Goal: Information Seeking & Learning: Understand process/instructions

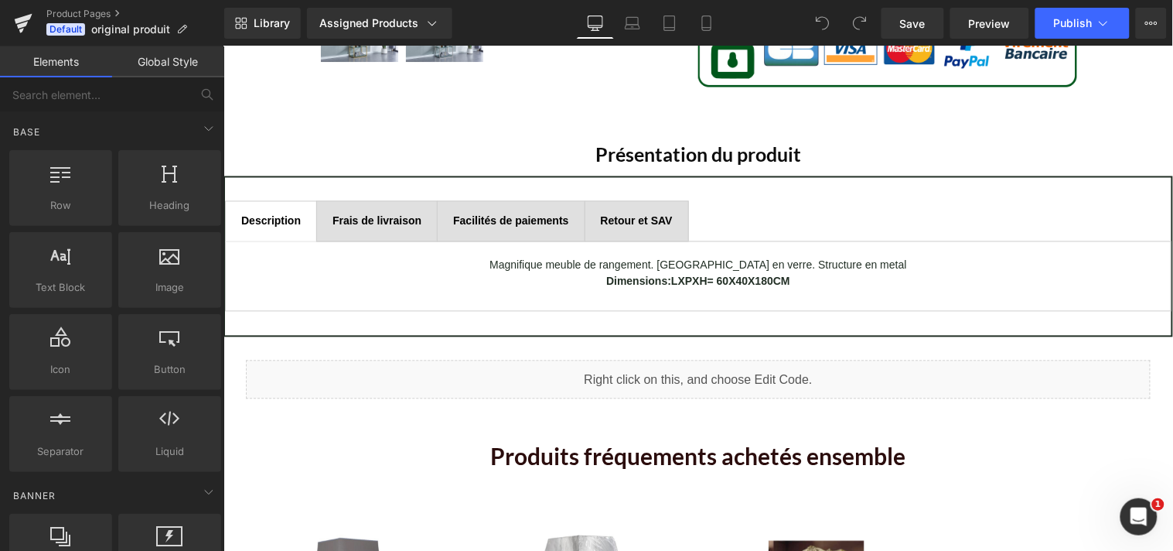
scroll to position [675, 0]
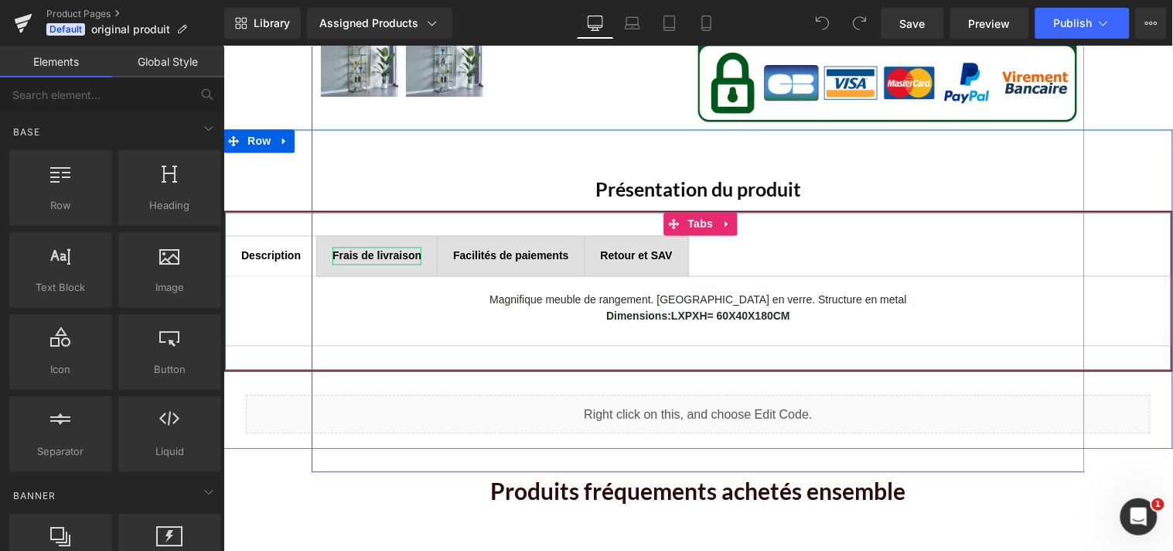
click at [385, 252] on b "Frais de livraison" at bounding box center [376, 255] width 89 height 12
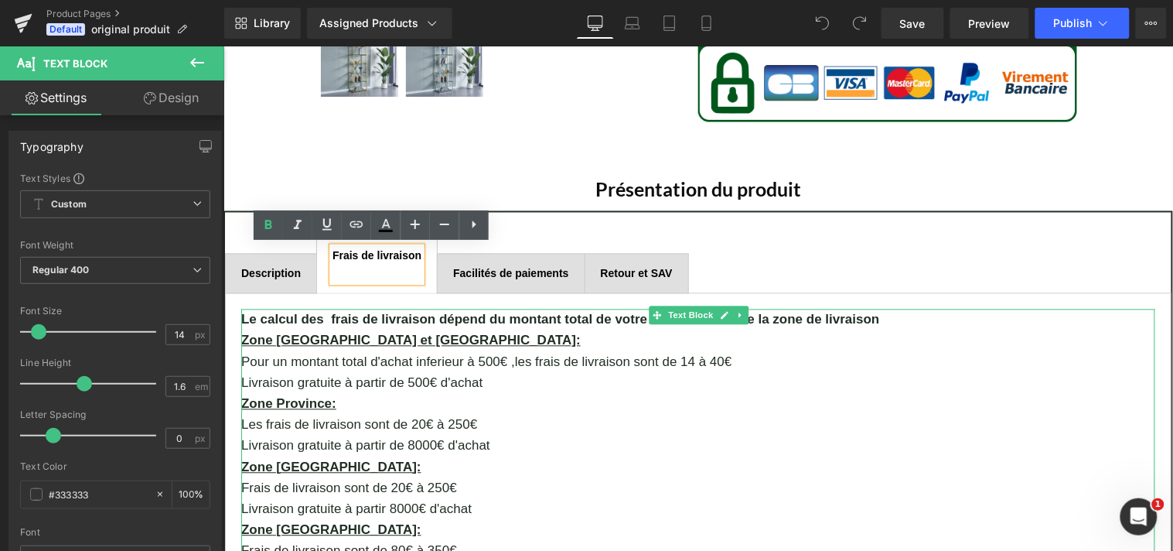
click at [717, 355] on p "Pour un montant total d'achat inferieur à 500€ ,les frais de livraison sont de …" at bounding box center [698, 361] width 914 height 21
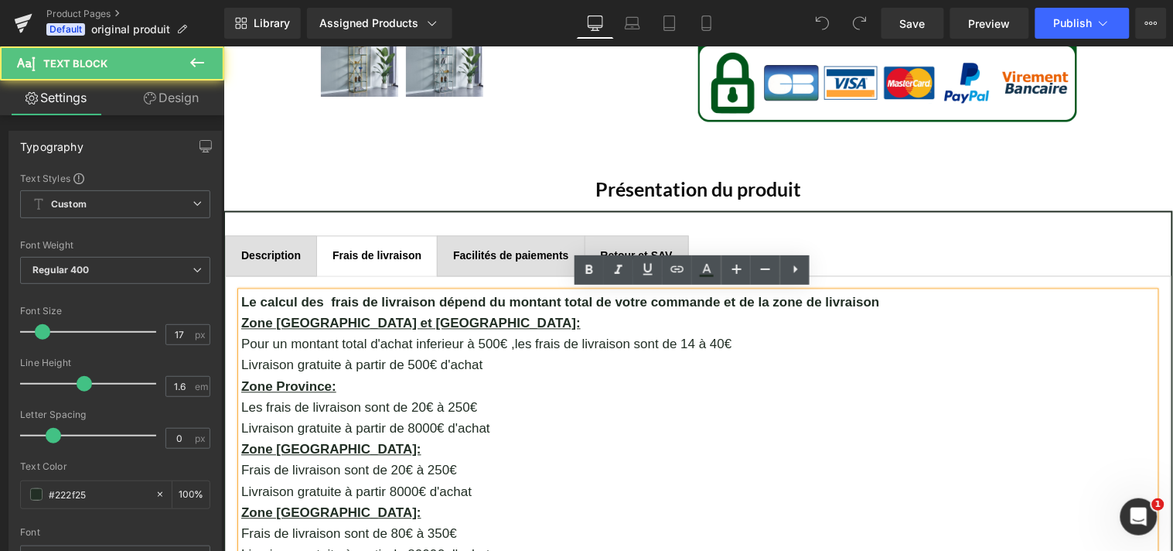
click at [715, 342] on p "Pour un montant total d'achat inferieur à 500€ ,les frais de livraison sont de …" at bounding box center [698, 343] width 914 height 21
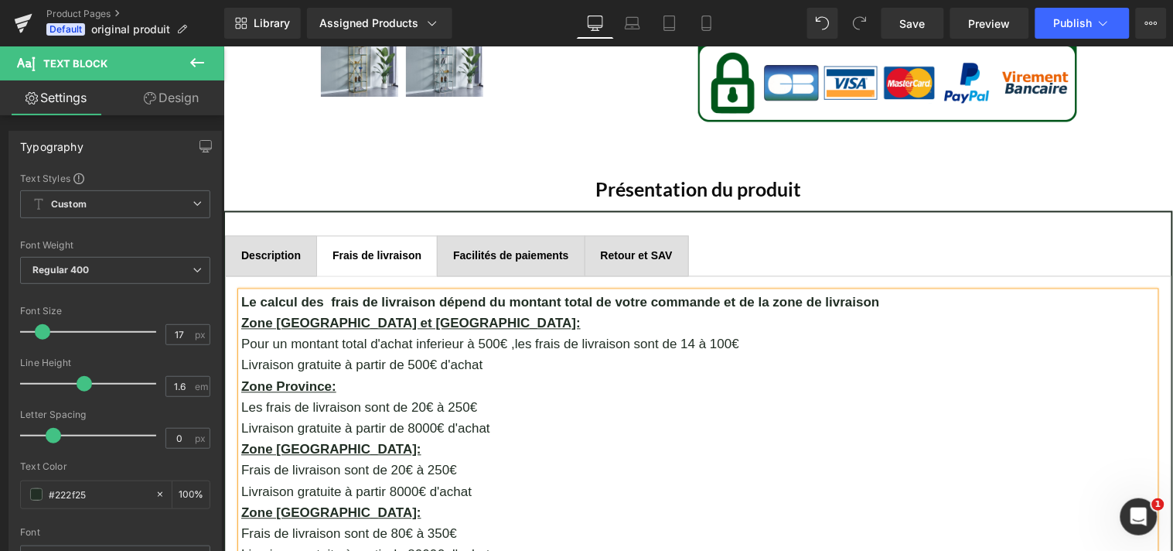
click at [462, 402] on p "Les frais de livraison sont de 20€ à 250€" at bounding box center [698, 407] width 914 height 21
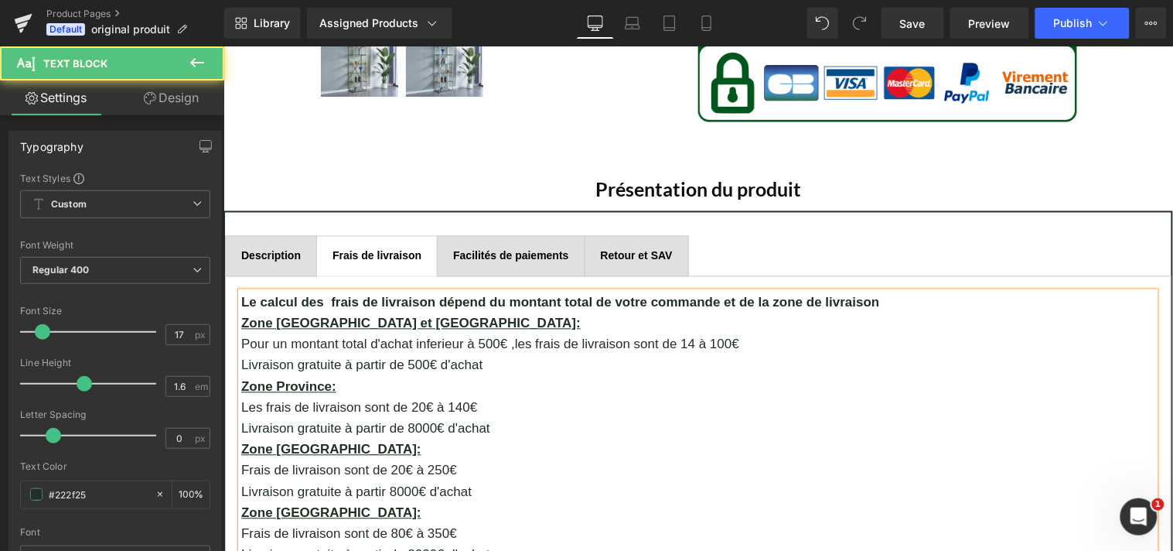
click at [479, 404] on p "Les frais de livraison sont de 20€ à 140€" at bounding box center [698, 407] width 914 height 21
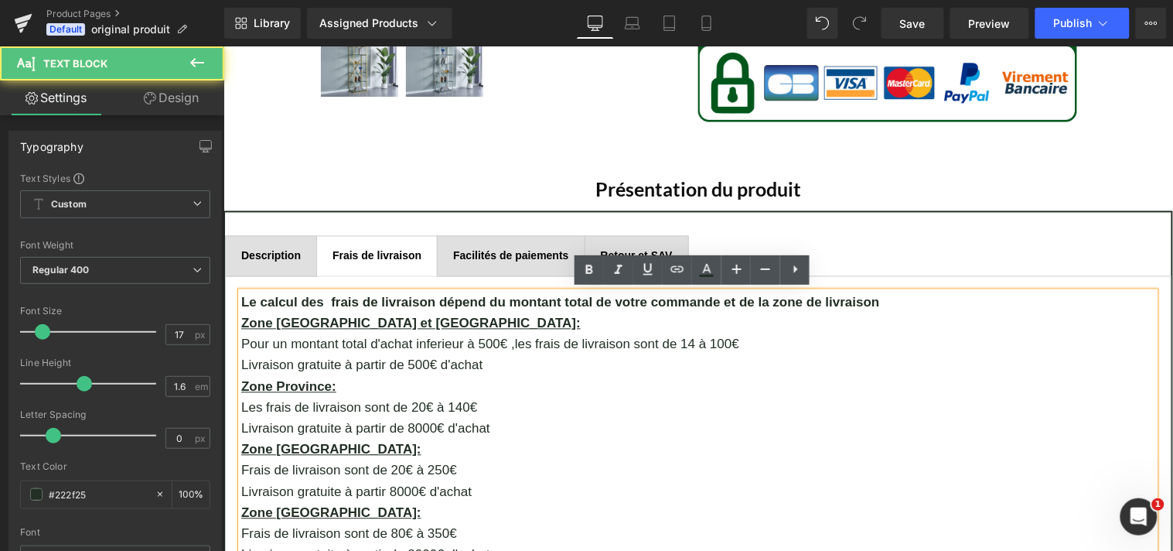
click at [488, 428] on p "Livraison gratuite à partir de 8000€ d'achat" at bounding box center [698, 428] width 914 height 21
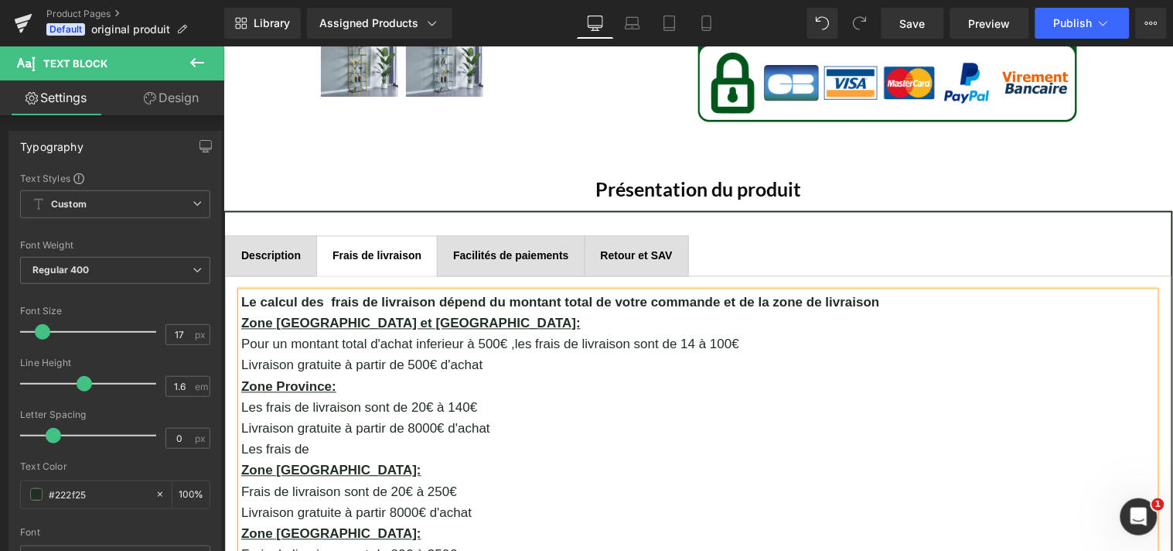
click at [255, 404] on p "Les frais de livraison sont de 20€ à 140€" at bounding box center [698, 407] width 914 height 21
click at [278, 405] on p "Le frais de livraison sont de 20€ à 140€" at bounding box center [698, 407] width 914 height 21
click at [301, 403] on p "Le forfait de livraison sont de 20€ à 140€" at bounding box center [698, 407] width 914 height 21
click at [316, 453] on p "Les frais de" at bounding box center [698, 449] width 914 height 21
click at [505, 448] on p "Les frais de livraison ne peuvent pas depasser 140€ quelqu'en soit" at bounding box center [698, 449] width 914 height 21
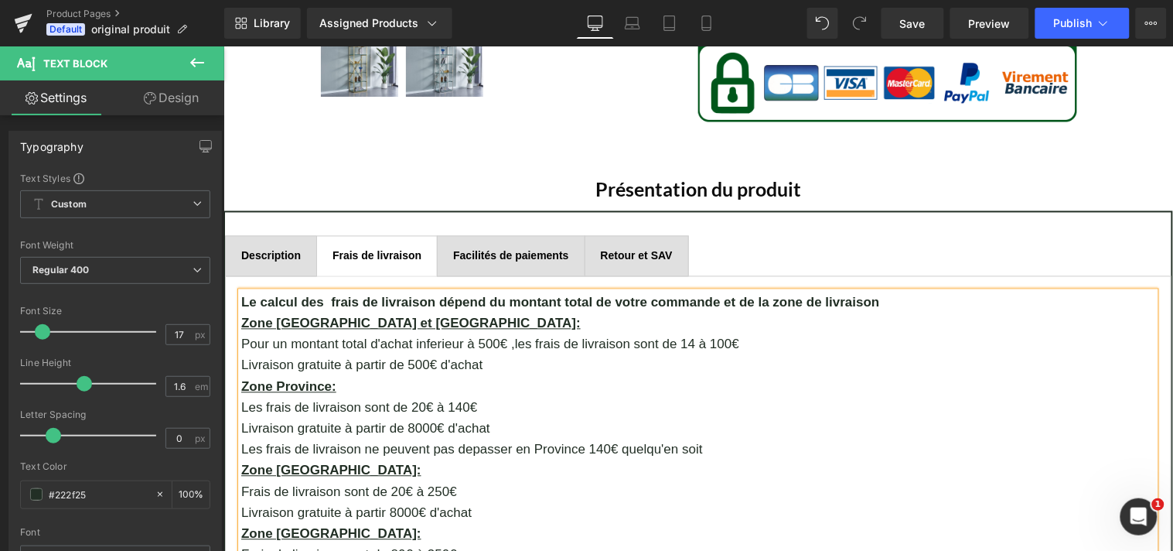
click at [704, 446] on p "Les frais de livraison ne peuvent pas depasser en Province 140€ quelqu'en soit" at bounding box center [698, 449] width 914 height 21
click at [255, 404] on p "Les frais de livraison sont de 20€ à 140€" at bounding box center [698, 407] width 914 height 21
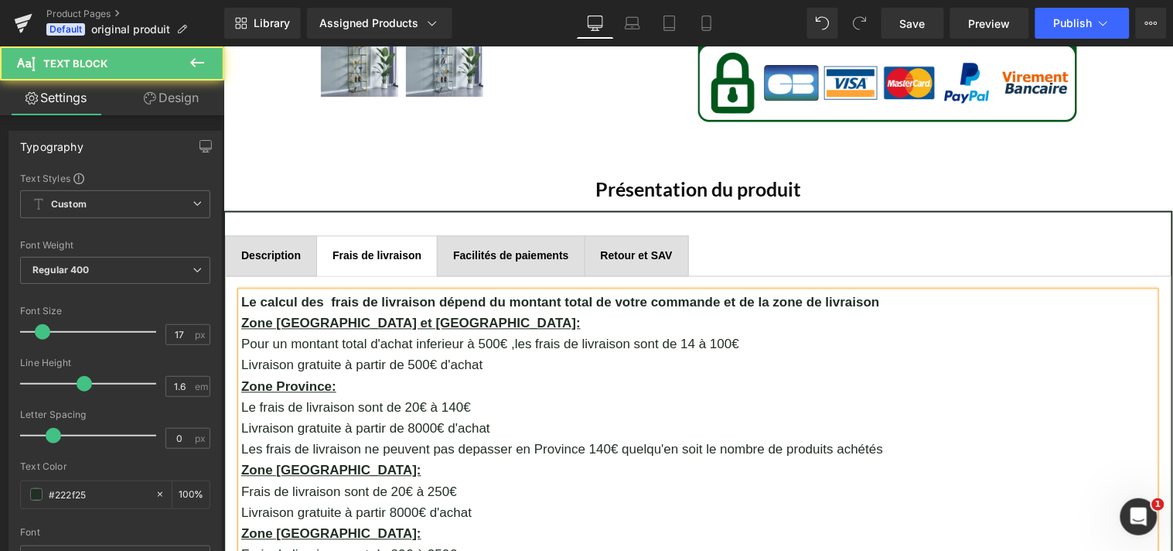
click at [274, 405] on p "Le frais de livraison sont de 20€ à 140€" at bounding box center [698, 407] width 914 height 21
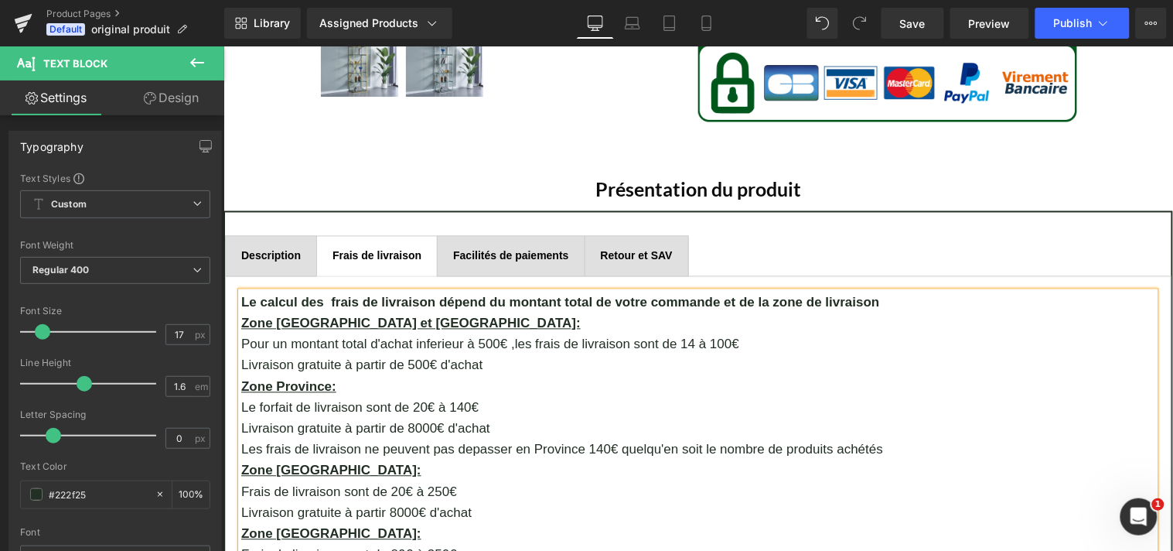
click at [302, 403] on p "Le forfait de livraison sont de 20€ à 140€" at bounding box center [698, 407] width 914 height 21
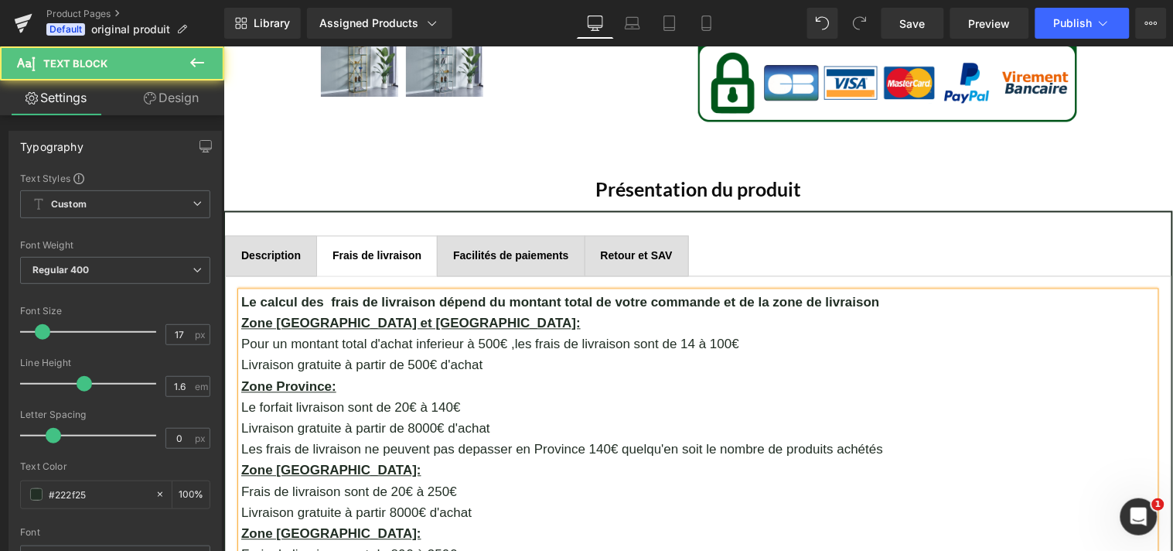
click at [281, 449] on p "Les frais de livraison ne peuvent pas depasser en Province 140€ quelqu'en soit …" at bounding box center [698, 449] width 914 height 21
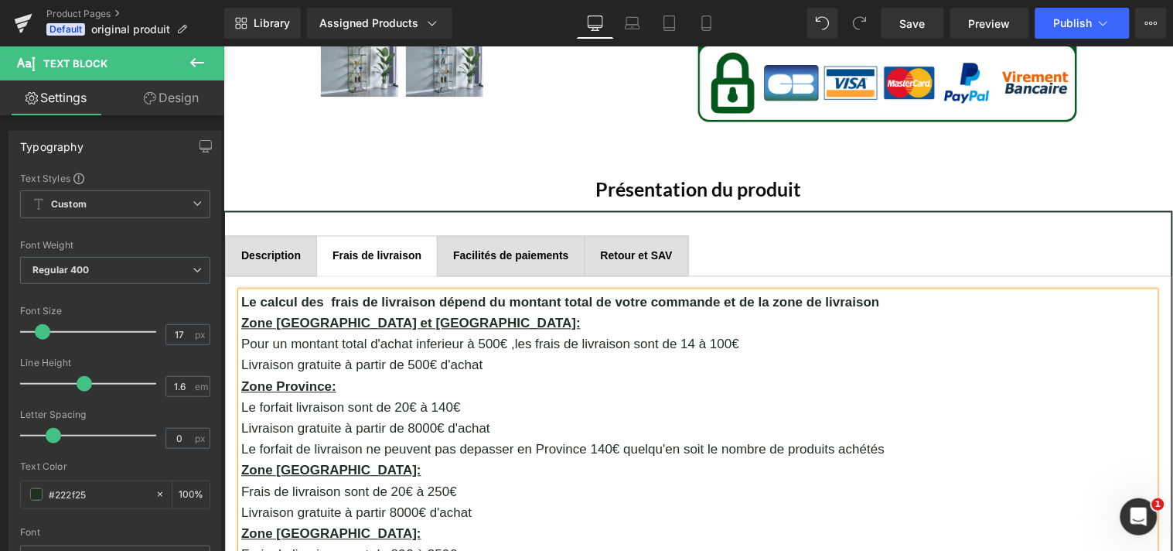
click at [304, 448] on p "Le forfait de livraison ne peuvent pas depasser en Province 140€ quelqu'en soit…" at bounding box center [698, 449] width 914 height 21
click at [406, 448] on p "Le forfait livraison ne peuvent pas depasser en Province 140€ quelqu'en soit le…" at bounding box center [698, 449] width 914 height 21
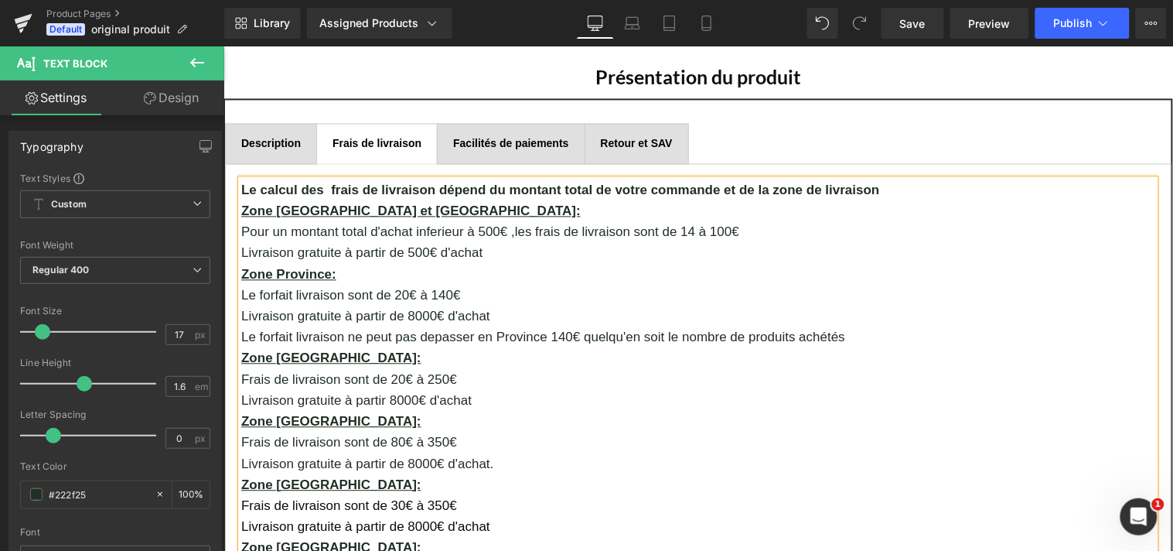
scroll to position [861, 0]
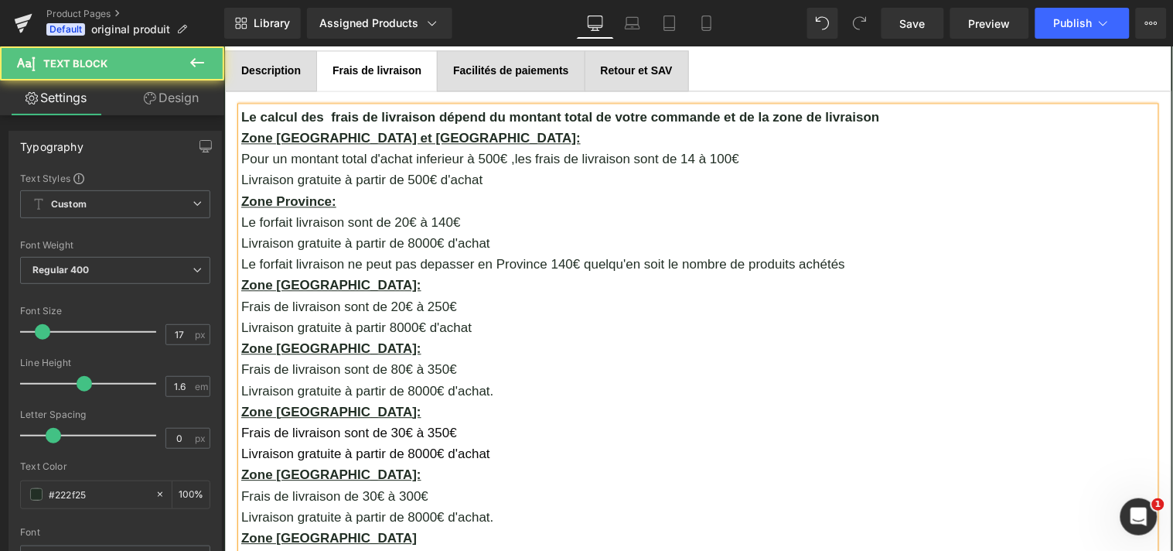
click at [719, 261] on p "Le forfait livraison ne peut pas depasser en Province 140€ quelqu'en soit le no…" at bounding box center [698, 263] width 914 height 21
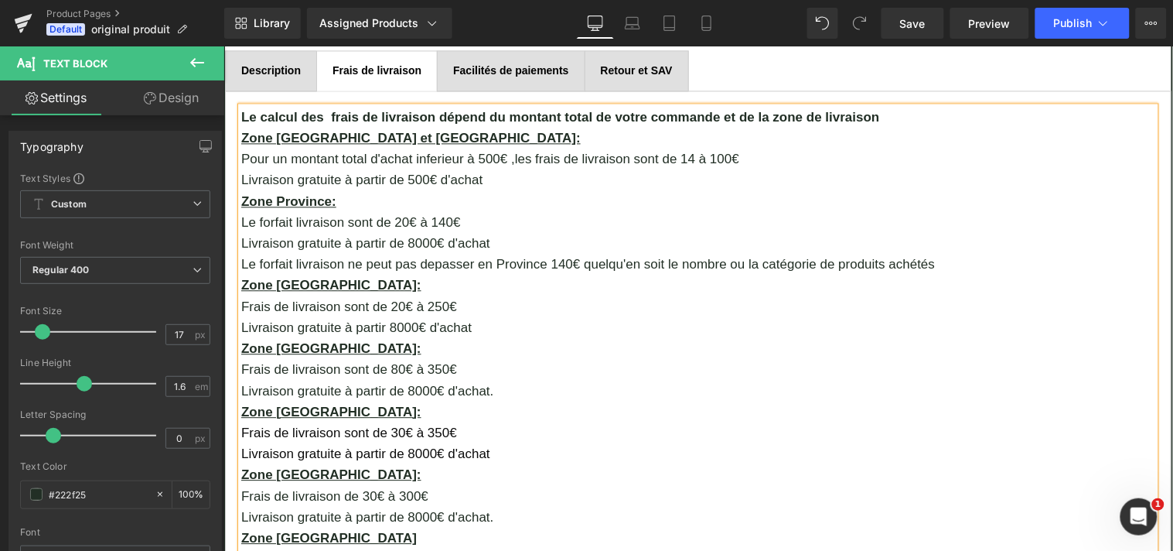
click at [823, 260] on p "Le forfait livraison ne peut pas depasser en Province 140€ quelqu'en soit le no…" at bounding box center [698, 263] width 914 height 21
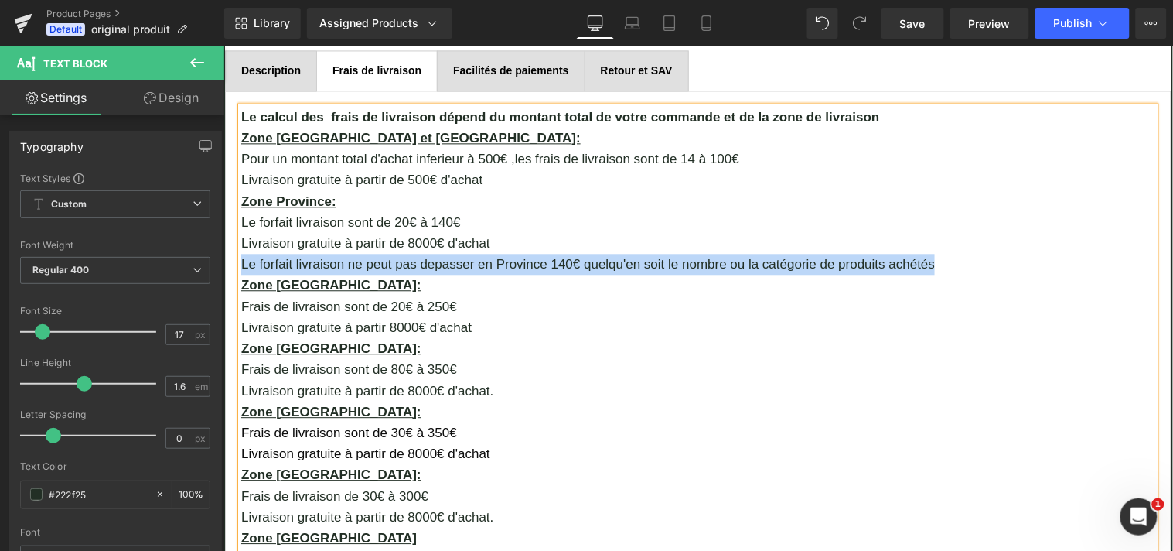
drag, startPoint x: 235, startPoint y: 259, endPoint x: 927, endPoint y: 267, distance: 692.3
click at [927, 267] on p "Le forfait livraison ne peut pas depasser en Province 140€ quelqu'en soit le no…" at bounding box center [698, 263] width 914 height 21
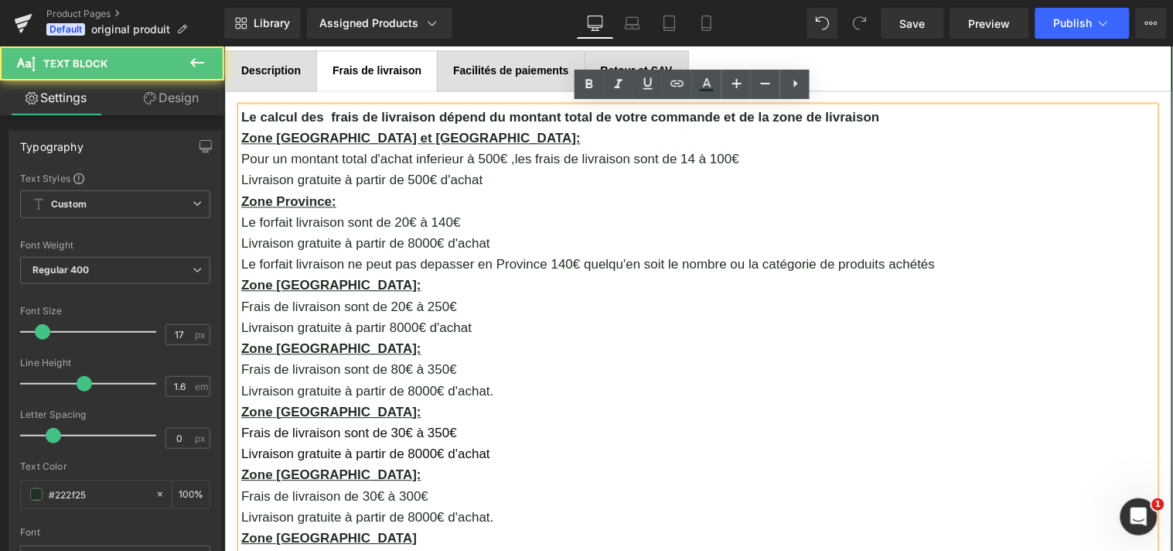
click at [757, 226] on p "Le forfait livraison sont de 20€ à 140€" at bounding box center [698, 221] width 914 height 21
click at [472, 326] on p "Livraison gratuite à partir 8000€ d'achat" at bounding box center [698, 326] width 914 height 21
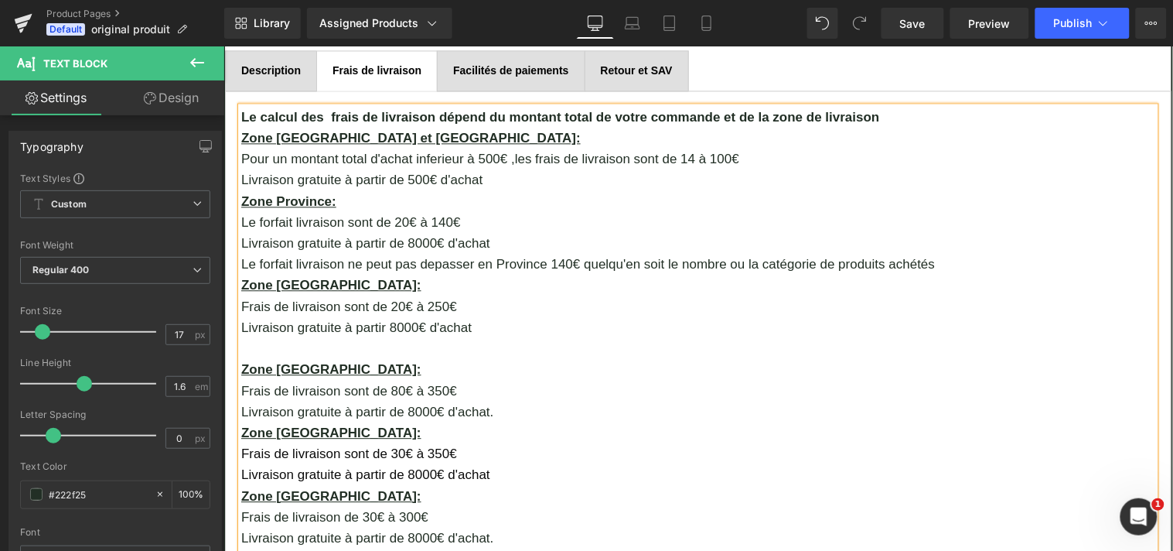
click at [264, 303] on p "Frais de livraison sont de 20€ à 250€" at bounding box center [698, 305] width 914 height 21
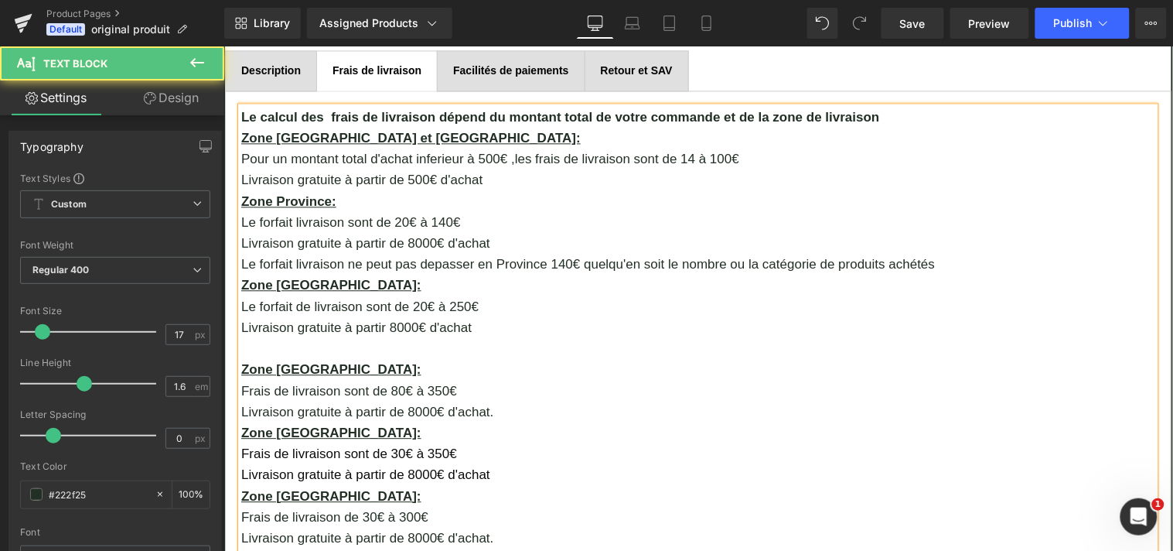
click at [471, 326] on p "Livraison gratuite à partir 8000€ d'achat" at bounding box center [698, 326] width 914 height 21
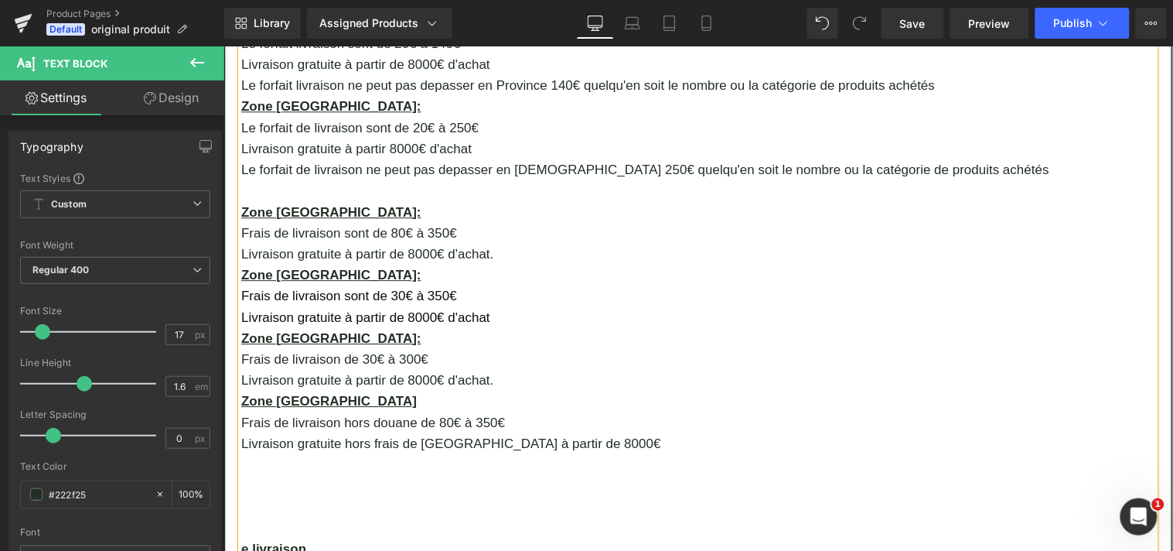
scroll to position [1023, 0]
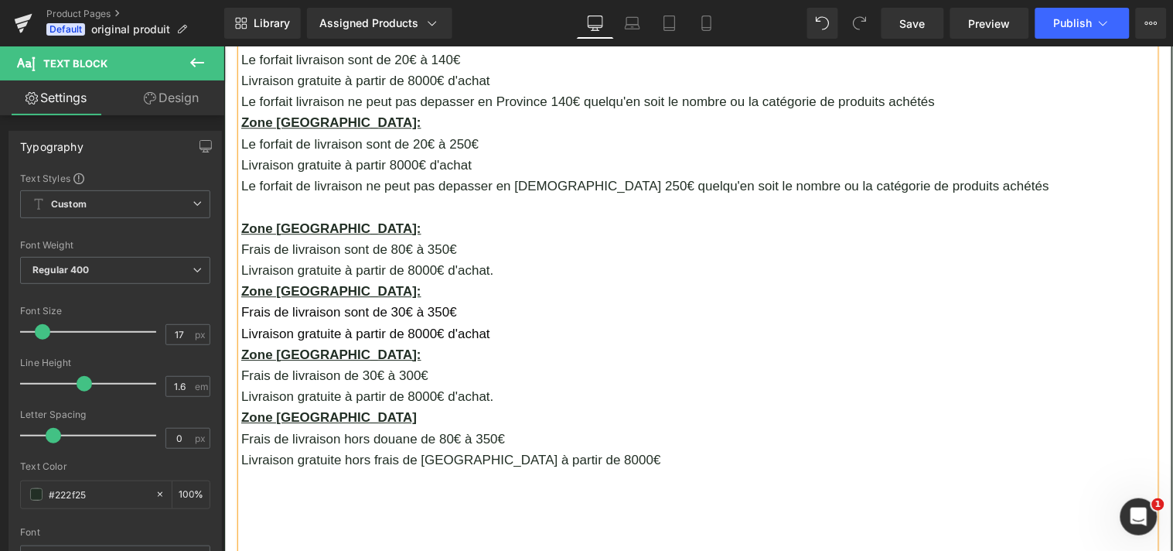
click at [282, 245] on p "Frais de livraison sont de 80€ à 350€" at bounding box center [698, 248] width 914 height 21
click at [383, 245] on p "Le forfait de livraison sont de 80€ à 350€" at bounding box center [698, 248] width 914 height 21
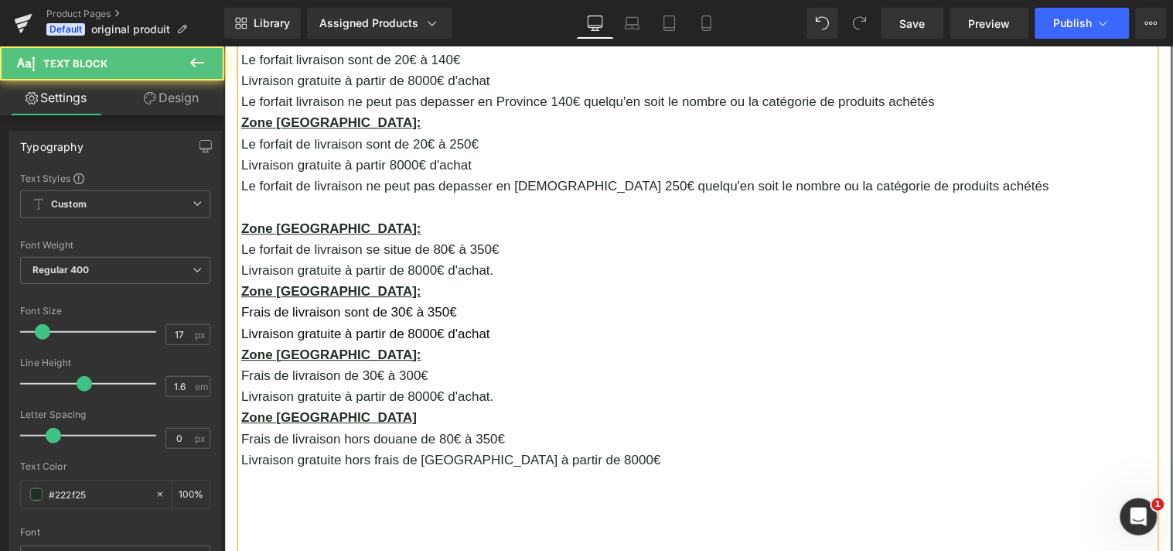
click at [420, 241] on p "Le forfait de livraison se situe de 80€ à 350€" at bounding box center [698, 248] width 914 height 21
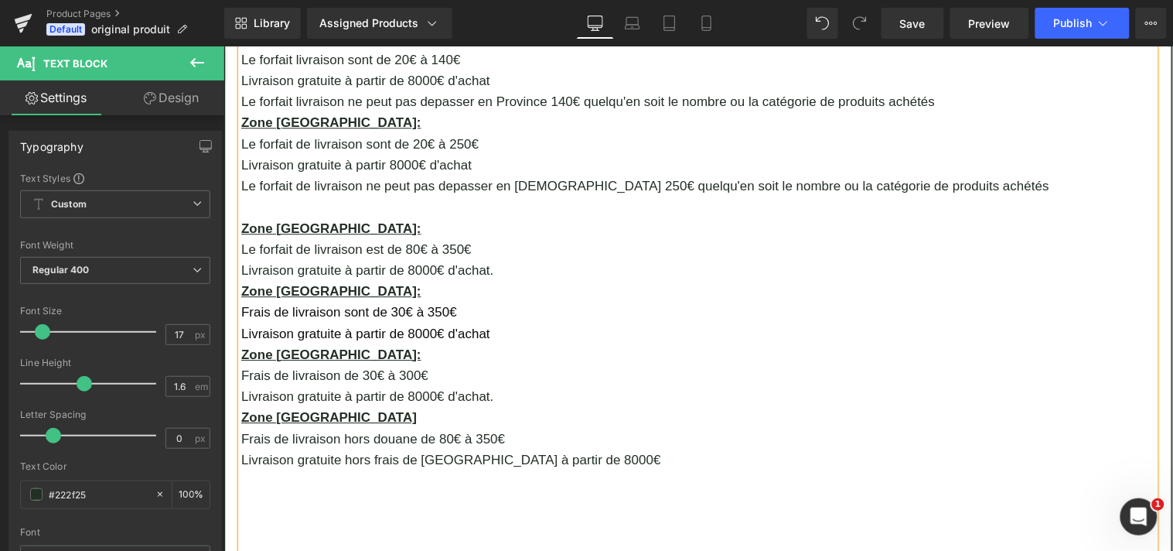
click at [497, 271] on p "Livraison gratuite à partir de 8000€ d'achat." at bounding box center [698, 269] width 914 height 21
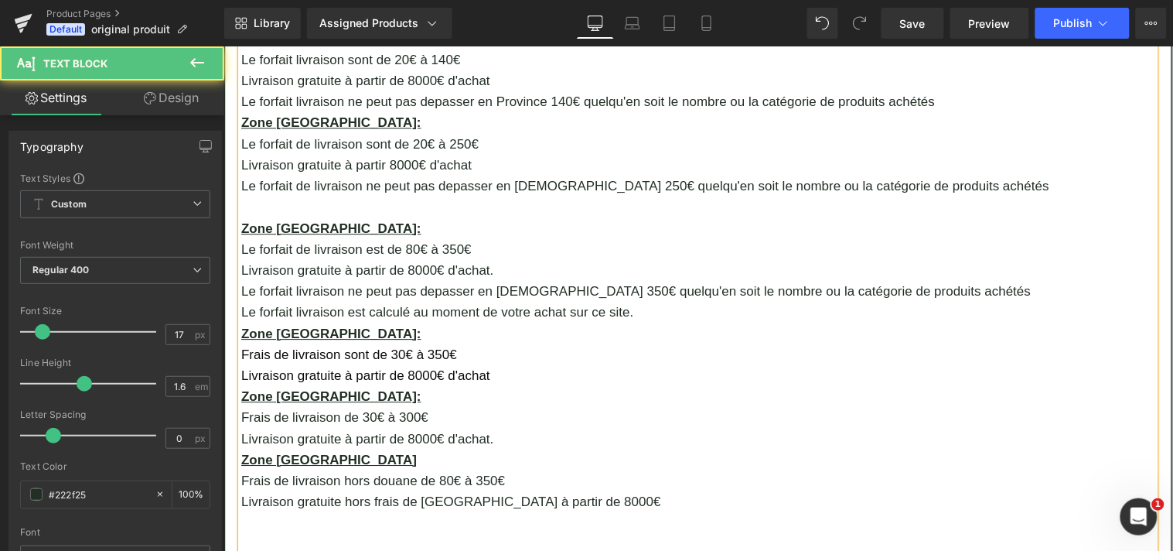
click at [951, 182] on p "Le forfait de livraison ne peut pas depasser en [DEMOGRAPHIC_DATA] 250€ quelqu'…" at bounding box center [698, 185] width 914 height 21
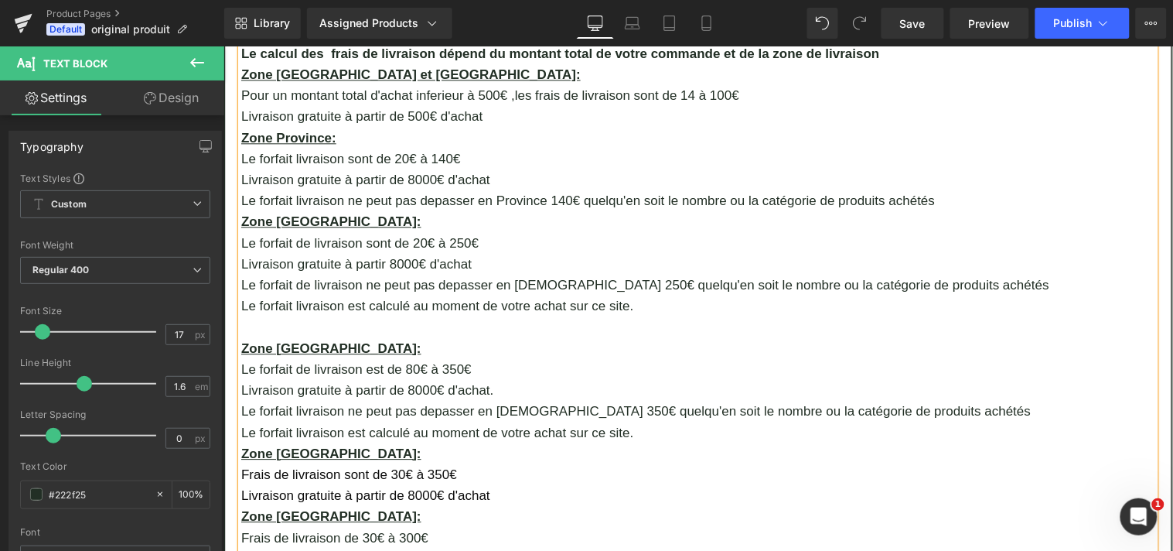
scroll to position [891, 0]
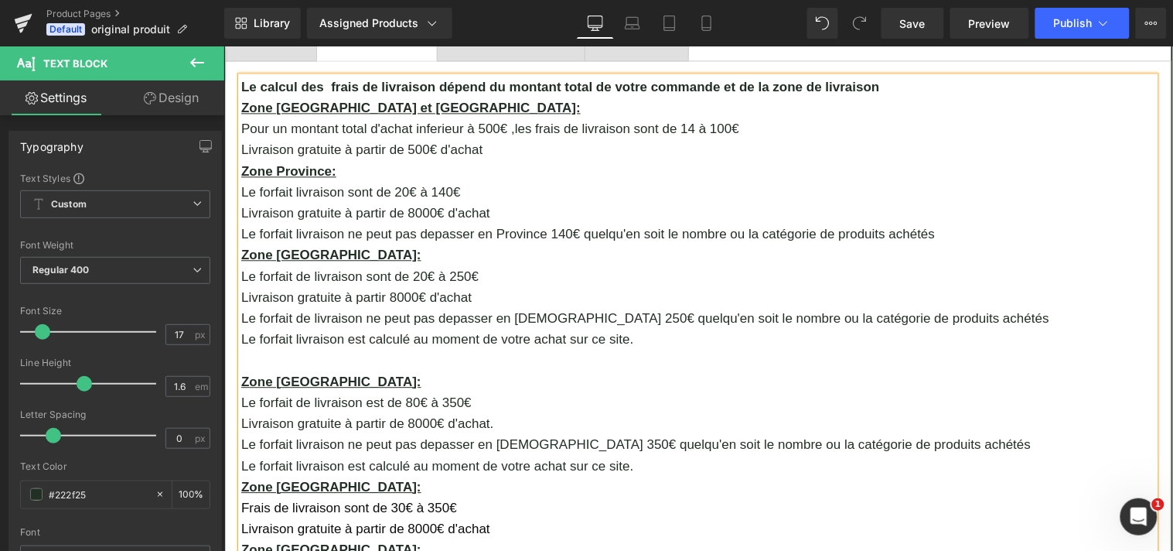
click at [935, 234] on p "Le forfait livraison ne peut pas depasser en Province 140€ quelqu'en soit le no…" at bounding box center [698, 233] width 914 height 21
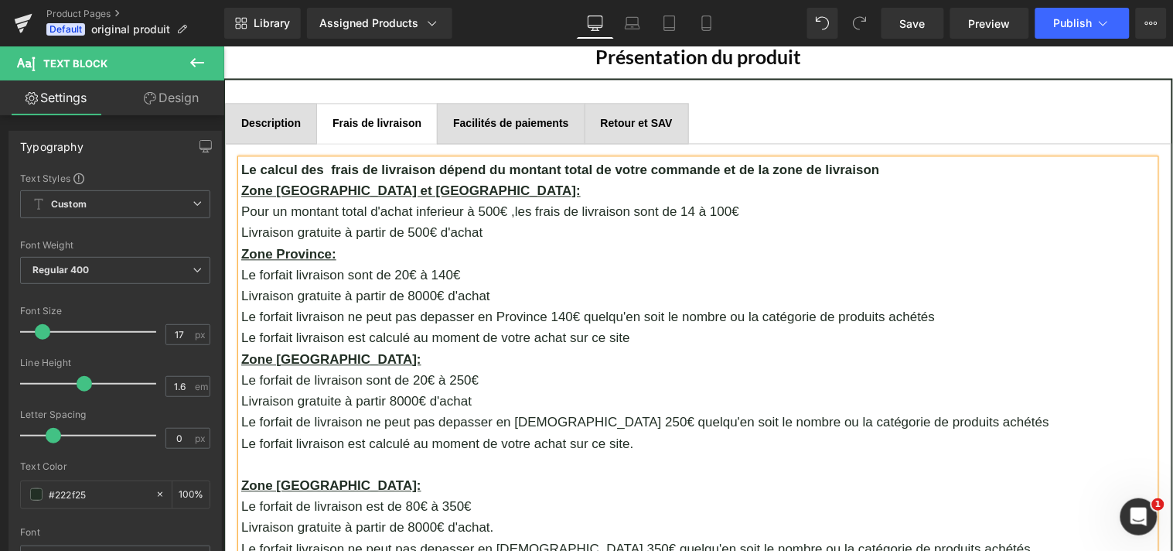
scroll to position [800, 0]
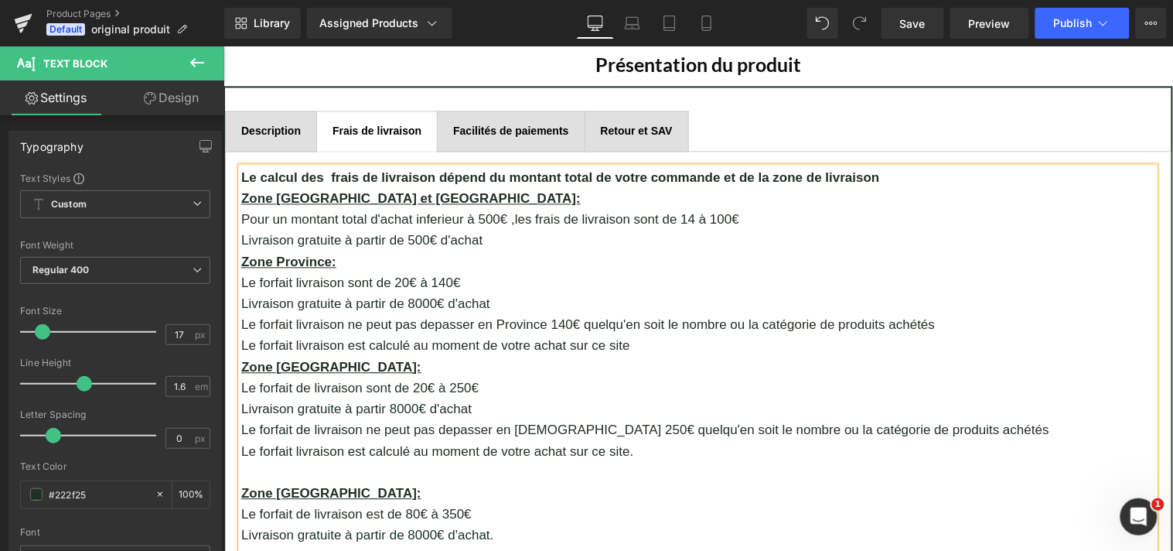
click at [498, 241] on p "Livraison gratuite à partir de 500€ d'achat" at bounding box center [698, 240] width 914 height 21
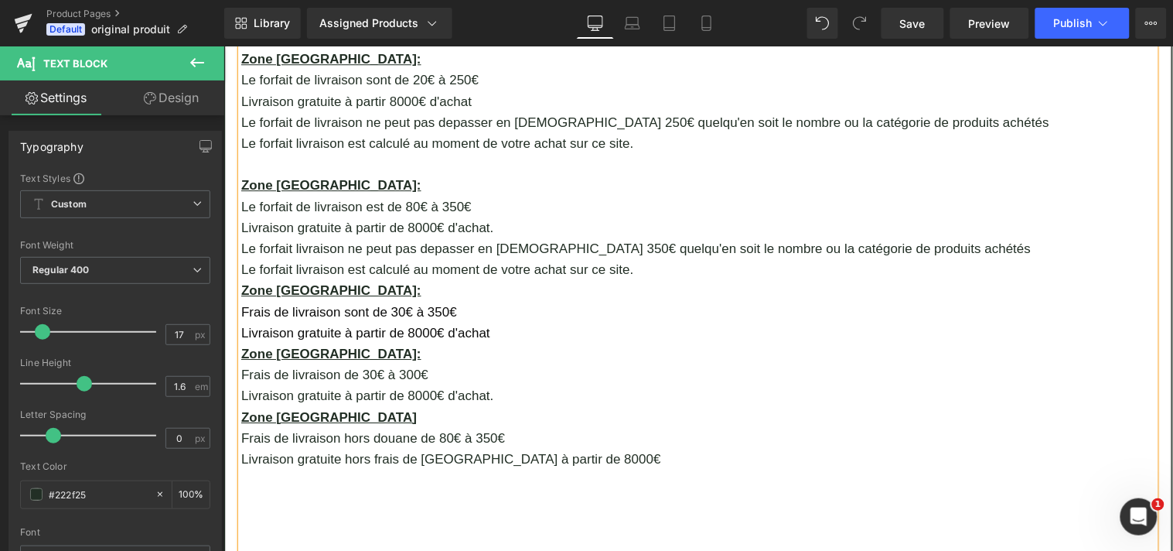
scroll to position [1183, 0]
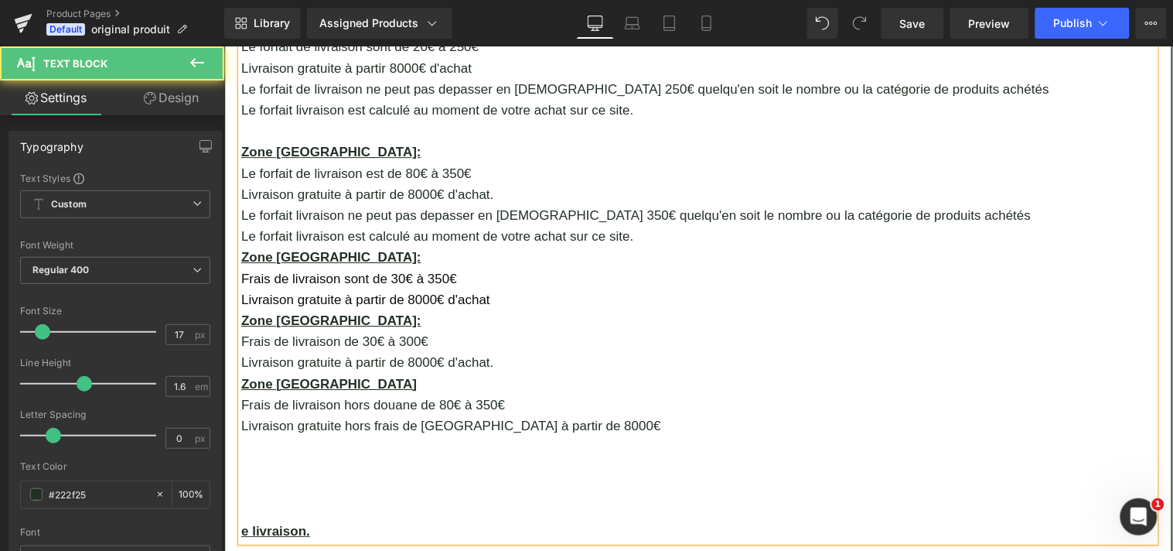
click at [500, 289] on p "Livraison gratuite à partir de 8000€ d'achat" at bounding box center [698, 299] width 914 height 21
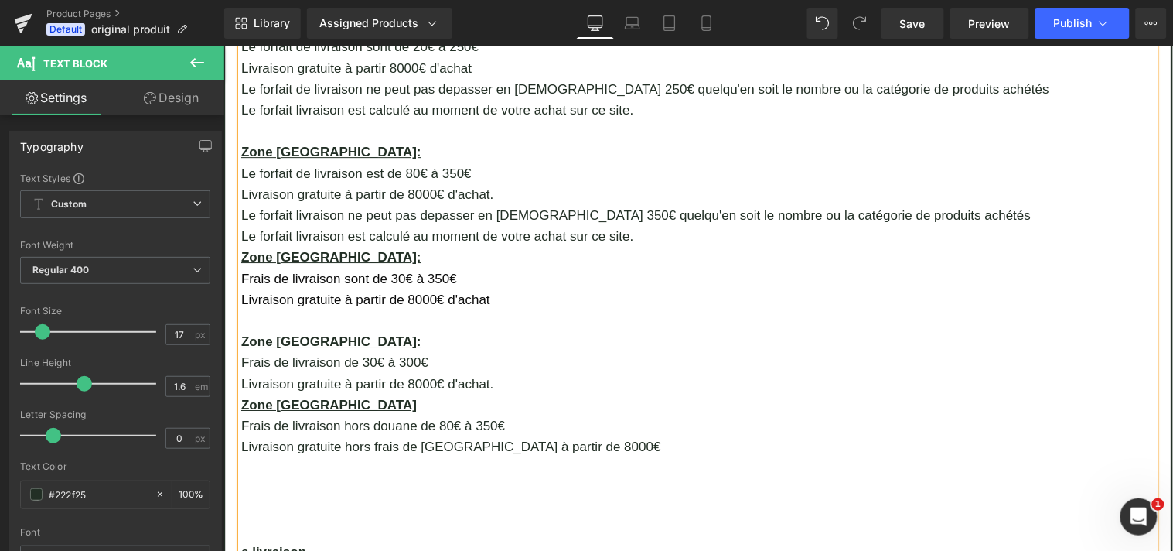
click at [264, 271] on span "Frais de livraison sont de 30€ à 350€" at bounding box center [349, 278] width 216 height 15
click at [297, 271] on span "Le fofait de livraison sont de 30€ à 350€" at bounding box center [358, 278] width 234 height 15
click at [362, 271] on span "Le fofait livraison sont de 30€ à 350€" at bounding box center [348, 278] width 215 height 15
click at [493, 289] on p "Livraison gratuite à partir de 8000€ d'achat" at bounding box center [698, 299] width 914 height 21
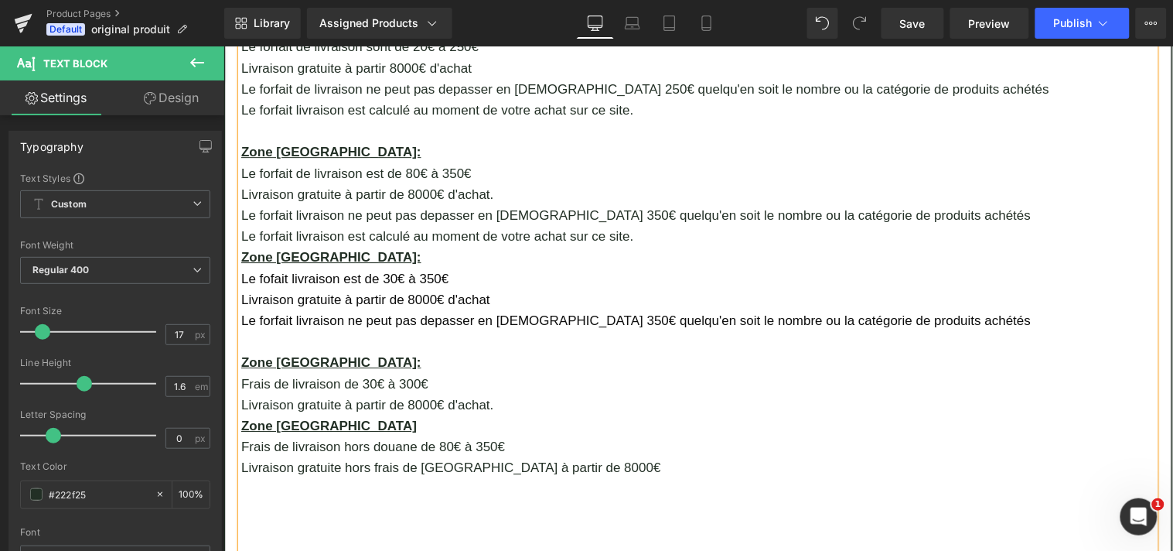
click at [243, 330] on p at bounding box center [698, 340] width 914 height 21
click at [620, 225] on p "Le forfait livraison est calculé au moment de votre achat sur ce site." at bounding box center [698, 235] width 914 height 21
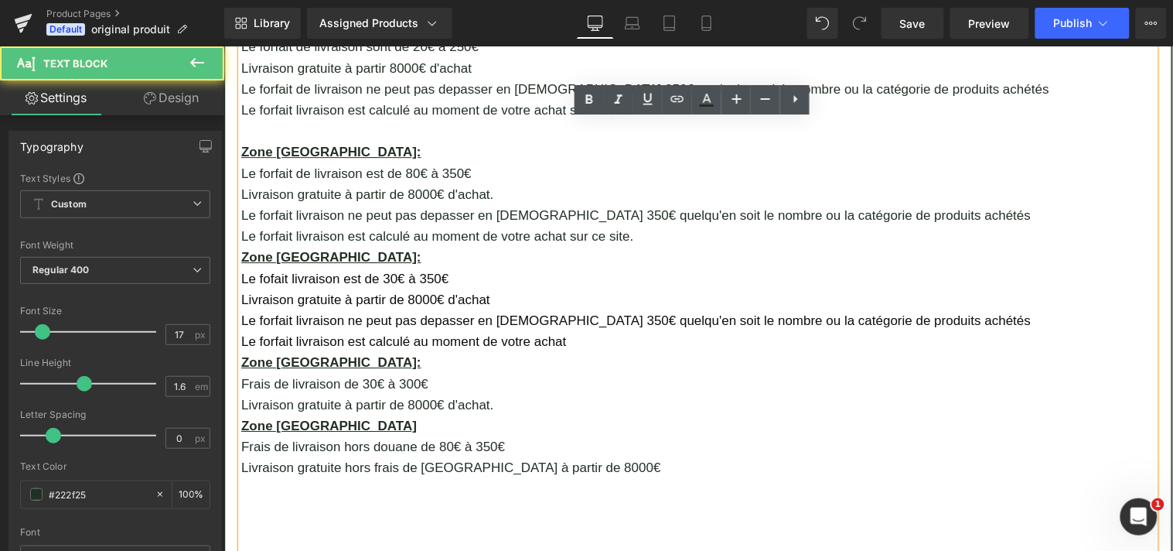
click at [620, 225] on p "Le forfait livraison est calculé au moment de votre achat sur ce site." at bounding box center [698, 235] width 914 height 21
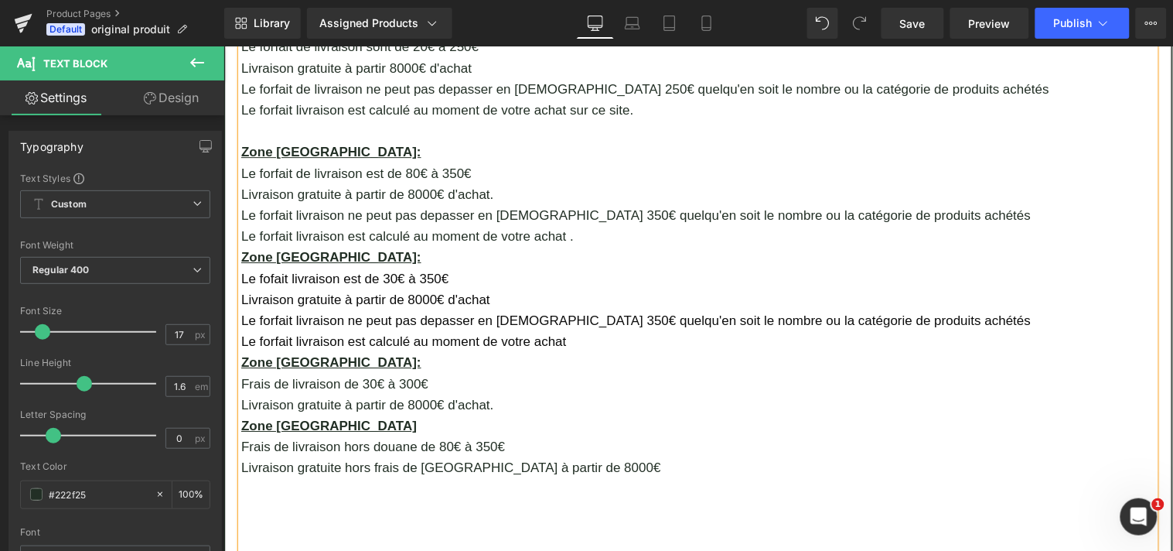
click at [621, 99] on p "Le forfait livraison est calculé au moment de votre achat sur ce site." at bounding box center [698, 109] width 914 height 21
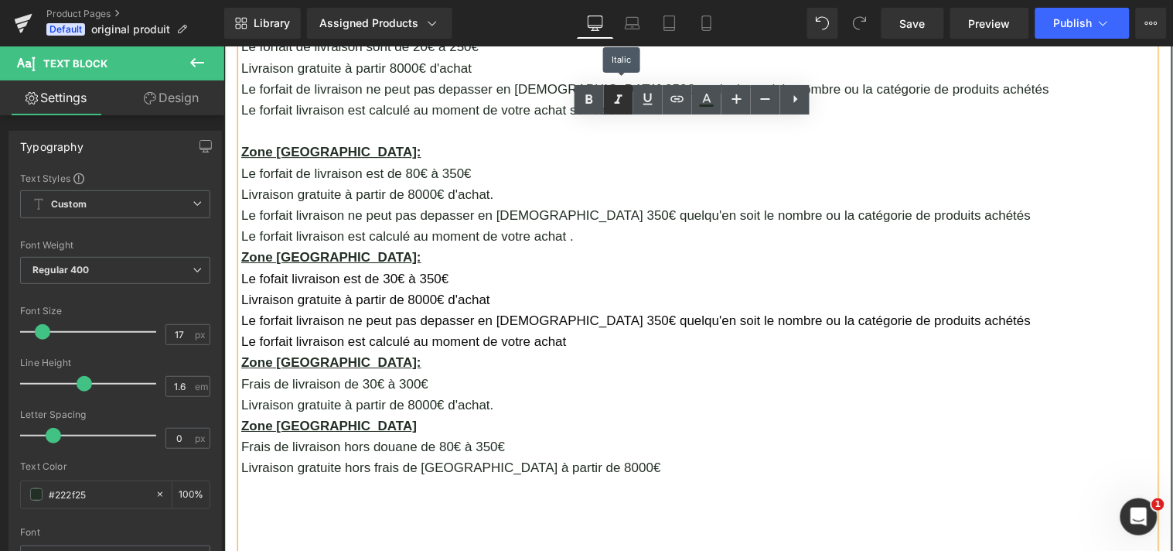
click at [623, 107] on icon at bounding box center [619, 99] width 19 height 19
click at [630, 141] on p "Zone [GEOGRAPHIC_DATA]:" at bounding box center [698, 151] width 914 height 21
click at [829, 99] on p "Le forfait livraison est calculé au moment de votre achat sur ce site." at bounding box center [698, 109] width 914 height 21
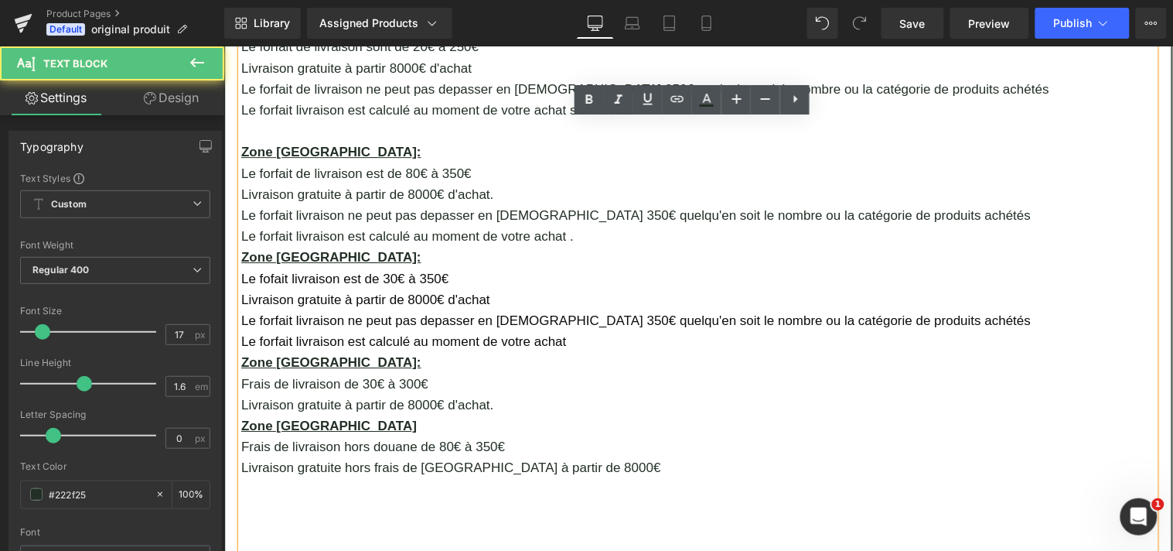
click at [821, 120] on p at bounding box center [698, 130] width 914 height 21
click at [510, 415] on p "Zone [GEOGRAPHIC_DATA]" at bounding box center [698, 425] width 914 height 21
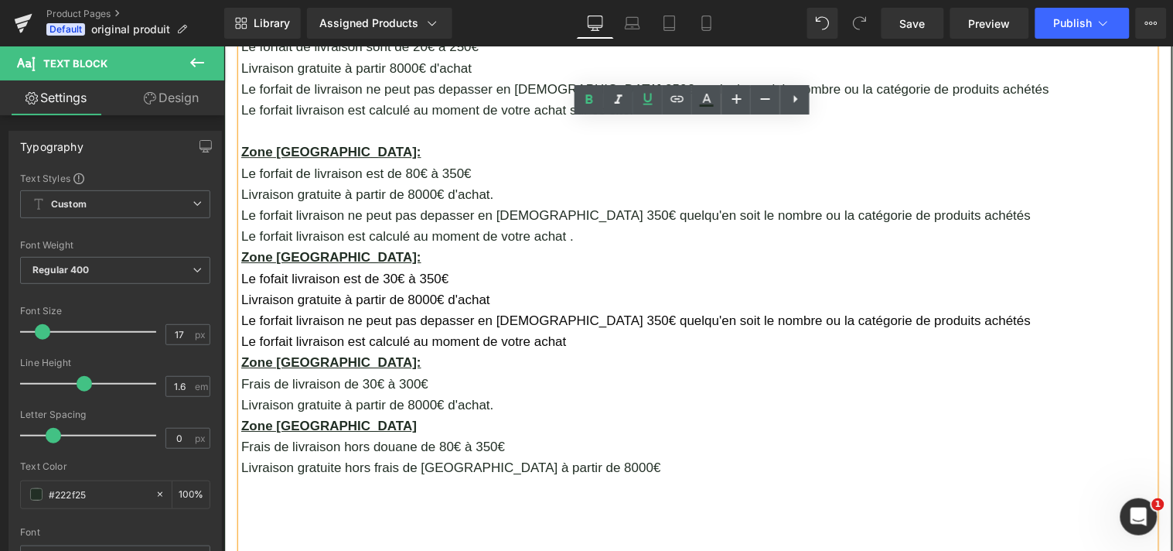
click at [333, 373] on p "Frais de livraison de 30€ à 300€" at bounding box center [698, 383] width 914 height 21
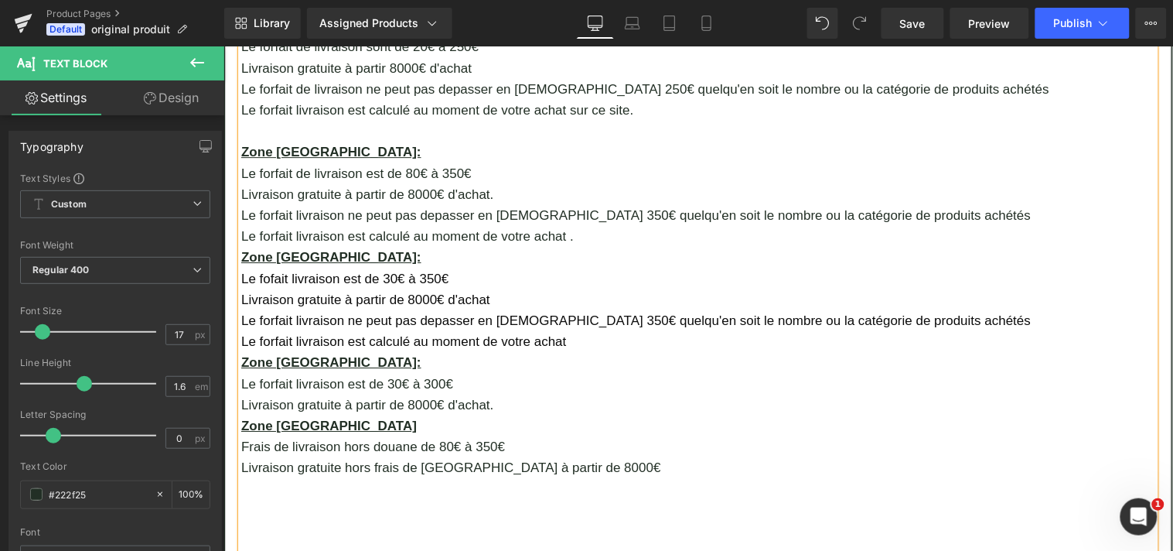
click at [493, 394] on p "Livraison gratuite à partir de 8000€ d'achat." at bounding box center [698, 404] width 914 height 21
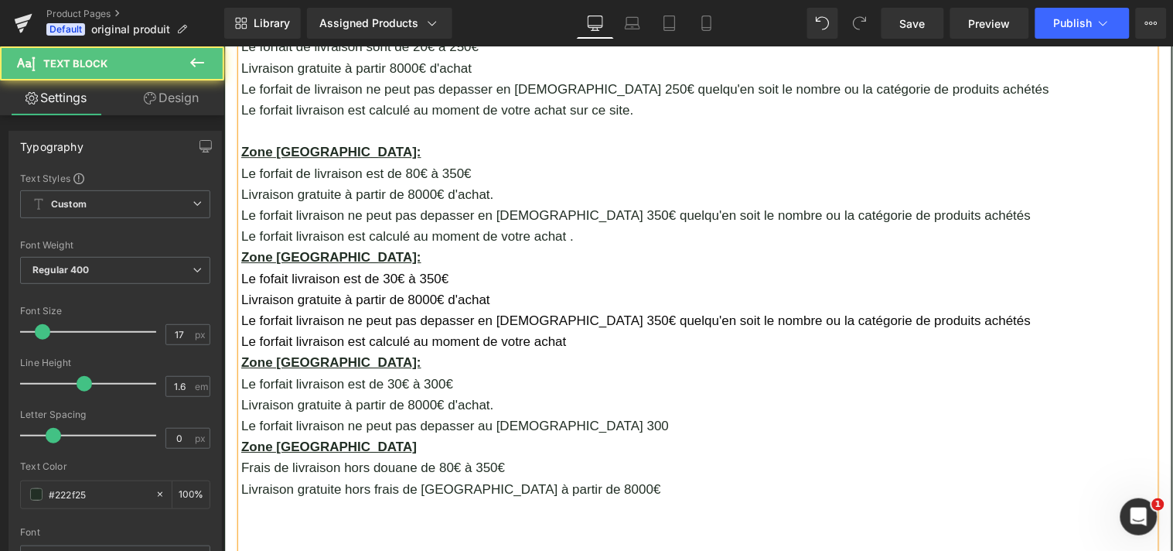
click at [429, 373] on p "Le forfait livraison est de 30€ à 300€" at bounding box center [698, 383] width 914 height 21
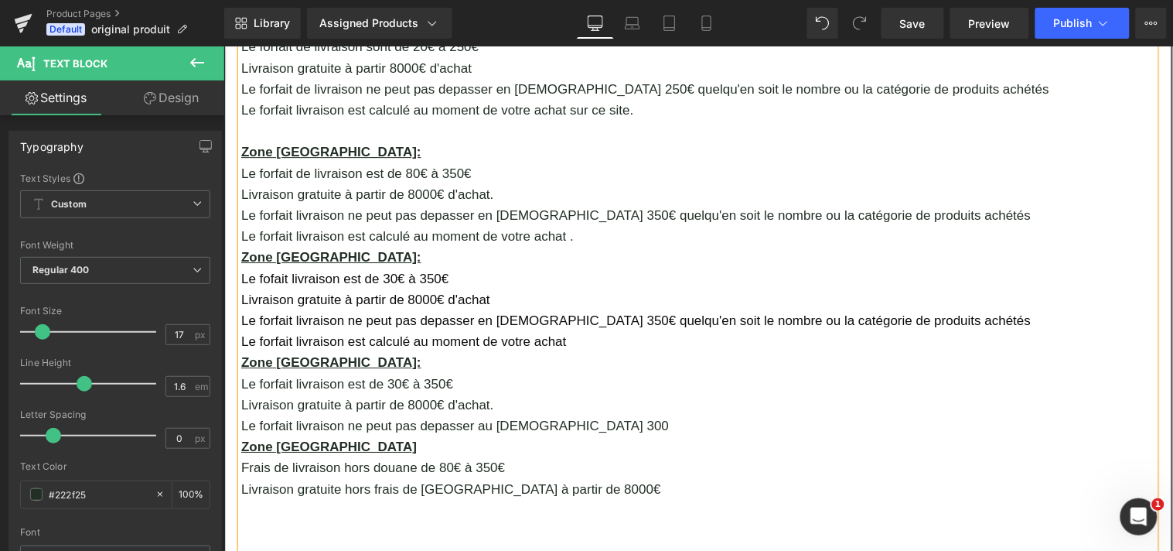
click at [550, 415] on p "Le forfait livraison ne peut pas depasser au Monaco 300" at bounding box center [698, 425] width 914 height 21
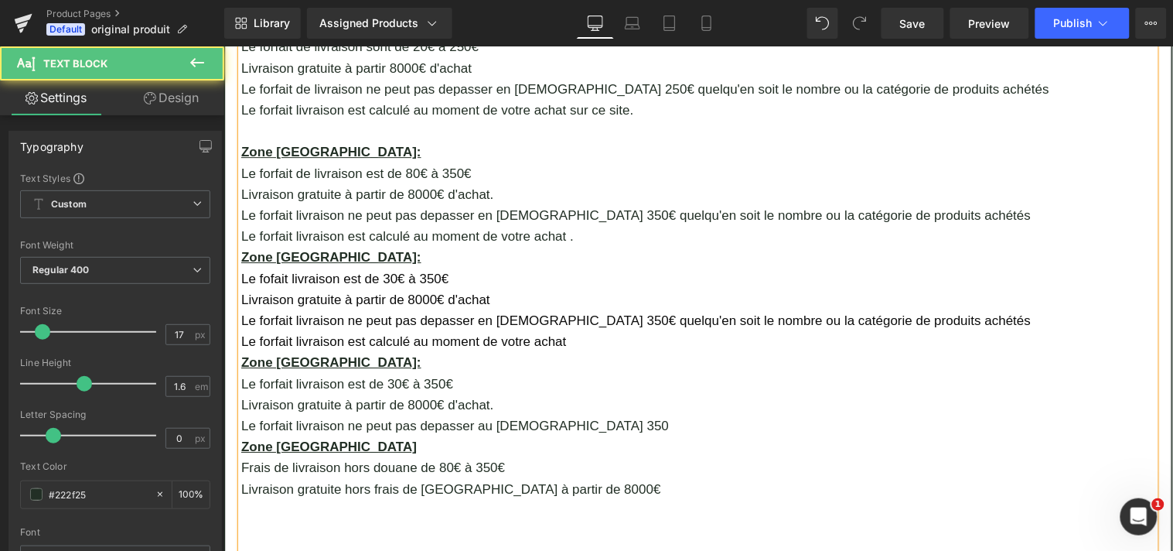
click at [570, 415] on p "Le forfait livraison ne peut pas depasser au Monaco 350" at bounding box center [698, 425] width 914 height 21
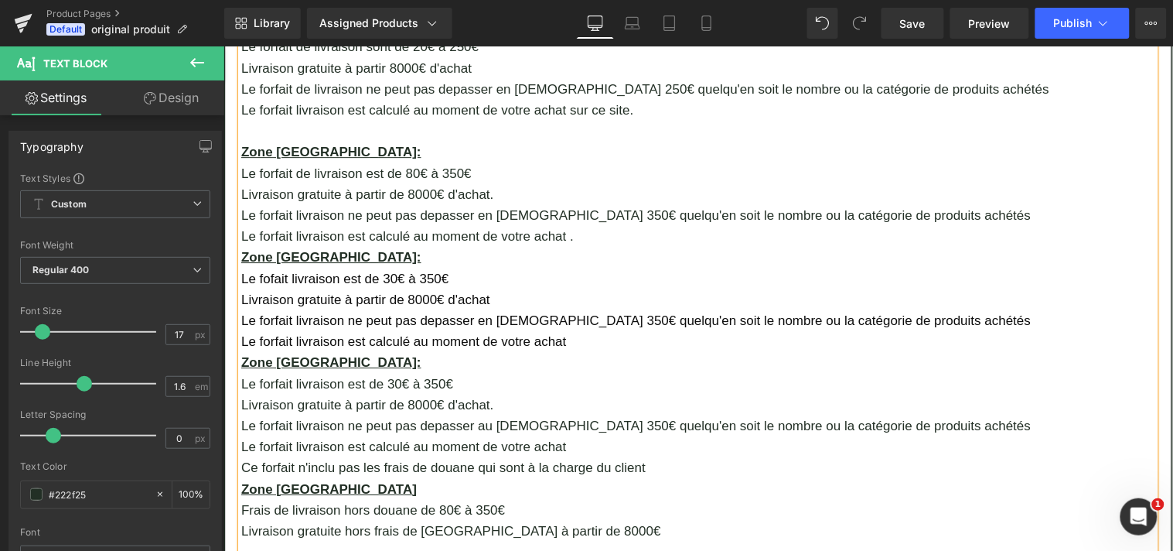
click at [587, 330] on p "Le forfait livraison est calculé au moment de votre achat" at bounding box center [698, 340] width 914 height 21
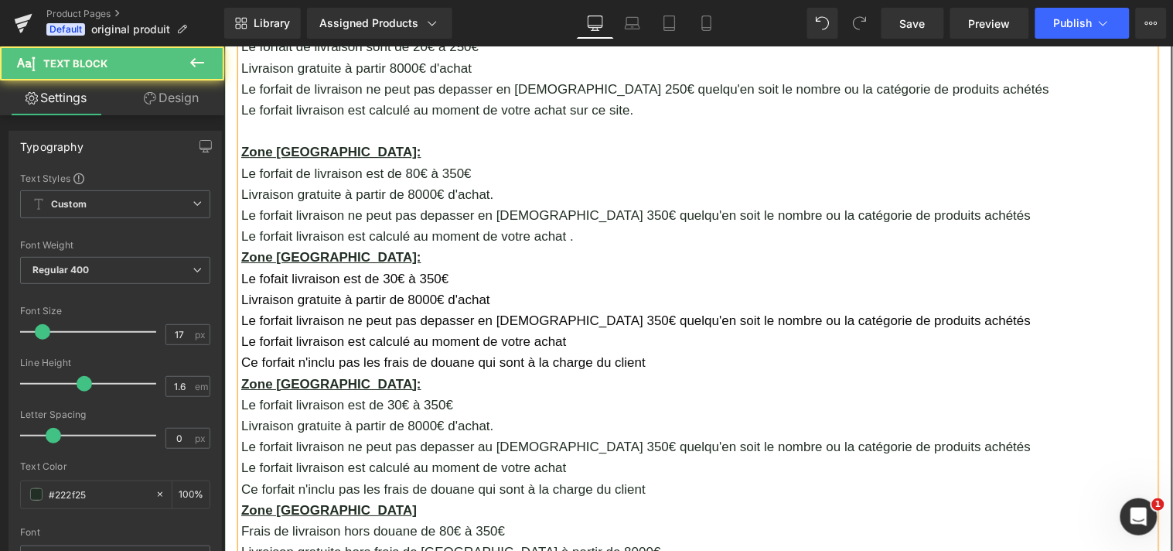
click at [567, 225] on p "Le forfait livraison est calculé au moment de votre achat ." at bounding box center [698, 235] width 914 height 21
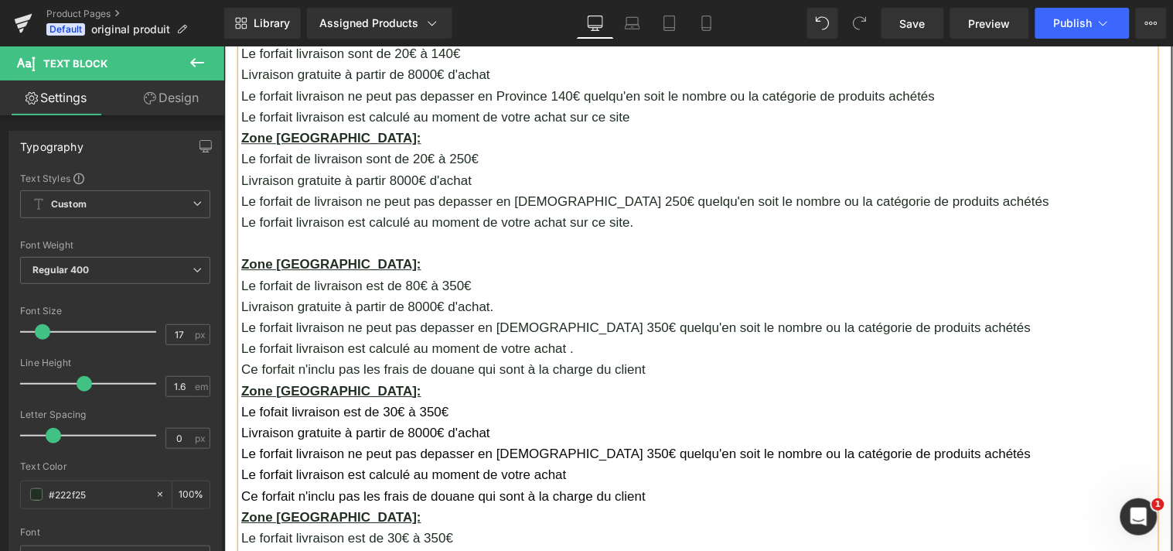
scroll to position [1063, 0]
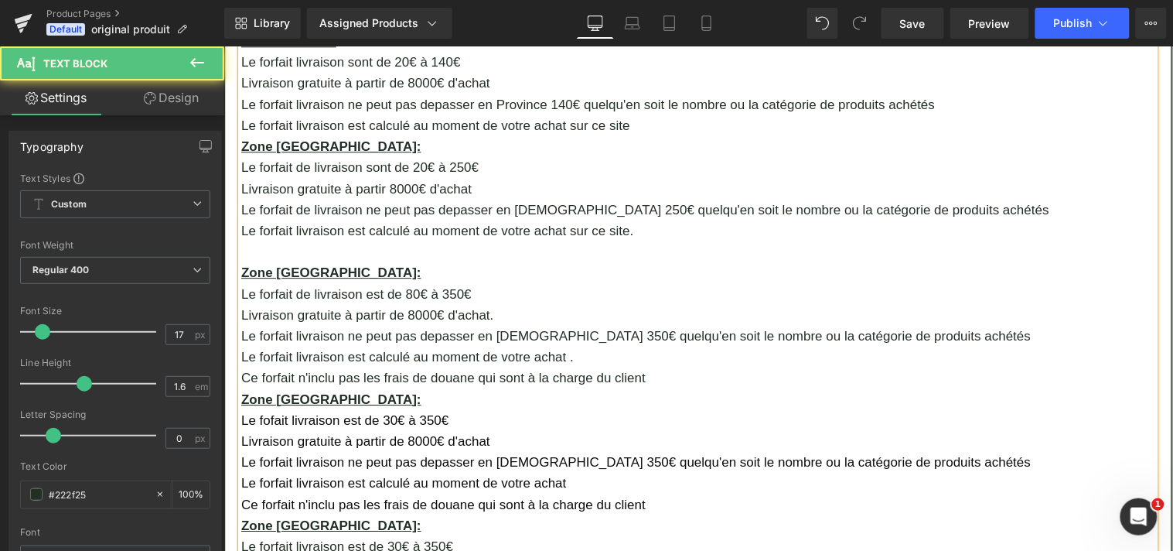
click at [640, 220] on p "Le forfait livraison est calculé au moment de votre achat sur ce site." at bounding box center [698, 230] width 914 height 21
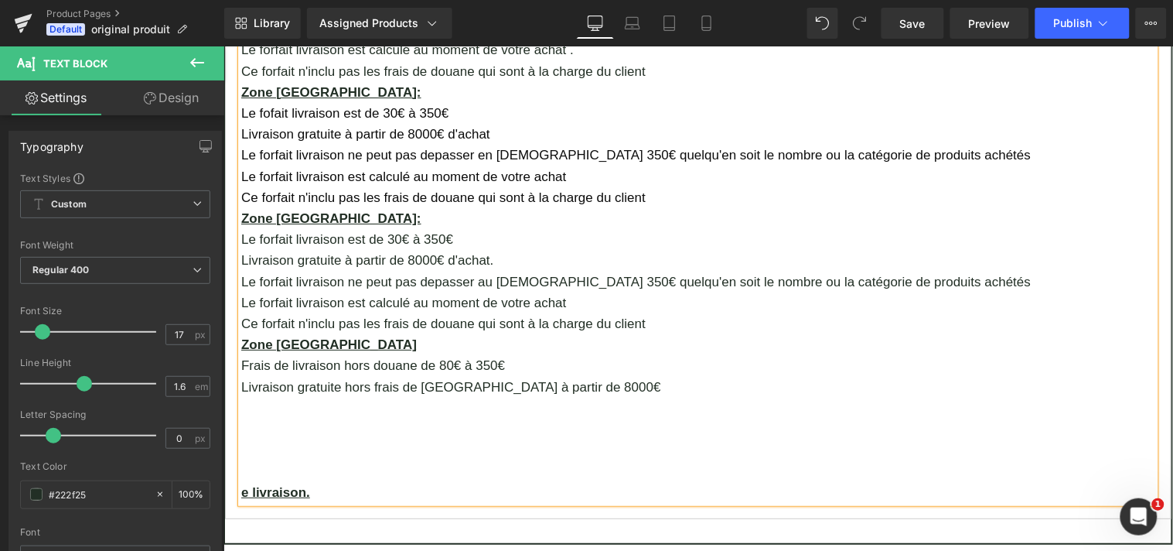
scroll to position [1418, 0]
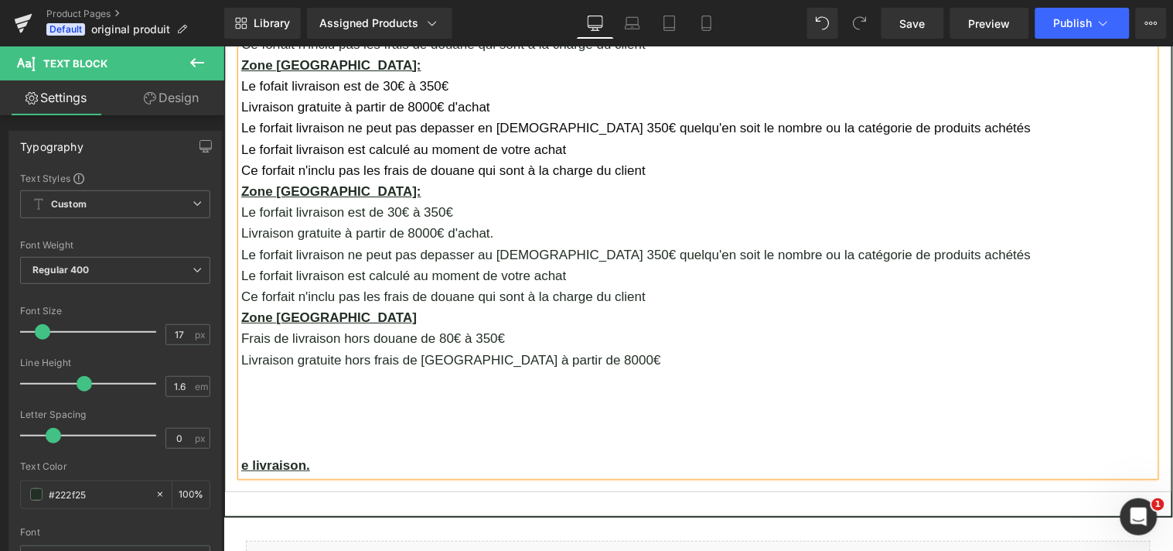
click at [566, 349] on p "Livraison gratuite hors frais de [GEOGRAPHIC_DATA] à partir de 8000€" at bounding box center [698, 359] width 914 height 21
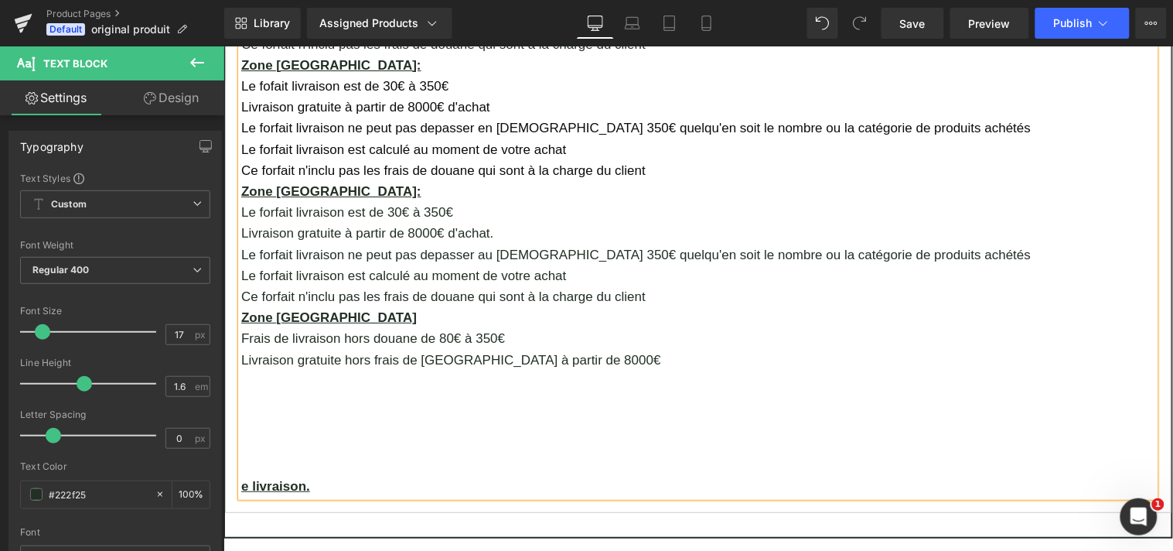
click at [280, 327] on p "Frais de livraison hors douane de 80€ à 350€" at bounding box center [698, 337] width 914 height 21
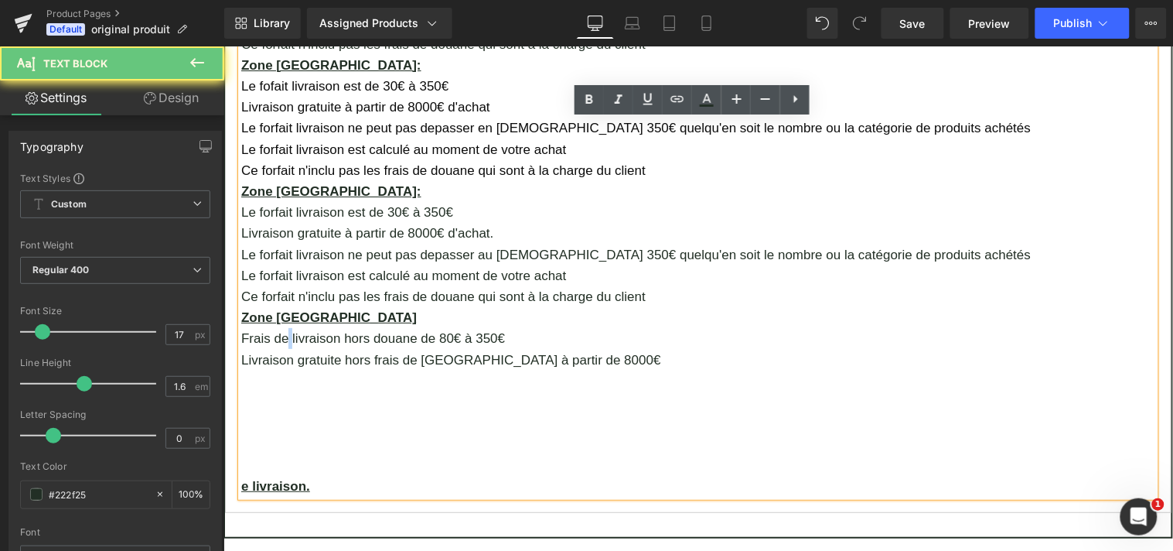
click at [280, 327] on p "Frais de livraison hors douane de 80€ à 350€" at bounding box center [698, 337] width 914 height 21
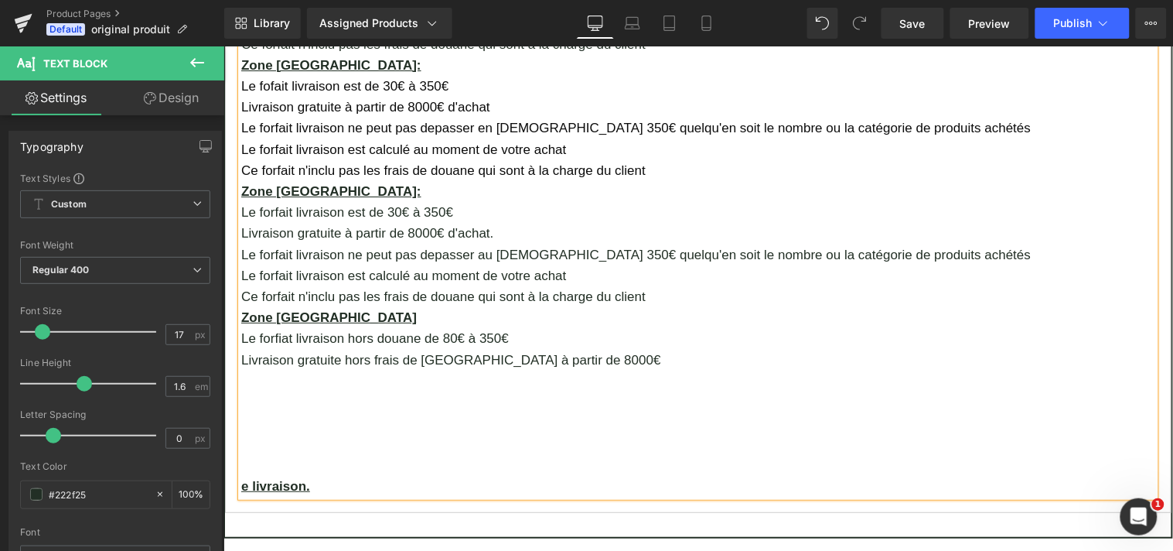
click at [567, 349] on p "Livraison gratuite hors frais de [GEOGRAPHIC_DATA] à partir de 8000€" at bounding box center [698, 359] width 914 height 21
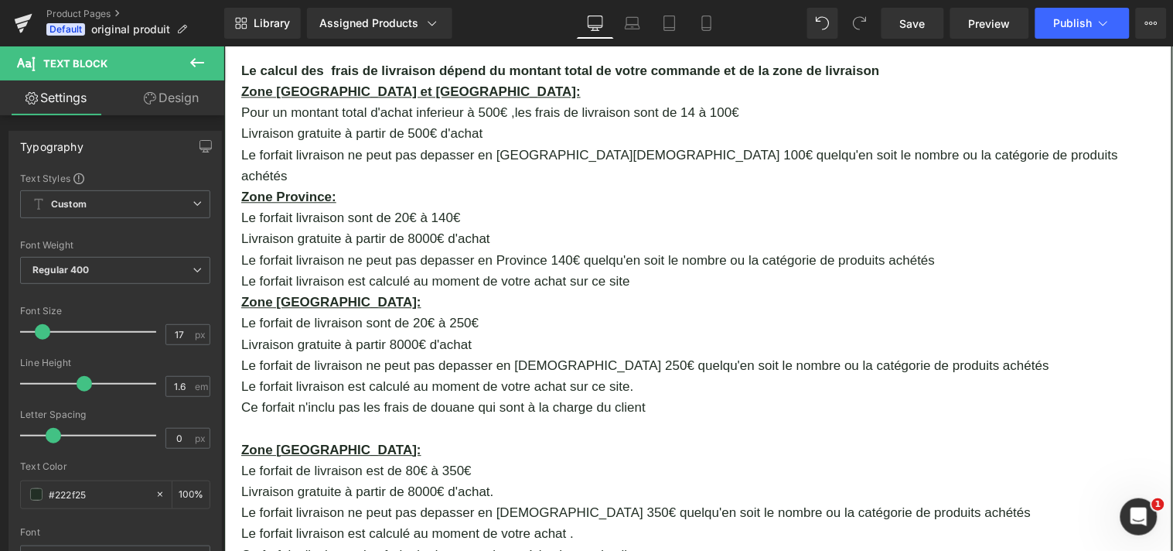
scroll to position [898, 0]
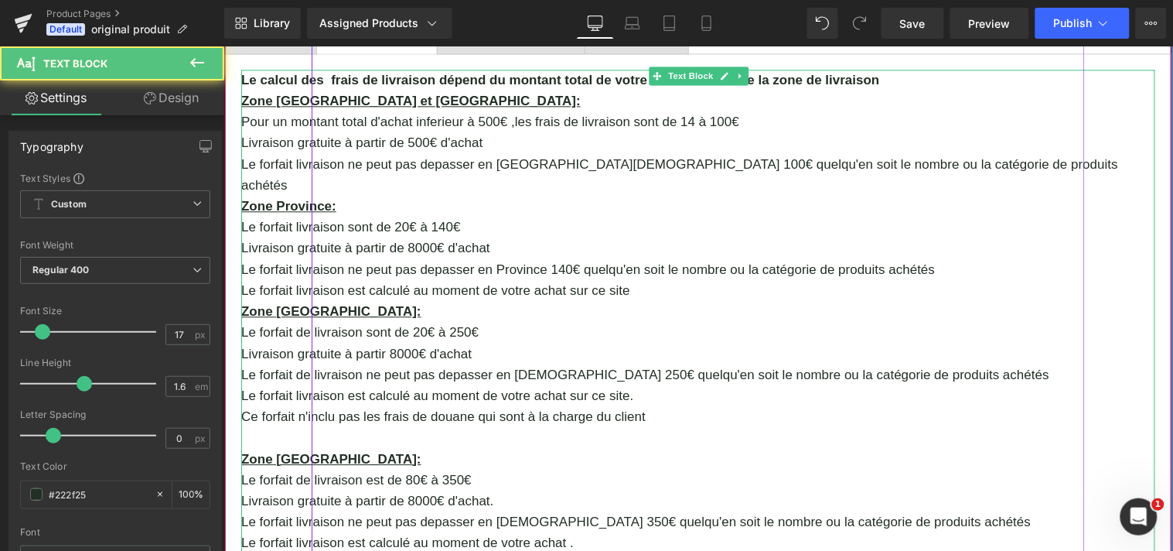
click at [957, 163] on p "Le forfait livraison ne peut pas depasser en [GEOGRAPHIC_DATA][DEMOGRAPHIC_DATA…" at bounding box center [698, 174] width 914 height 42
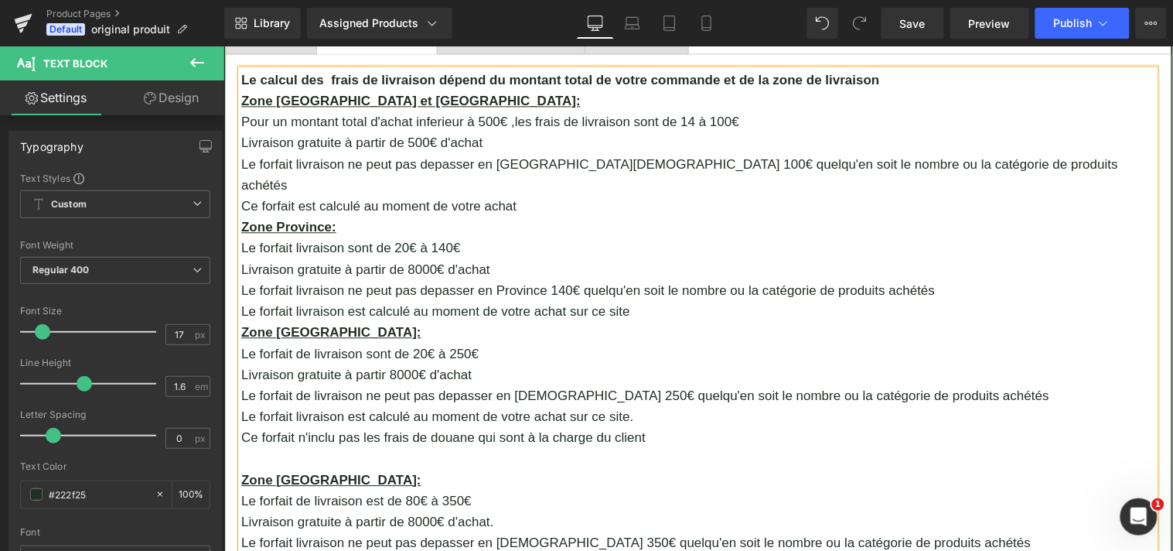
click at [624, 300] on p "Le forfait livraison est calculé au moment de votre achat sur ce site" at bounding box center [698, 310] width 914 height 21
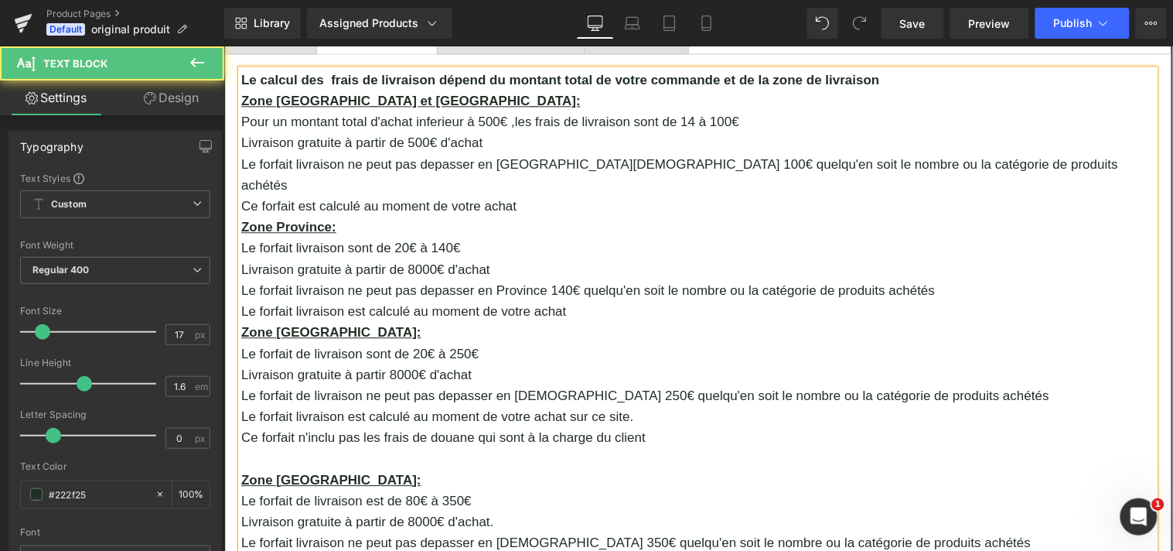
click at [621, 405] on p "Le forfait livraison est calculé au moment de votre achat sur ce site." at bounding box center [698, 415] width 914 height 21
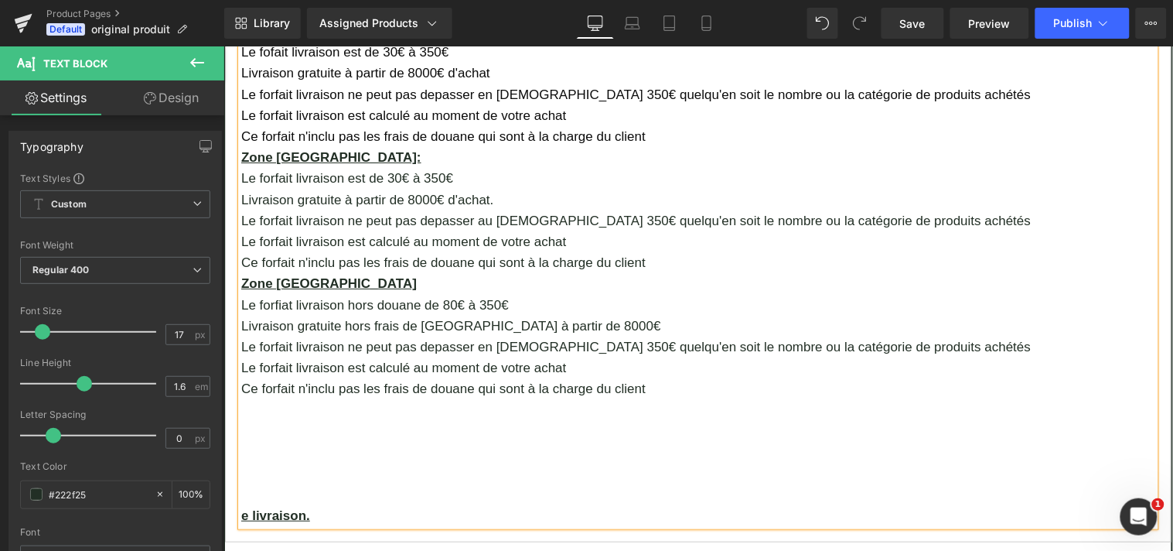
scroll to position [1544, 0]
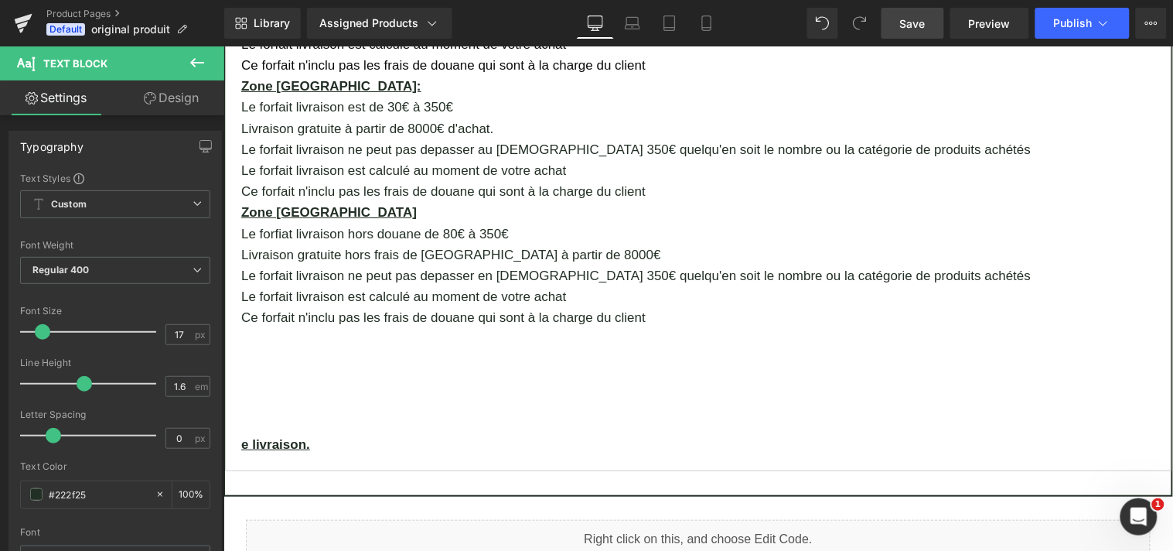
click at [915, 26] on span "Save" at bounding box center [913, 23] width 26 height 16
click at [1073, 24] on span "Publish" at bounding box center [1073, 23] width 39 height 12
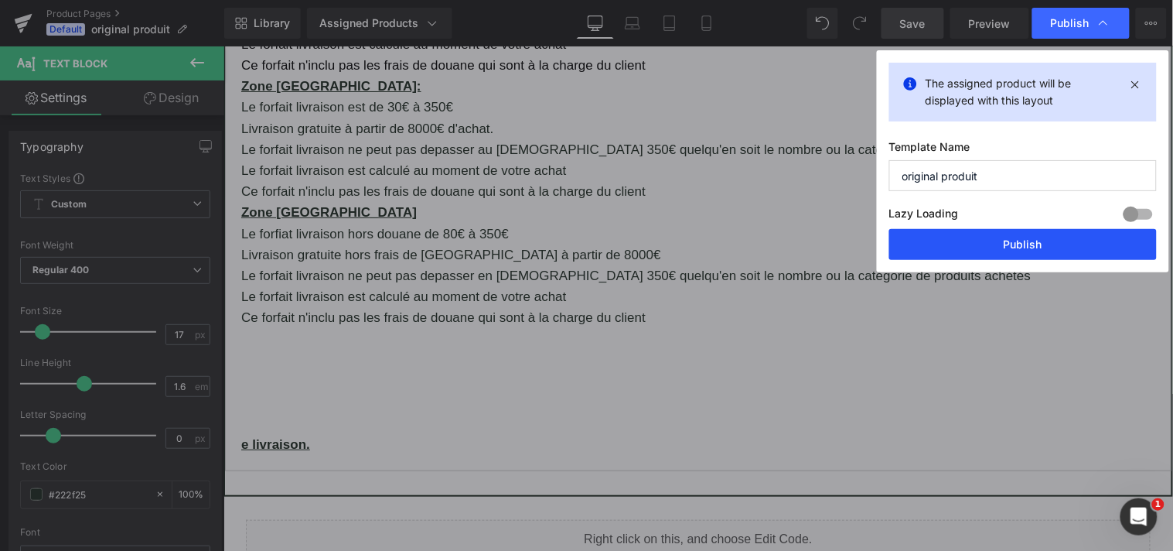
click at [1037, 246] on button "Publish" at bounding box center [1024, 244] width 268 height 31
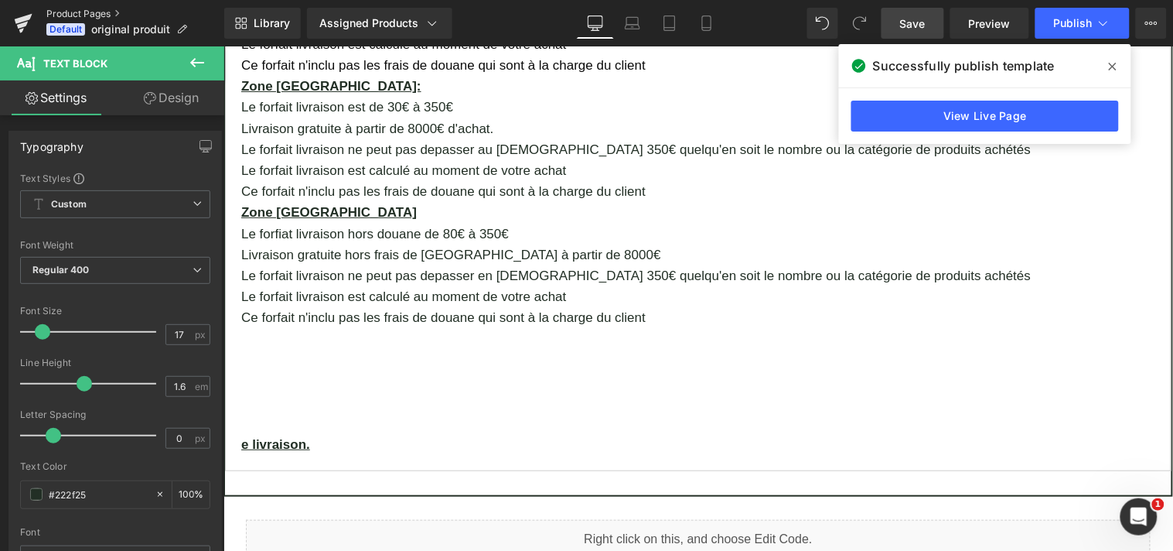
click at [50, 8] on link "Product Pages" at bounding box center [135, 14] width 178 height 12
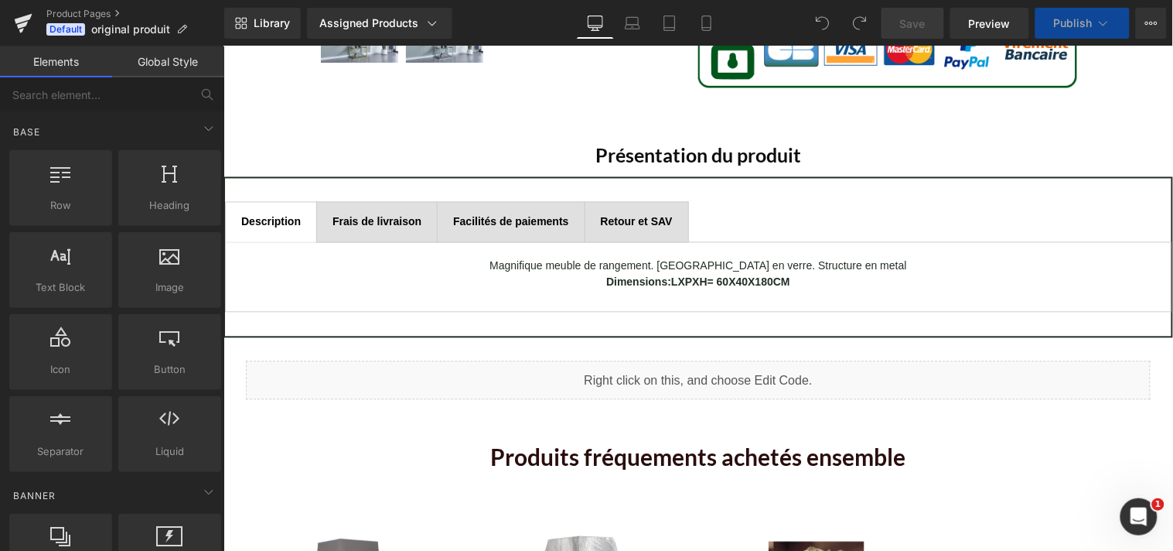
scroll to position [696, 0]
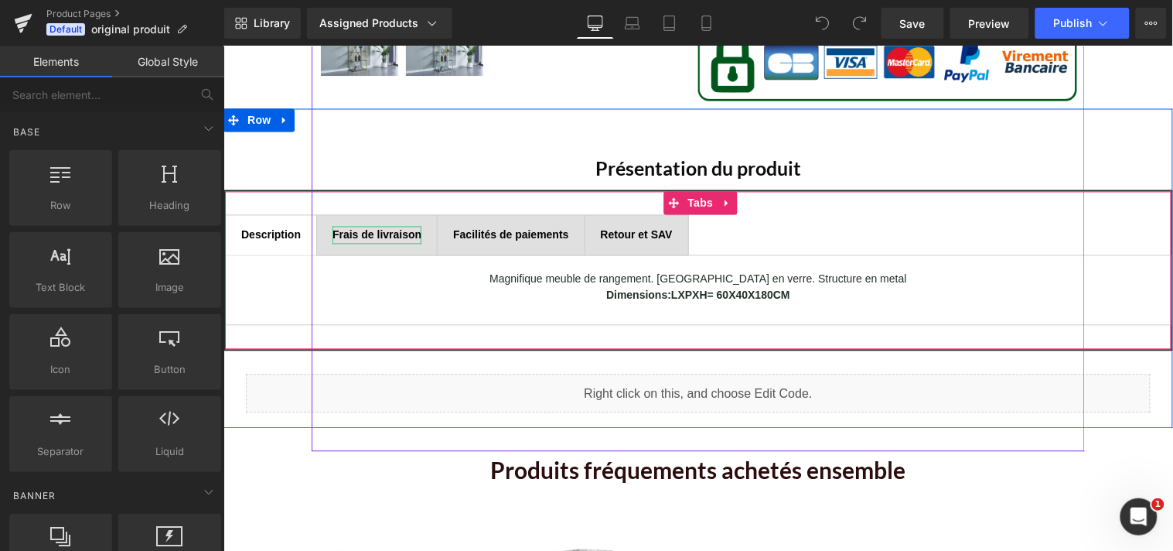
click at [384, 234] on b "Frais de livraison" at bounding box center [376, 234] width 89 height 12
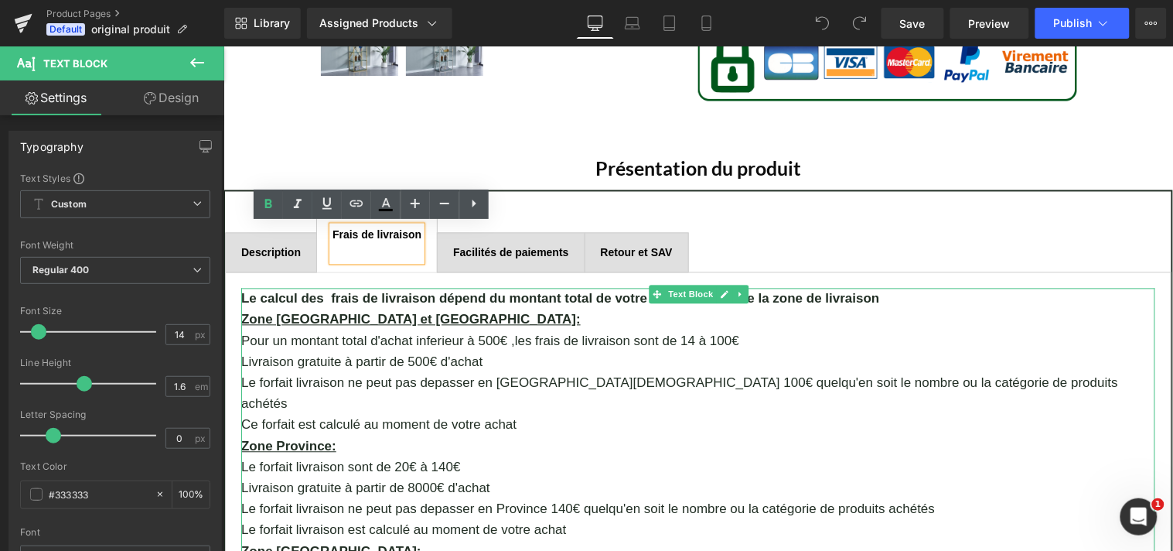
drag, startPoint x: 717, startPoint y: 316, endPoint x: 488, endPoint y: 318, distance: 229.0
click at [488, 318] on p "Zone [GEOGRAPHIC_DATA] et [GEOGRAPHIC_DATA]:" at bounding box center [698, 319] width 914 height 21
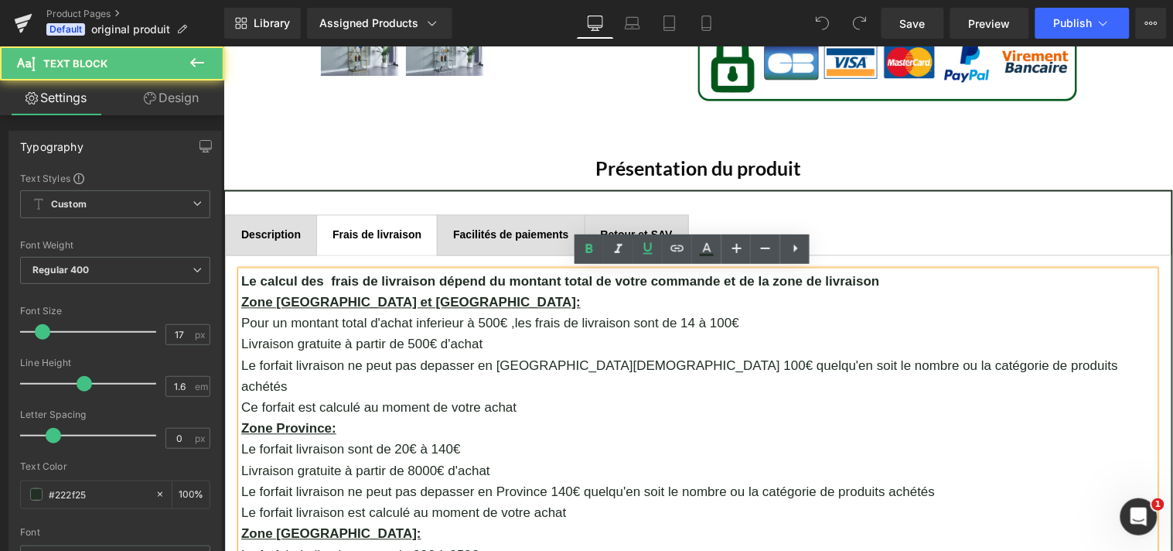
click at [550, 320] on p "Pour un montant total d'achat inferieur à 500€ ,les frais de livraison sont de …" at bounding box center [698, 322] width 914 height 21
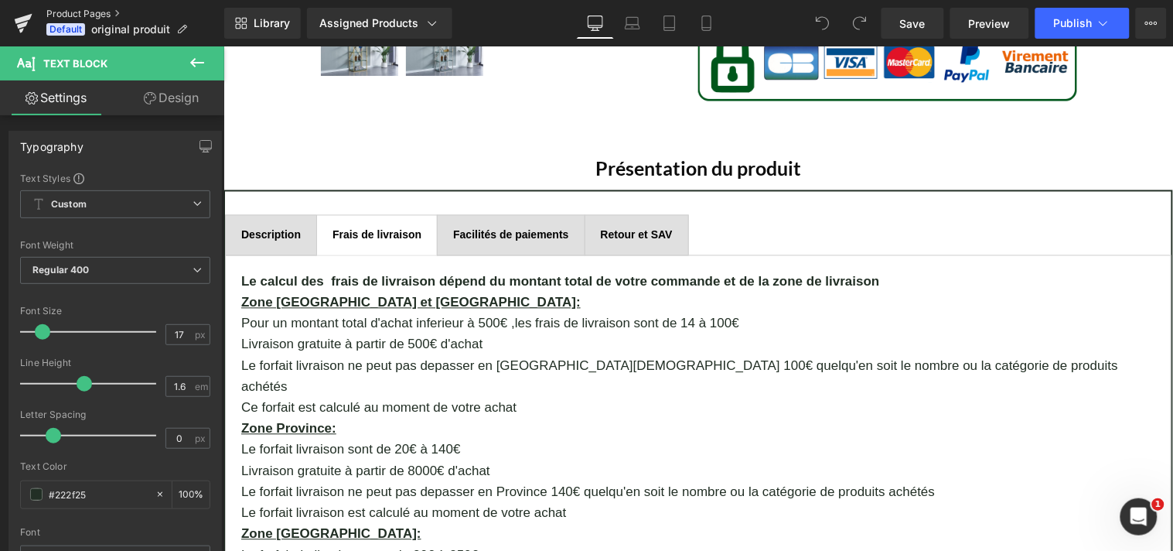
click at [73, 11] on link "Product Pages" at bounding box center [135, 14] width 178 height 12
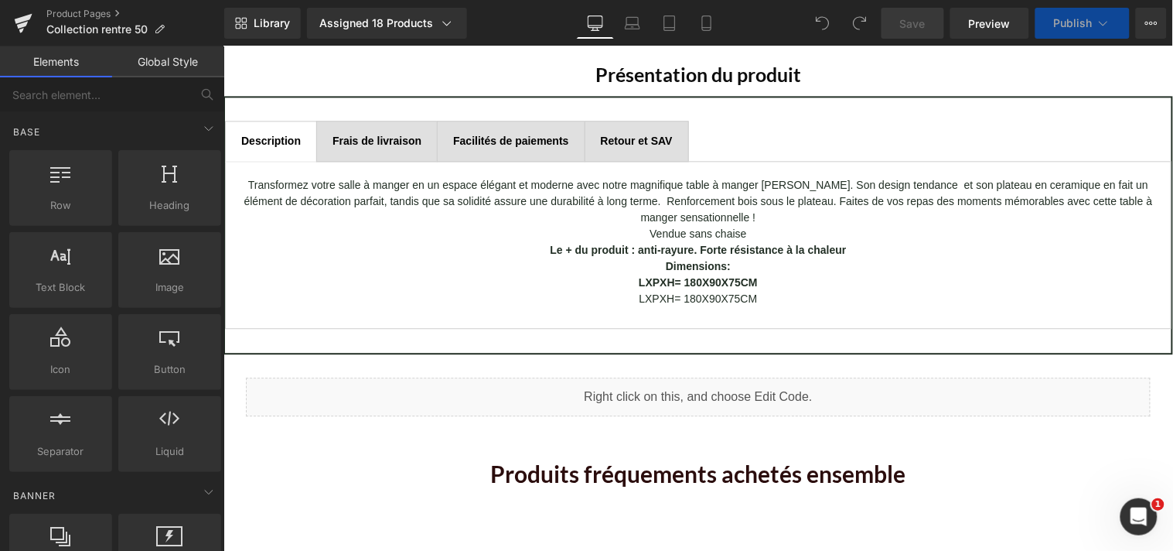
scroll to position [830, 0]
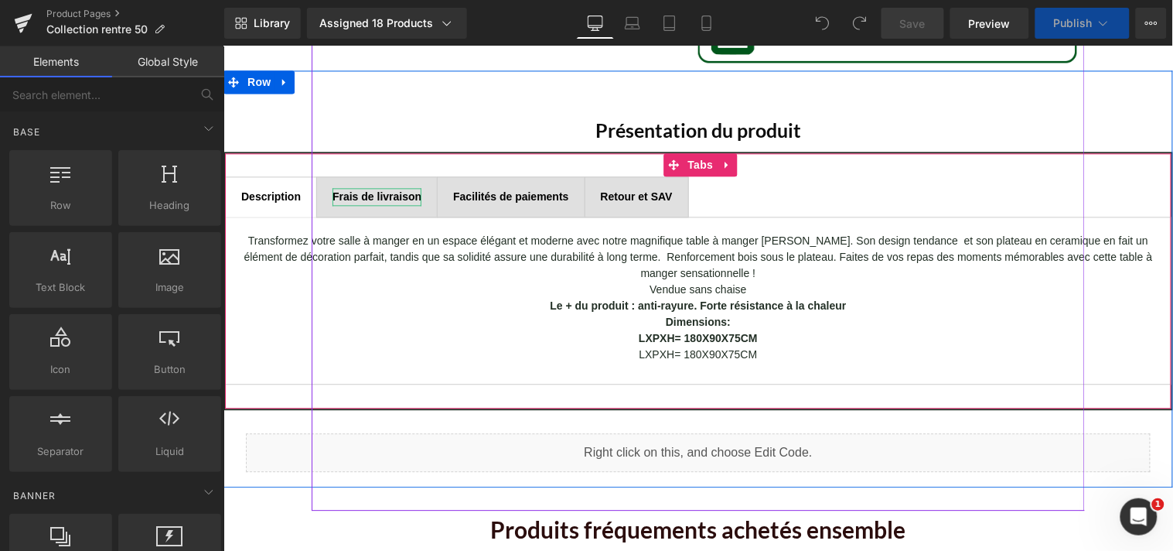
click at [371, 196] on b "Frais de livraison" at bounding box center [376, 196] width 89 height 12
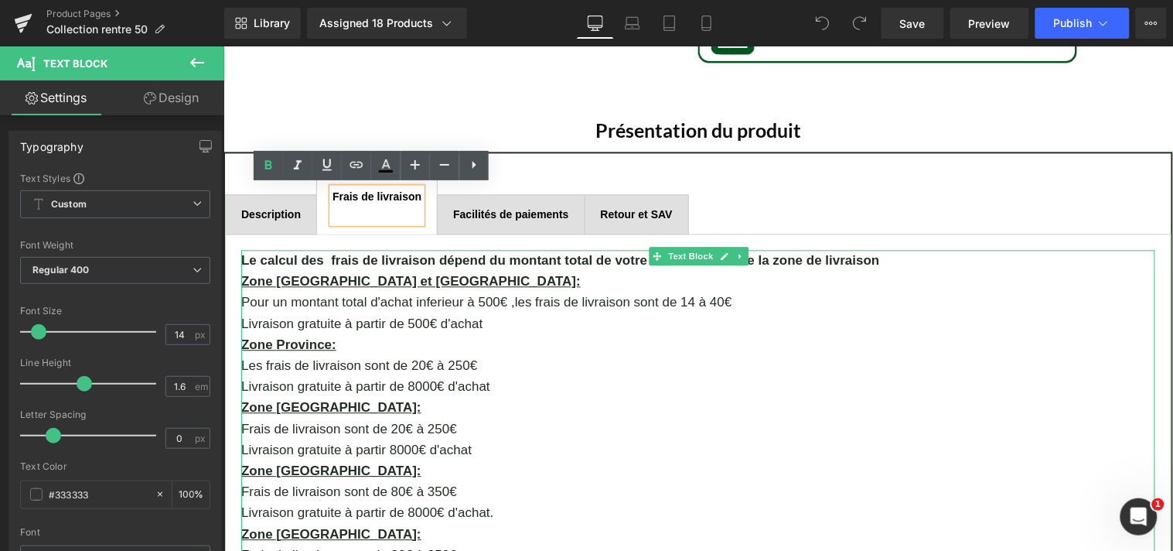
click at [521, 299] on p "Pour un montant total d'achat inferieur à 500€ ,les frais de livraison sont de …" at bounding box center [698, 301] width 914 height 21
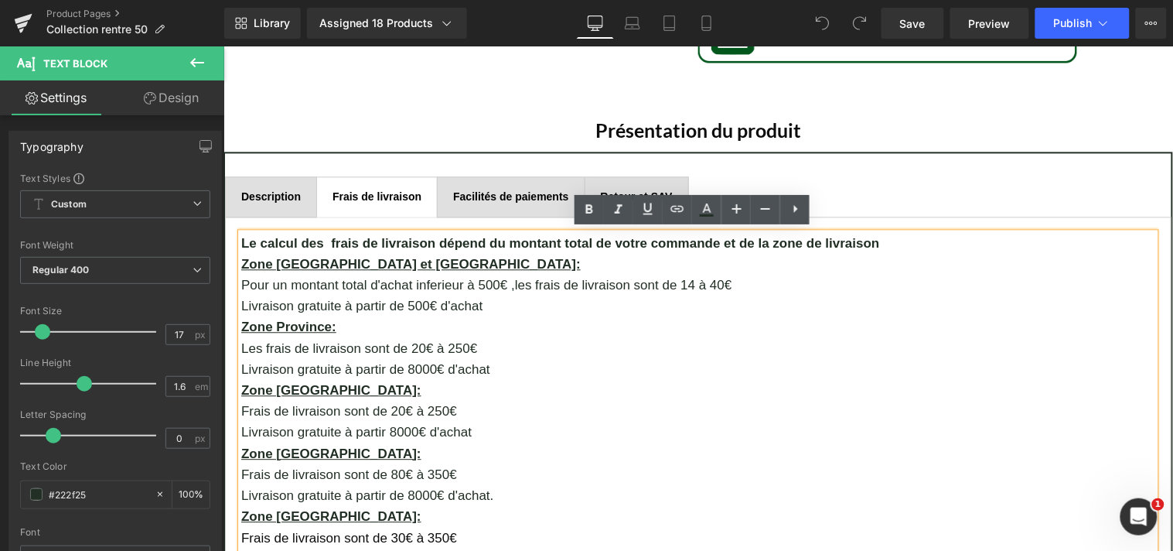
click at [522, 286] on p "Pour un montant total d'achat inferieur à 500€ ,les frais de livraison sont de …" at bounding box center [698, 284] width 914 height 21
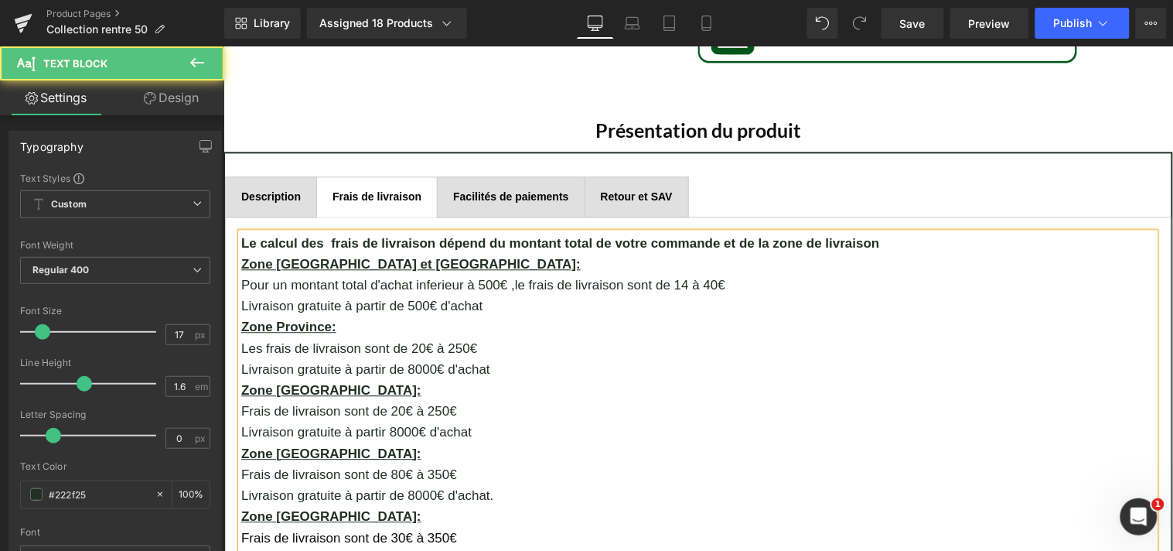
click at [547, 284] on p "Pour un montant total d'achat inferieur à 500€ ,le frais de livraison sont de 1…" at bounding box center [698, 284] width 914 height 21
click at [571, 283] on p "Pour un montant total d'achat inferieur à 500€ ,le forfait de livraison sont de…" at bounding box center [698, 284] width 914 height 21
click at [638, 280] on p "Pour un montant total d'achat inferieur à 500€ ,le forfait livraison sont de 14…" at bounding box center [698, 284] width 914 height 21
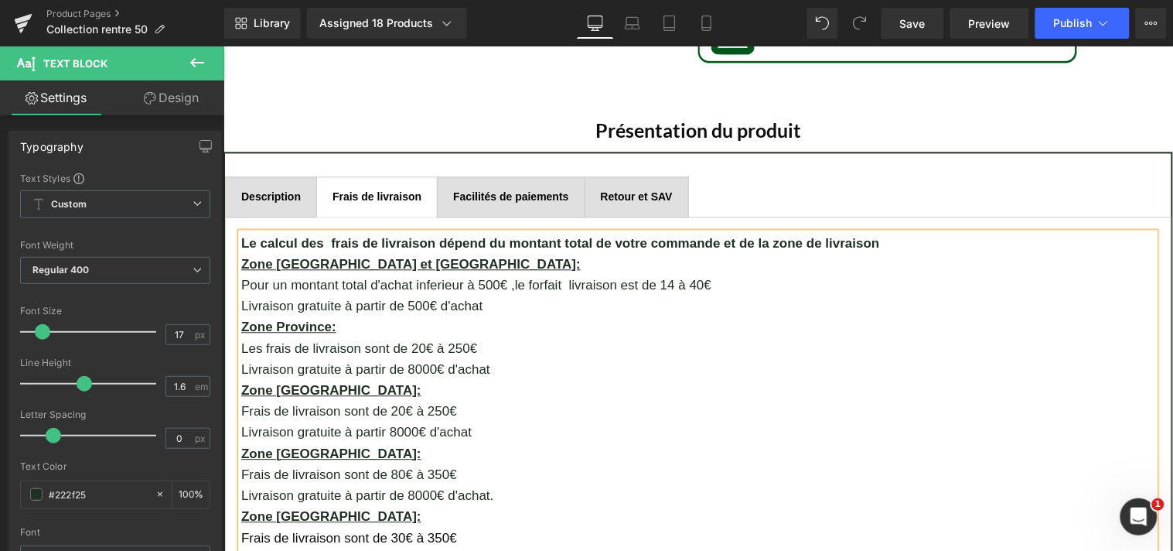
click at [692, 281] on p "Pour un montant total d'achat inferieur à 500€ ,le forfait livraison est de 14 …" at bounding box center [698, 284] width 914 height 21
click at [483, 303] on p "Livraison gratuite à partir de 500€ d'achat" at bounding box center [698, 305] width 914 height 21
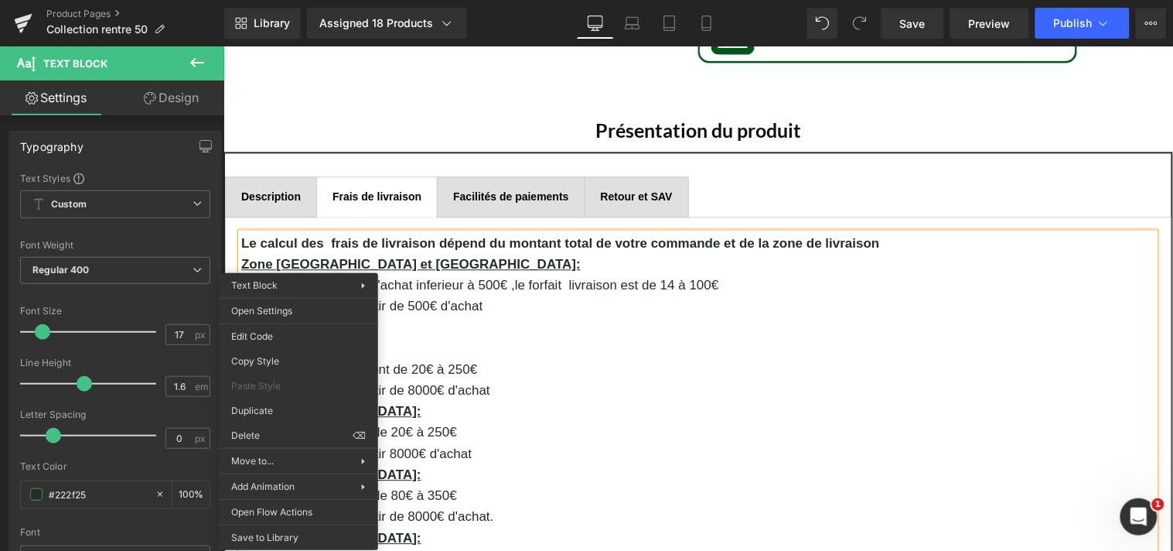
click at [435, 320] on p at bounding box center [698, 326] width 914 height 21
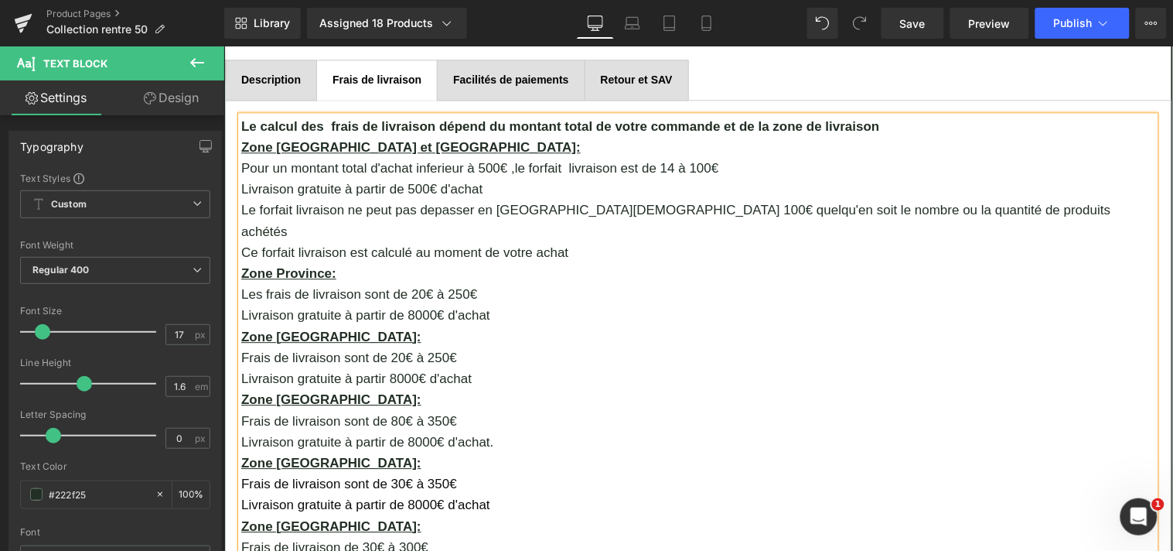
scroll to position [955, 0]
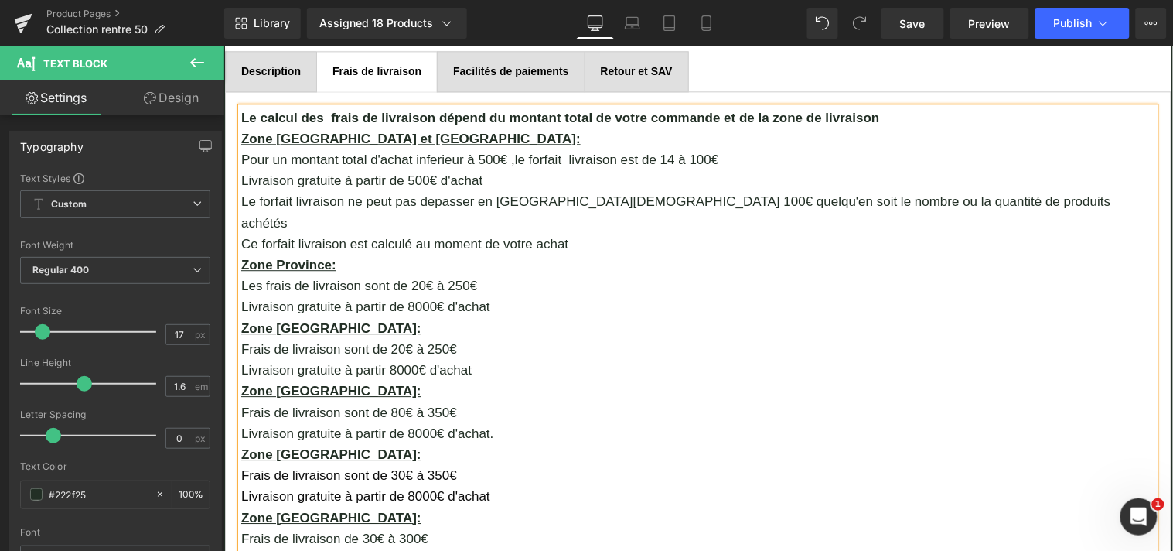
click at [459, 275] on p "Les frais de livraison sont de 20€ à 250€" at bounding box center [698, 285] width 914 height 21
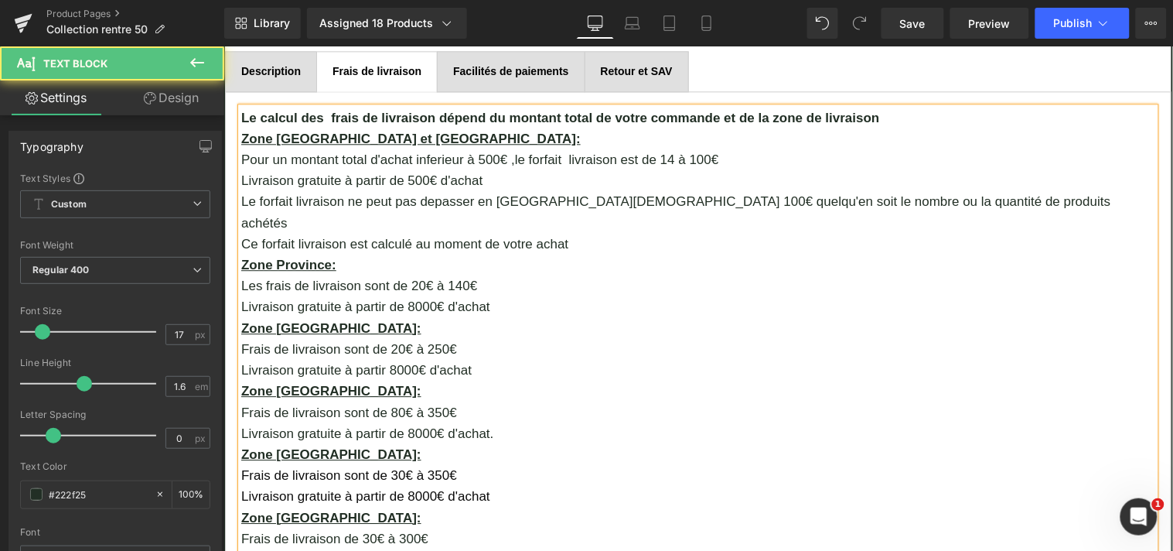
click at [491, 295] on p "Livraison gratuite à partir de 8000€ d'achat" at bounding box center [698, 305] width 914 height 21
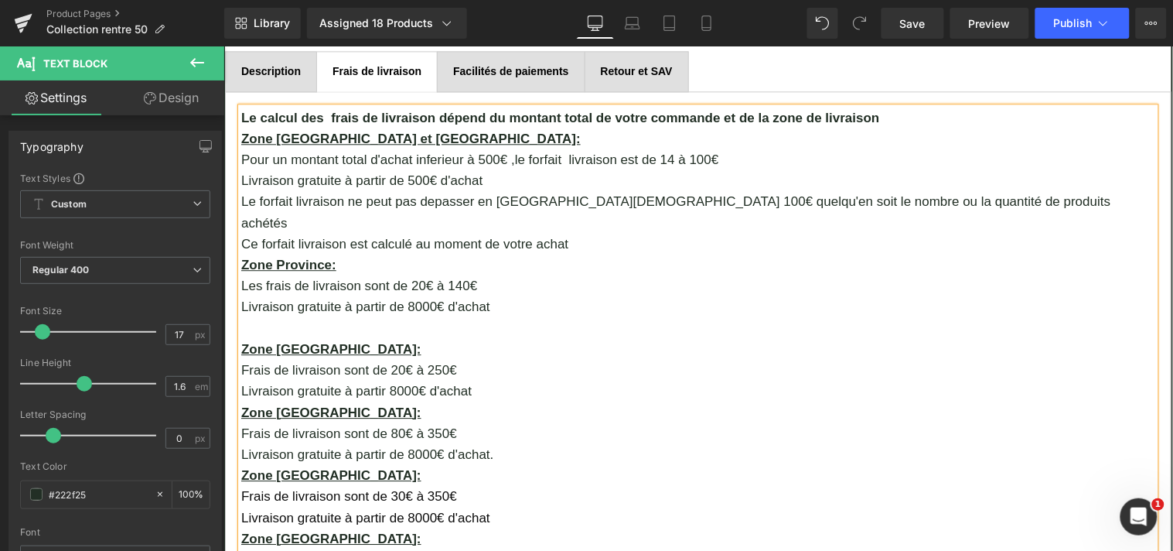
click at [256, 275] on p "Les frais de livraison sont de 20€ à 140€" at bounding box center [698, 285] width 914 height 21
click at [276, 275] on p "Le frais de livraison sont de 20€ à 140€" at bounding box center [698, 285] width 914 height 21
click at [302, 275] on p "Le forfait de livraison sont de 20€ à 140€" at bounding box center [698, 285] width 914 height 21
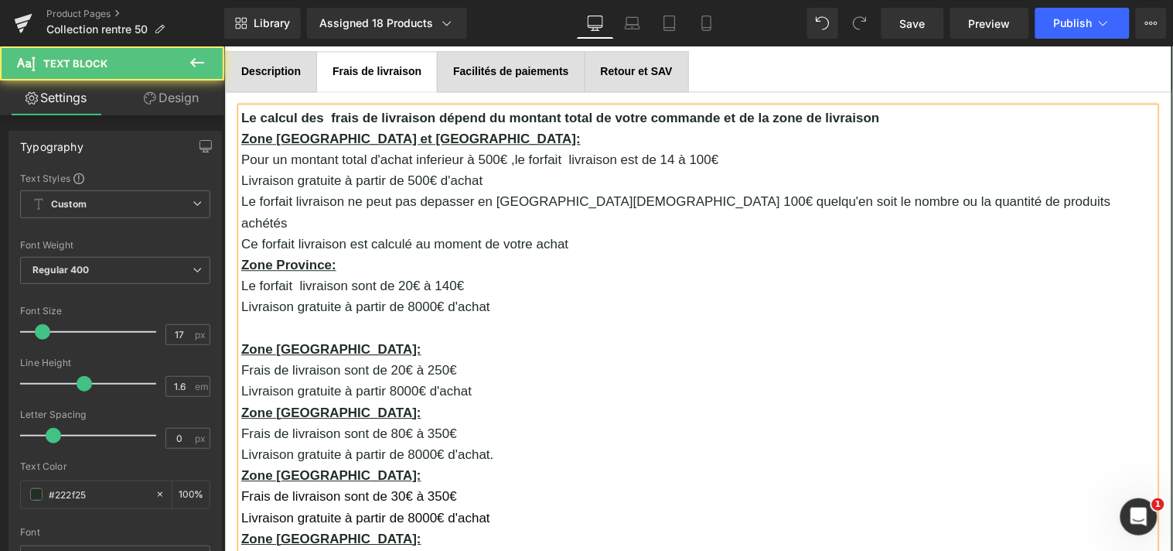
click at [366, 275] on p "Le forfait livraison sont de 20€ à 140€" at bounding box center [698, 285] width 914 height 21
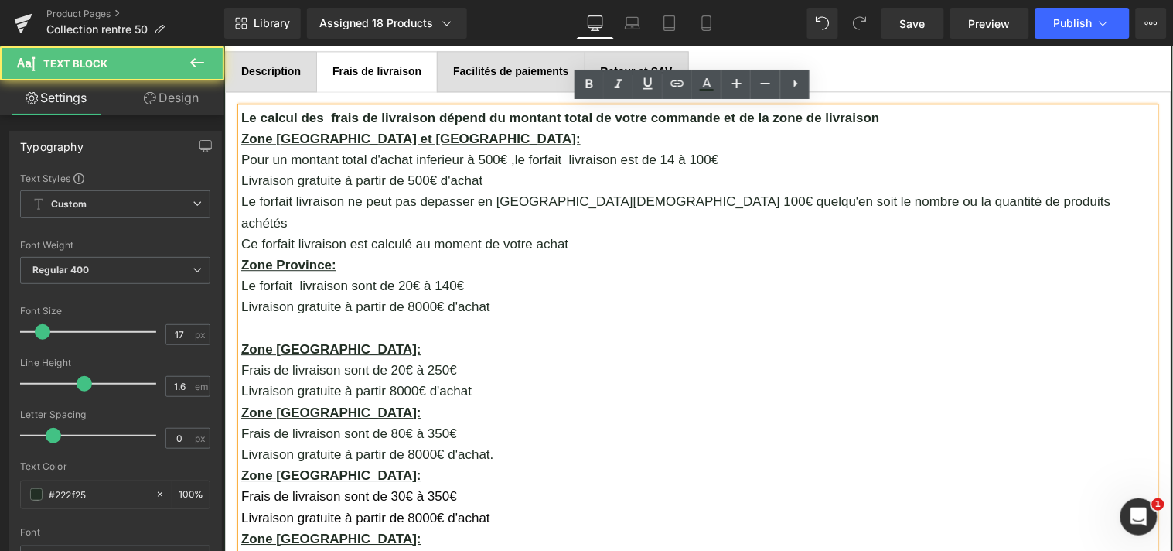
click at [367, 275] on p "Le forfait livraison sont de 20€ à 140€" at bounding box center [698, 285] width 914 height 21
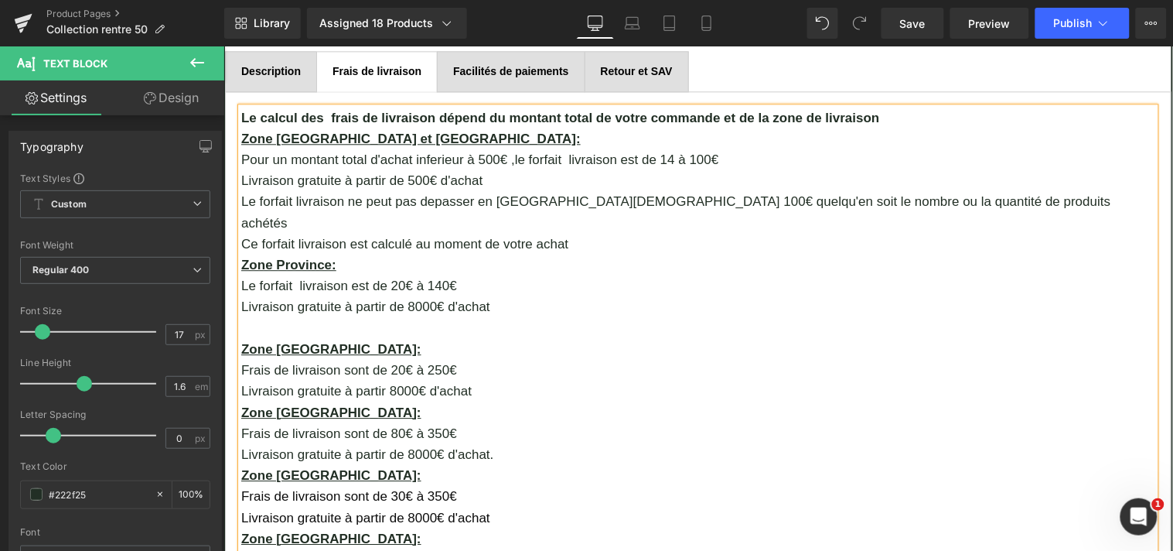
click at [499, 295] on p "Livraison gratuite à partir de 8000€ d'achat" at bounding box center [698, 305] width 914 height 21
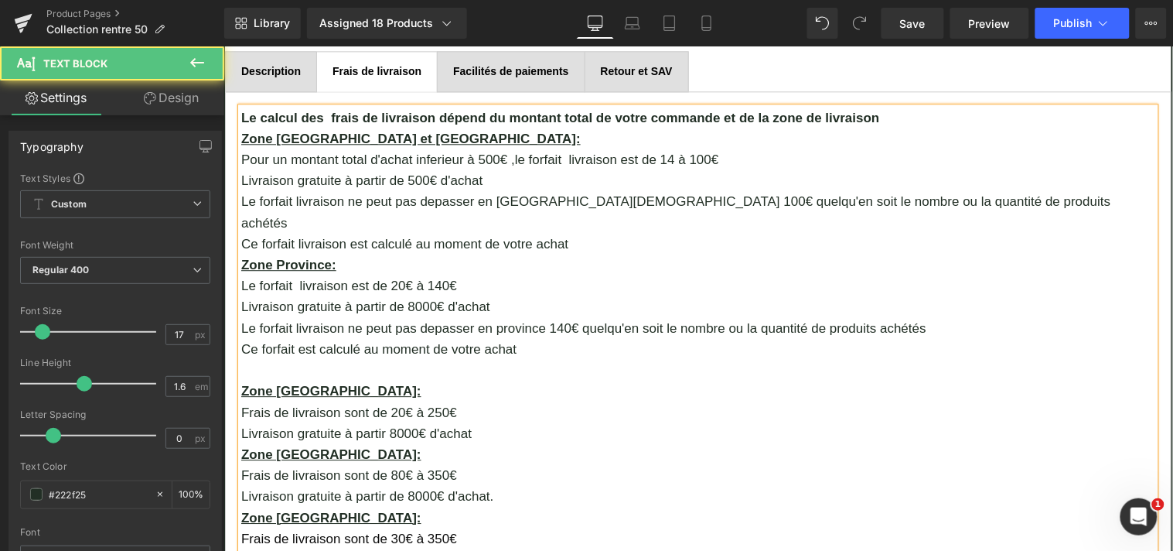
click at [254, 359] on p at bounding box center [698, 369] width 914 height 21
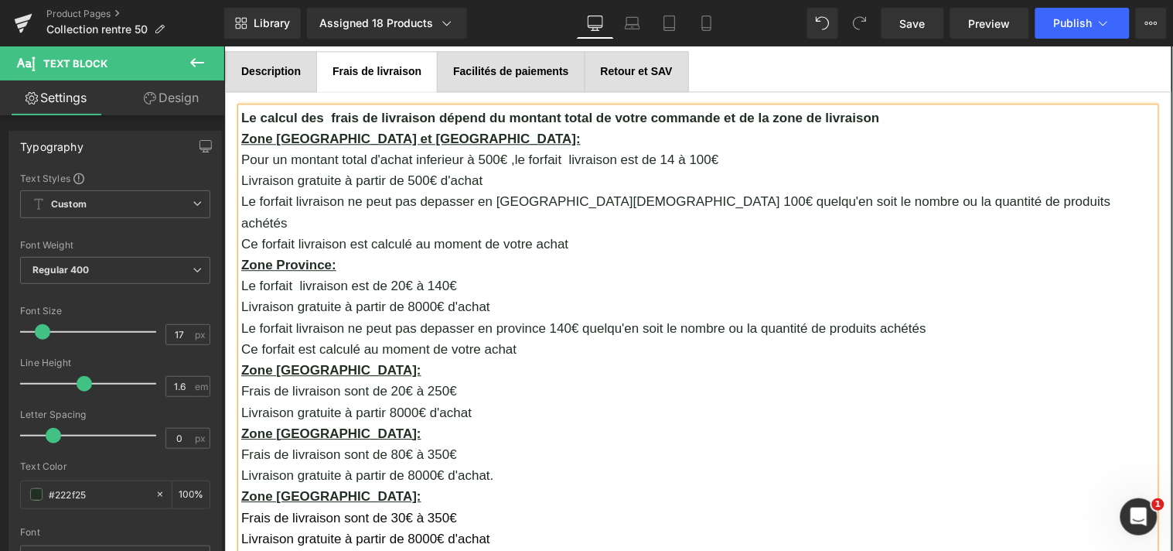
click at [279, 380] on p "Frais de livraison sont de 20€ à 250€" at bounding box center [698, 390] width 914 height 21
click at [363, 380] on p "Le forfait livraison sont de 20€ à 250€" at bounding box center [698, 390] width 914 height 21
click at [434, 380] on p "Le forfait livraison est de 20€ à 250€" at bounding box center [698, 390] width 914 height 21
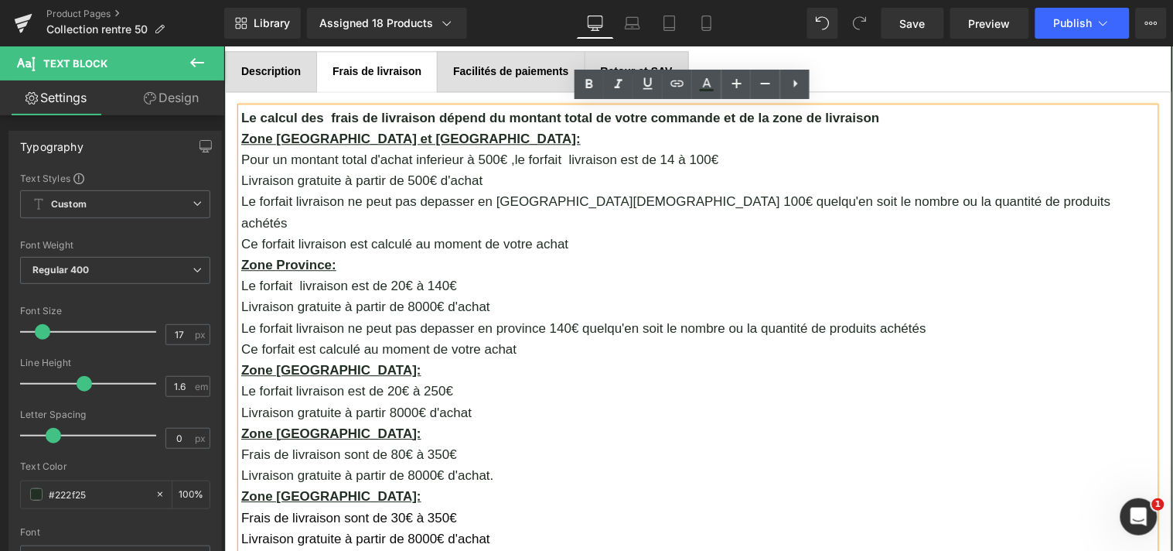
click at [473, 401] on p "Livraison gratuite à partir 8000€ d'achat" at bounding box center [698, 411] width 914 height 21
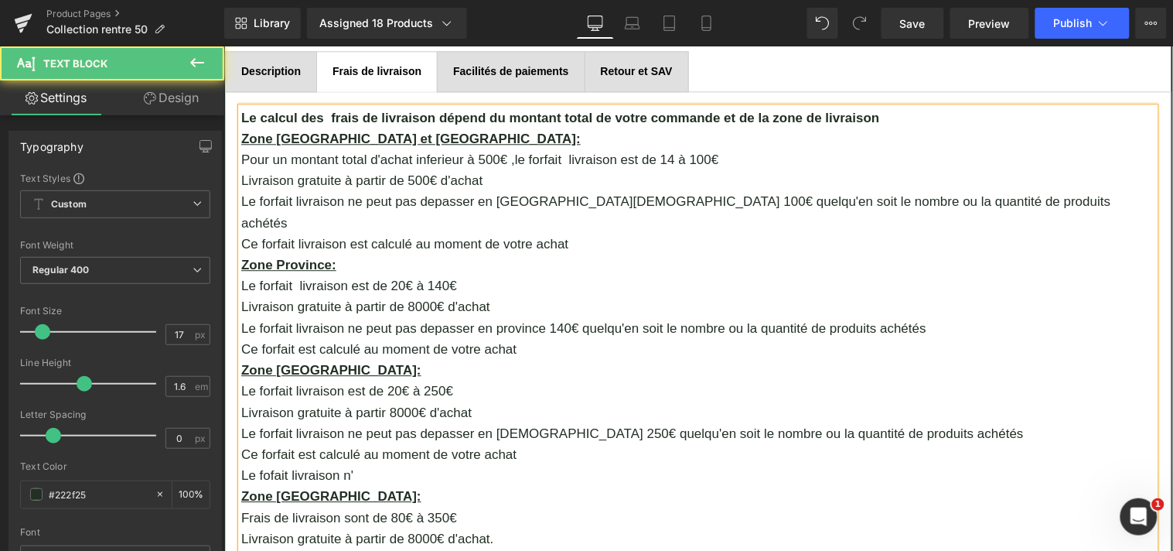
click at [250, 443] on p "Ce forfait est calculé au moment de votre achat" at bounding box center [698, 453] width 914 height 21
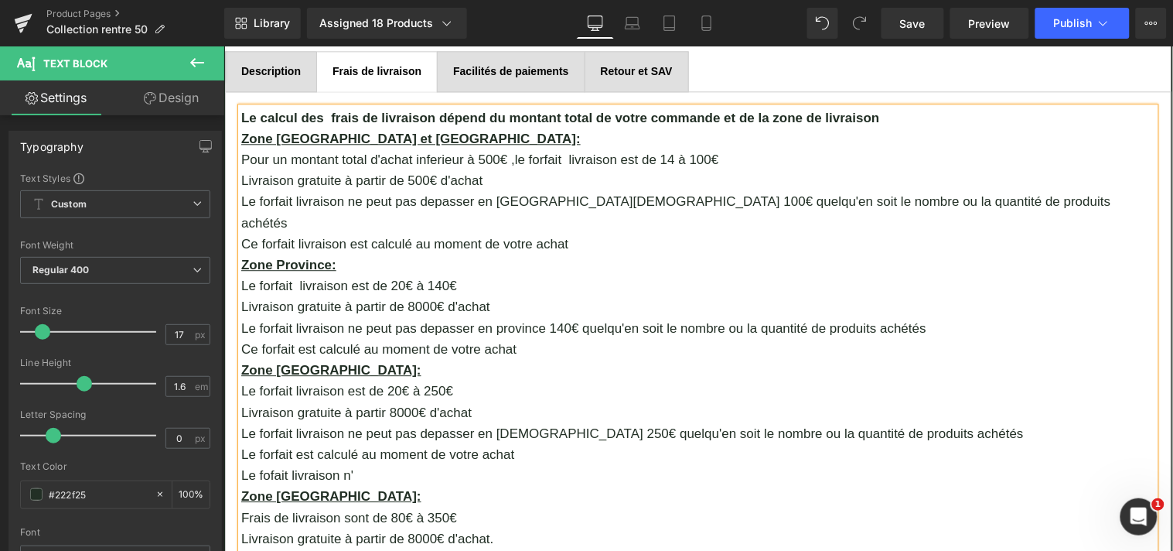
click at [285, 443] on p "Le forfait est calculé au moment de votre achat" at bounding box center [698, 453] width 914 height 21
click at [249, 464] on p "Le fofait livraison n'" at bounding box center [698, 474] width 914 height 21
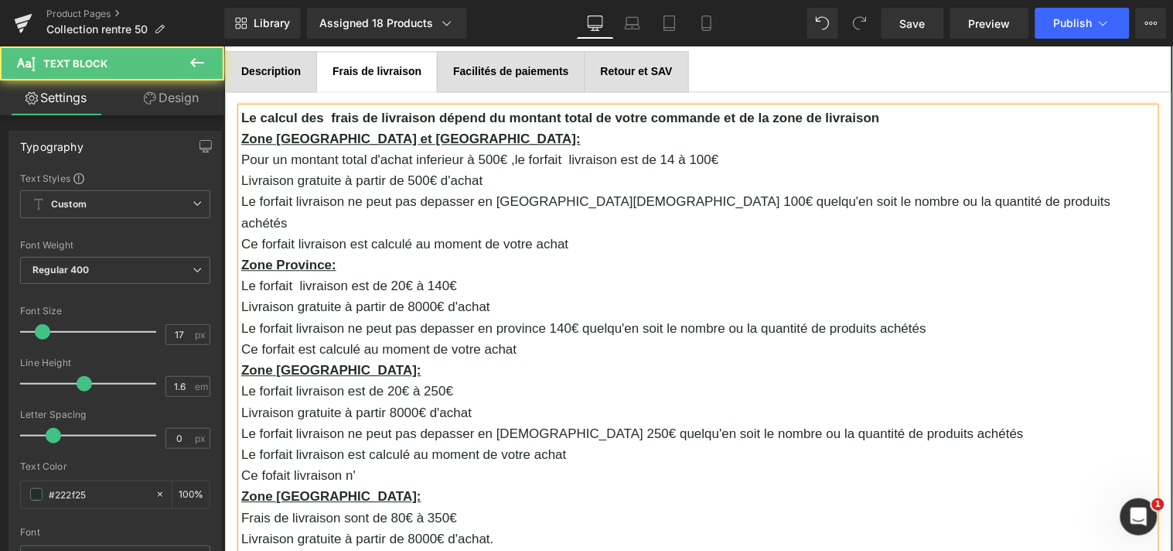
click at [362, 464] on p "Ce fofait livraison n'" at bounding box center [698, 474] width 914 height 21
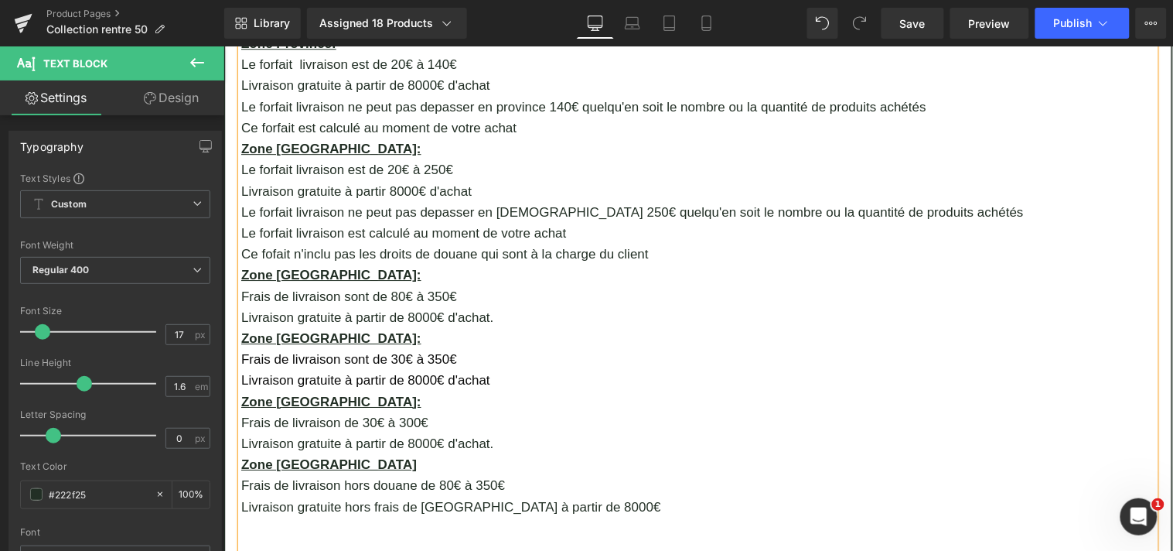
scroll to position [1186, 0]
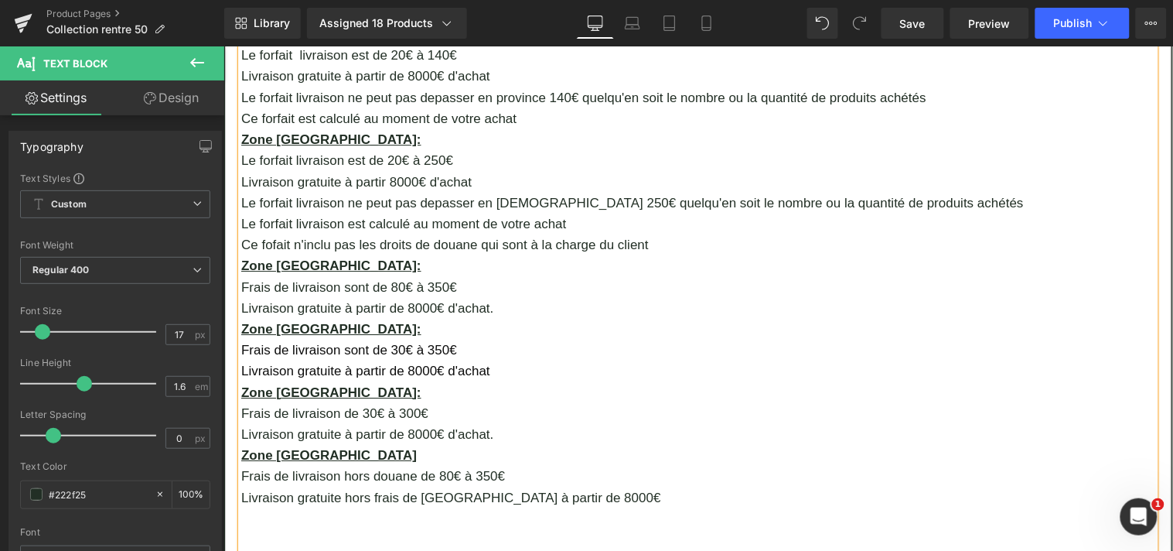
click at [265, 276] on p "Frais de livraison sont de 80€ à 350€" at bounding box center [698, 286] width 914 height 21
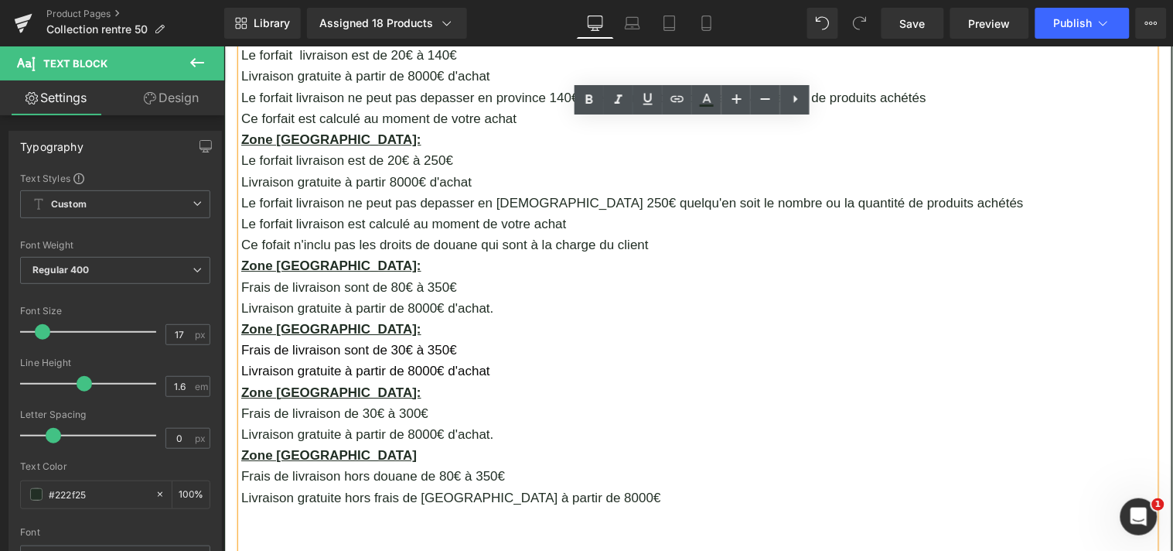
click at [278, 276] on p "Frais de livraison sont de 80€ à 350€" at bounding box center [698, 286] width 914 height 21
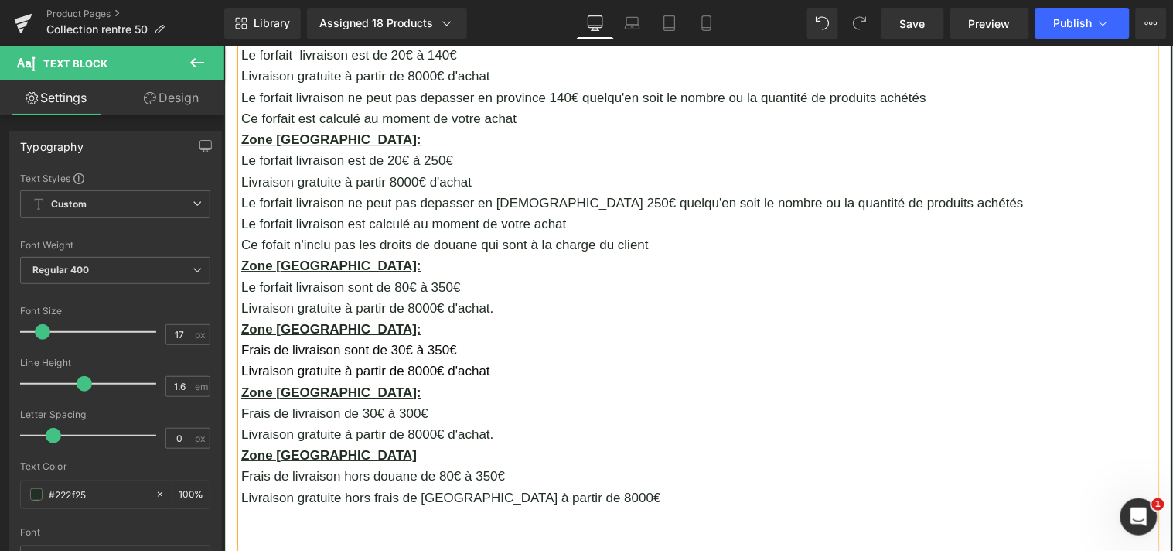
click at [366, 276] on p "Le forfait livraison sont de 80€ à 350€" at bounding box center [698, 286] width 914 height 21
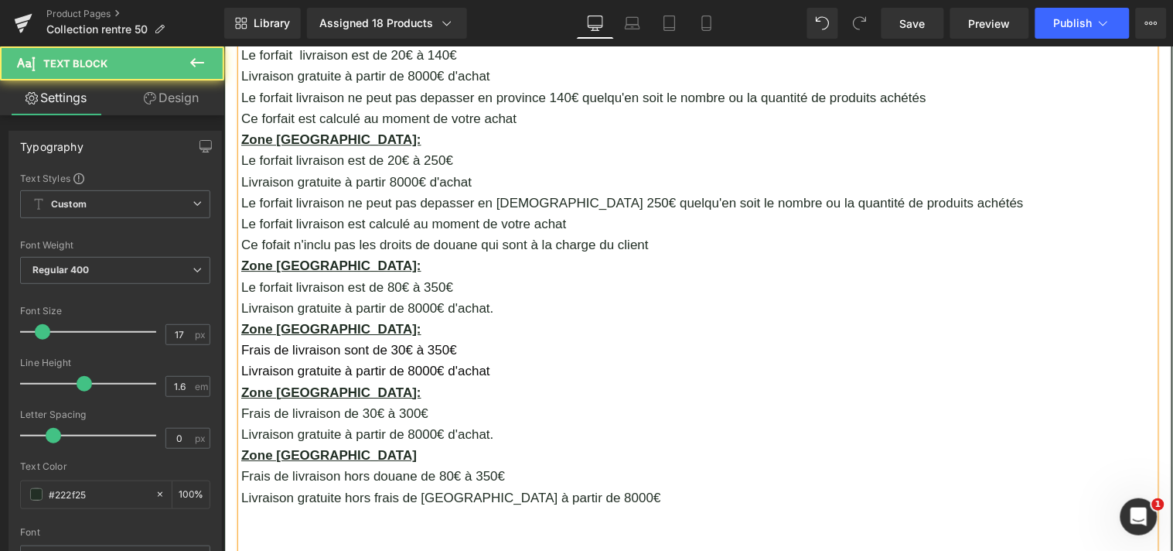
click at [497, 297] on p "Livraison gratuite à partir de 8000€ d'achat." at bounding box center [698, 307] width 914 height 21
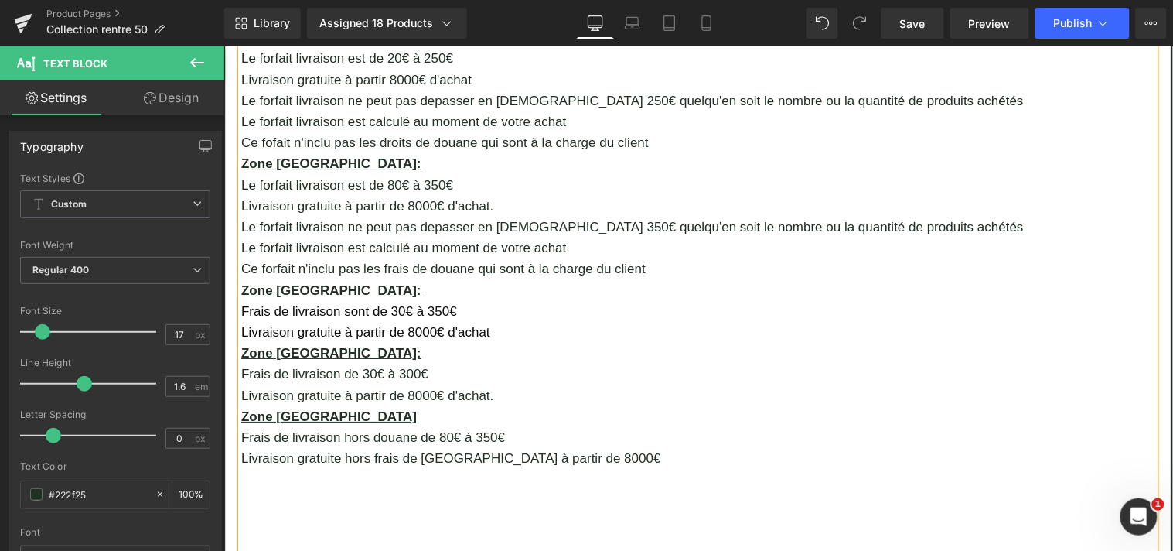
scroll to position [1390, 0]
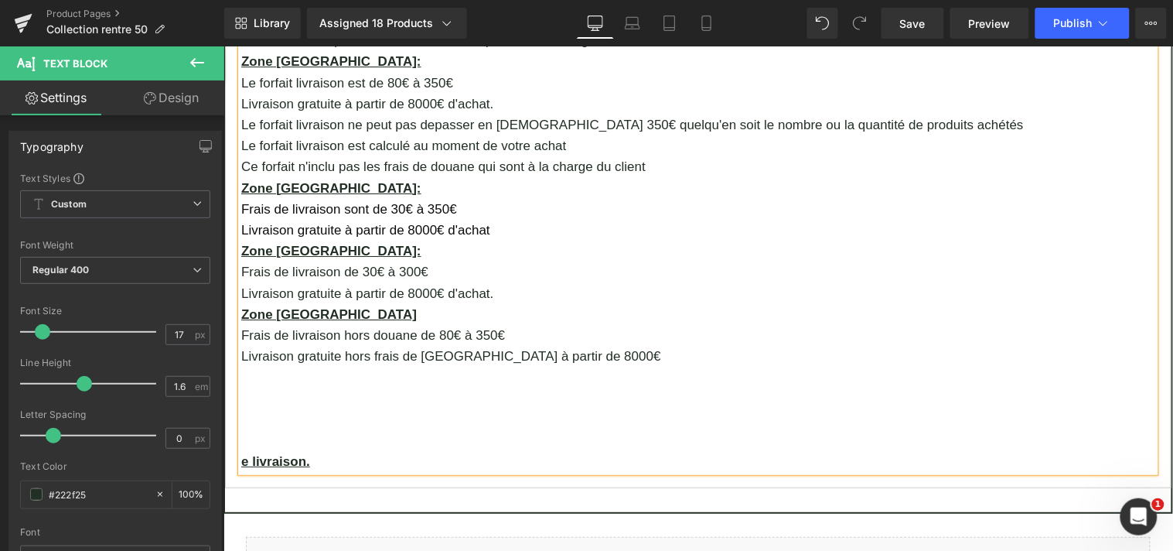
click at [280, 201] on span "Frais de livraison sont de 30€ à 350€" at bounding box center [349, 208] width 216 height 15
click at [366, 201] on span "Le forfait livraison sont de 30€ à 350€" at bounding box center [351, 208] width 220 height 15
click at [489, 219] on p "Livraison gratuite à partir de 8000€ d'achat" at bounding box center [698, 229] width 914 height 21
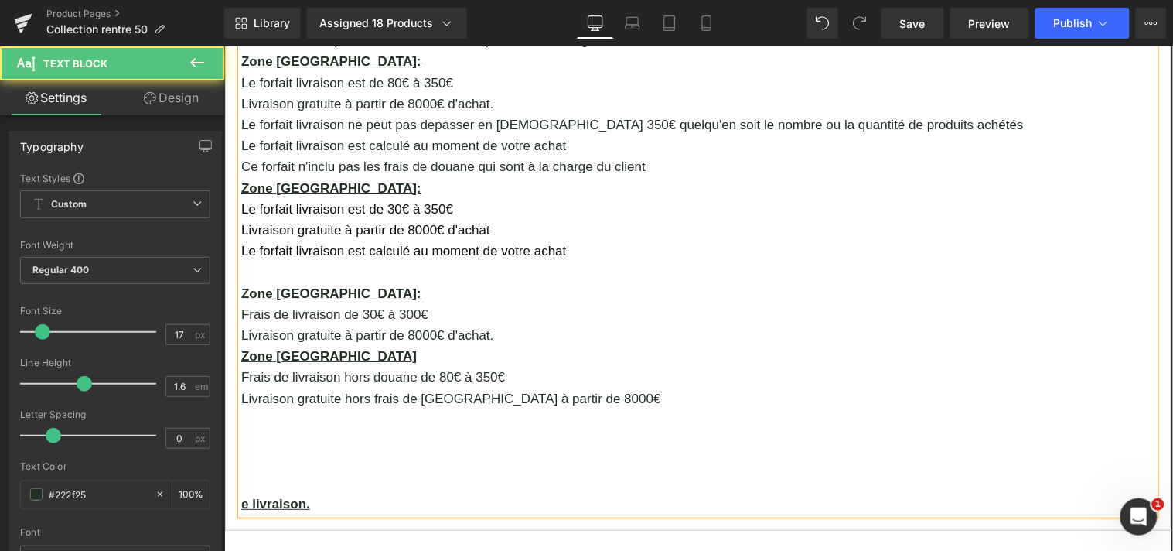
click at [501, 219] on p "Livraison gratuite à partir de 8000€ d'achat" at bounding box center [698, 229] width 914 height 21
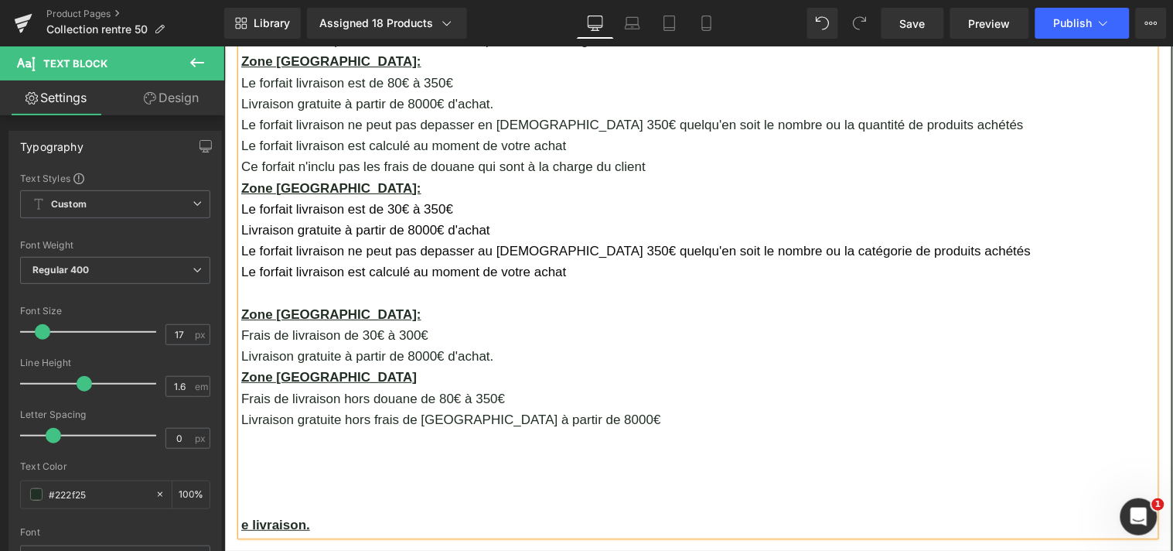
click at [570, 261] on p "Le forfait livraison est calculé au moment de votre achat" at bounding box center [698, 271] width 914 height 21
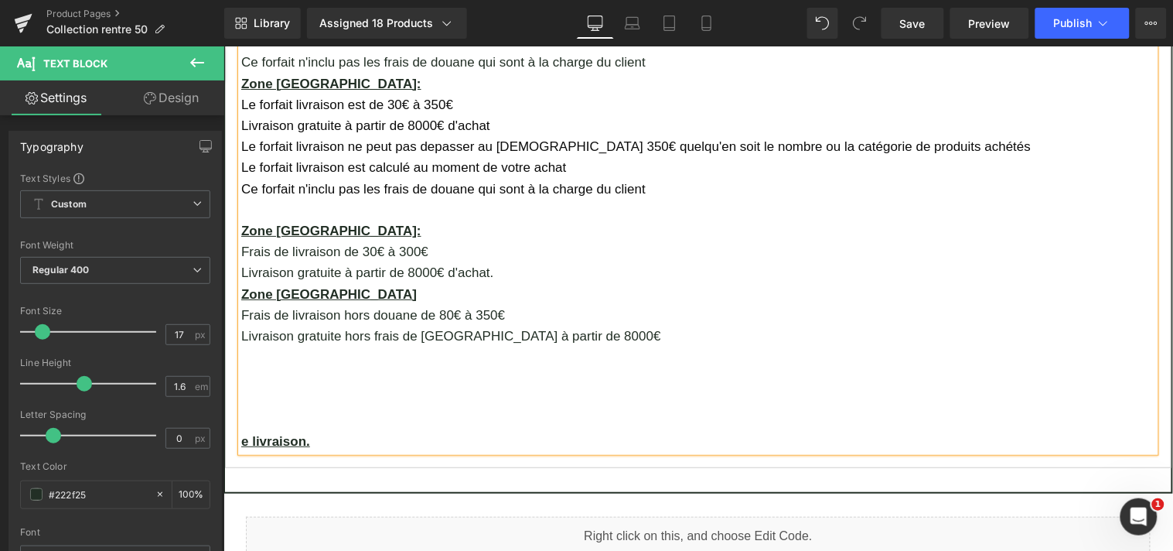
scroll to position [1513, 0]
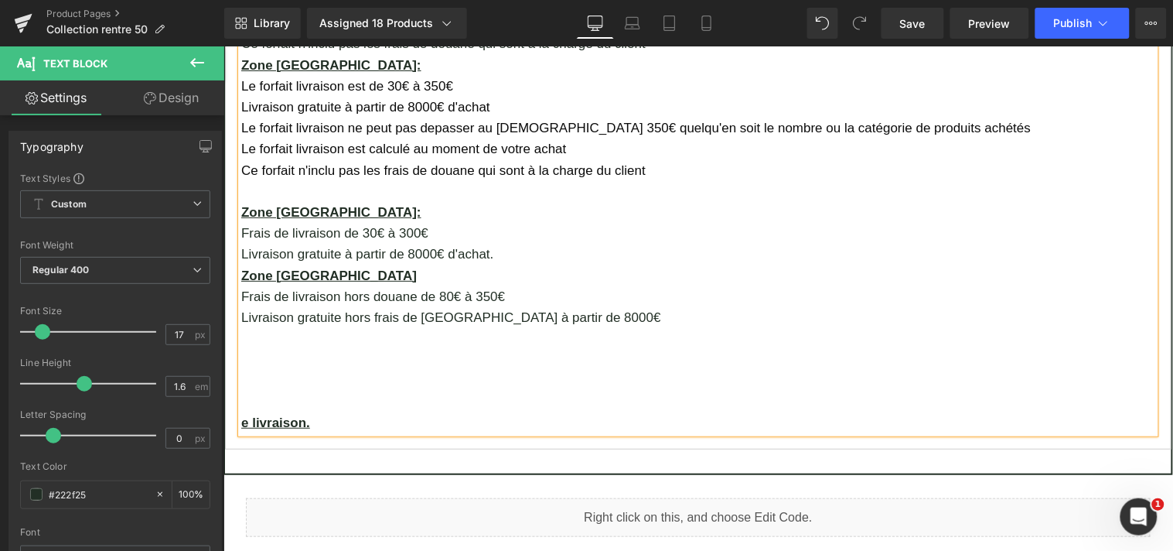
click at [404, 222] on p "Frais de livraison de 30€ à 300€" at bounding box center [698, 232] width 914 height 21
click at [490, 243] on p "Livraison gratuite à partir de 8000€ d'achat." at bounding box center [698, 253] width 914 height 21
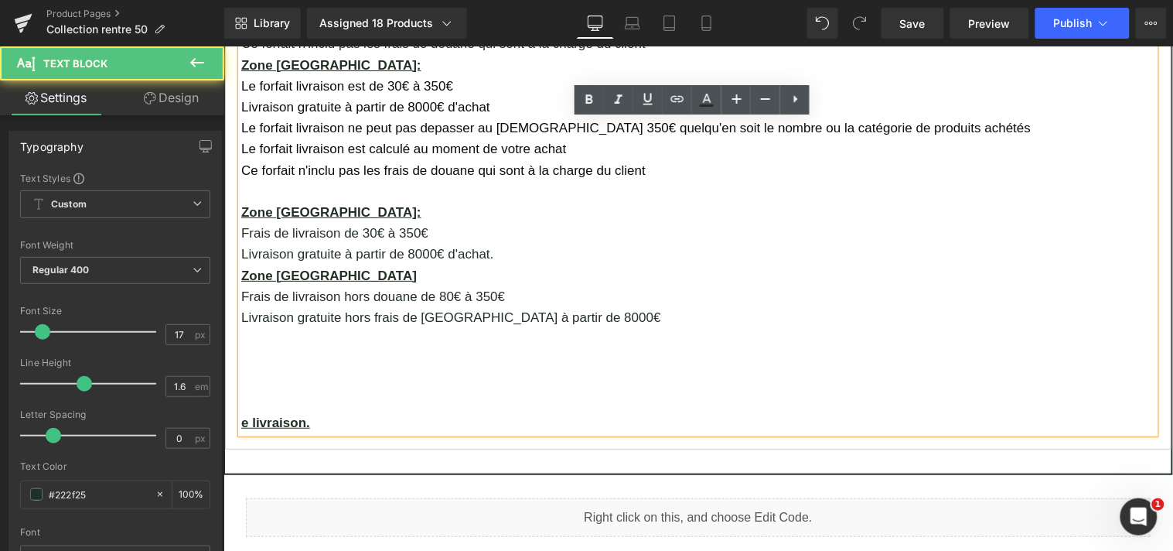
click at [278, 222] on p "Frais de livraison de 30€ à 350€" at bounding box center [698, 232] width 914 height 21
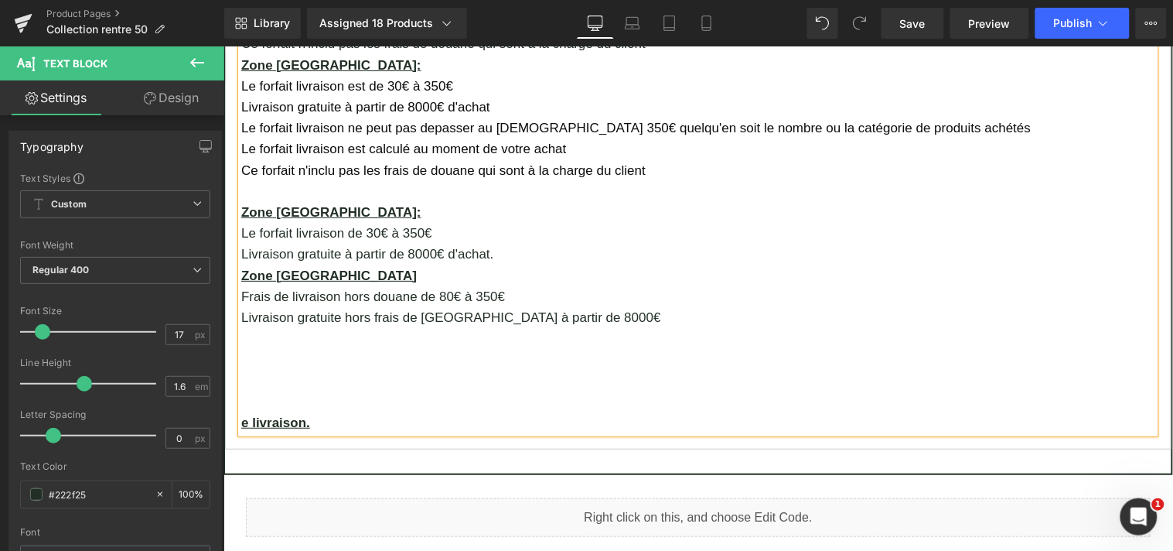
click at [491, 243] on p "Livraison gratuite à partir de 8000€ d'achat." at bounding box center [698, 253] width 914 height 21
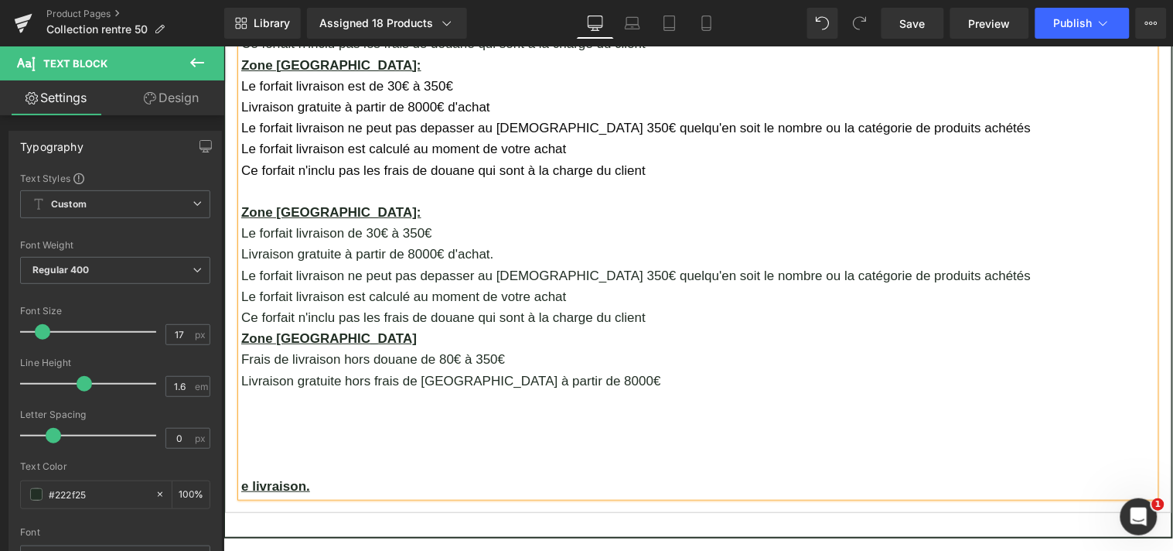
scroll to position [1590, 0]
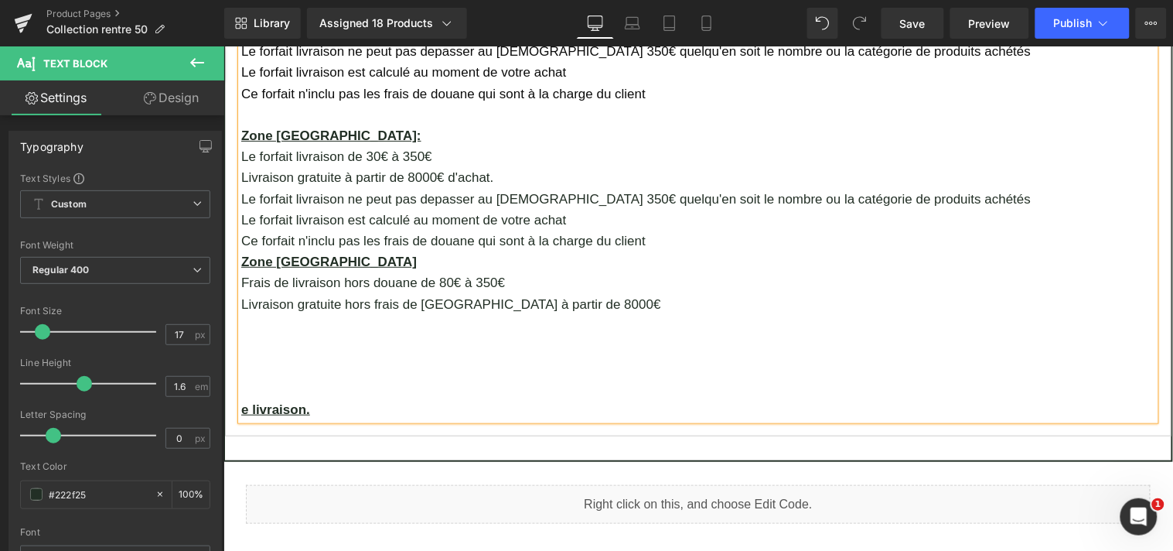
click at [280, 271] on p "Frais de livraison hors douane de 80€ à 350€" at bounding box center [698, 281] width 914 height 21
click at [416, 271] on p "Le forfait livraison hors douane de 80€ à 350€" at bounding box center [698, 281] width 914 height 21
click at [357, 145] on p "Le forfait livraison de 30€ à 350€" at bounding box center [698, 155] width 914 height 21
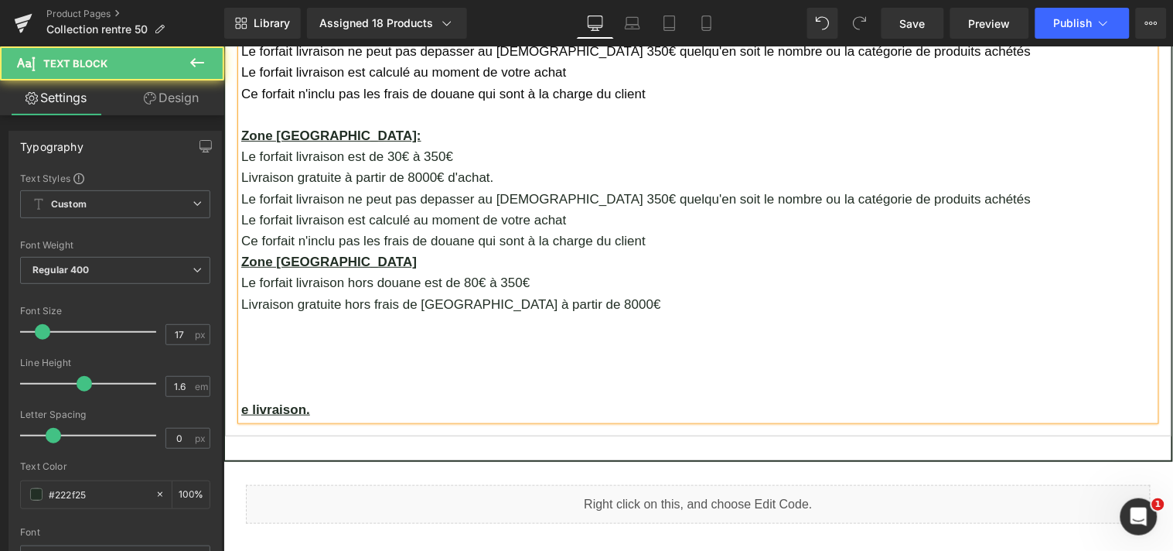
click at [574, 293] on p "Livraison gratuite hors frais de [GEOGRAPHIC_DATA] à partir de 8000€" at bounding box center [698, 303] width 914 height 21
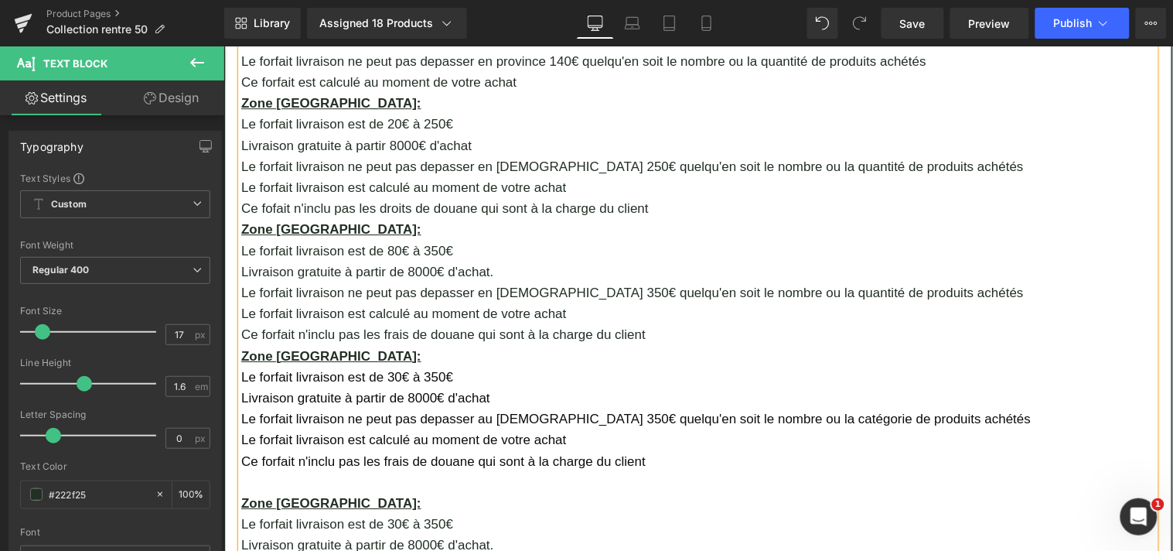
scroll to position [1211, 0]
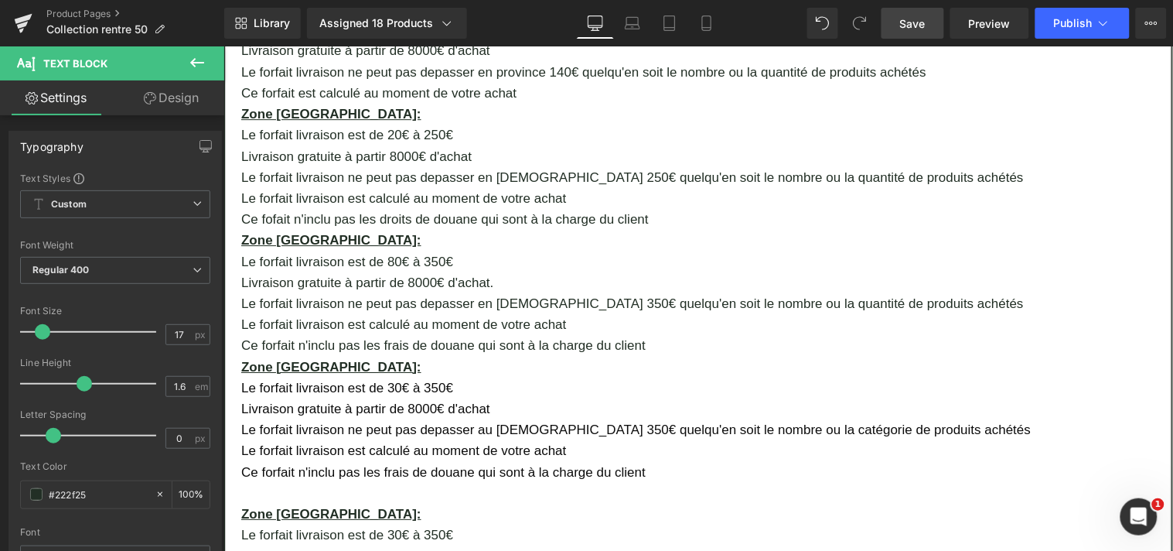
click at [918, 25] on span "Save" at bounding box center [913, 23] width 26 height 16
click at [1084, 19] on span "Publish" at bounding box center [1073, 23] width 39 height 12
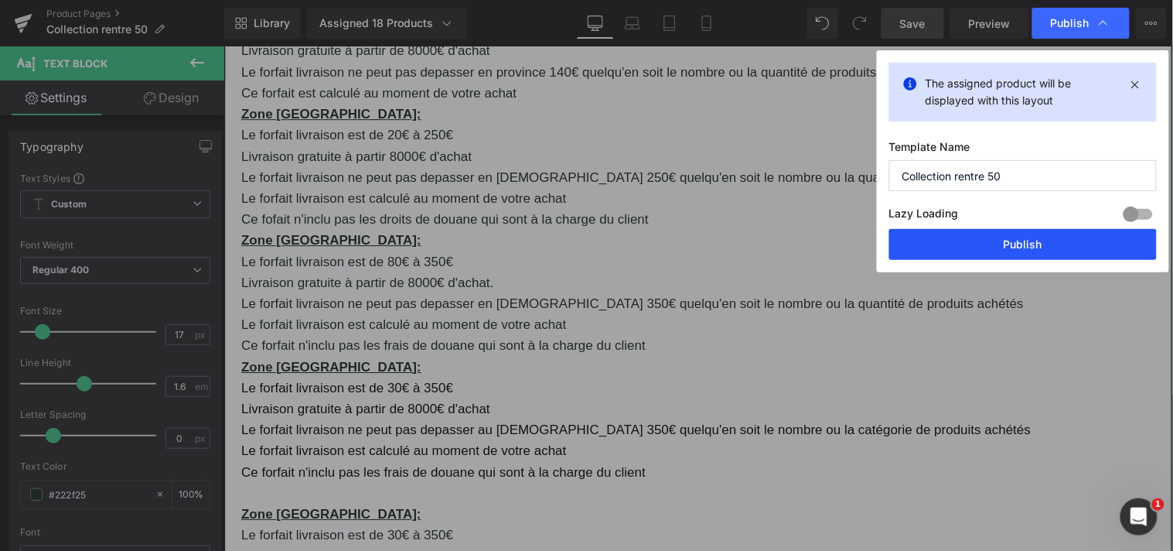
click at [1031, 251] on button "Publish" at bounding box center [1024, 244] width 268 height 31
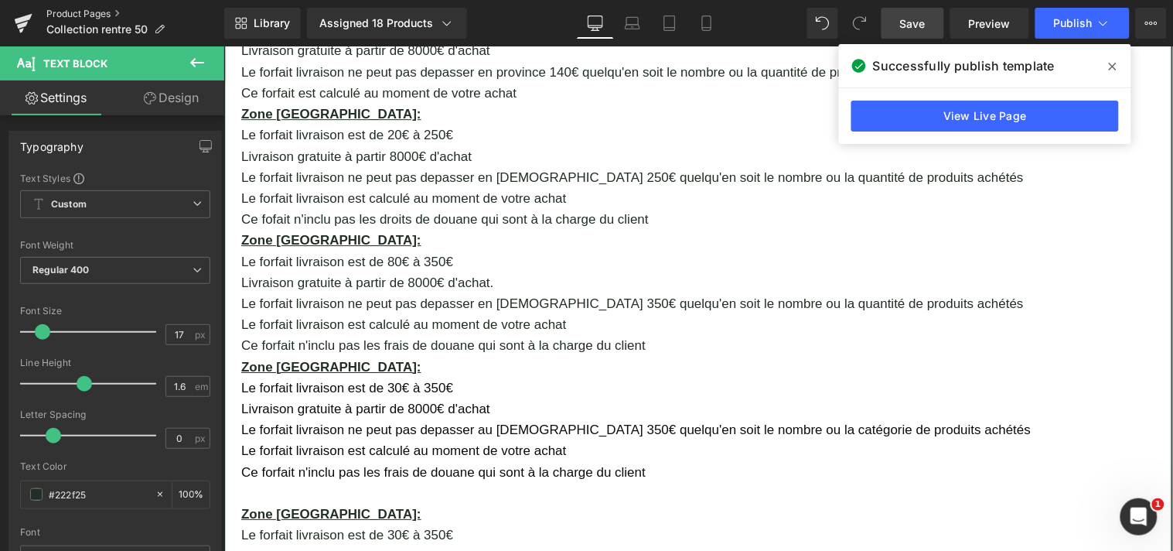
click at [66, 8] on link "Product Pages" at bounding box center [135, 14] width 178 height 12
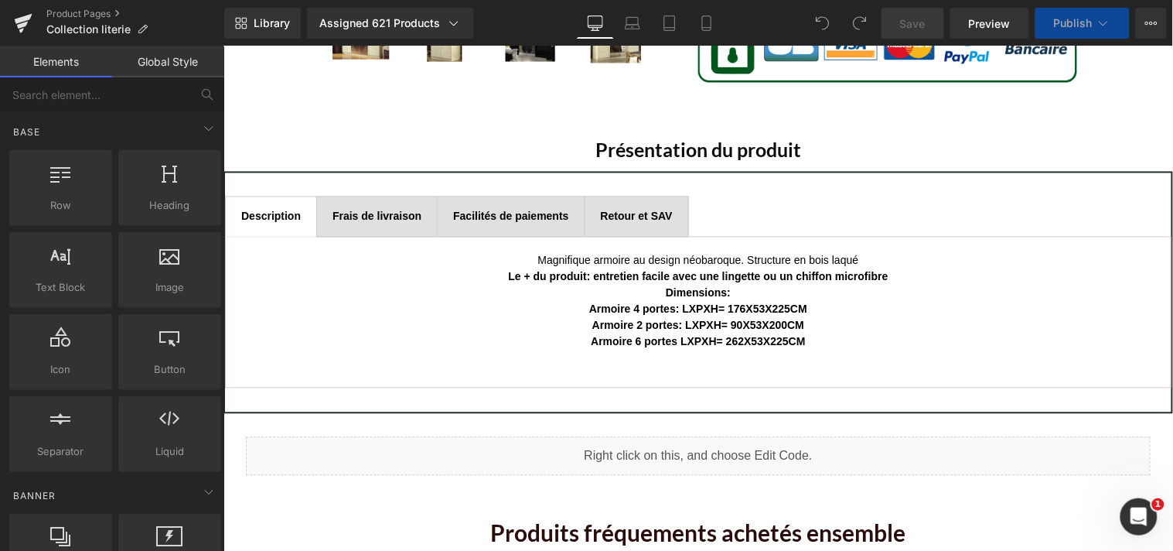
scroll to position [722, 0]
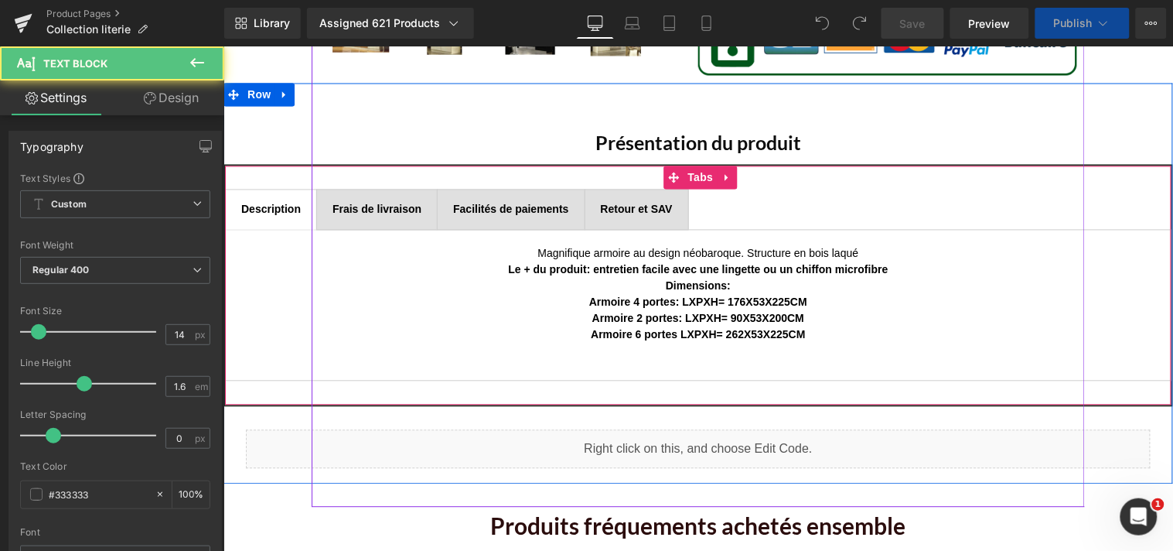
click at [360, 202] on div "Frais de livraison Text Block" at bounding box center [376, 208] width 89 height 17
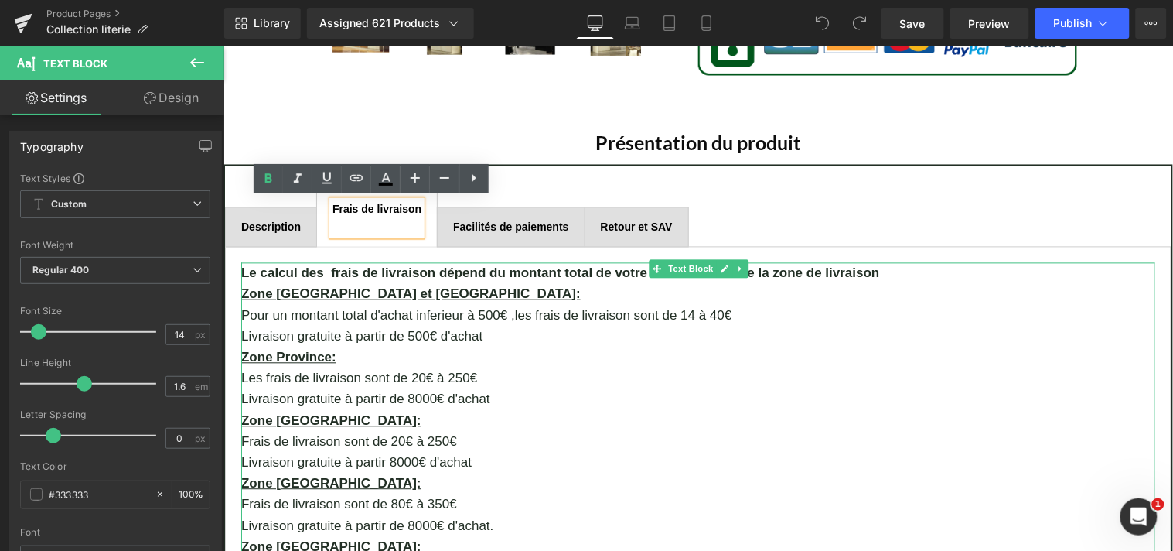
click at [711, 311] on p "Pour un montant total d'achat inferieur à 500€ ,les frais de livraison sont de …" at bounding box center [698, 315] width 914 height 21
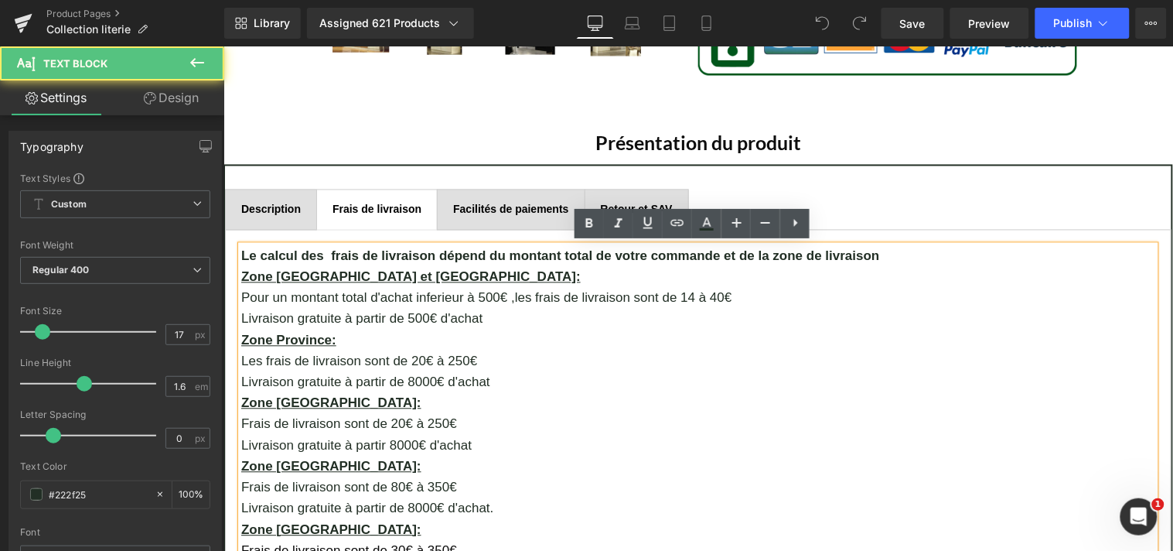
click at [710, 290] on p "Pour un montant total d'achat inferieur à 500€ ,les frais de livraison sont de …" at bounding box center [698, 297] width 914 height 21
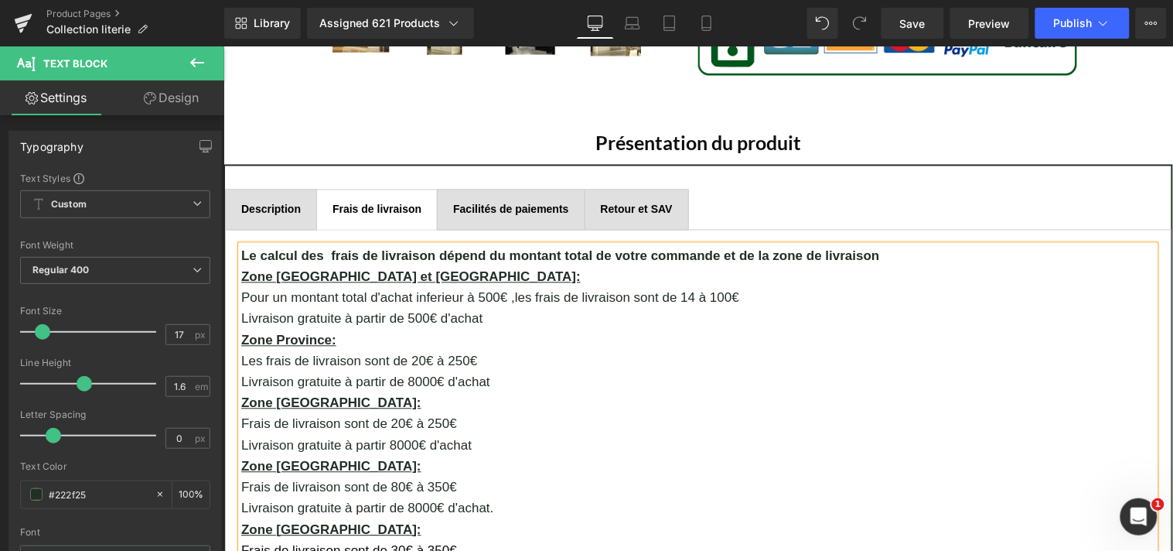
click at [487, 316] on p "Livraison gratuite à partir de 500€ d'achat" at bounding box center [698, 318] width 914 height 21
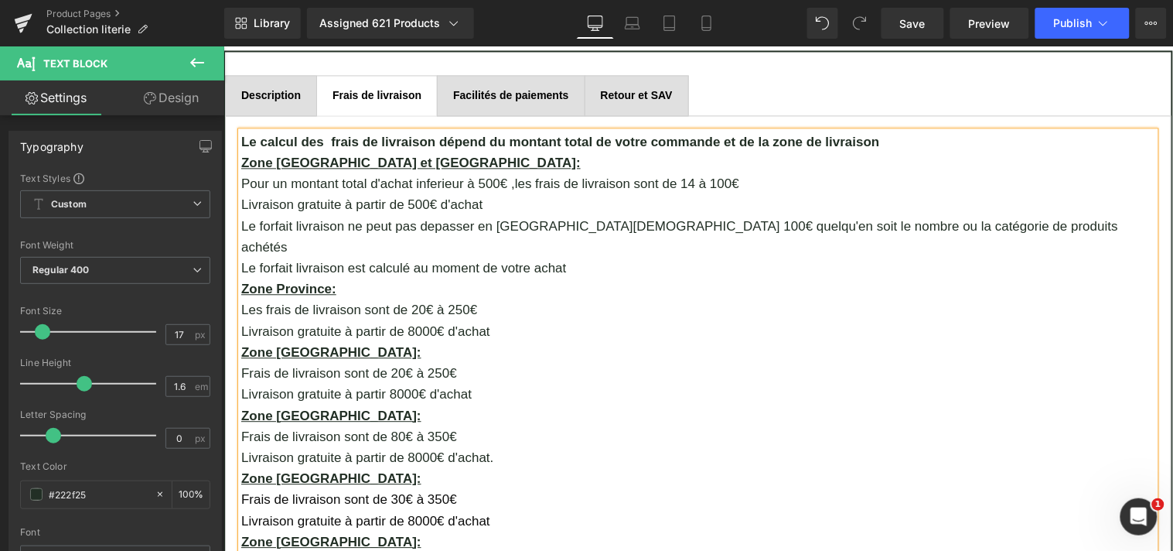
scroll to position [854, 0]
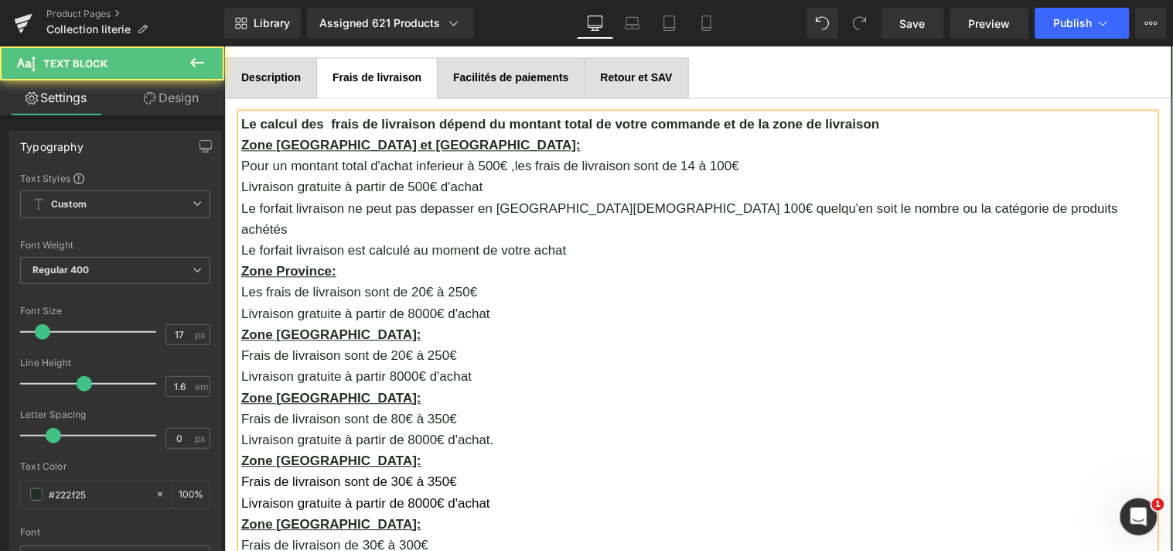
click at [459, 281] on p "Les frais de livraison sont de 20€ à 250€" at bounding box center [698, 291] width 914 height 21
click at [253, 281] on p "Les frais de livraison sont de 20€ à 140€" at bounding box center [698, 291] width 914 height 21
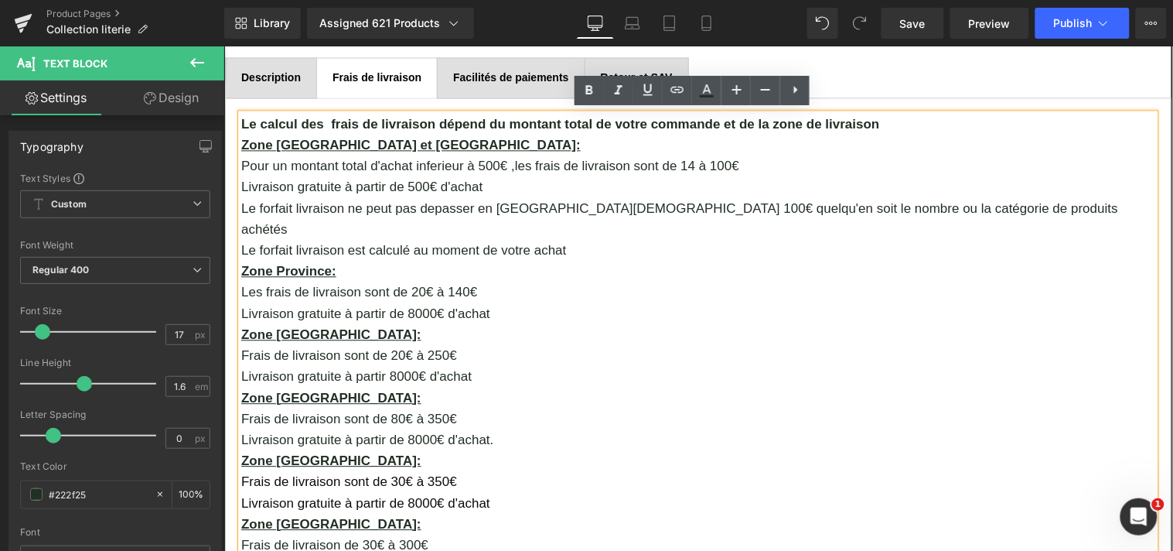
click at [303, 281] on p "Les frais de livraison sont de 20€ à 140€" at bounding box center [698, 291] width 914 height 21
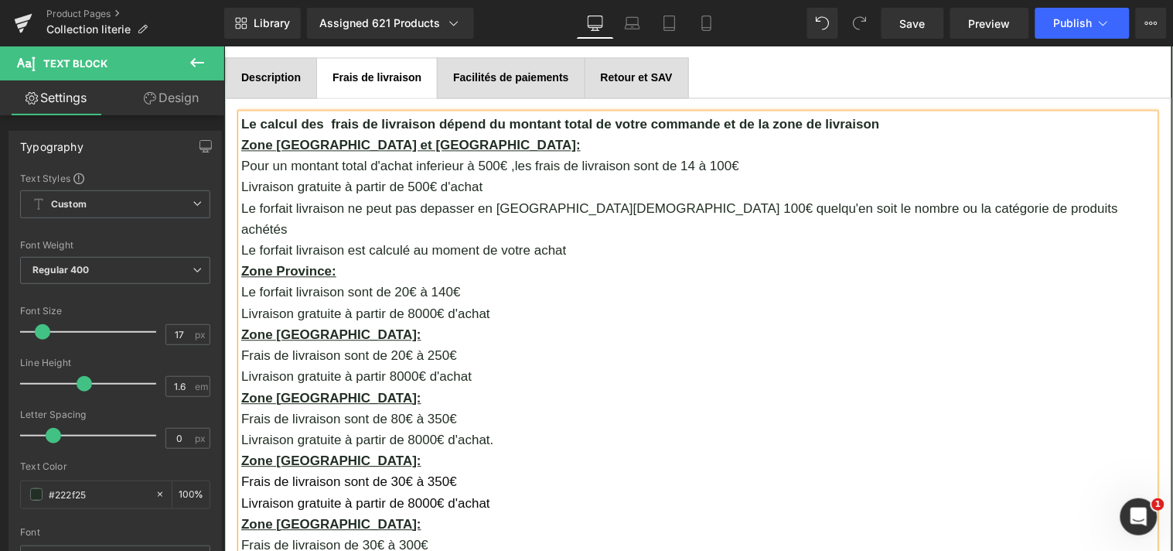
click at [365, 281] on p "Le forfait livraison sont de 20€ à 140€" at bounding box center [698, 291] width 914 height 21
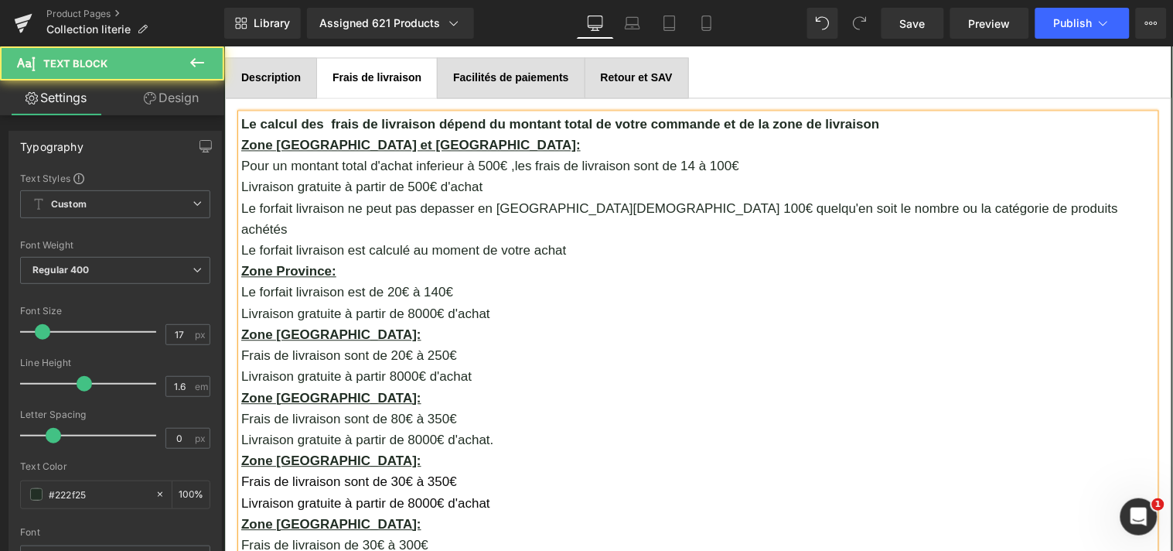
click at [570, 160] on p "Pour un montant total d'achat inferieur à 500€ ,les frais de livraison sont de …" at bounding box center [698, 165] width 914 height 21
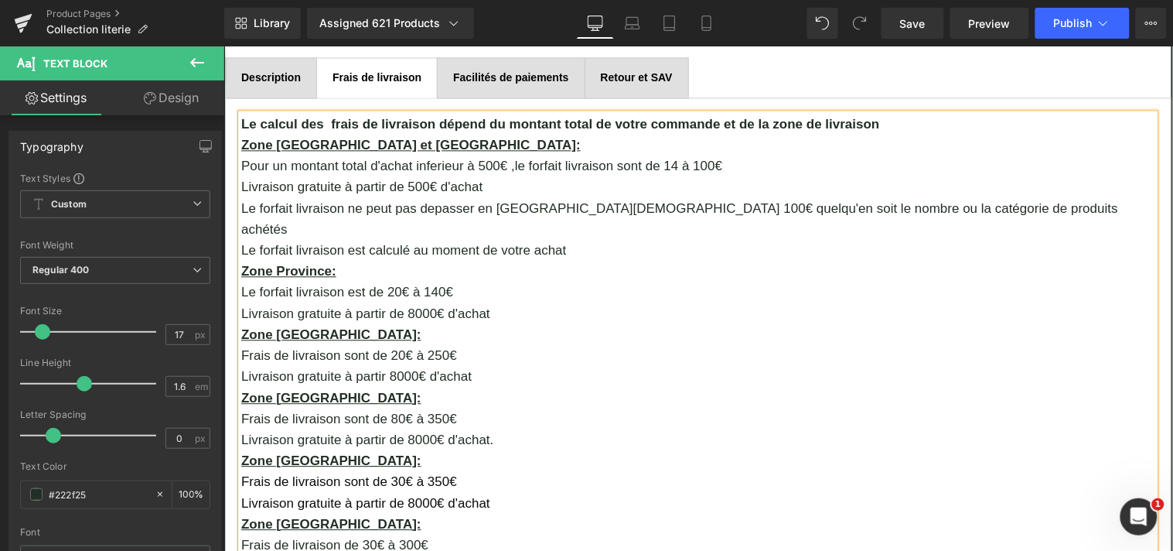
click at [636, 166] on p "Pour un montant total d'achat inferieur à 500€ ,le forfait livraison sont de 14…" at bounding box center [698, 165] width 914 height 21
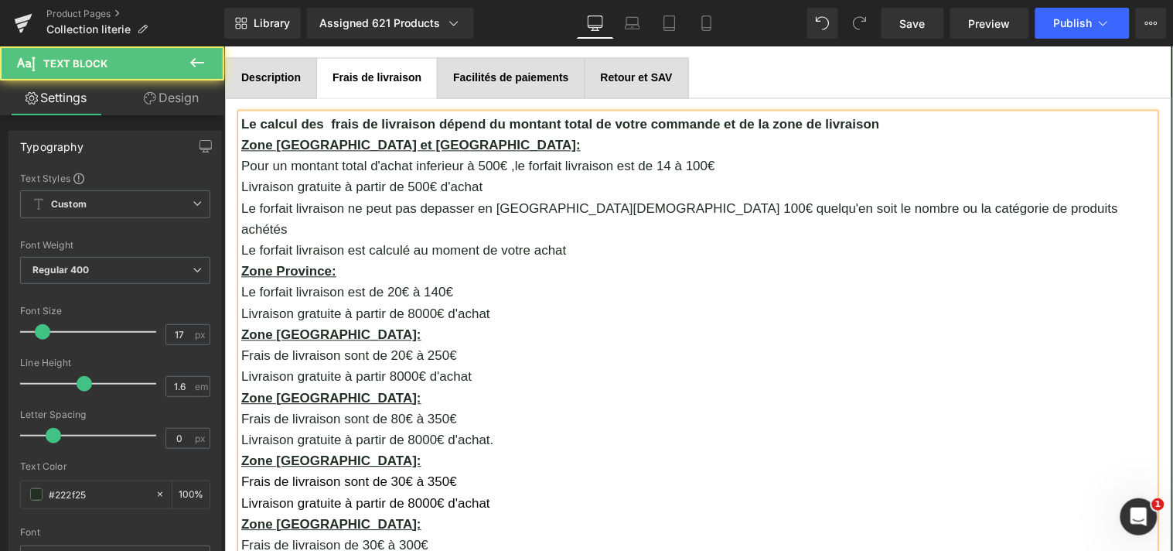
click at [489, 302] on p "Livraison gratuite à partir de 8000€ d'achat" at bounding box center [698, 312] width 914 height 21
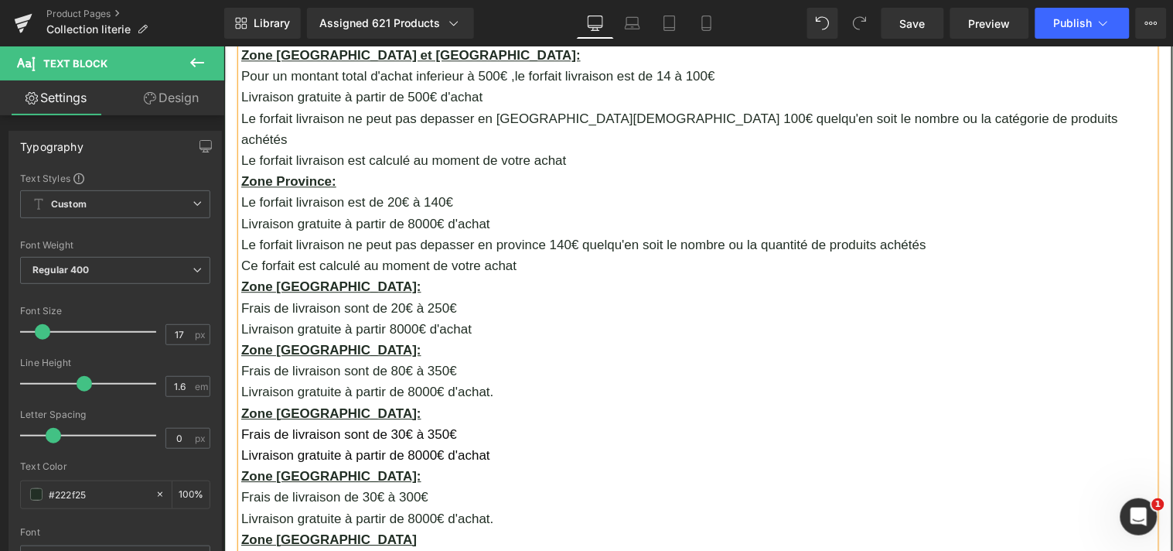
scroll to position [978, 0]
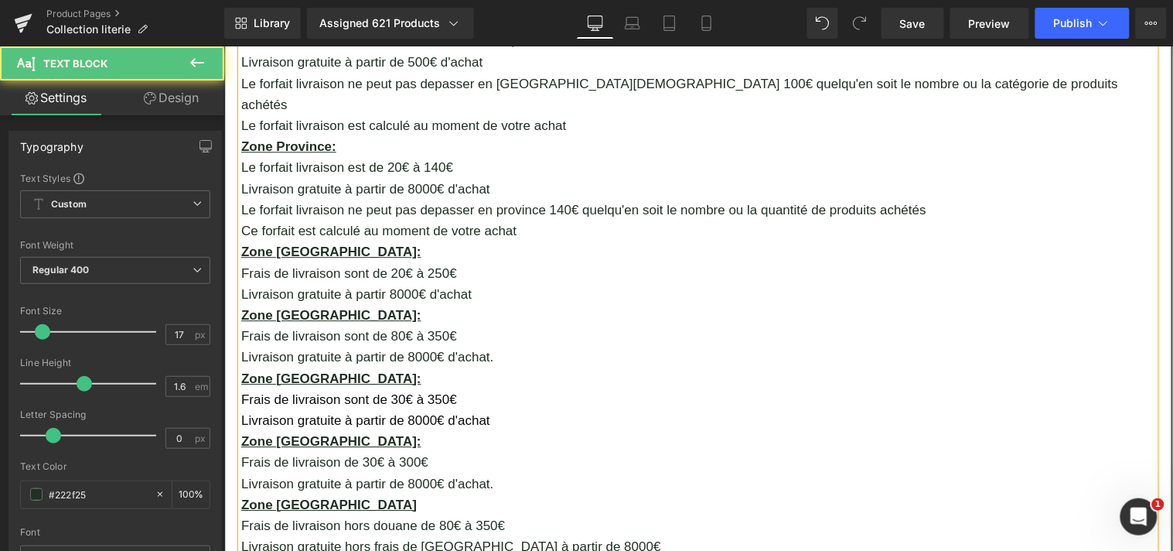
click at [478, 283] on p "Livraison gratuite à partir 8000€ d'achat" at bounding box center [698, 293] width 914 height 21
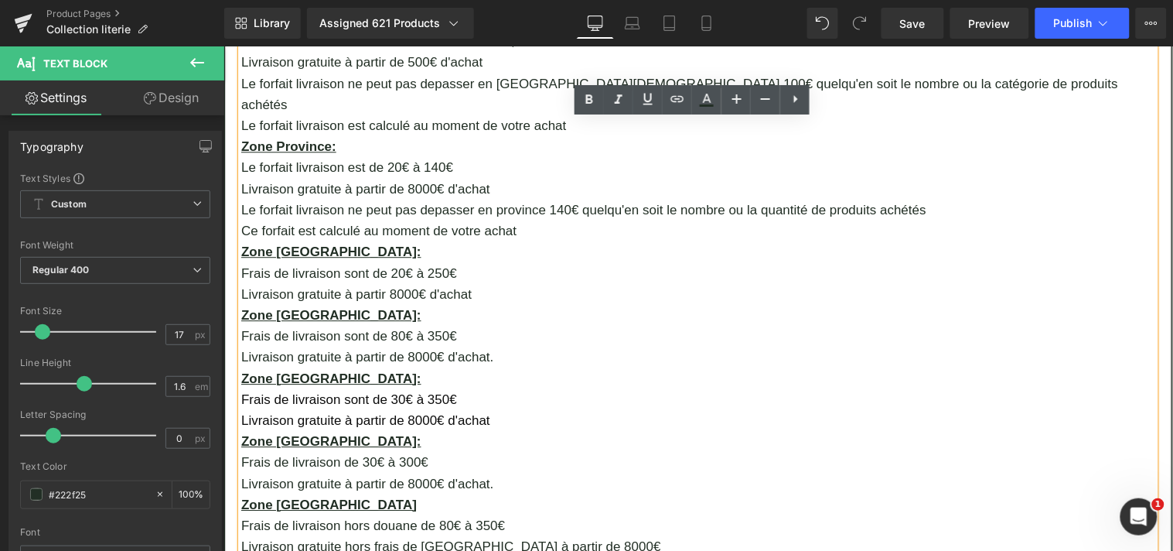
click at [280, 262] on p "Frais de livraison sont de 20€ à 250€" at bounding box center [698, 272] width 914 height 21
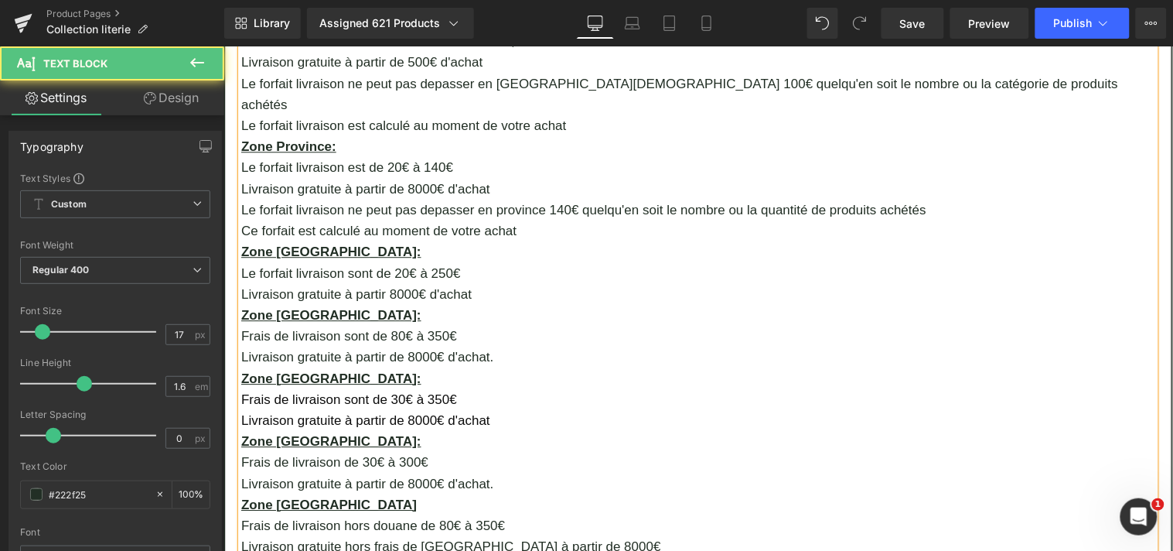
click at [367, 262] on p "Le forfait livraison sont de 20€ à 250€" at bounding box center [698, 272] width 914 height 21
click at [472, 283] on p "Livraison gratuite à partir 8000€ d'achat" at bounding box center [698, 293] width 914 height 21
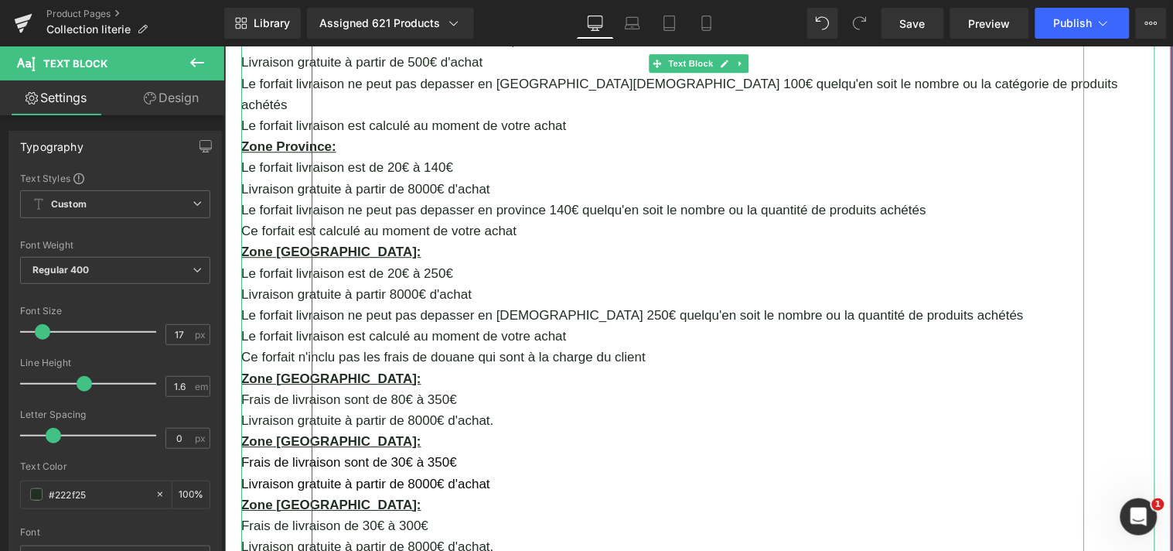
click at [279, 388] on p "Frais de livraison sont de 80€ à 350€" at bounding box center [698, 398] width 914 height 21
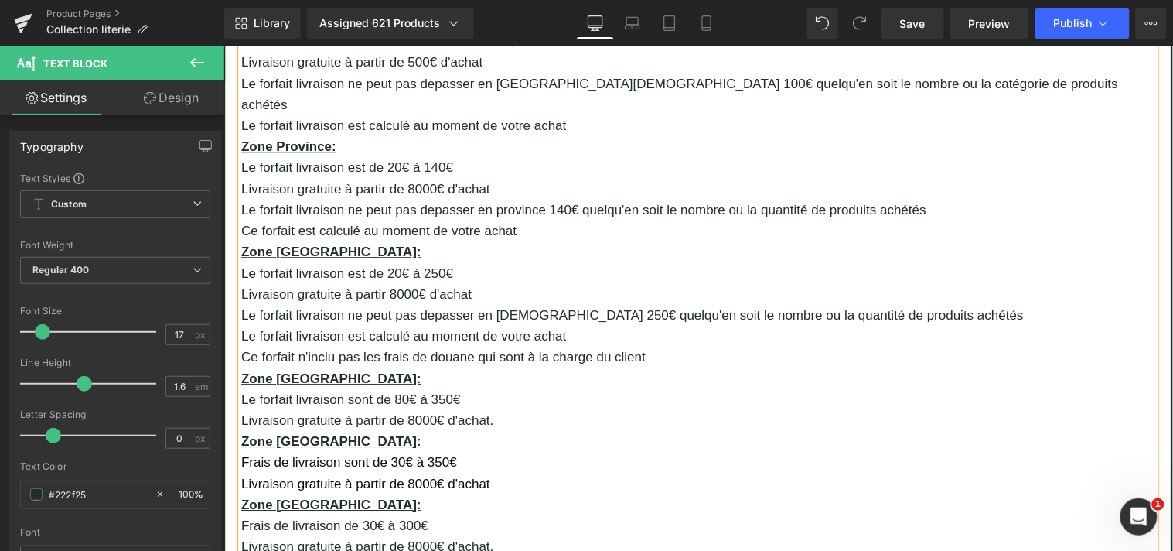
click at [364, 388] on p "Le forfait livraison sont de 80€ à 350€" at bounding box center [698, 398] width 914 height 21
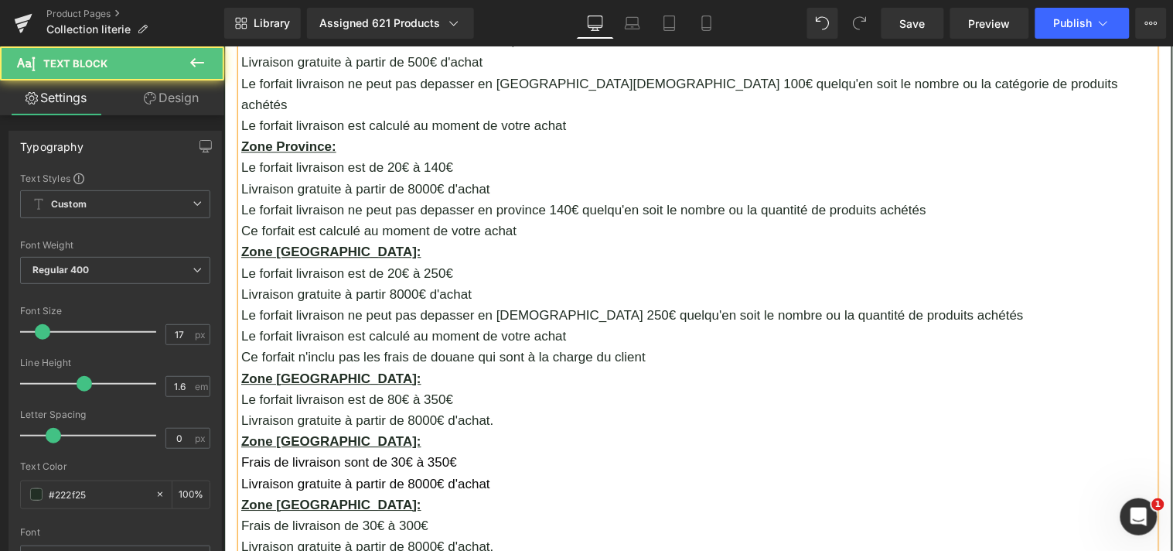
click at [495, 409] on p "Livraison gratuite à partir de 8000€ d'achat." at bounding box center [698, 419] width 914 height 21
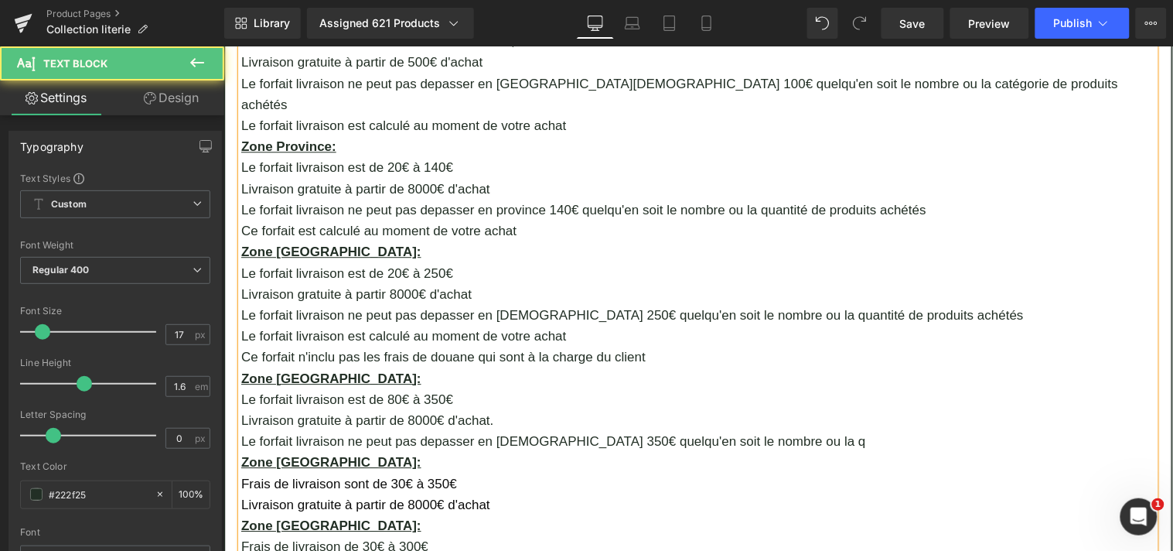
click at [800, 199] on p "Le forfait livraison ne peut pas depasser en province 140€ quelqu'en soit le no…" at bounding box center [698, 209] width 914 height 21
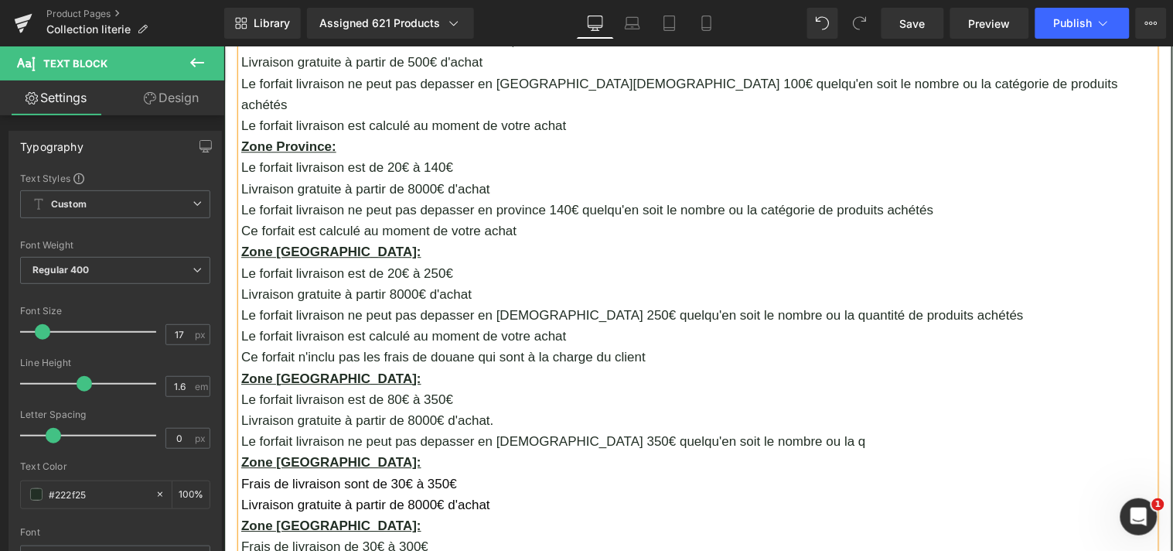
click at [800, 304] on p "Le forfait livraison ne peut pas depasser en Belgique 250€ quelqu'en soit le no…" at bounding box center [698, 314] width 914 height 21
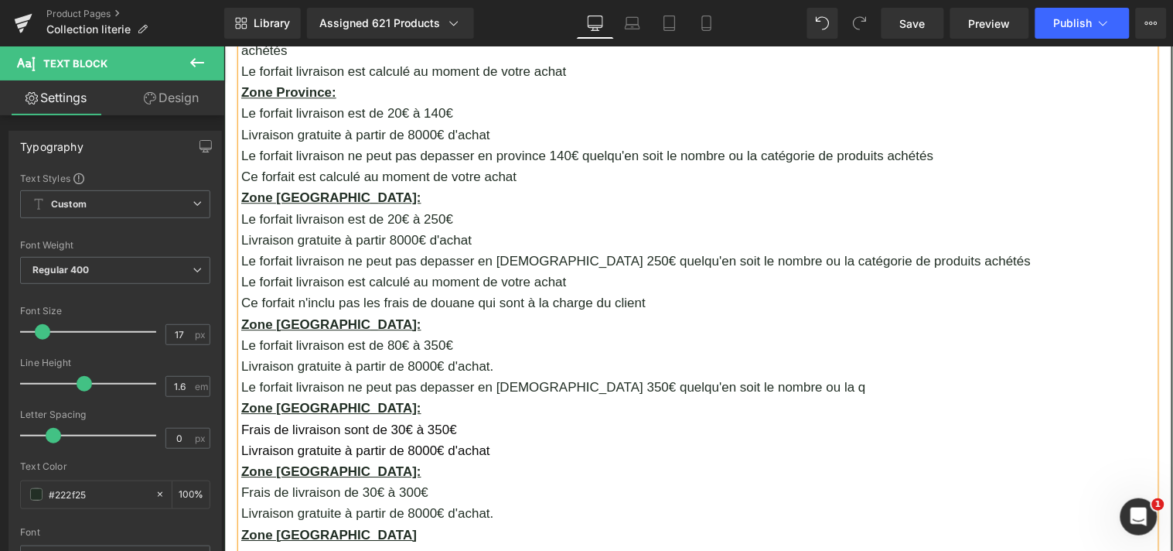
scroll to position [1042, 0]
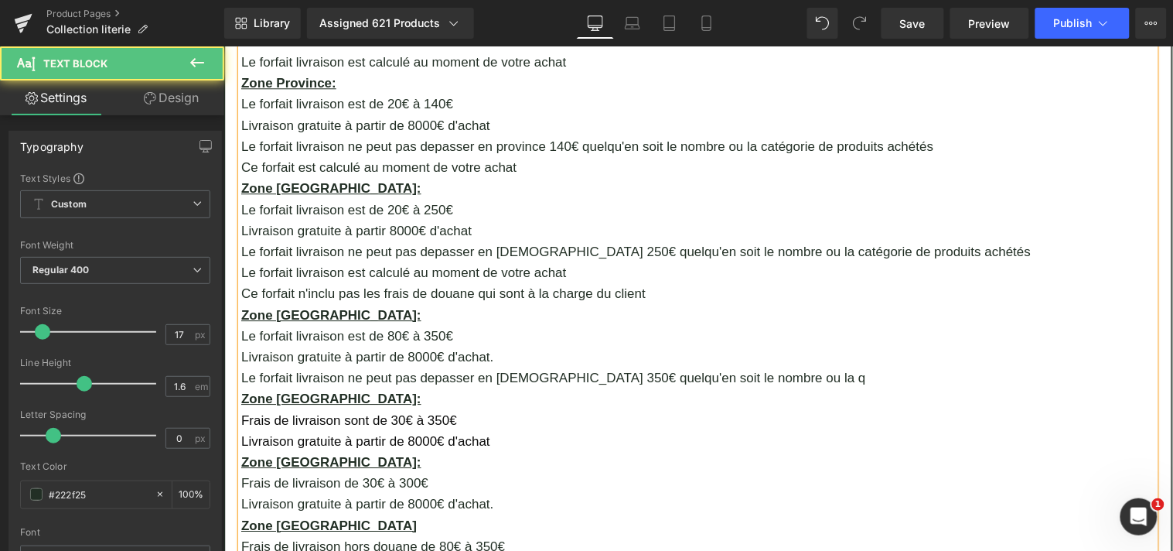
click at [779, 367] on p "Le forfait livraison ne peut pas depasser en Allemagne 350€ quelqu'en soit le n…" at bounding box center [698, 377] width 914 height 21
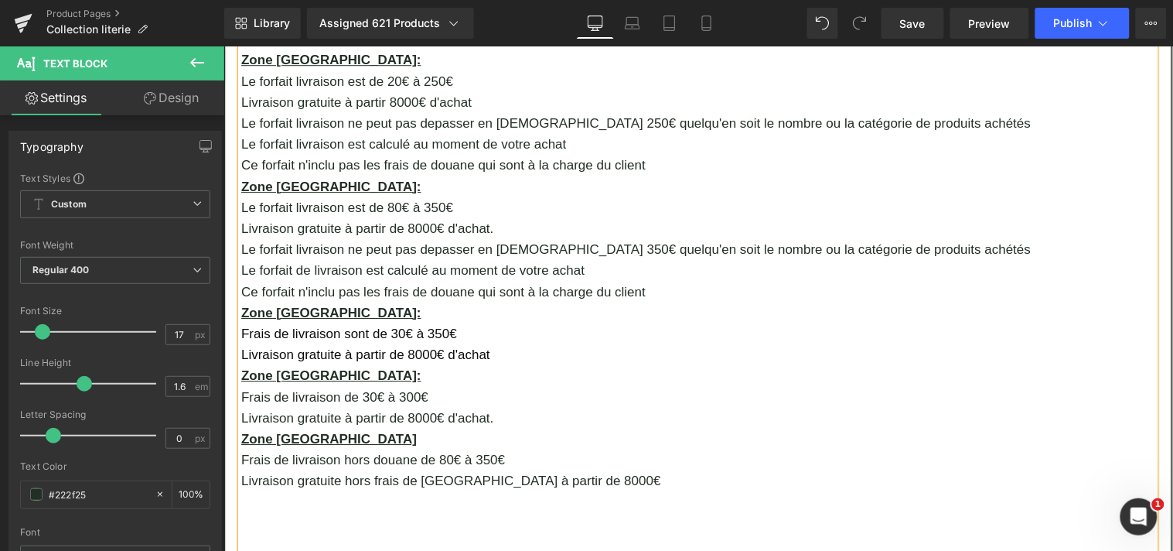
scroll to position [1197, 0]
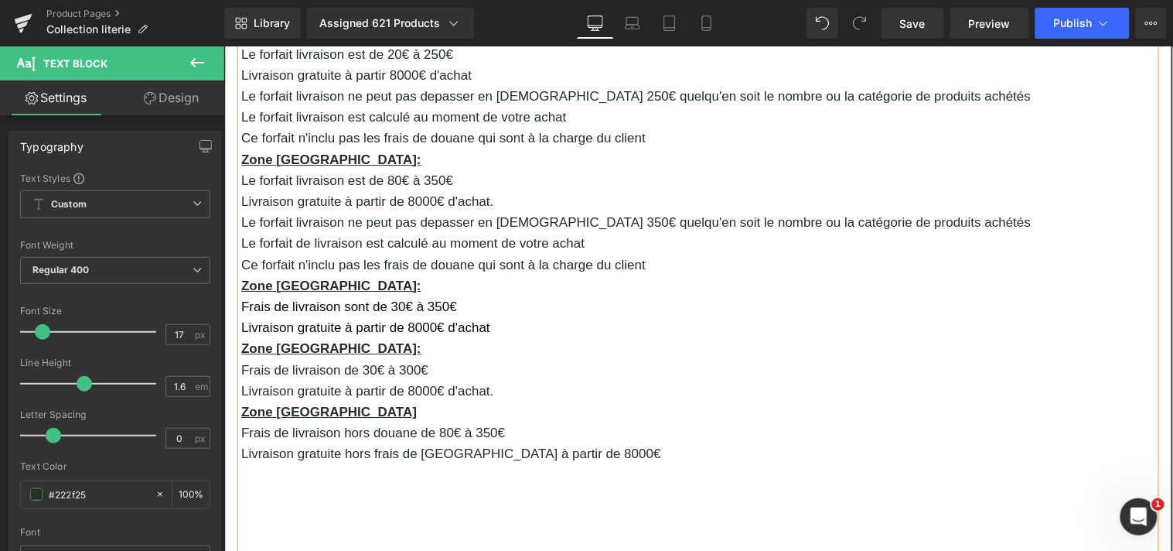
click at [282, 299] on span "Frais de livraison sont de 30€ à 350€" at bounding box center [349, 306] width 216 height 15
click at [366, 299] on span "Le forfait livraison sont de 30€ à 350€" at bounding box center [351, 306] width 220 height 15
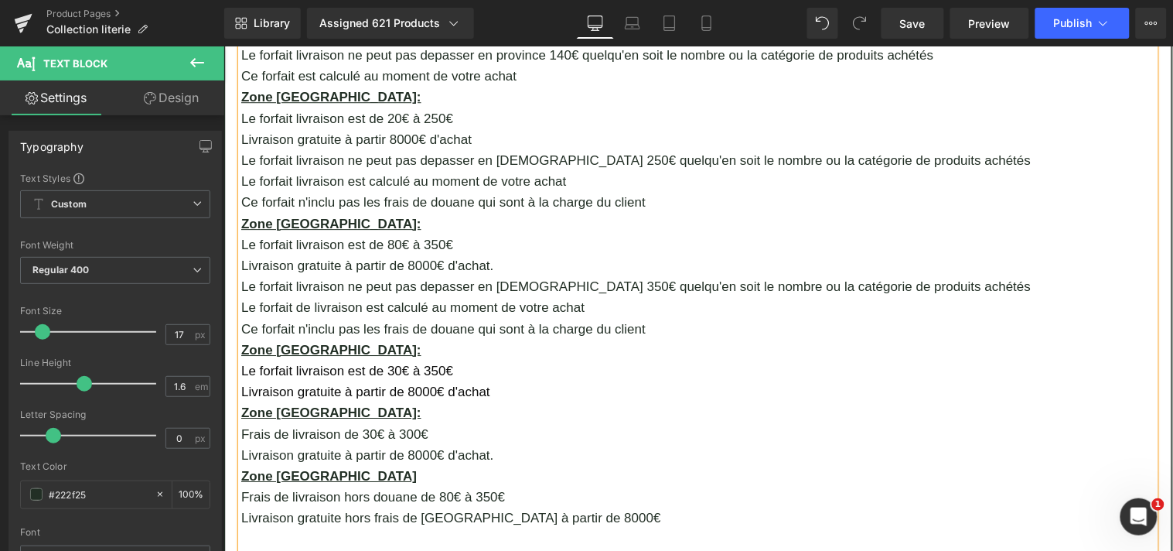
scroll to position [1161, 0]
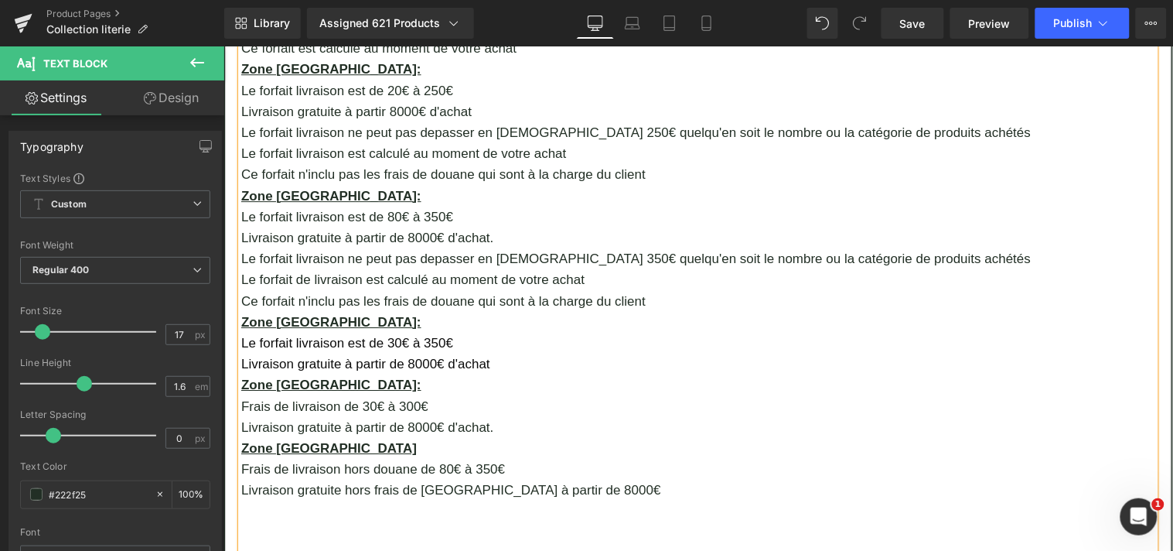
click at [497, 353] on p "Livraison gratuite à partir de 8000€ d'achat" at bounding box center [698, 363] width 914 height 21
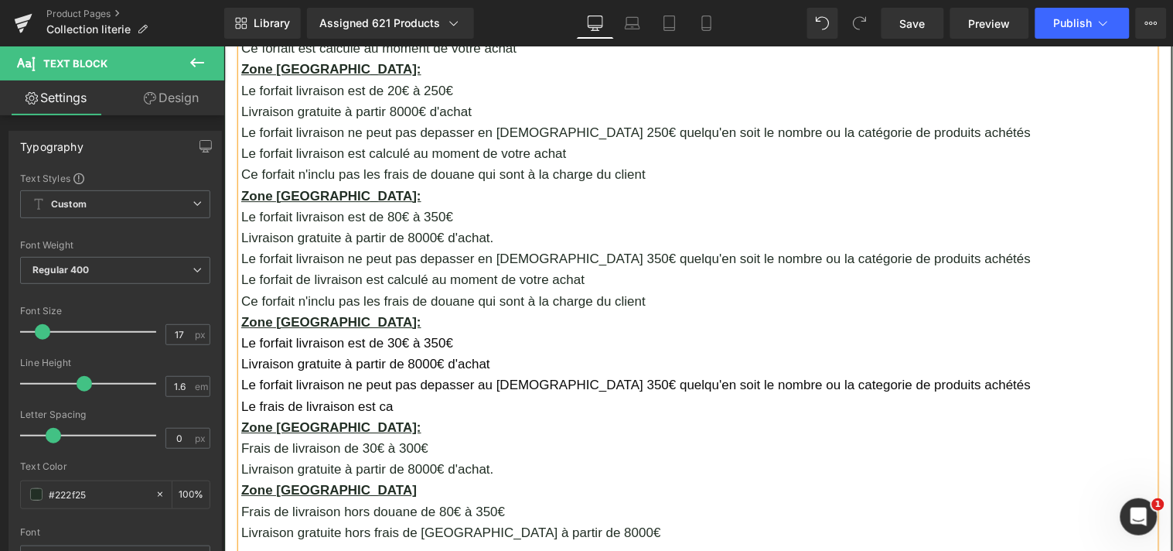
click at [292, 398] on span "Le frais de livraison est ca" at bounding box center [317, 405] width 152 height 15
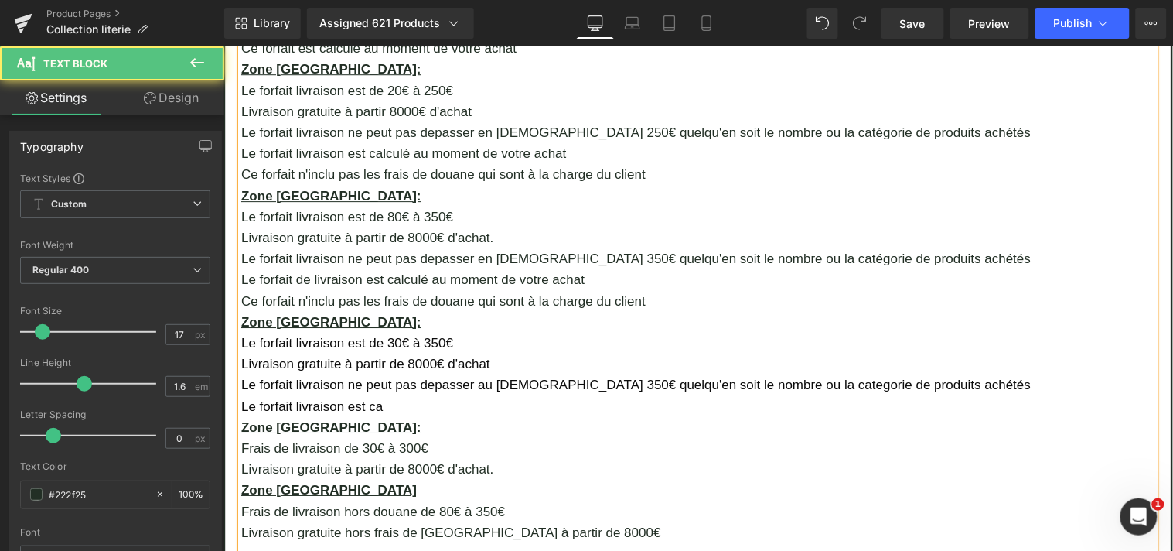
click at [379, 395] on p "Le forfait livraison est ca" at bounding box center [698, 405] width 914 height 21
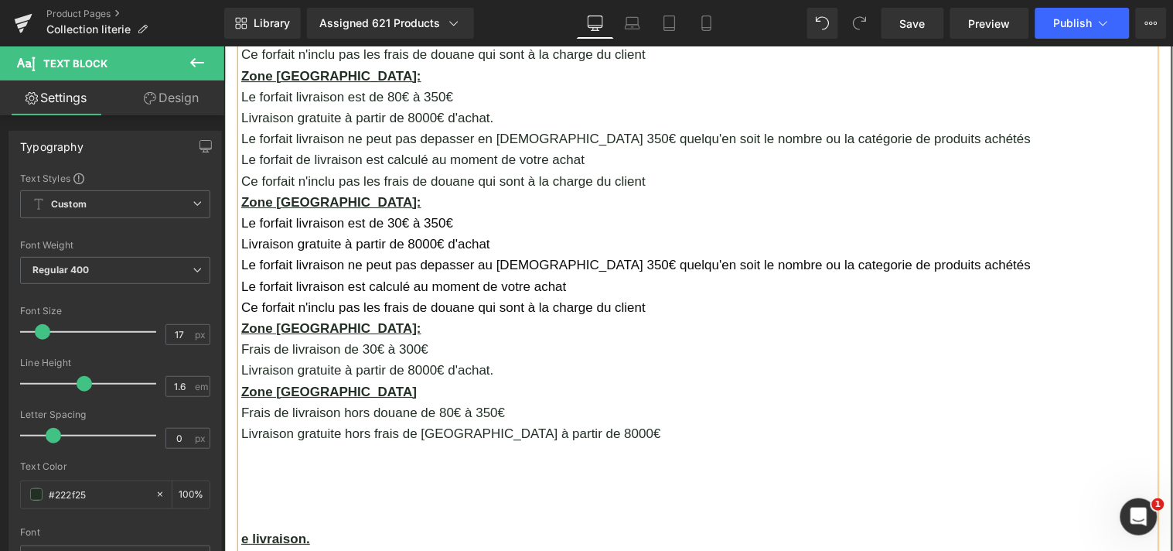
scroll to position [1337, 0]
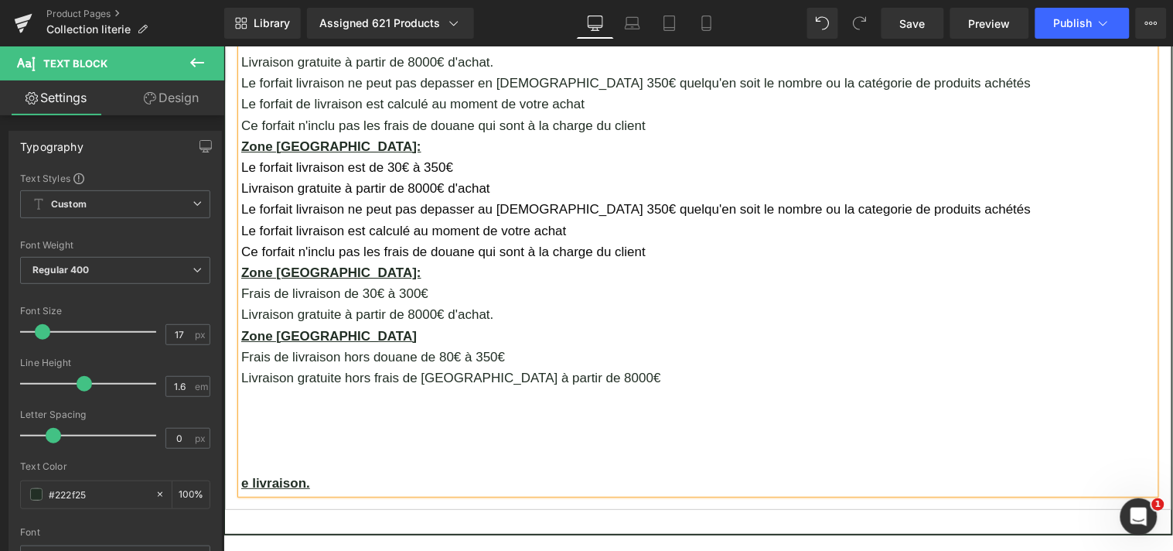
click at [280, 282] on p "Frais de livraison de 30€ à 300€" at bounding box center [698, 292] width 914 height 21
click at [356, 282] on p "Le forfait livraison de 30€ à 300€" at bounding box center [698, 292] width 914 height 21
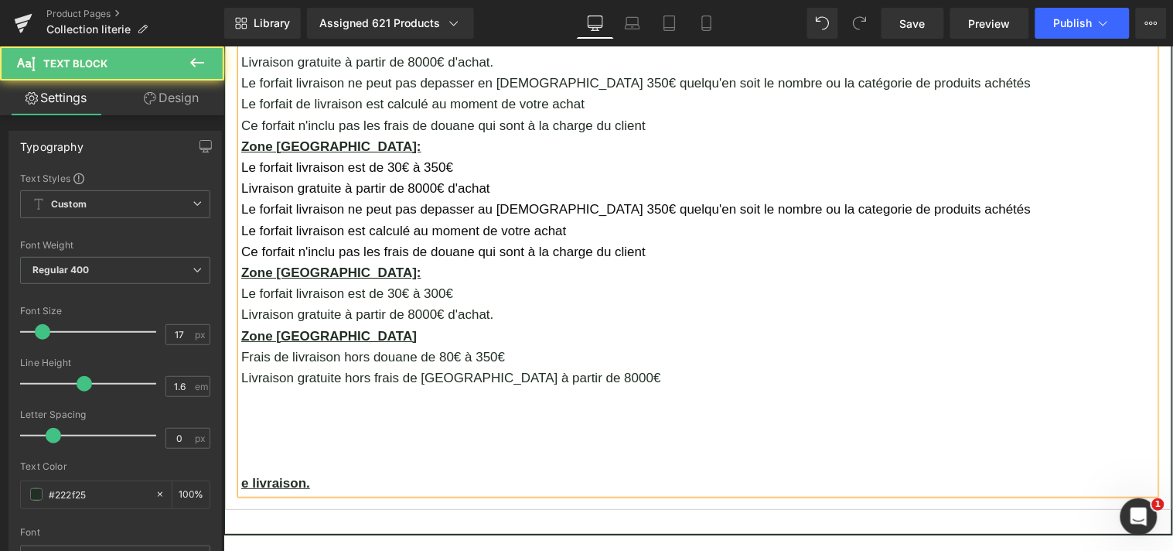
click at [429, 282] on p "Le forfait livraison est de 30€ à 300€" at bounding box center [698, 292] width 914 height 21
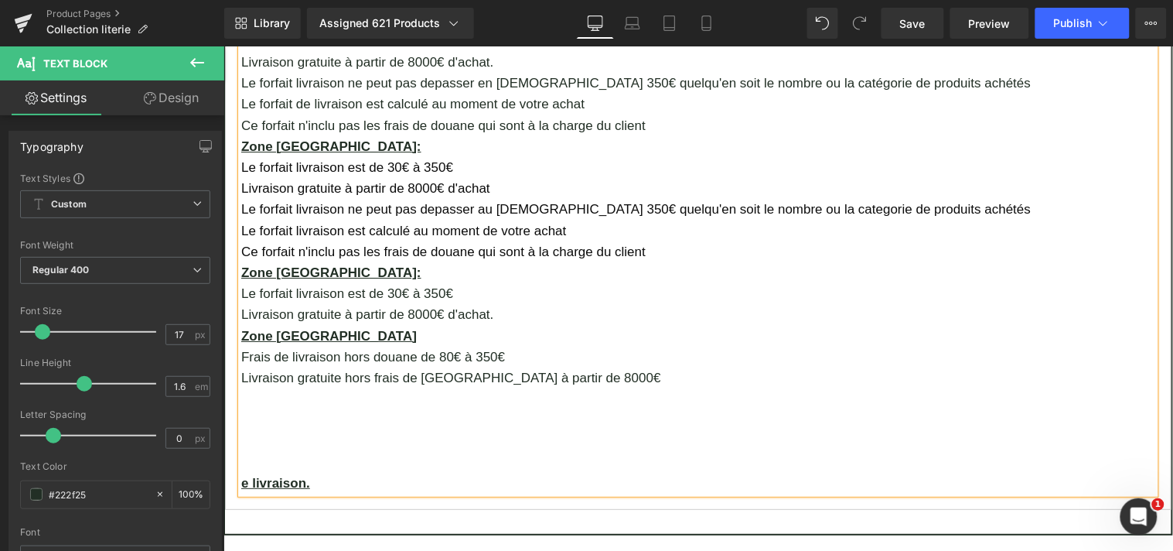
click at [493, 303] on p "Livraison gratuite à partir de 8000€ d'achat." at bounding box center [698, 313] width 914 height 21
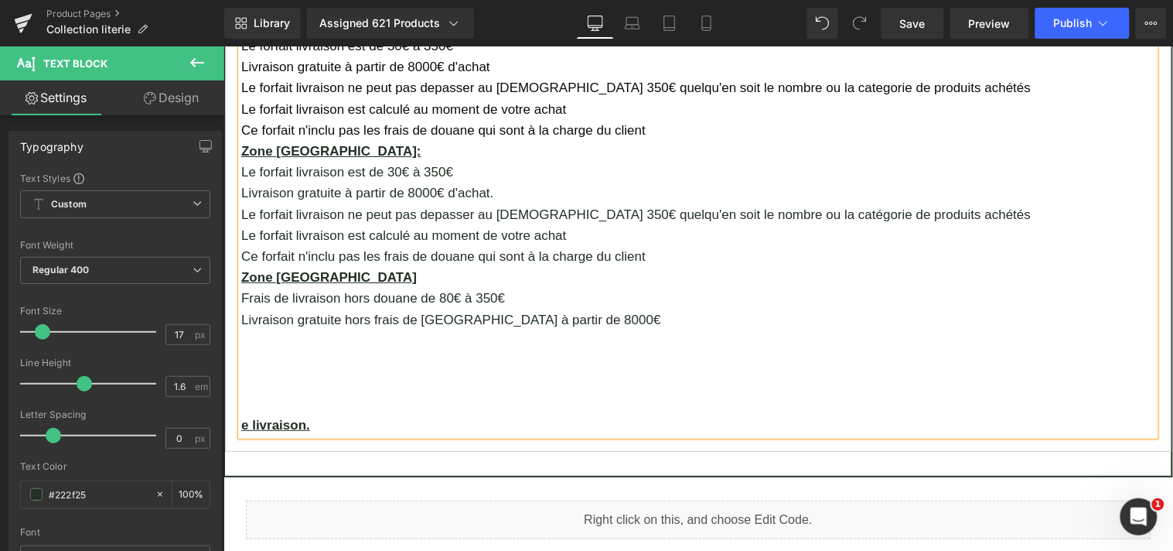
scroll to position [1496, 0]
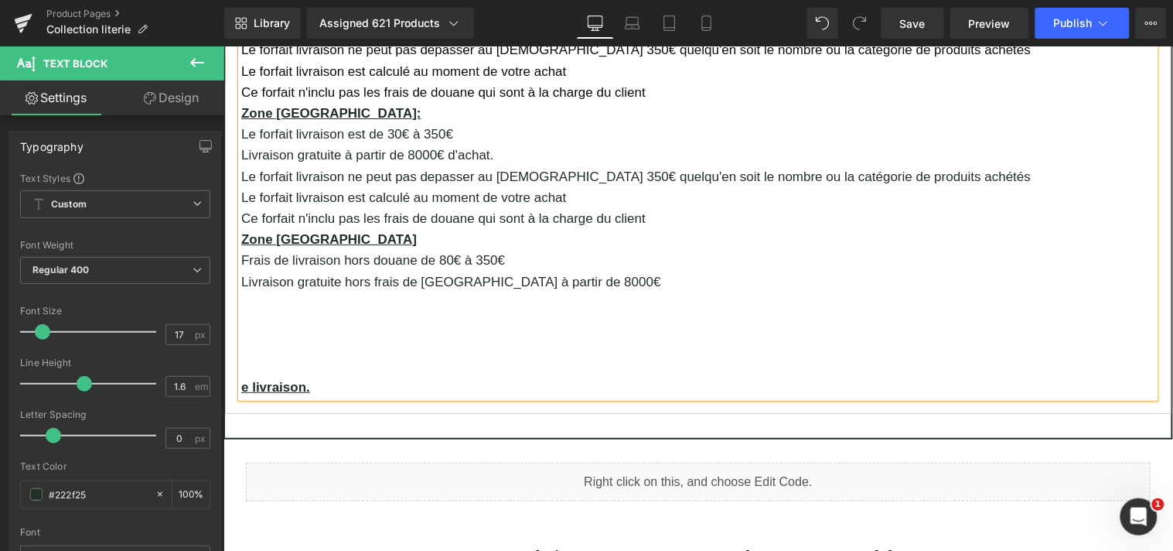
click at [282, 249] on p "Frais de livraison hors douane de 80€ à 350€" at bounding box center [698, 259] width 914 height 21
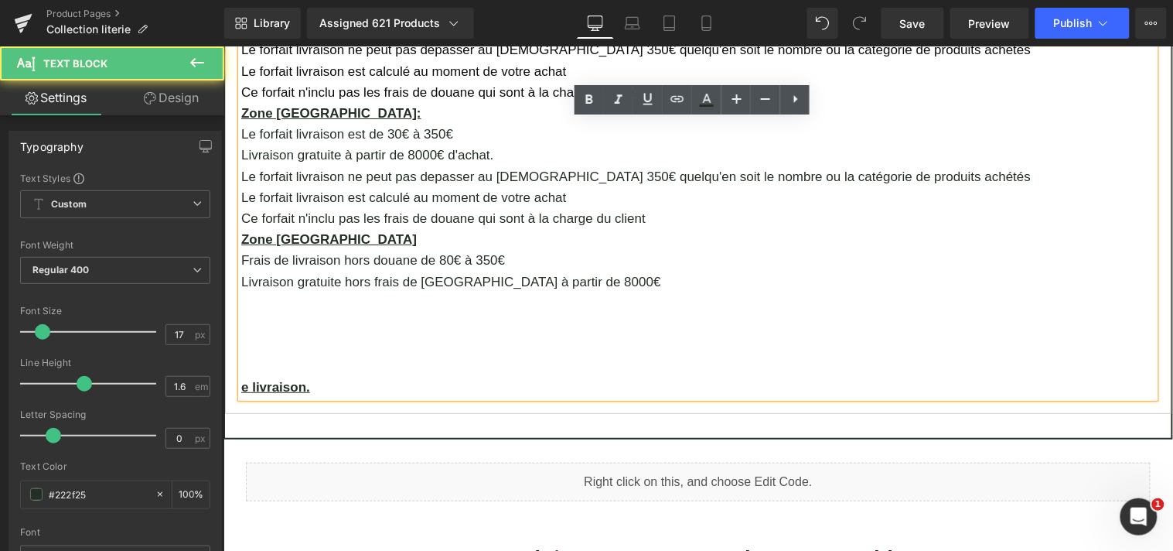
click at [281, 249] on p "Frais de livraison hors douane de 80€ à 350€" at bounding box center [698, 259] width 914 height 21
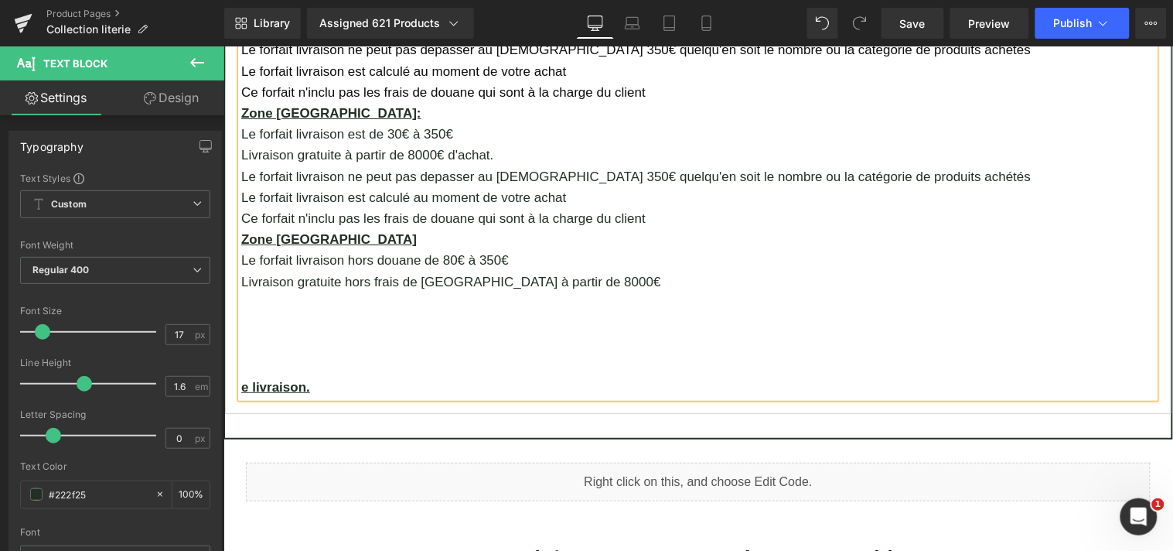
click at [415, 249] on p "Le forfait livraison hors douane de 80€ à 350€" at bounding box center [698, 259] width 914 height 21
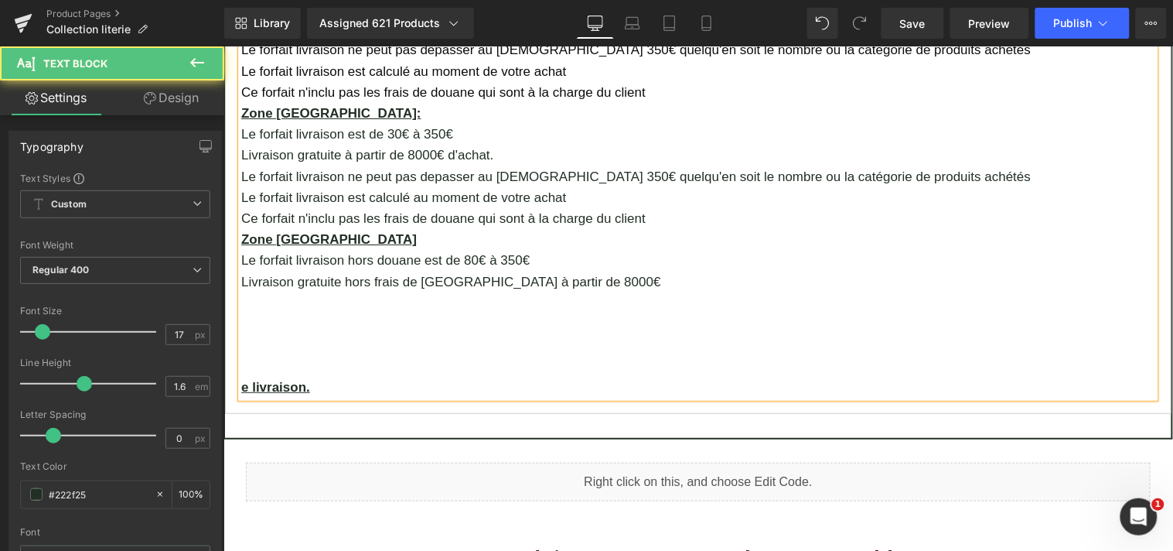
click at [565, 271] on p "Livraison gratuite hors frais de [GEOGRAPHIC_DATA] à partir de 8000€" at bounding box center [698, 281] width 914 height 21
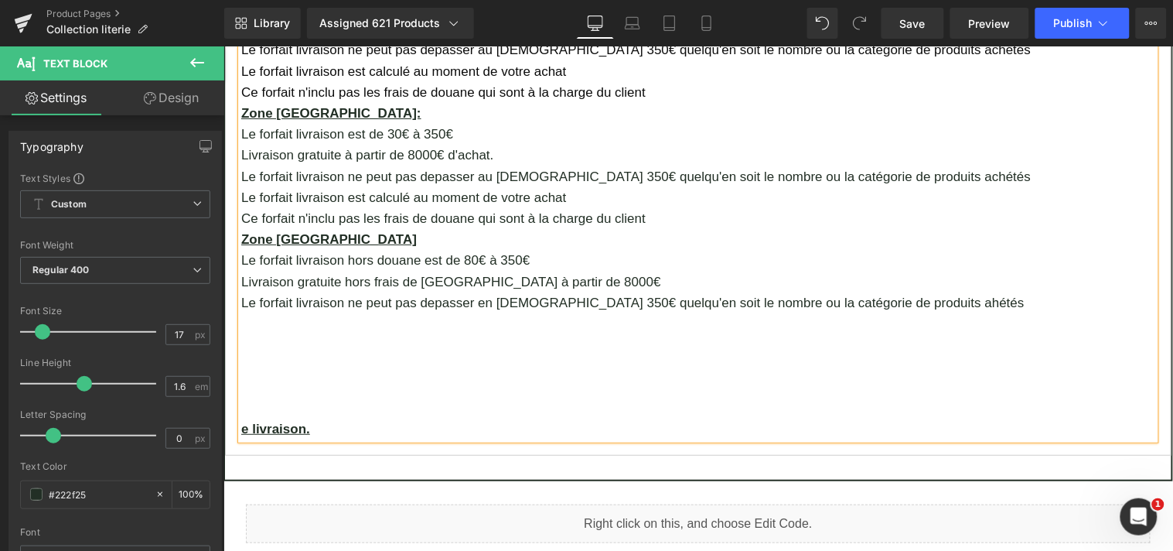
click at [877, 292] on p "Le forfait livraison ne peut pas depasser en Suisse 350€ quelqu'en soit le nomb…" at bounding box center [698, 302] width 914 height 21
click at [932, 292] on p "Le forfait livraison ne peut pas depasser en [DEMOGRAPHIC_DATA] 350€ quelqu'en …" at bounding box center [698, 302] width 914 height 21
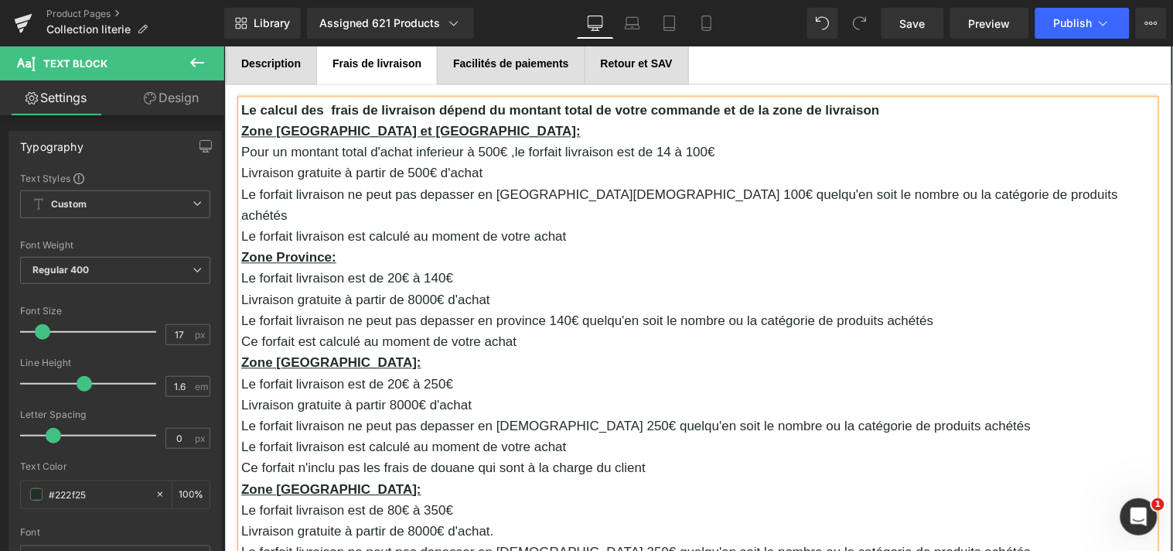
scroll to position [859, 0]
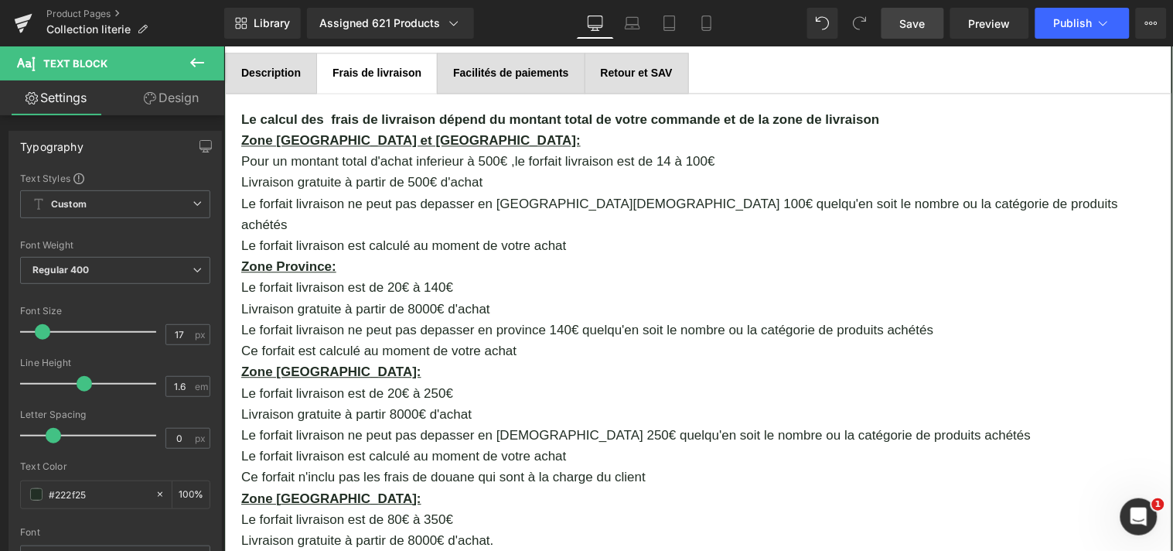
click at [924, 26] on span "Save" at bounding box center [913, 23] width 26 height 16
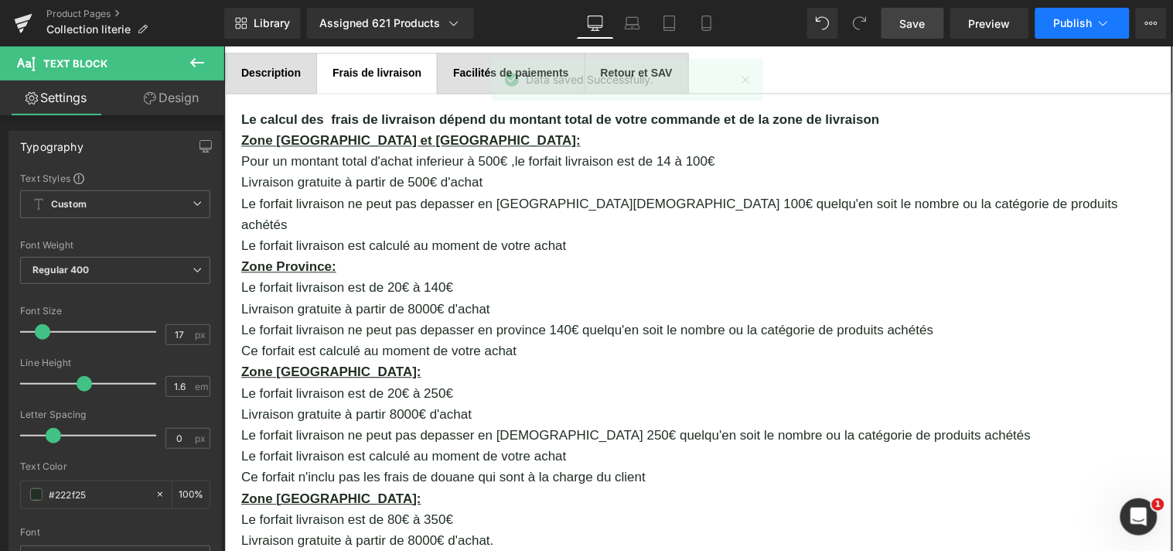
click at [1087, 18] on span "Publish" at bounding box center [1073, 23] width 39 height 12
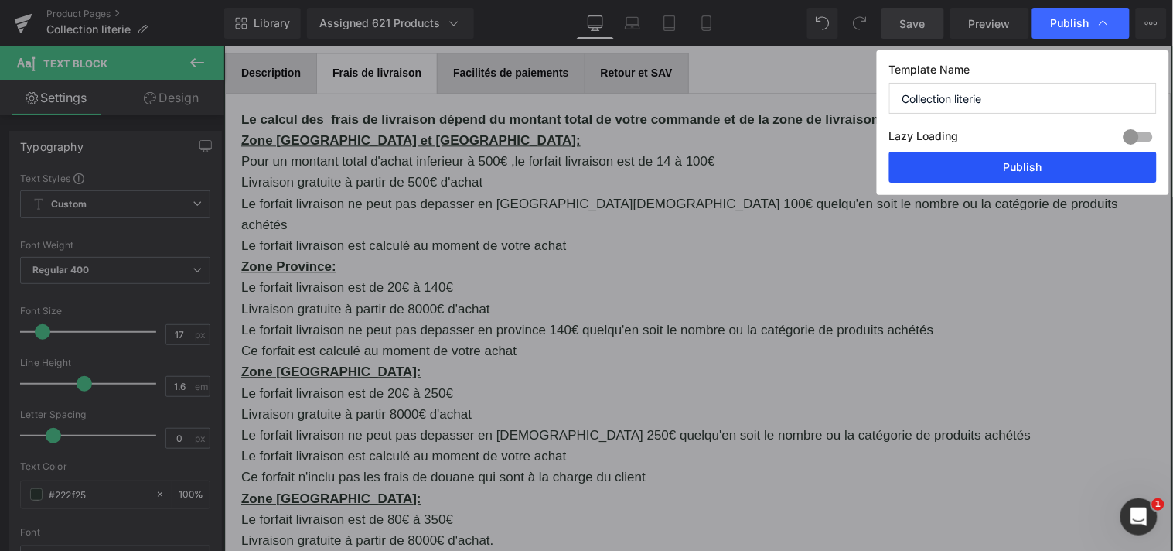
click at [1038, 162] on button "Publish" at bounding box center [1024, 167] width 268 height 31
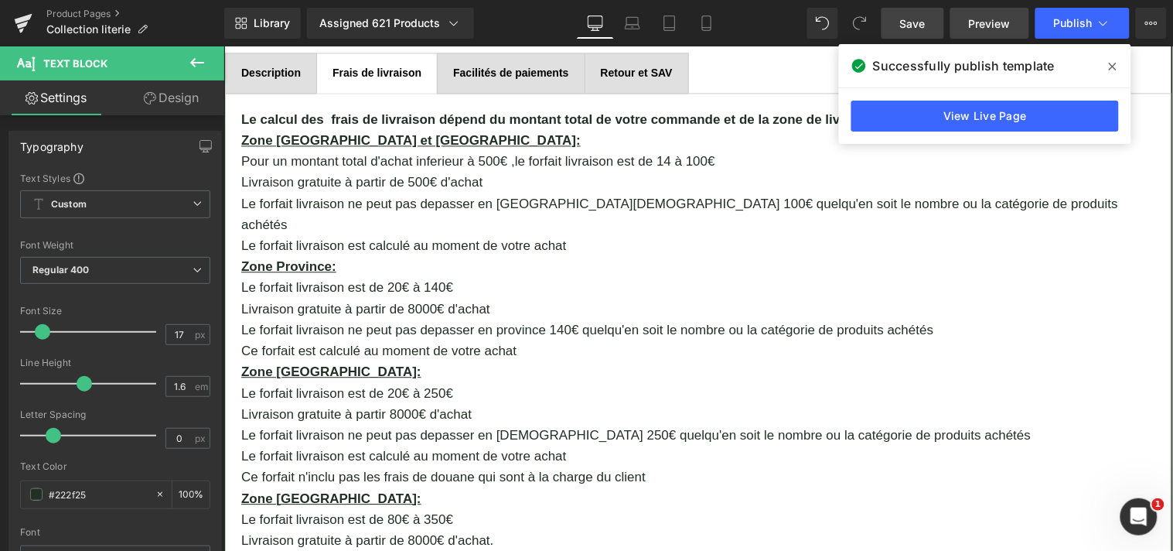
click at [993, 19] on span "Preview" at bounding box center [990, 23] width 42 height 16
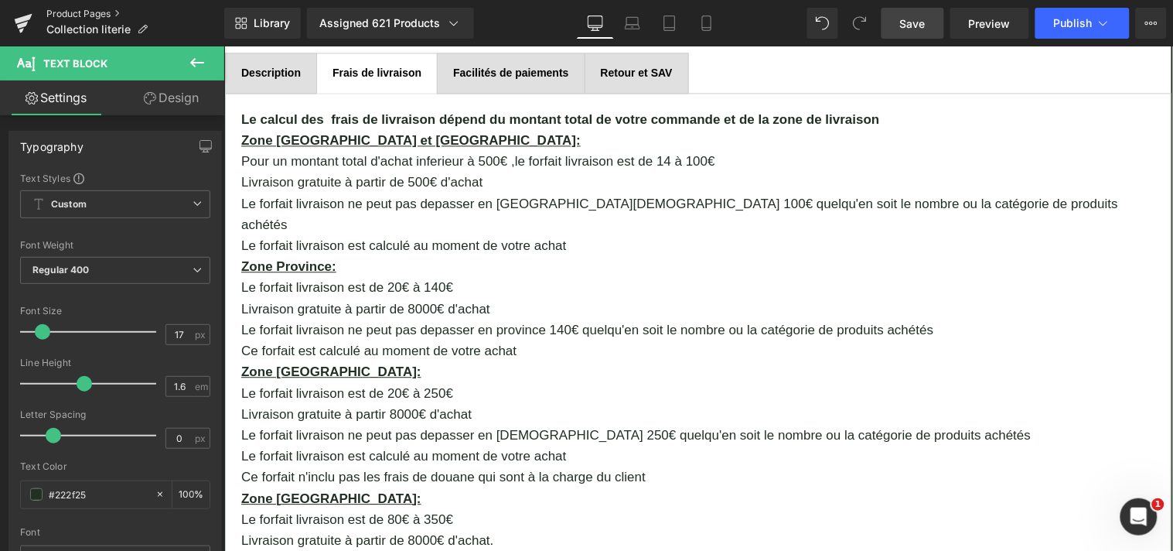
click at [56, 9] on link "Product Pages" at bounding box center [135, 14] width 178 height 12
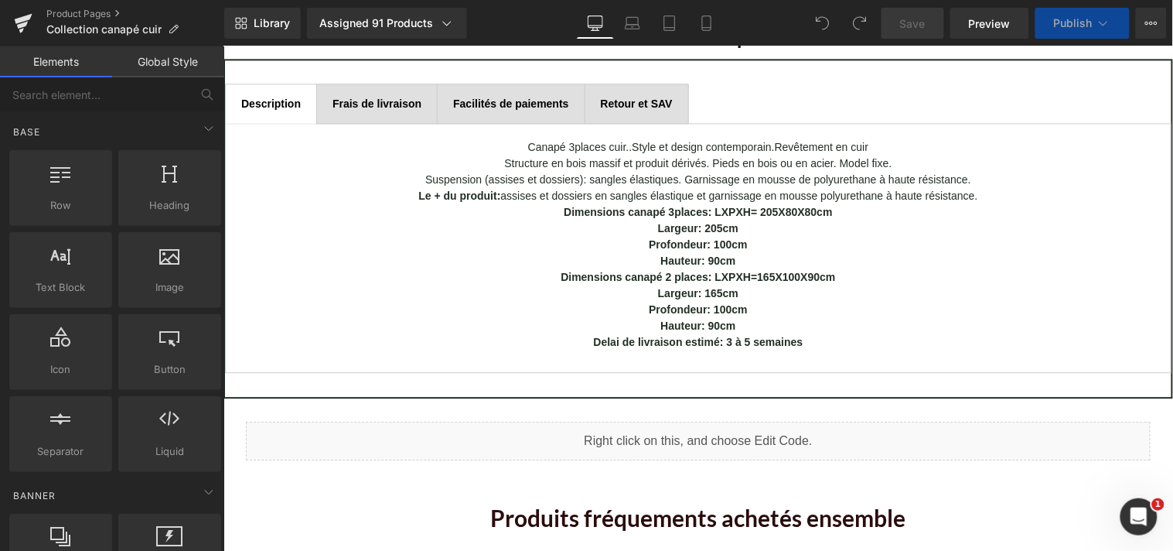
scroll to position [900, 0]
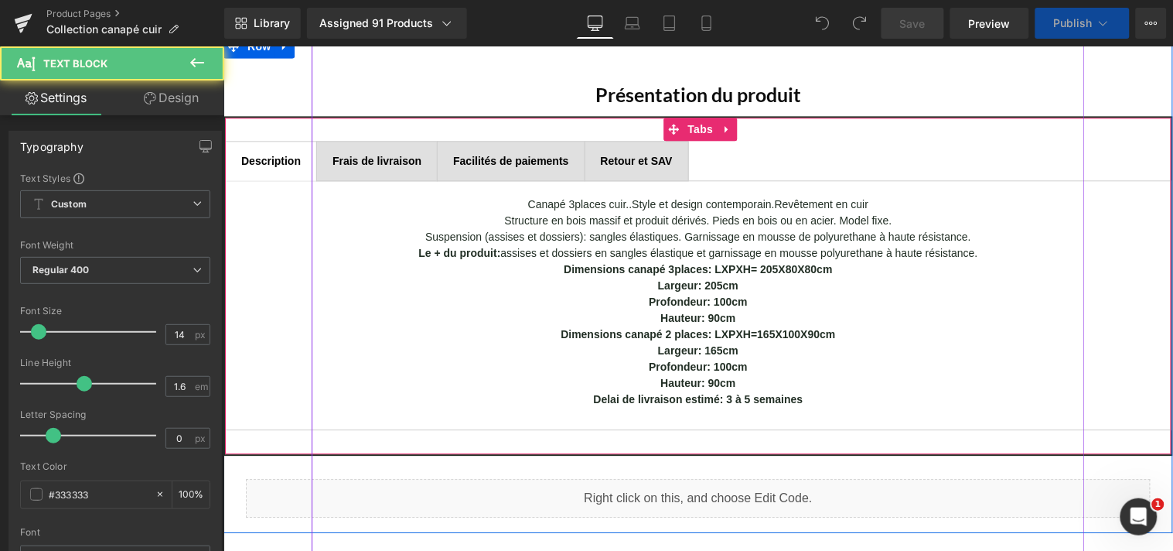
click at [398, 159] on b "Frais de livraison" at bounding box center [376, 160] width 89 height 12
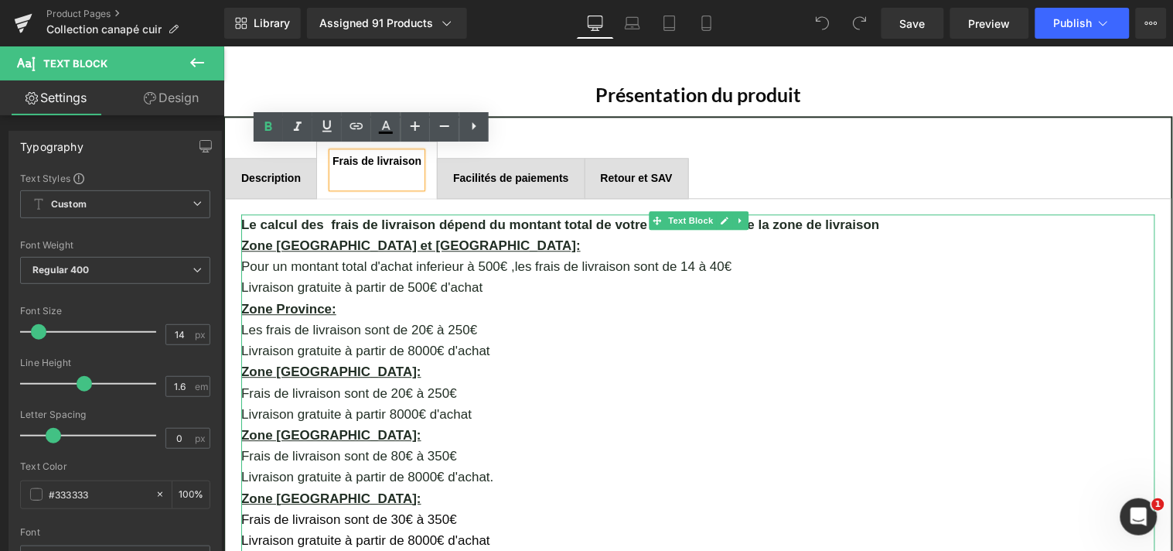
click at [567, 258] on p "Pour un montant total d'achat inferieur à 500€ ,les frais de livraison sont de …" at bounding box center [698, 265] width 914 height 21
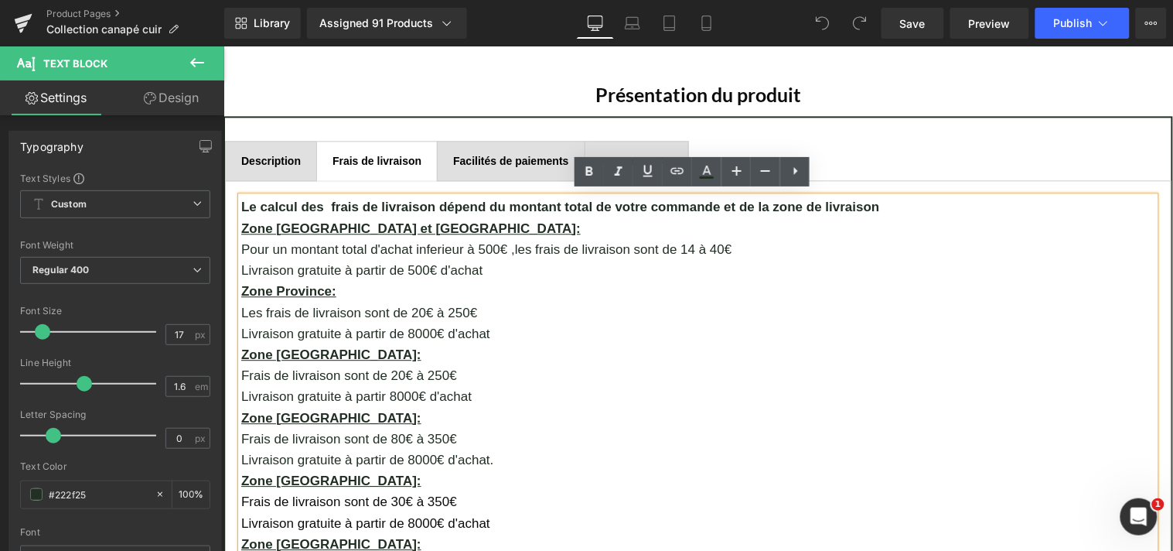
click at [568, 247] on p "Pour un montant total d'achat inferieur à 500€ ,les frais de livraison sont de …" at bounding box center [698, 248] width 914 height 21
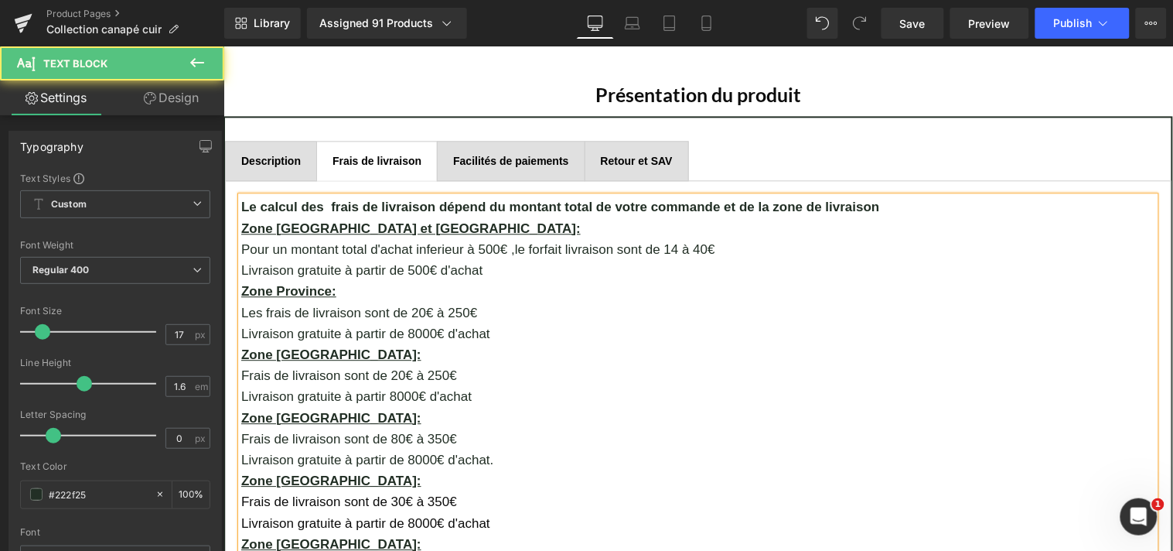
click at [634, 244] on p "Pour un montant total d'achat inferieur à 500€ ,le forfait livraison sont de 14…" at bounding box center [698, 248] width 914 height 21
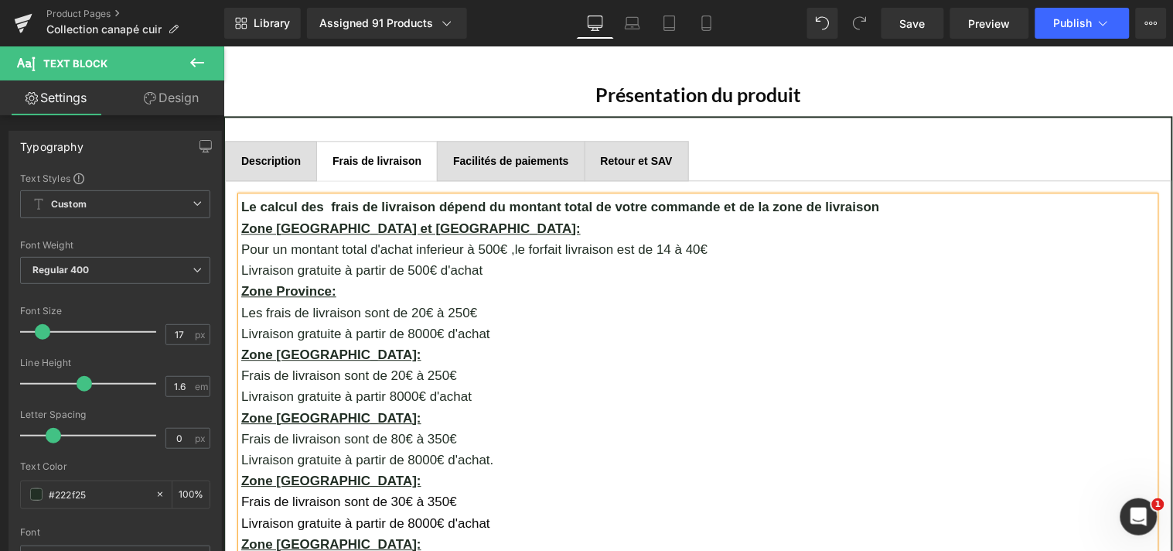
click at [688, 243] on p "Pour un montant total d'achat inferieur à 500€ ,le forfait livraison est de 14 …" at bounding box center [698, 248] width 914 height 21
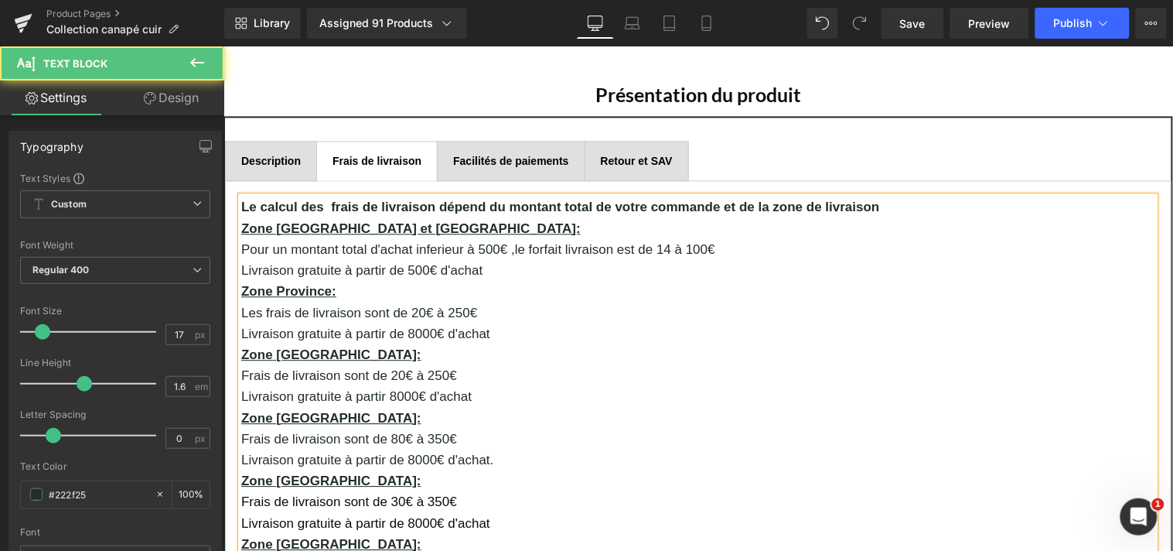
click at [491, 266] on p "Livraison gratuite à partir de 500€ d'achat" at bounding box center [698, 269] width 914 height 21
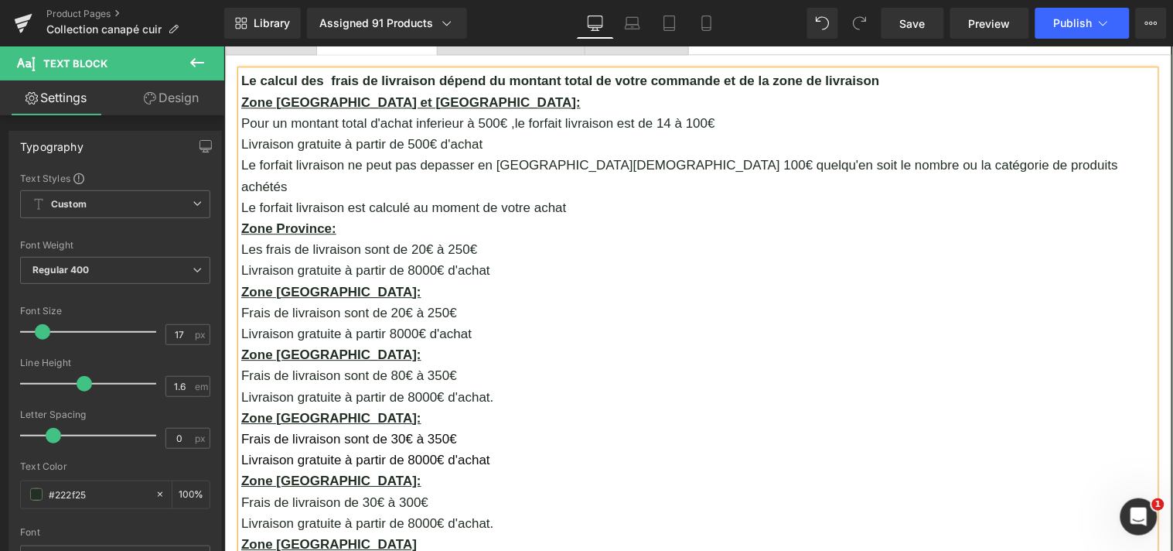
scroll to position [1045, 0]
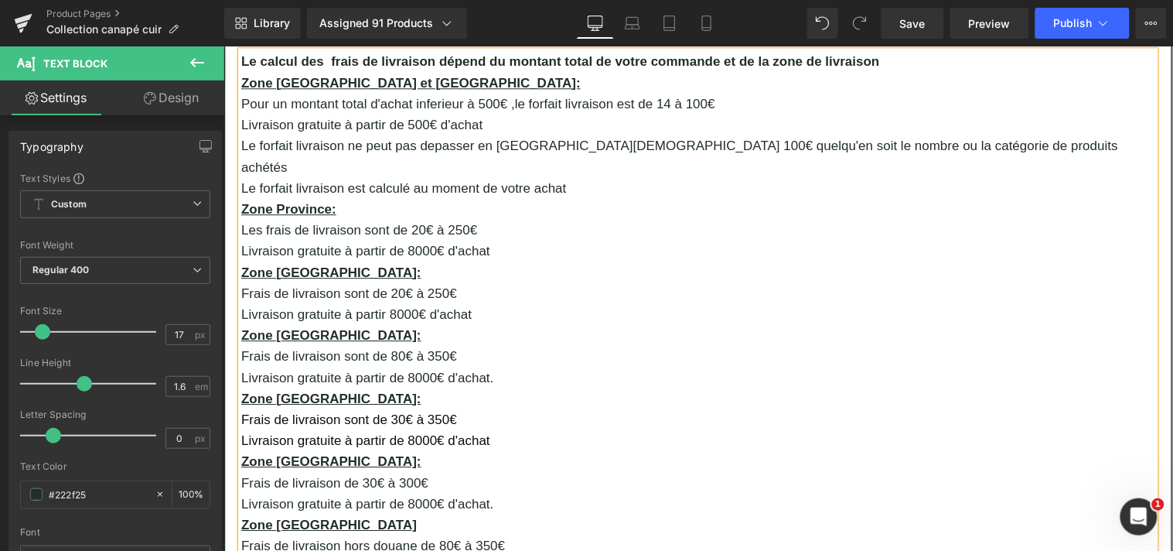
click at [300, 219] on p "Les frais de livraison sont de 20€ à 250€" at bounding box center [698, 229] width 914 height 21
click at [365, 219] on p "Le forfait livraison sont de 20€ à 250€" at bounding box center [698, 229] width 914 height 21
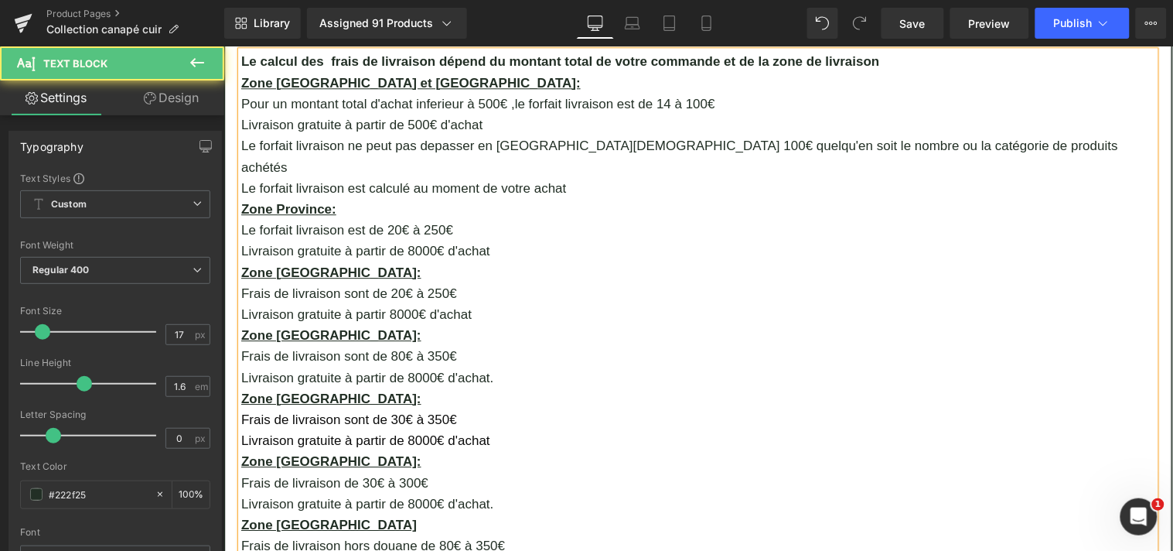
click at [429, 219] on p "Le forfait livraison est de 20€ à 250€" at bounding box center [698, 229] width 914 height 21
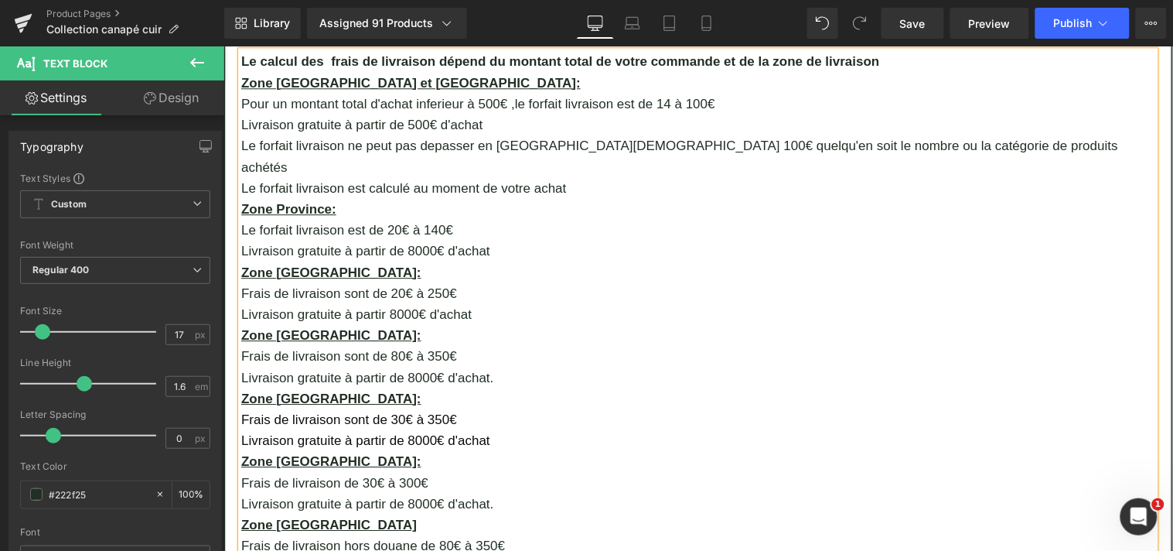
click at [500, 240] on p "Livraison gratuite à partir de 8000€ d'achat" at bounding box center [698, 250] width 914 height 21
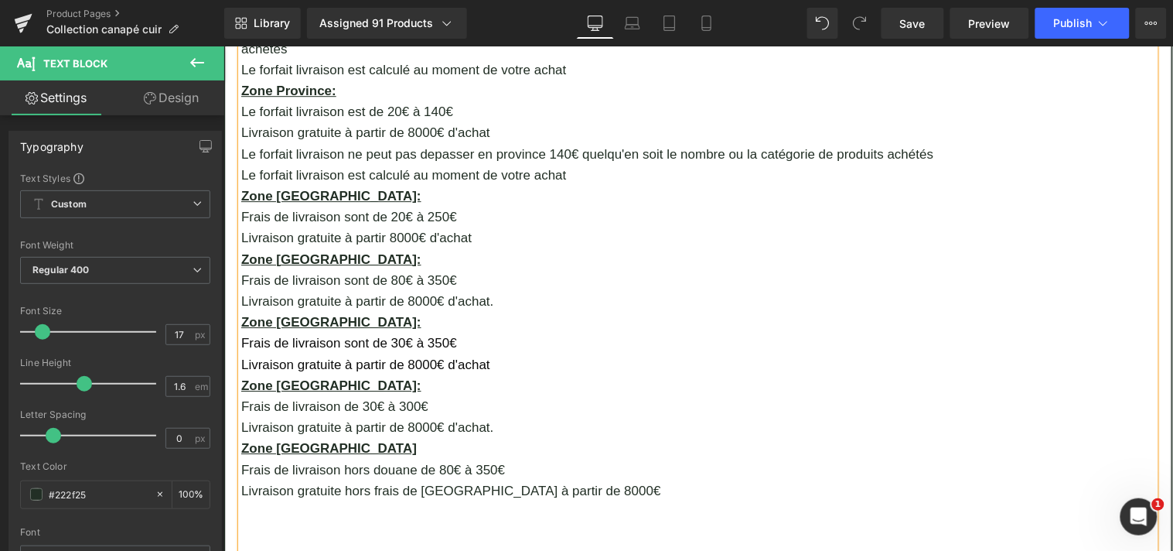
scroll to position [1172, 0]
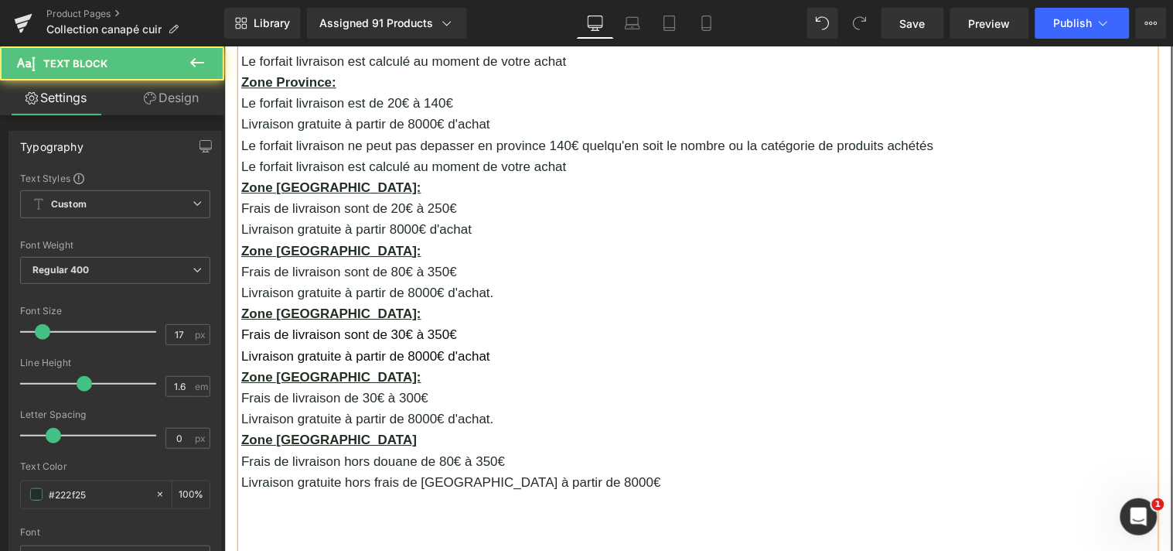
click at [280, 197] on p "Frais de livraison sont de 20€ à 250€" at bounding box center [698, 207] width 914 height 21
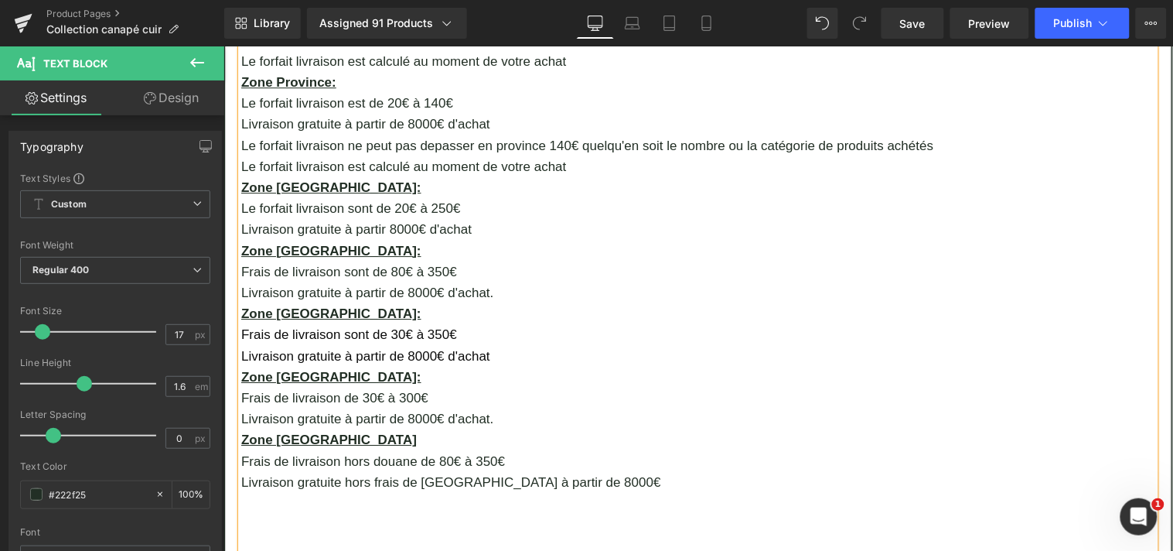
click at [367, 197] on p "Le forfait livraison sont de 20€ à 250€" at bounding box center [698, 207] width 914 height 21
click at [472, 218] on p "Livraison gratuite à partir 8000€ d'achat" at bounding box center [698, 228] width 914 height 21
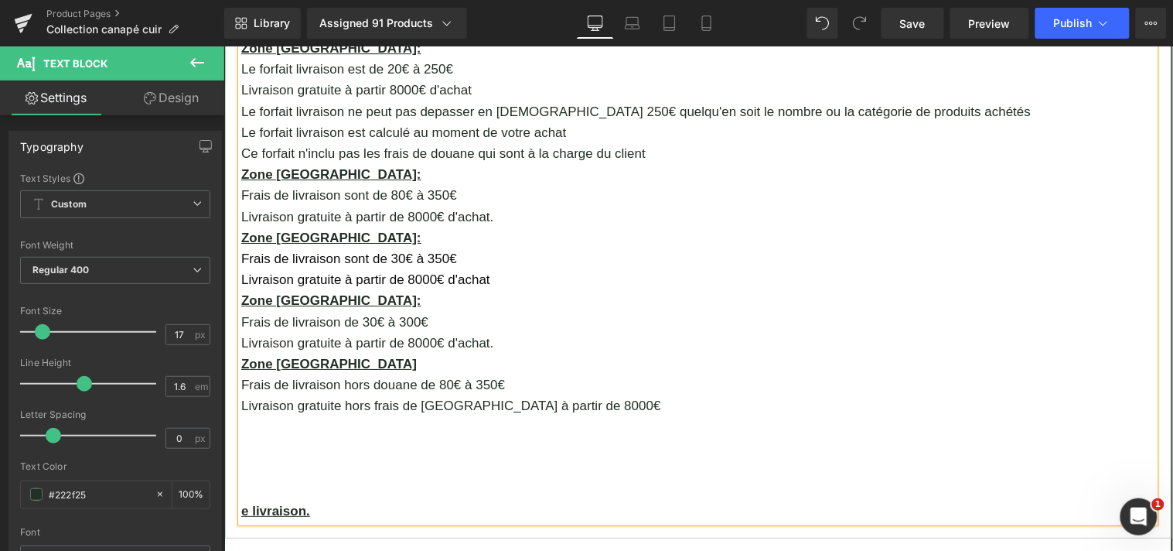
scroll to position [1339, 0]
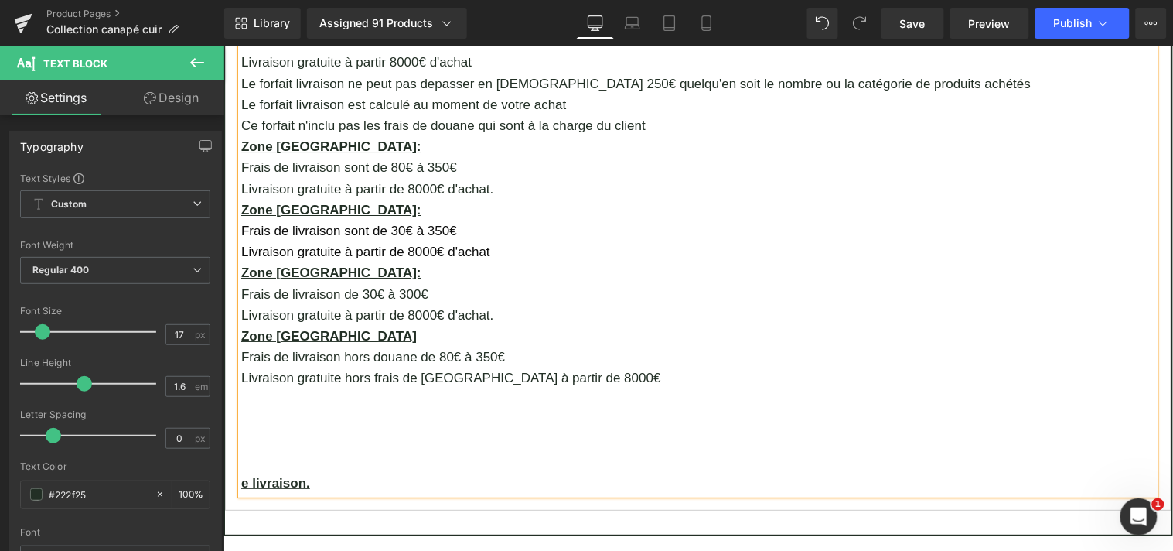
click at [281, 156] on p "Frais de livraison sont de 80€ à 350€" at bounding box center [698, 166] width 914 height 21
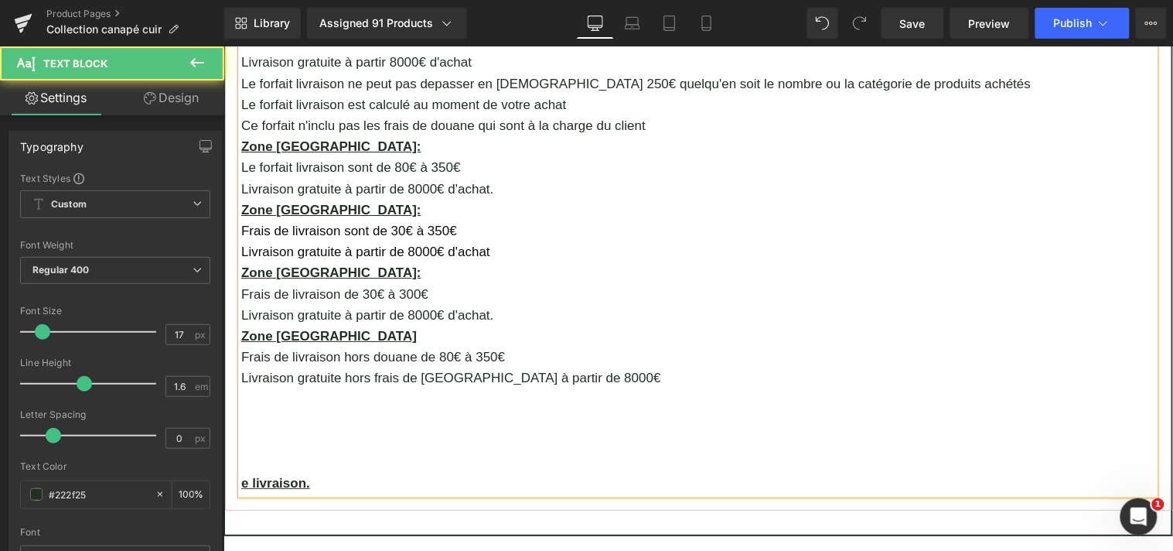
click at [367, 156] on p "Le forfait livraison sont de 80€ à 350€" at bounding box center [698, 166] width 914 height 21
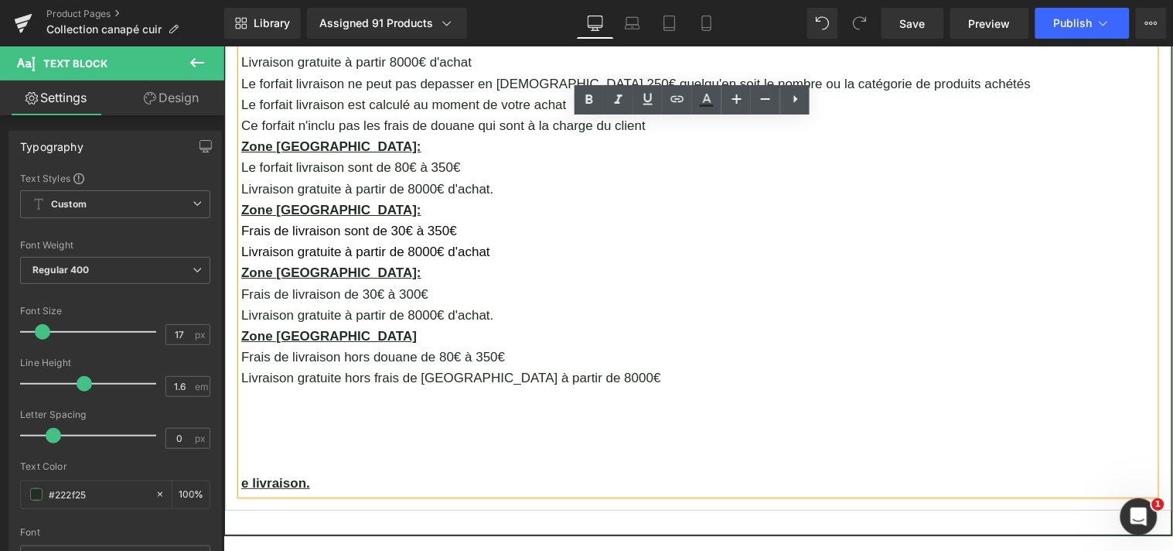
click at [367, 156] on p "Le forfait livraison sont de 80€ à 350€" at bounding box center [698, 166] width 914 height 21
click at [366, 156] on p "Le forfait livraison sont de 80€ à 350€" at bounding box center [698, 166] width 914 height 21
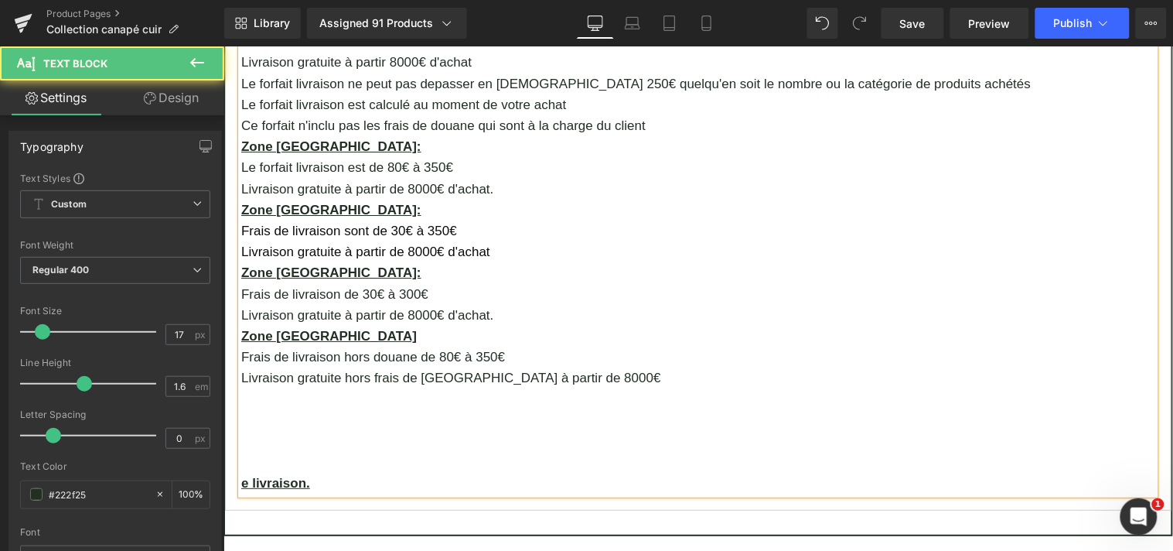
click at [490, 178] on p "Livraison gratuite à partir de 8000€ d'achat." at bounding box center [698, 188] width 914 height 21
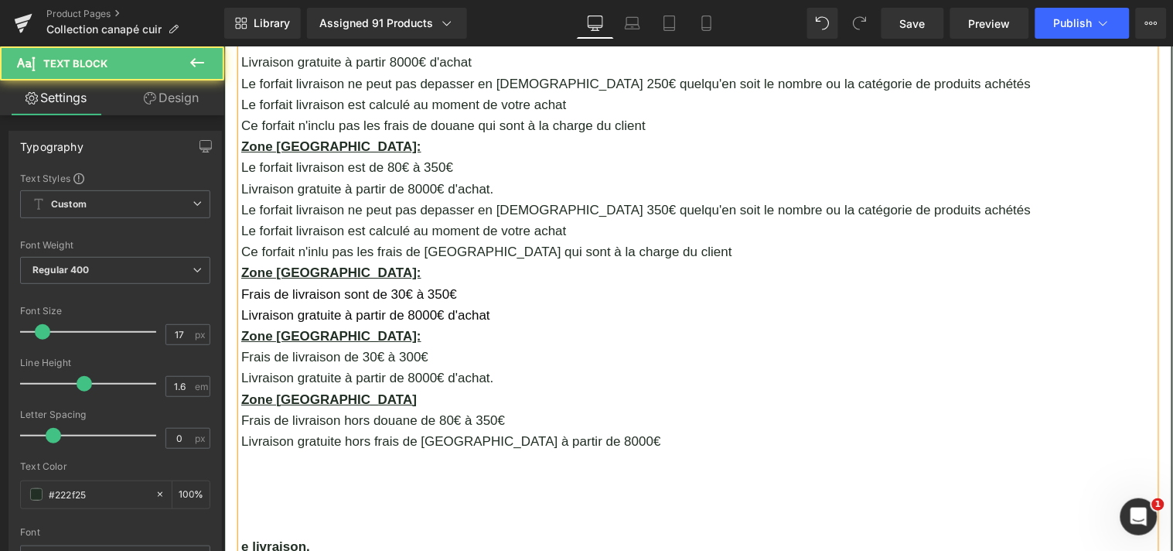
click at [279, 286] on span "Frais de livraison sont de 30€ à 350€" at bounding box center [349, 293] width 216 height 15
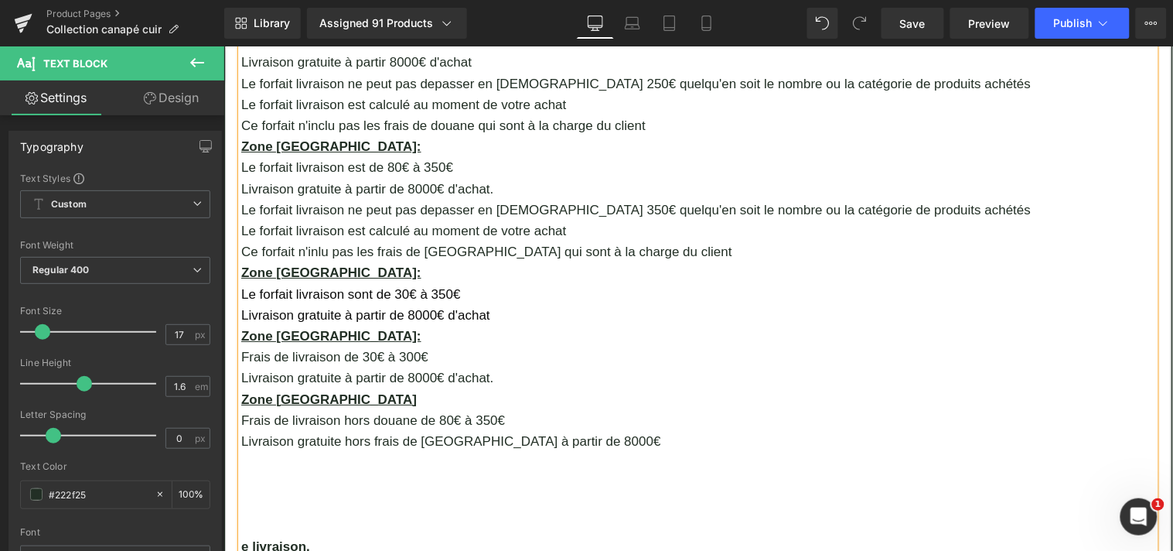
click at [365, 286] on span "Le forfait livraison sont de 30€ à 350€" at bounding box center [351, 293] width 220 height 15
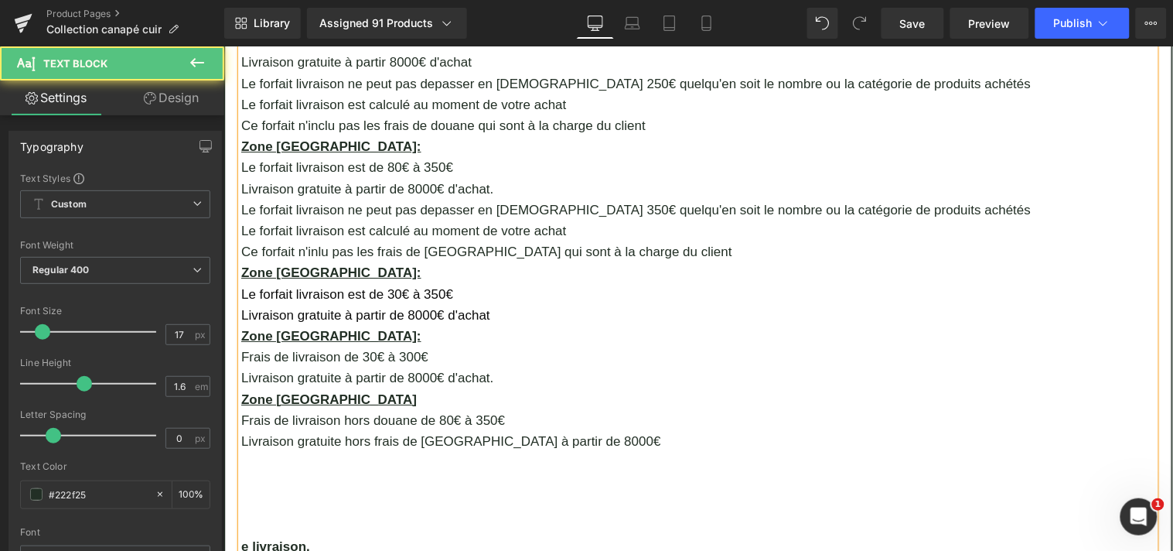
click at [509, 304] on p "Livraison gratuite à partir de 8000€ d'achat" at bounding box center [698, 314] width 914 height 21
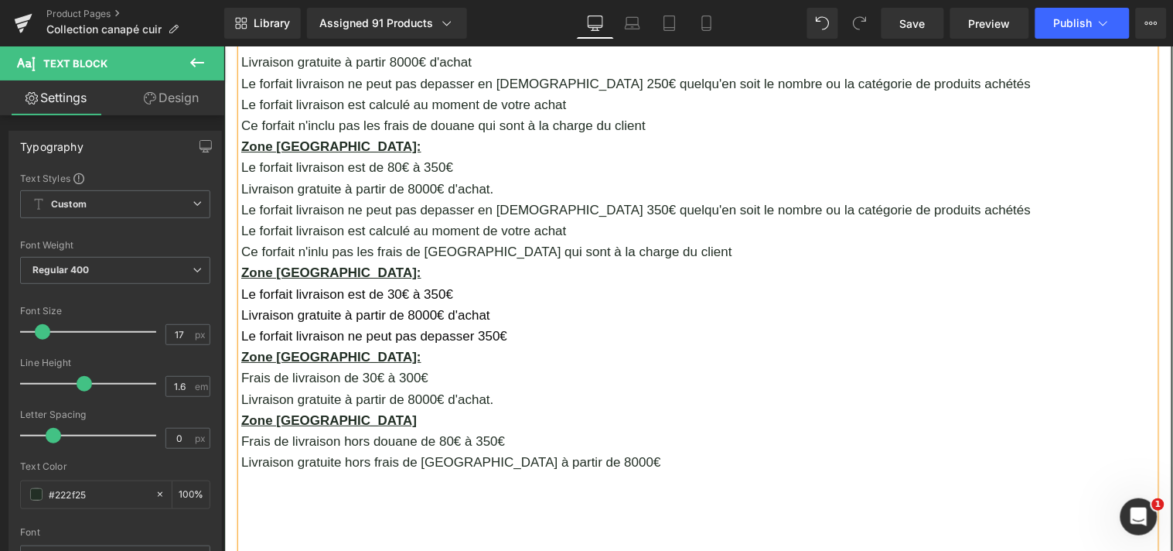
click at [467, 328] on span "Le forfait livraison ne peut pas depasser 350€" at bounding box center [374, 335] width 266 height 15
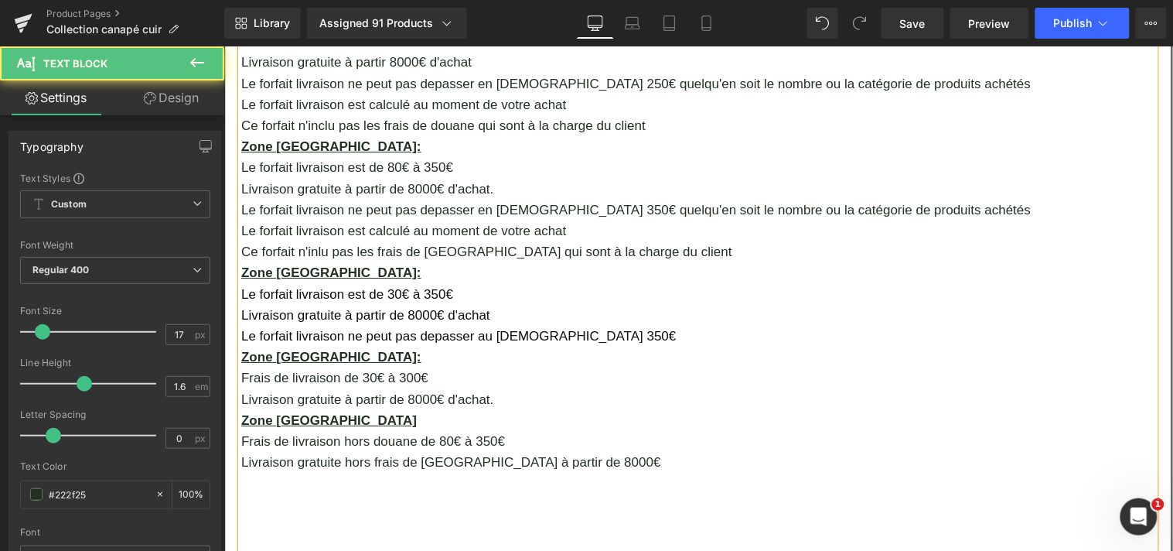
click at [606, 325] on p "Le forfait livraison ne peut pas depasser au [DEMOGRAPHIC_DATA] 350€" at bounding box center [698, 335] width 914 height 21
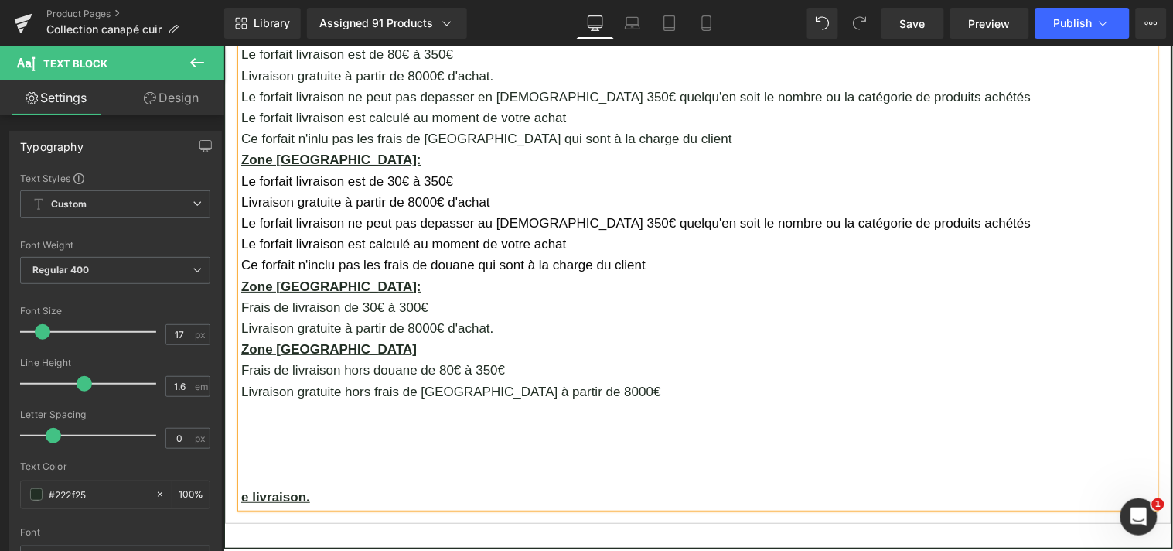
scroll to position [1499, 0]
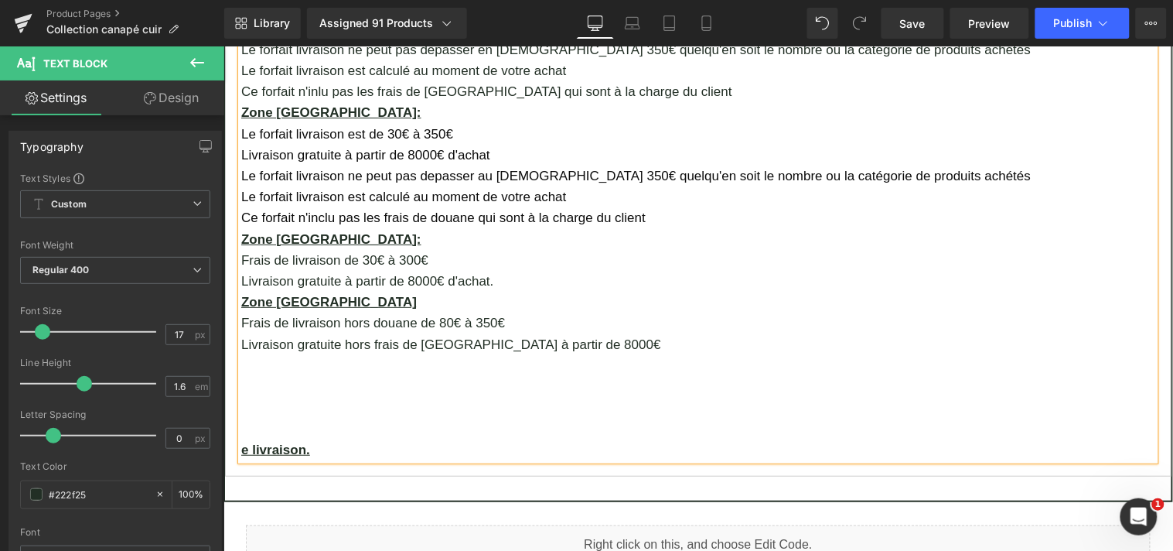
click at [278, 249] on p "Frais de livraison de 30€ à 300€" at bounding box center [698, 259] width 914 height 21
click at [355, 249] on p "Le forfait livraison de 30€ à 300€" at bounding box center [698, 259] width 914 height 21
click at [432, 249] on p "Le forfait livraison est de 30€ à 300€" at bounding box center [698, 259] width 914 height 21
click at [497, 270] on p "Livraison gratuite à partir de 8000€ d'achat." at bounding box center [698, 280] width 914 height 21
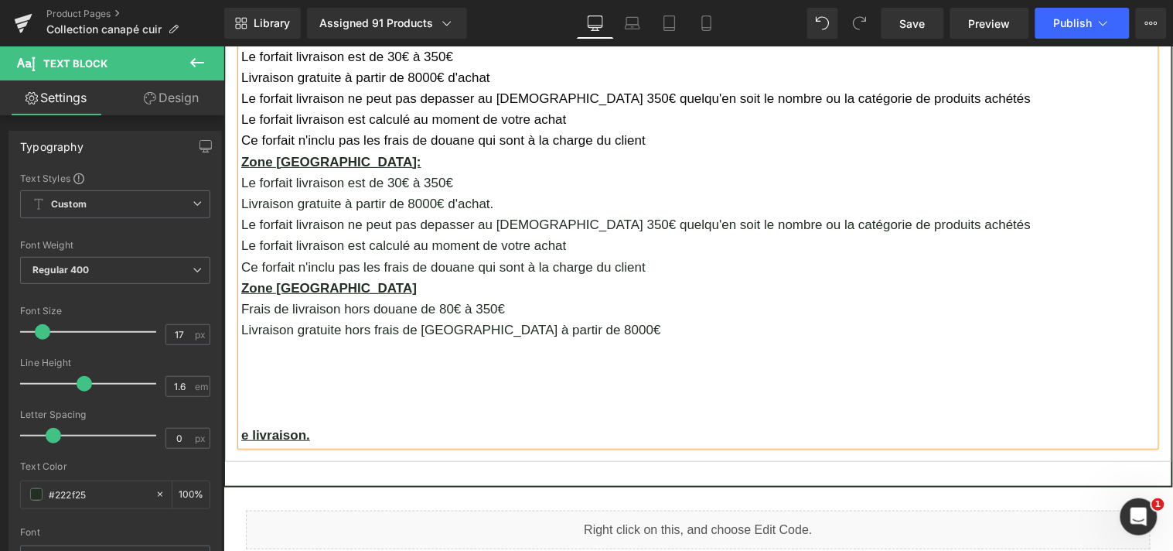
scroll to position [1605, 0]
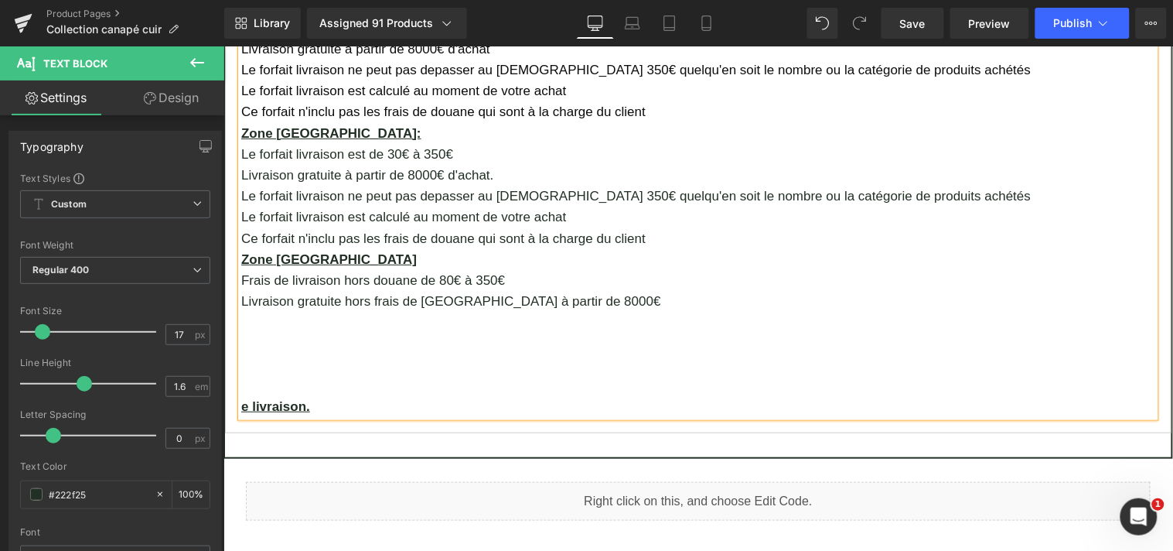
click at [594, 290] on p "Livraison gratuite hors frais de [GEOGRAPHIC_DATA] à partir de 8000€" at bounding box center [698, 300] width 914 height 21
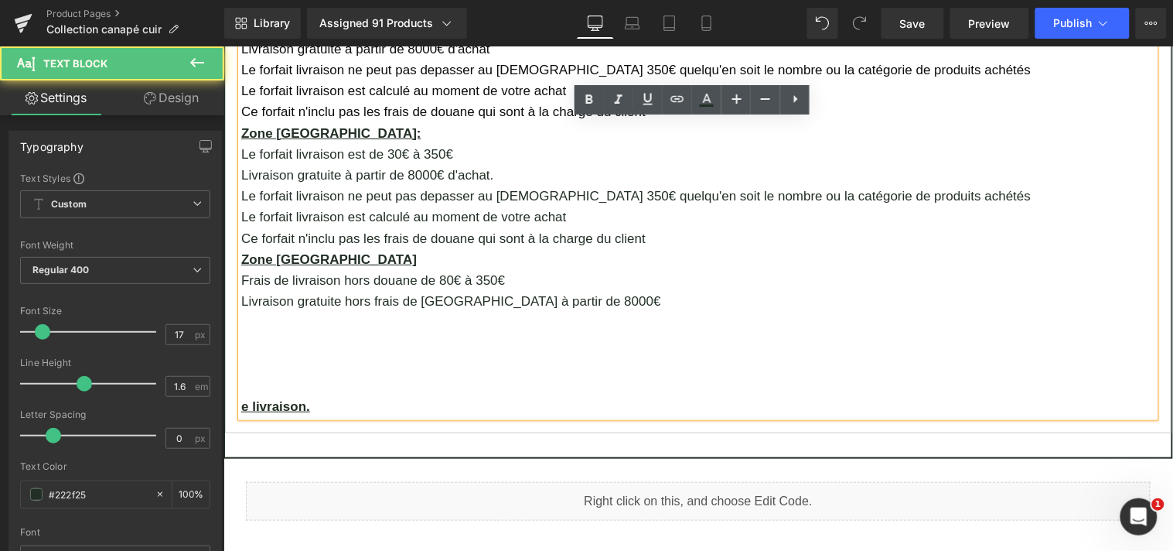
click at [280, 269] on p "Frais de livraison hors douane de 80€ à 350€" at bounding box center [698, 279] width 914 height 21
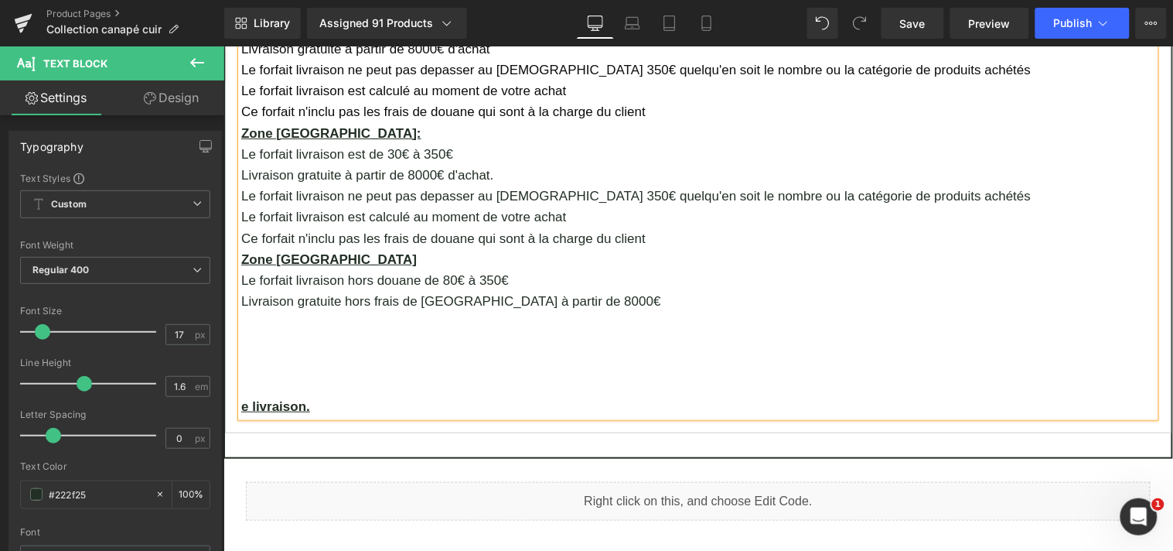
click at [415, 269] on p "Le forfait livraison hors douane de 80€ à 350€" at bounding box center [698, 279] width 914 height 21
click at [565, 290] on p "Livraison gratuite hors frais de [GEOGRAPHIC_DATA] à partir de 8000€" at bounding box center [698, 300] width 914 height 21
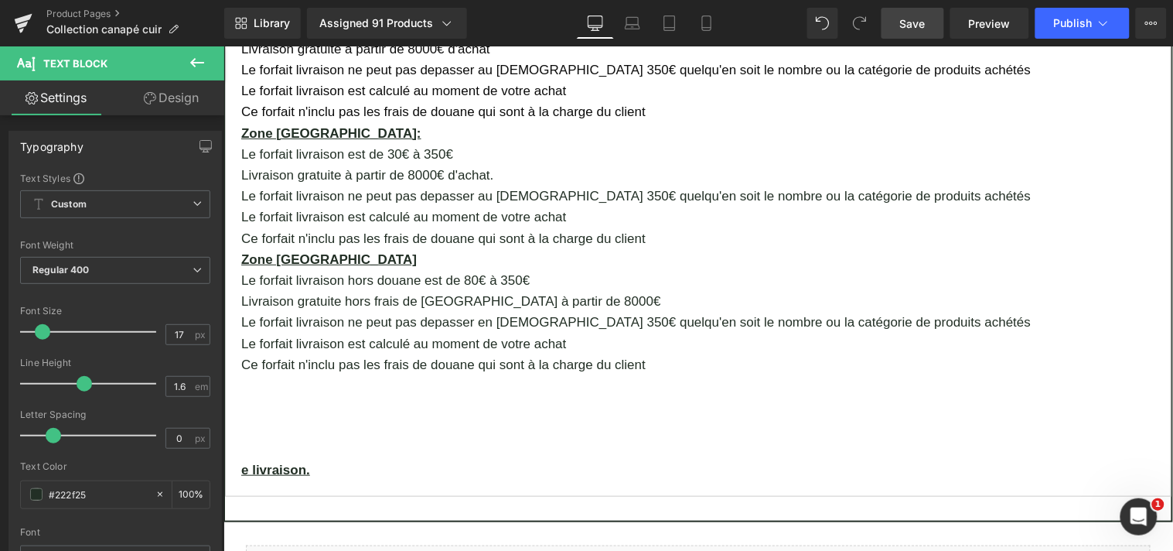
click at [923, 24] on span "Save" at bounding box center [913, 23] width 26 height 16
click at [926, 25] on span "Save" at bounding box center [913, 23] width 26 height 16
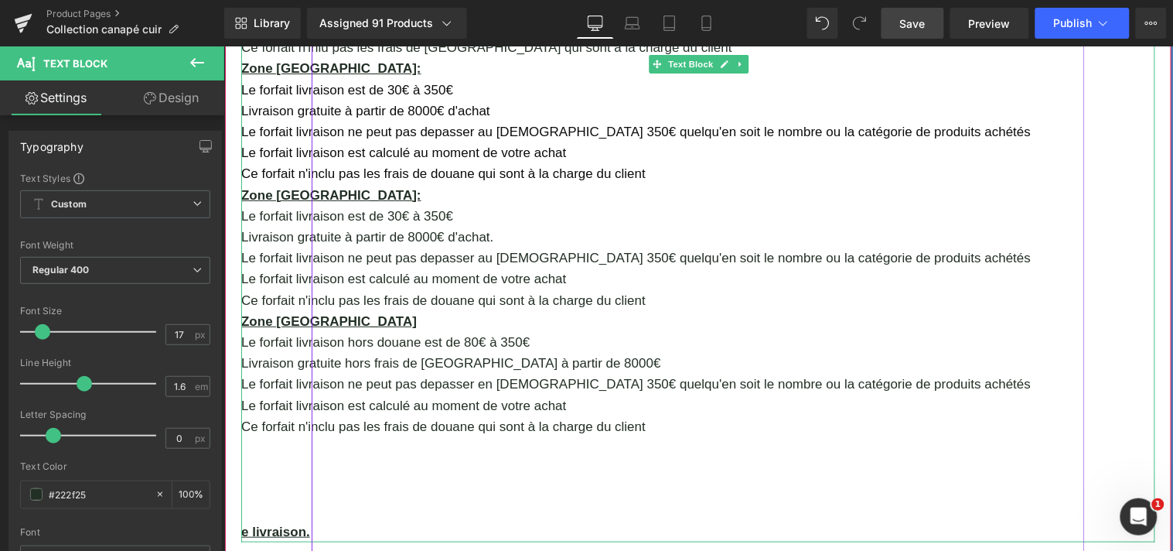
scroll to position [1544, 0]
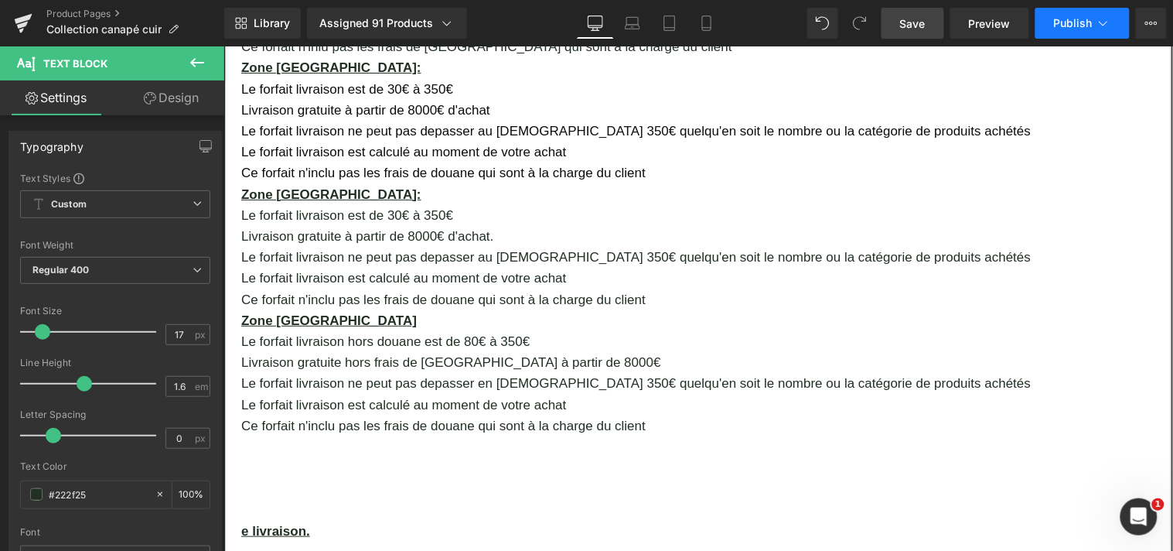
click at [1068, 21] on span "Publish" at bounding box center [1073, 23] width 39 height 12
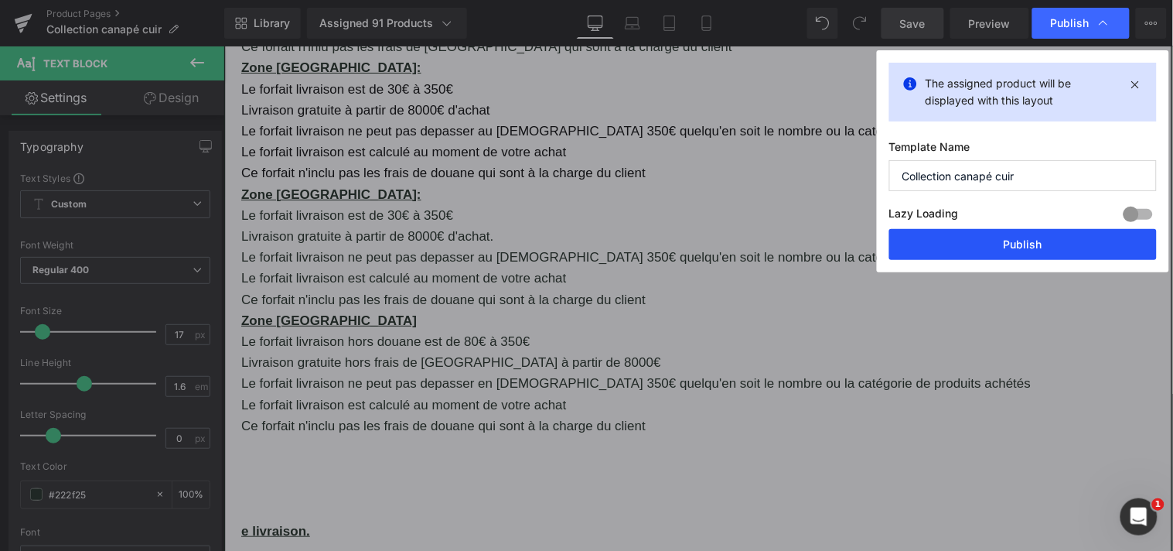
click at [1019, 240] on button "Publish" at bounding box center [1024, 244] width 268 height 31
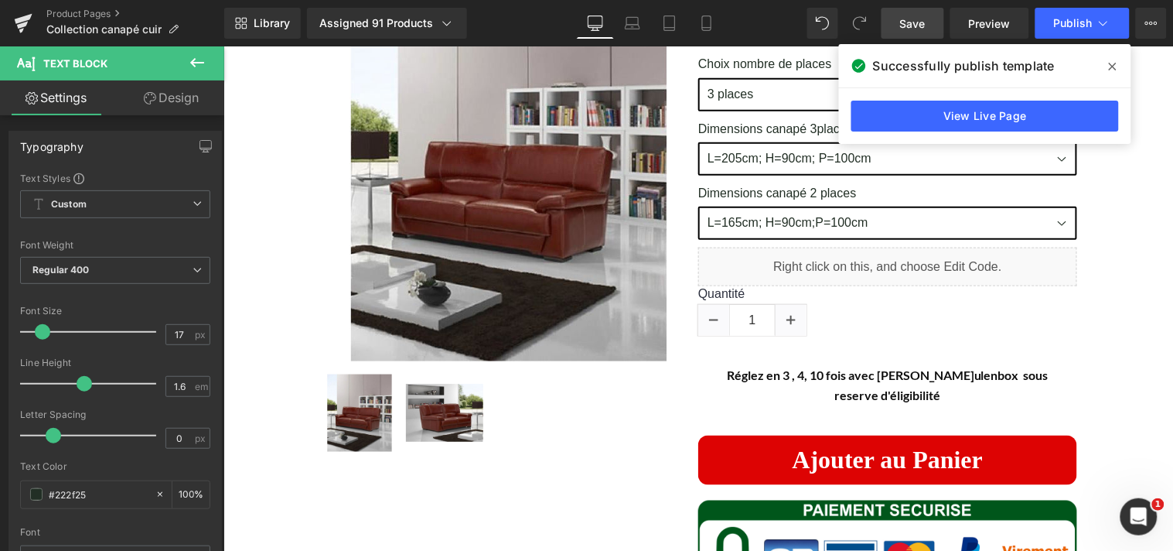
scroll to position [0, 0]
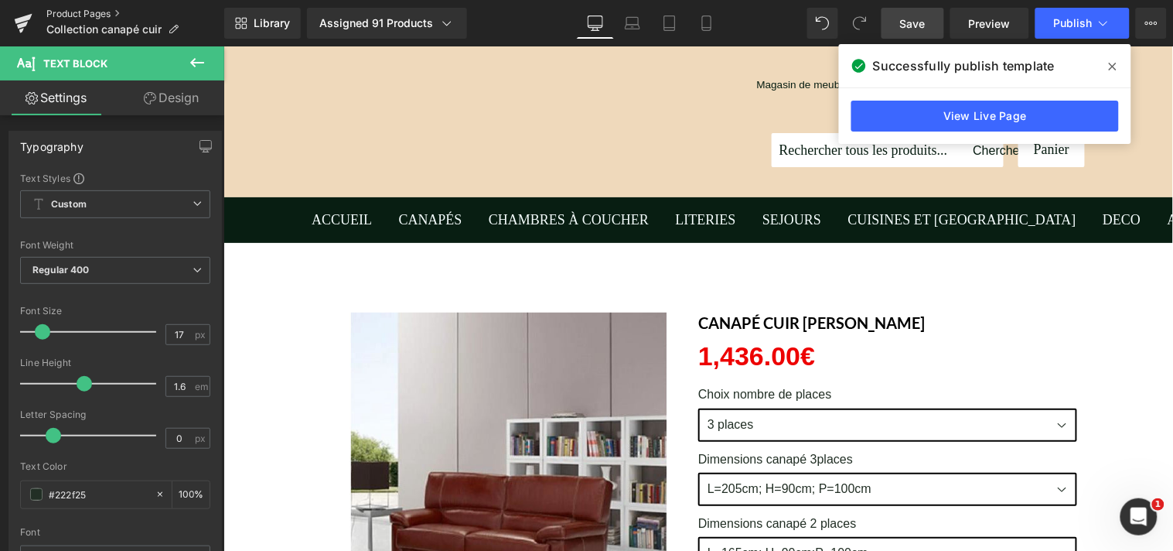
click at [70, 9] on link "Product Pages" at bounding box center [135, 14] width 178 height 12
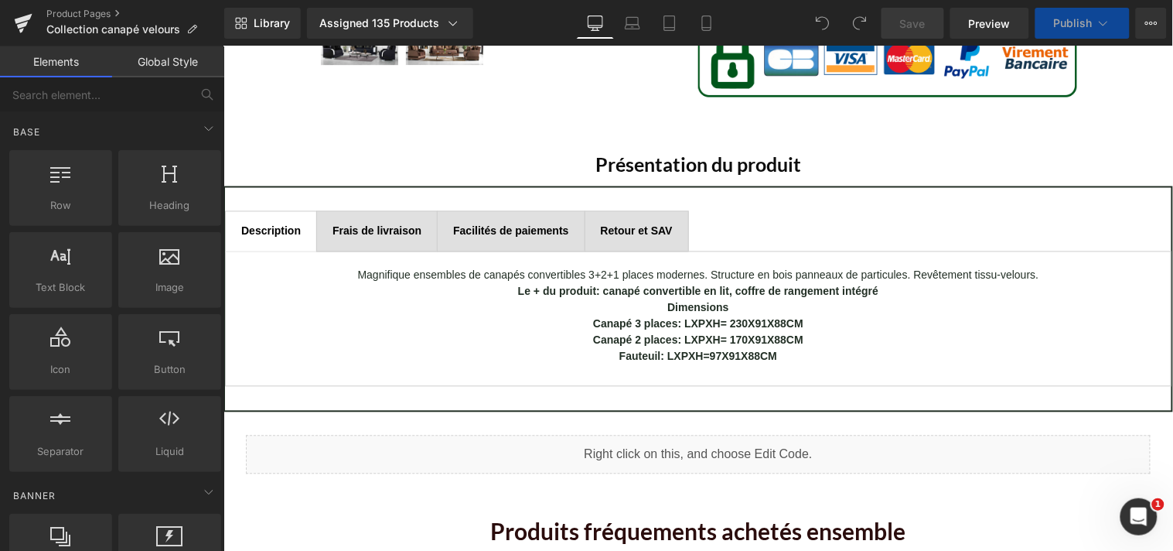
scroll to position [767, 0]
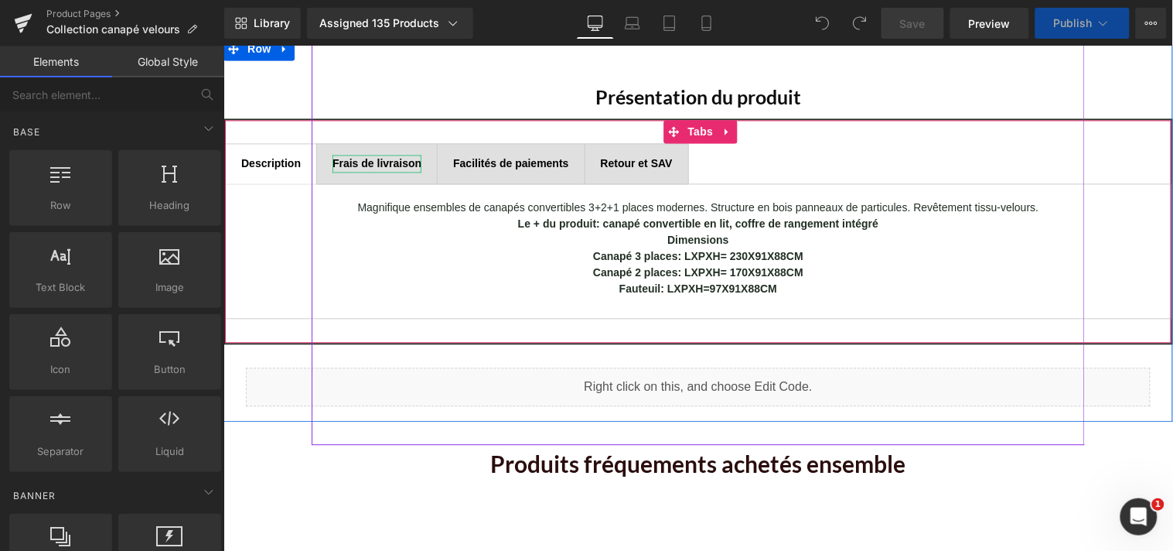
click at [397, 164] on b "Frais de livraison" at bounding box center [376, 163] width 89 height 12
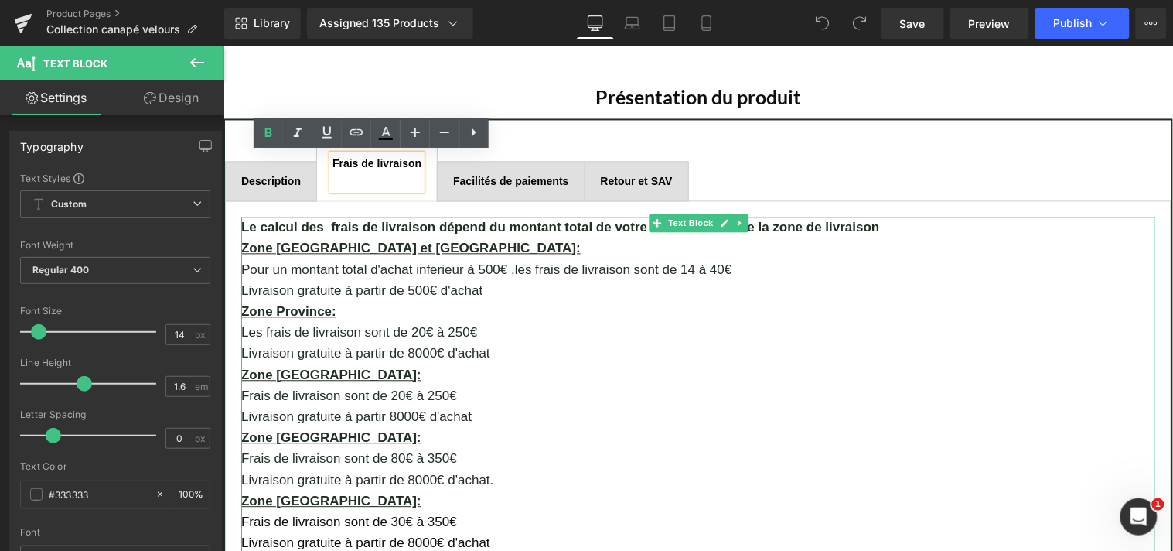
click at [551, 265] on p "Pour un montant total d'achat inferieur à 500€ ,les frais de livraison sont de …" at bounding box center [698, 269] width 914 height 21
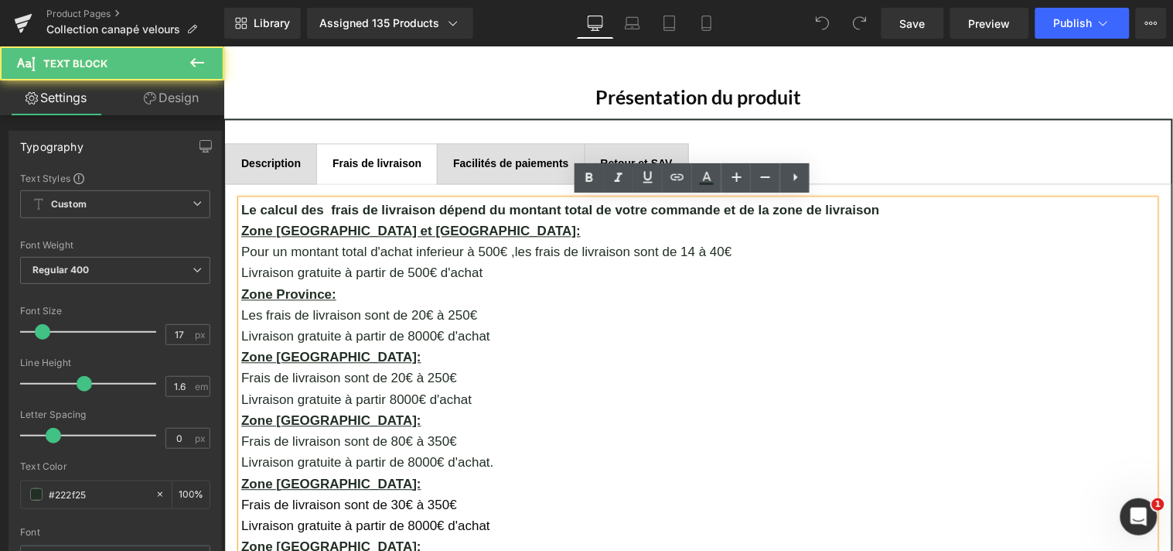
click at [551, 248] on p "Pour un montant total d'achat inferieur à 500€ ,les frais de livraison sont de …" at bounding box center [698, 251] width 914 height 21
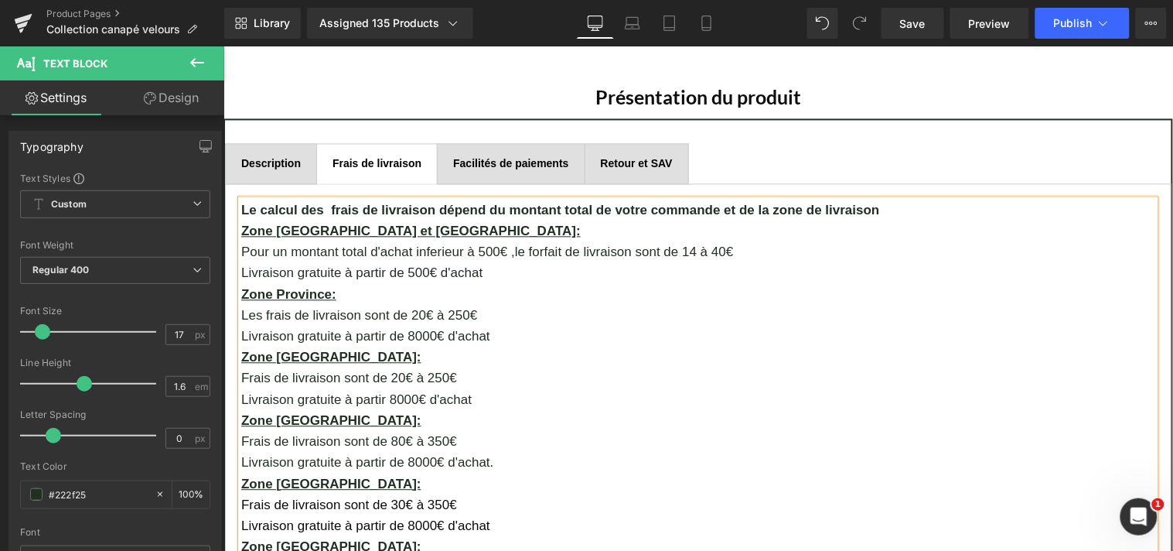
click at [572, 251] on p "Pour un montant total d'achat inferieur à 500€ ,le forfait de livraison sont de…" at bounding box center [698, 251] width 914 height 21
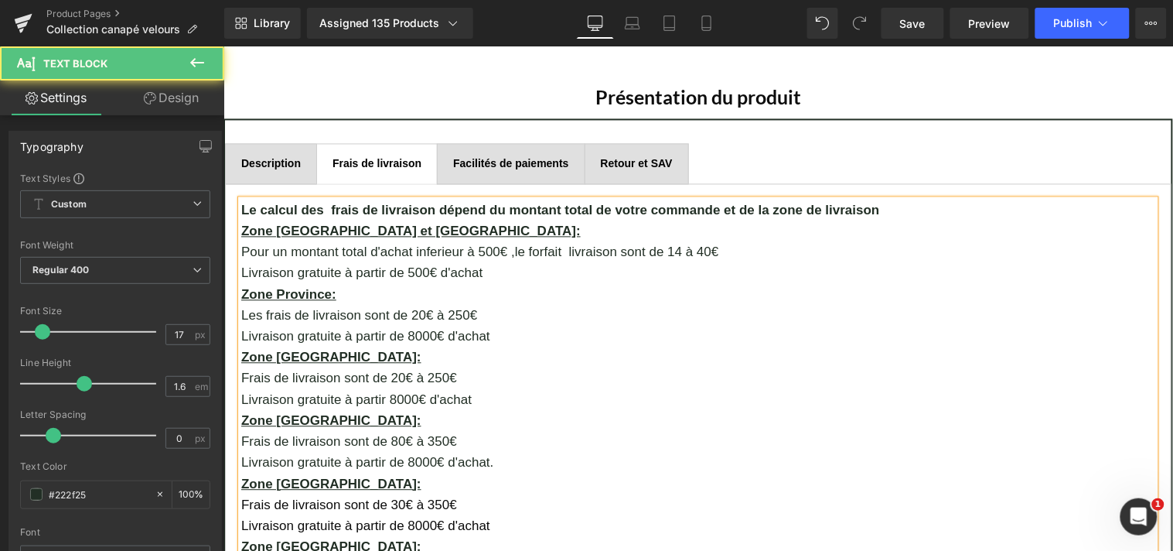
click at [638, 248] on p "Pour un montant total d'achat inferieur à 500€ ,le forfait livraison sont de 14…" at bounding box center [698, 251] width 914 height 21
click at [689, 249] on p "Pour un montant total d'achat inferieur à 500€ ,le forfait livraison est de 14 …" at bounding box center [698, 251] width 914 height 21
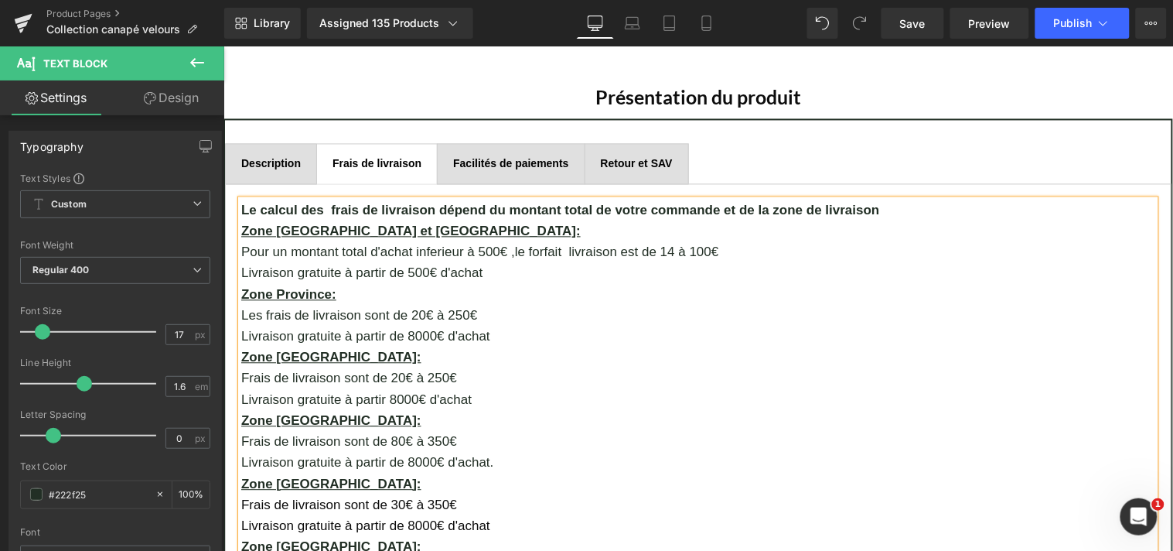
click at [480, 271] on p "Livraison gratuite à partir de 500€ d'achat" at bounding box center [698, 272] width 914 height 21
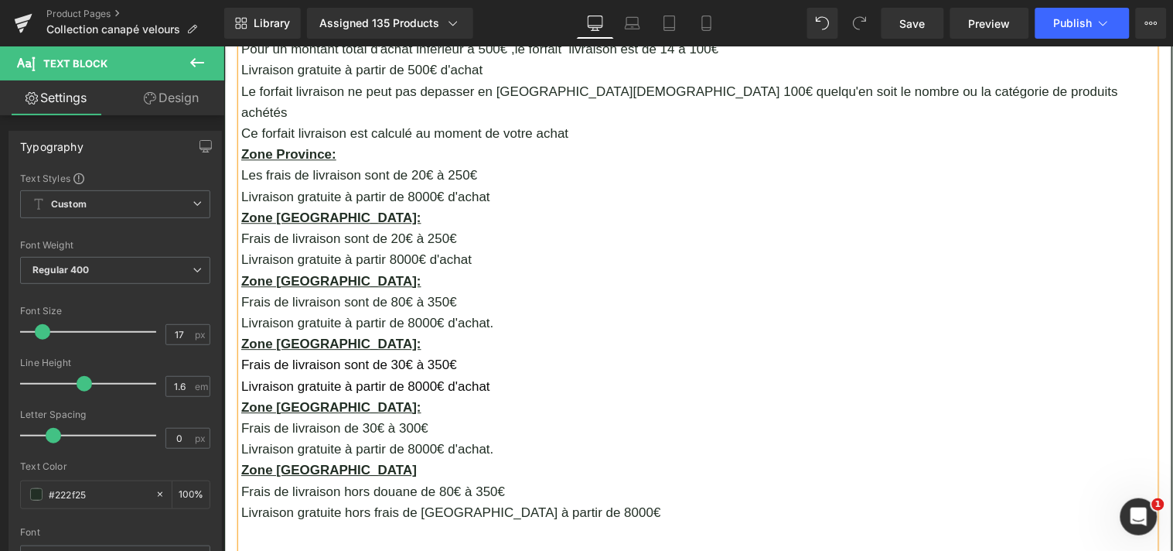
scroll to position [936, 0]
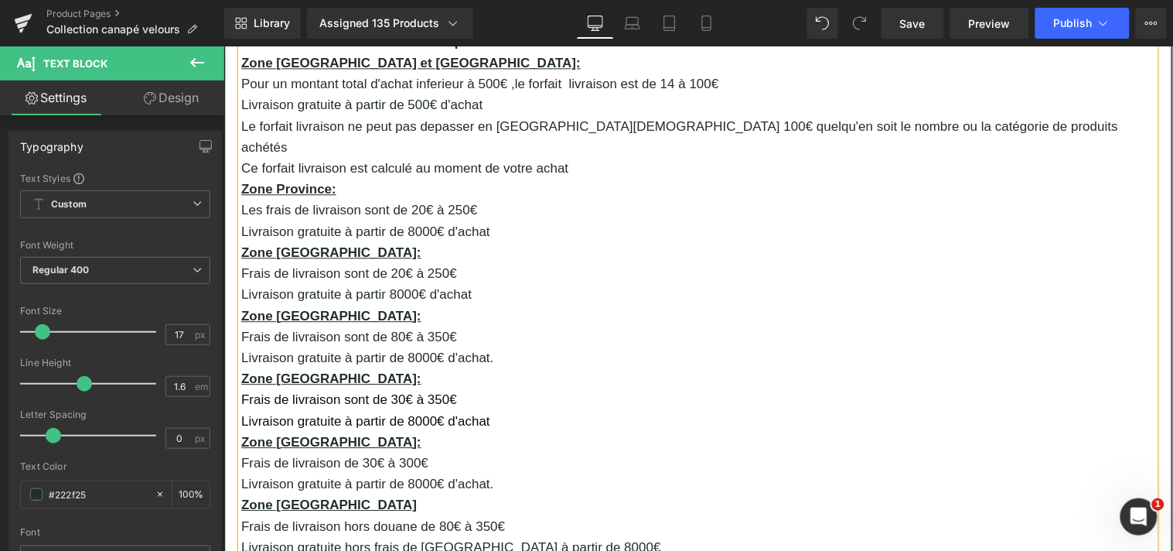
click at [299, 199] on p "Les frais de livraison sont de 20€ à 250€" at bounding box center [698, 209] width 914 height 21
click at [367, 199] on p "Le forfait livraison sont de 20€ à 250€" at bounding box center [698, 209] width 914 height 21
click at [433, 199] on p "Le forfait livraison est de 20€ à 250€" at bounding box center [698, 209] width 914 height 21
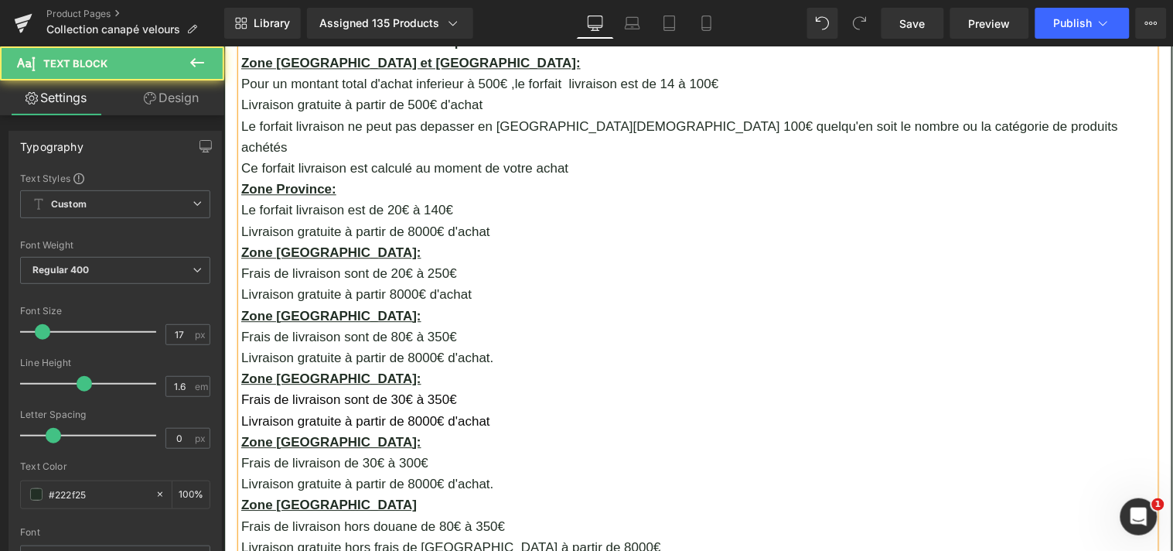
click at [493, 220] on p "Livraison gratuite à partir de 8000€ d'achat" at bounding box center [698, 230] width 914 height 21
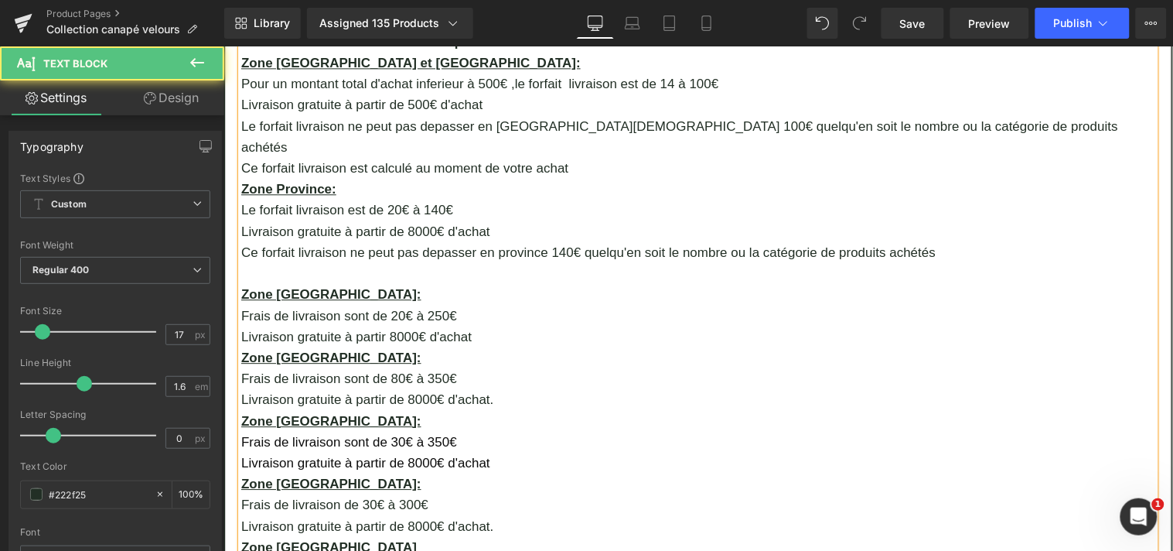
click at [251, 241] on p "Ce forfait livraison ne peut pas depasser en province 140€ quelqu'en soit le no…" at bounding box center [698, 251] width 914 height 21
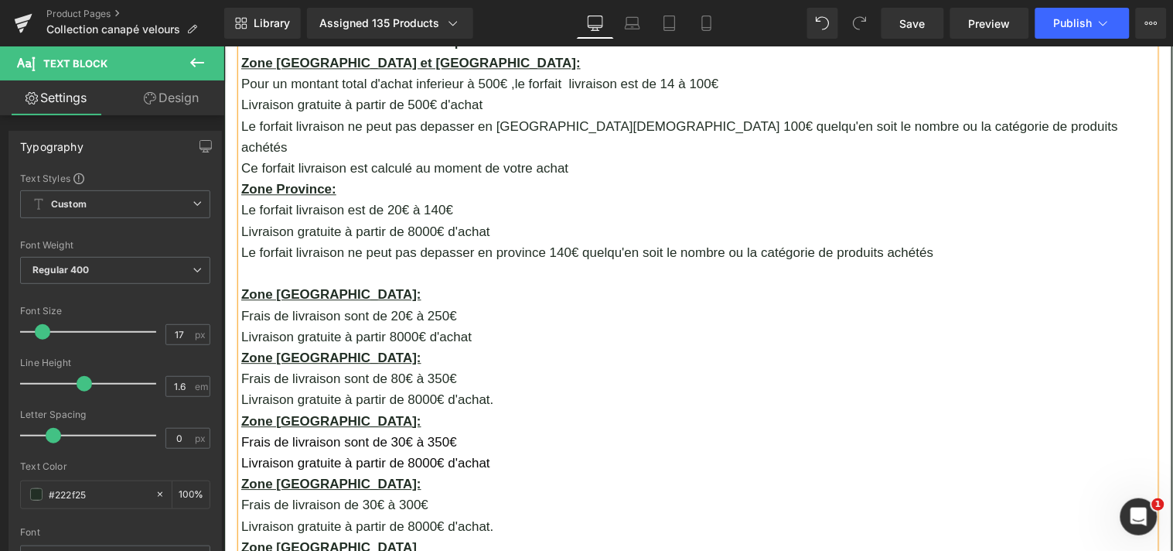
click at [932, 241] on p "Le forfait livraison ne peut pas depasser en province 140€ quelqu'en soit le no…" at bounding box center [698, 251] width 914 height 21
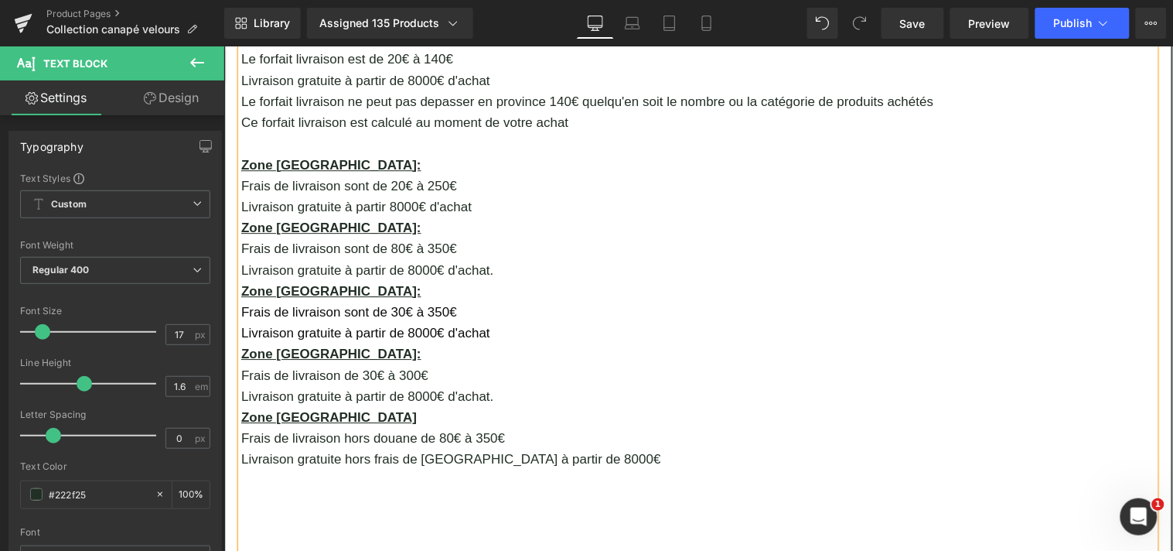
scroll to position [1141, 0]
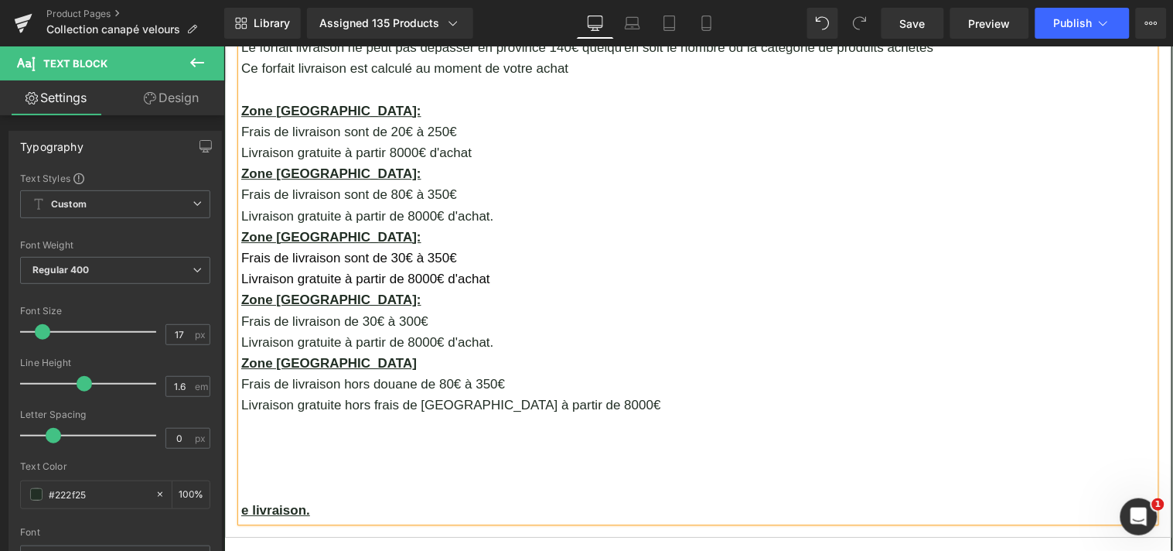
click at [278, 121] on p "Frais de livraison sont de 20€ à 250€" at bounding box center [698, 131] width 914 height 21
click at [365, 121] on p "Le forfait livraison sont de 20€ à 250€" at bounding box center [698, 131] width 914 height 21
click at [474, 142] on p "Livraison gratuite à partir 8000€ d'achat" at bounding box center [698, 152] width 914 height 21
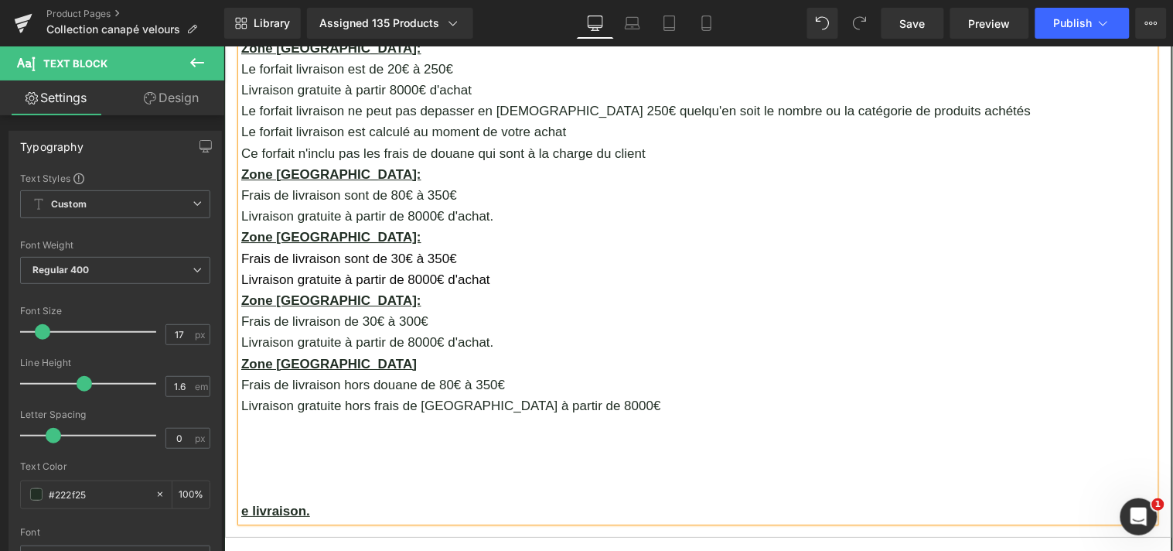
scroll to position [1231, 0]
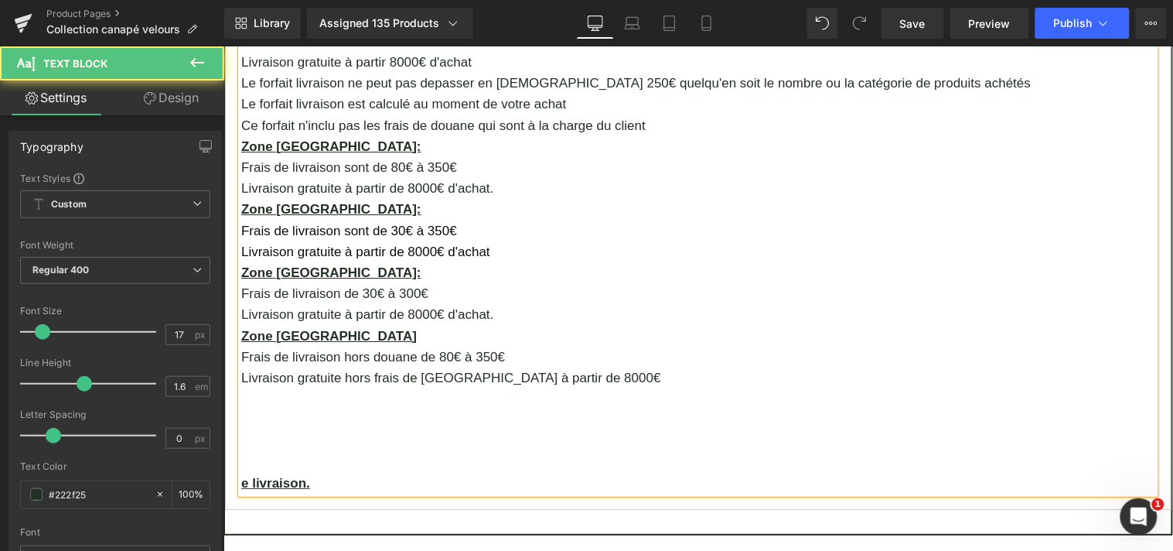
click at [282, 156] on p "Frais de livraison sont de 80€ à 350€" at bounding box center [698, 166] width 914 height 21
click at [364, 156] on p "Le forfait livraison sont de 80€ à 350€" at bounding box center [698, 166] width 914 height 21
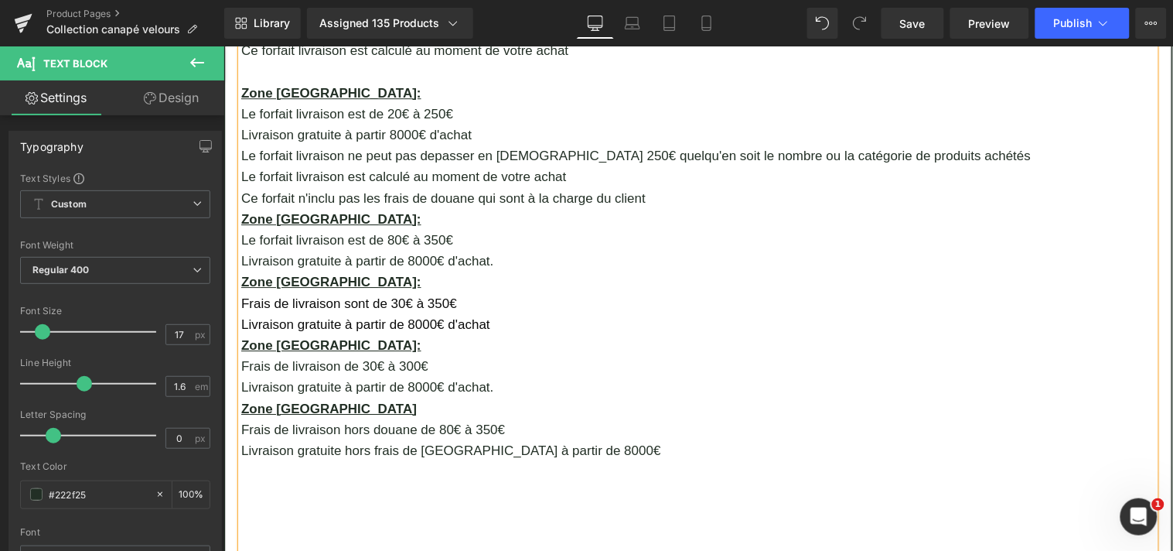
scroll to position [1177, 0]
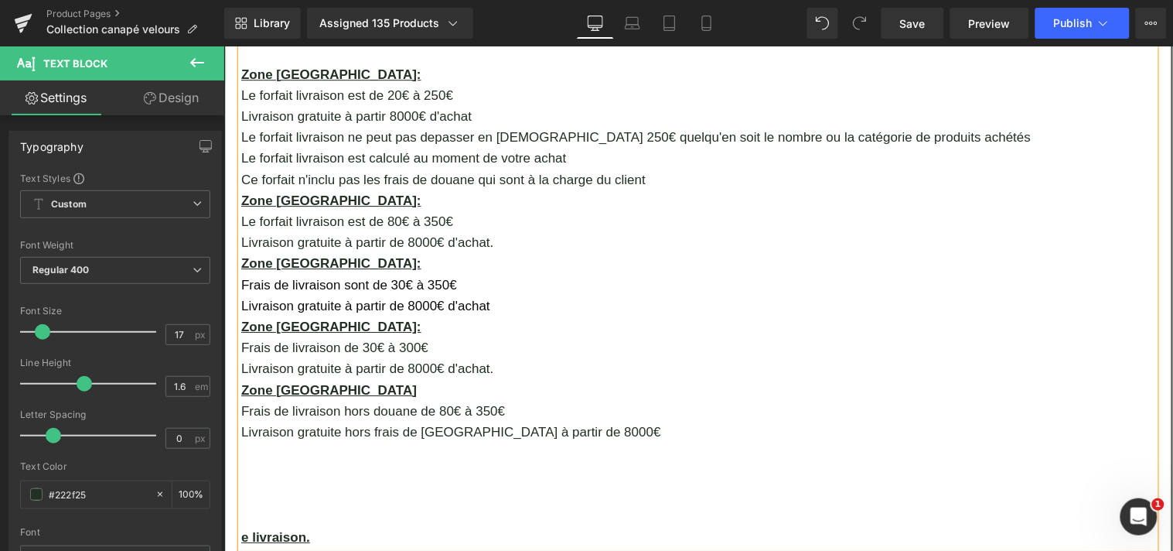
click at [494, 231] on p "Livraison gratuite à partir de 8000€ d'achat." at bounding box center [698, 241] width 914 height 21
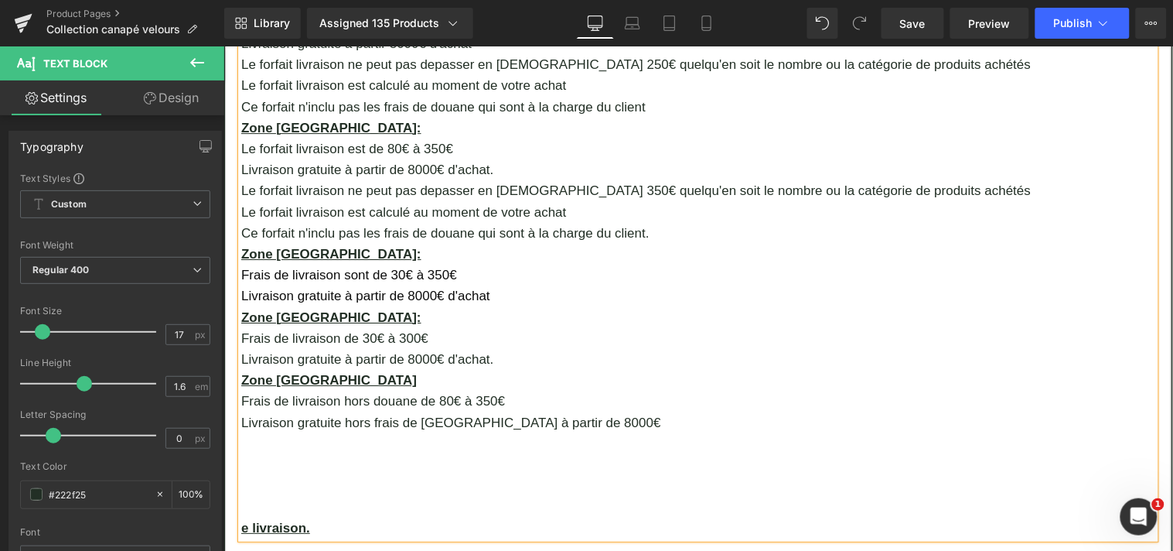
scroll to position [1342, 0]
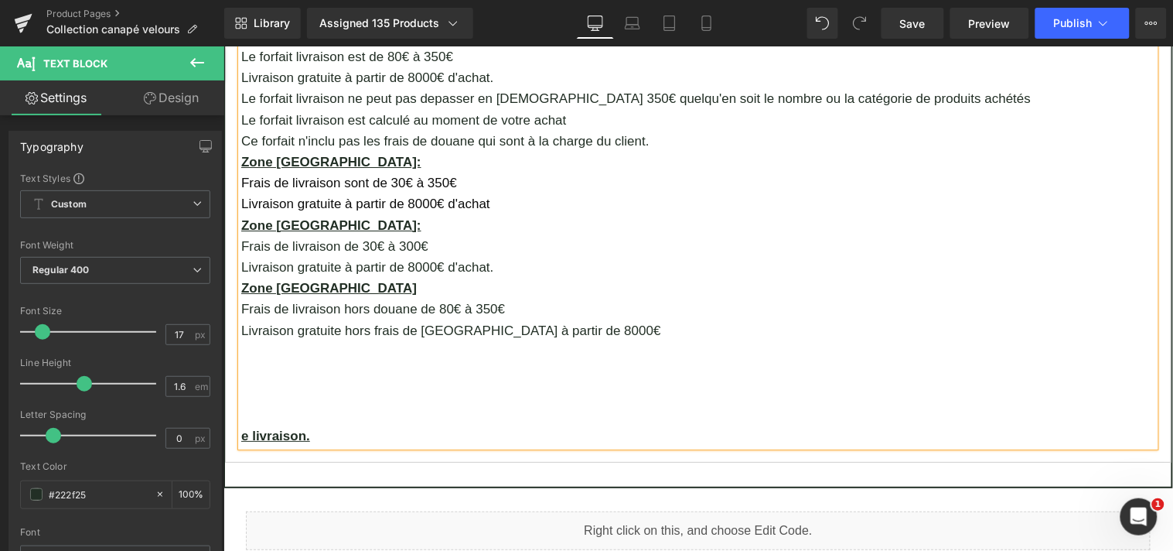
click at [278, 175] on span "Frais de livraison sont de 30€ à 350€" at bounding box center [349, 182] width 216 height 15
click at [364, 175] on span "Le forfait livraison sont de 30€ à 350€" at bounding box center [351, 182] width 220 height 15
click at [496, 193] on p "Livraison gratuite à partir de 8000€ d'achat" at bounding box center [698, 203] width 914 height 21
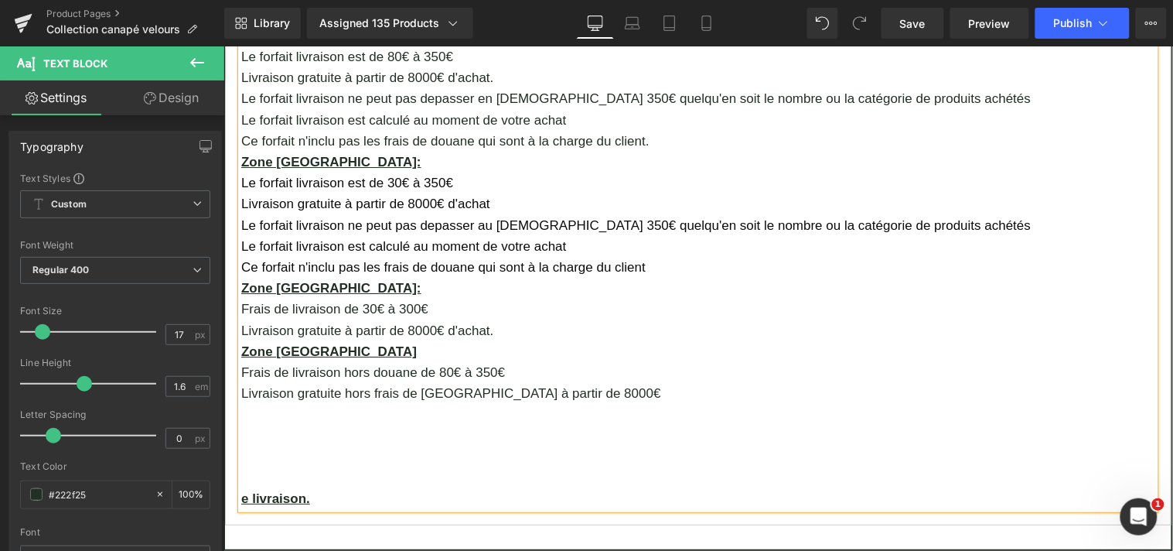
click at [280, 298] on p "Frais de livraison de 30€ à 300€" at bounding box center [698, 308] width 914 height 21
click at [336, 298] on p "Le forfait livraison de 30€ à 300€" at bounding box center [698, 308] width 914 height 21
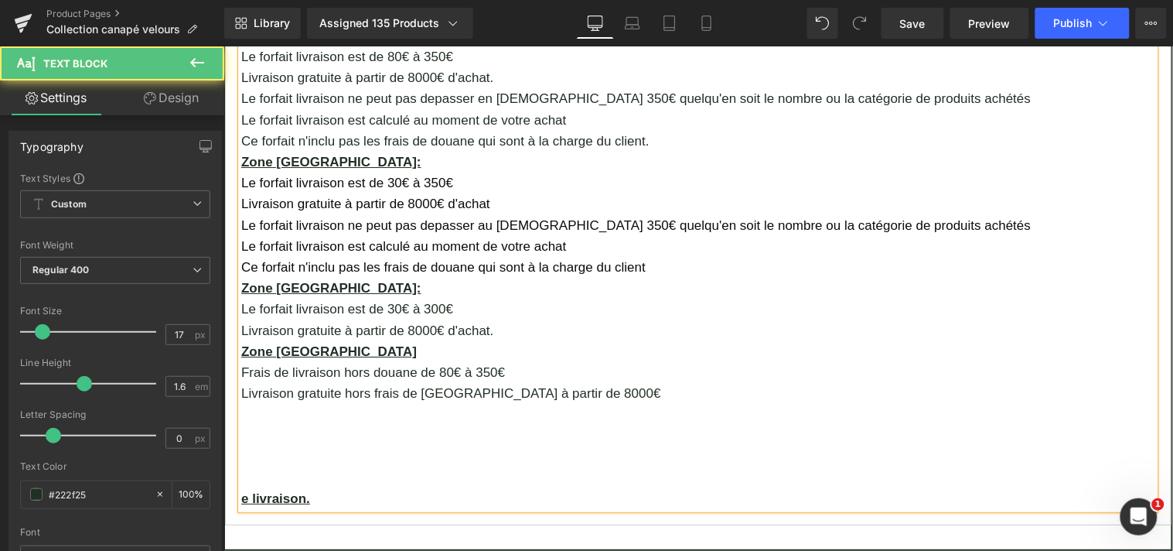
click at [432, 298] on p "Le forfait livraison est de 30€ à 300€" at bounding box center [698, 308] width 914 height 21
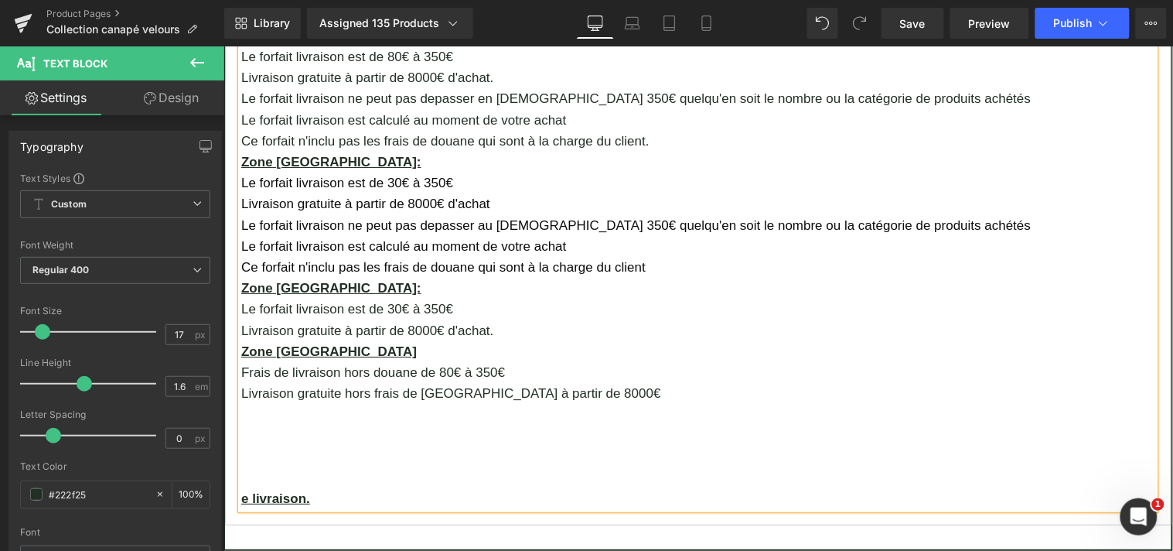
click at [501, 319] on p "Livraison gratuite à partir de 8000€ d'achat." at bounding box center [698, 329] width 914 height 21
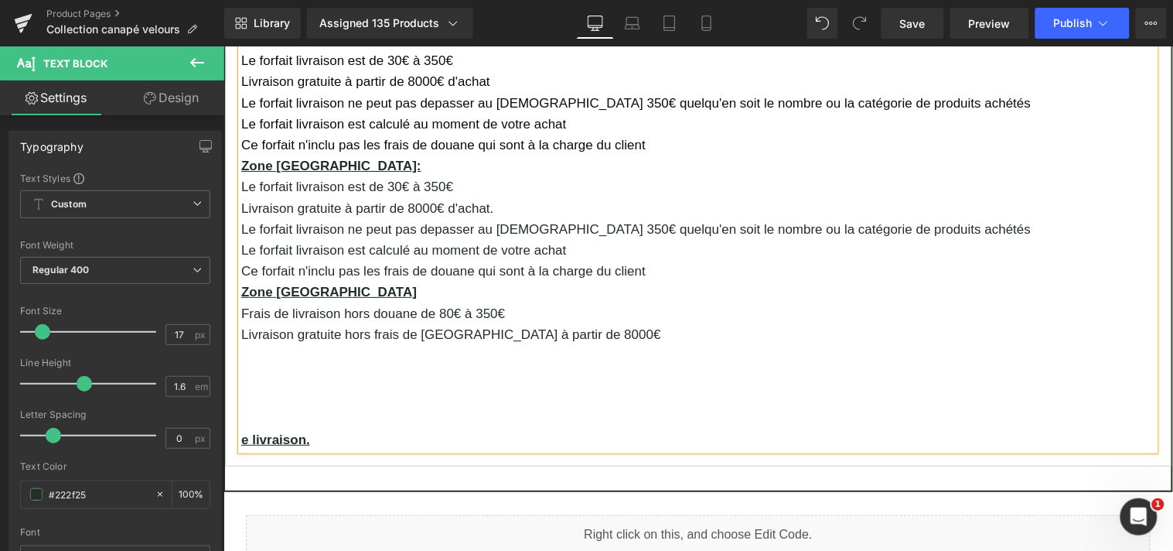
scroll to position [1473, 0]
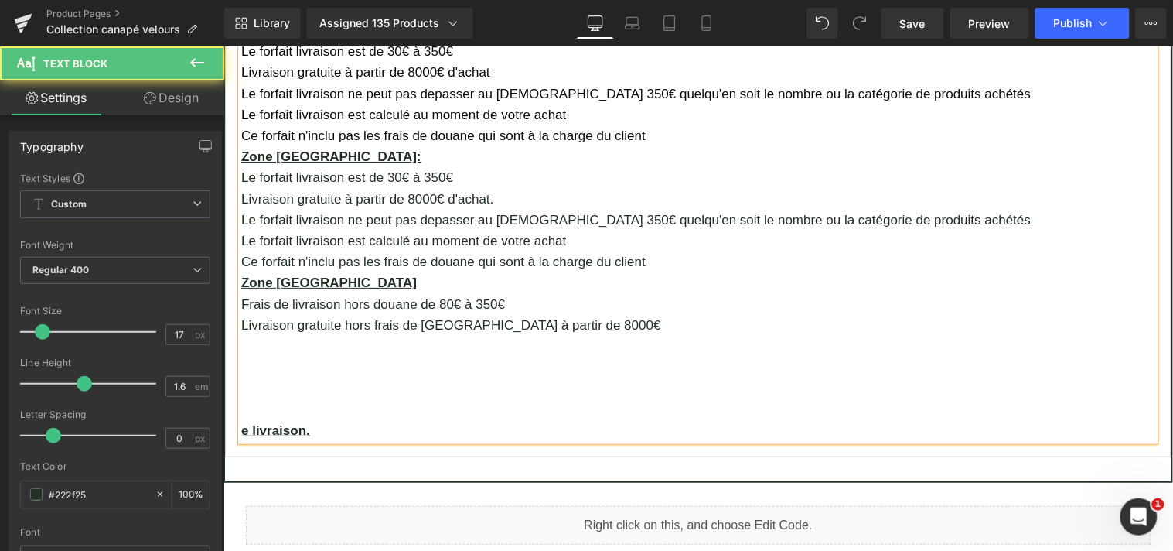
click at [280, 293] on p "Frais de livraison hors douane de 80€ à 350€" at bounding box center [698, 303] width 914 height 21
click at [413, 293] on p "Le forfait livraison hors douane de 80€ à 350€" at bounding box center [698, 303] width 914 height 21
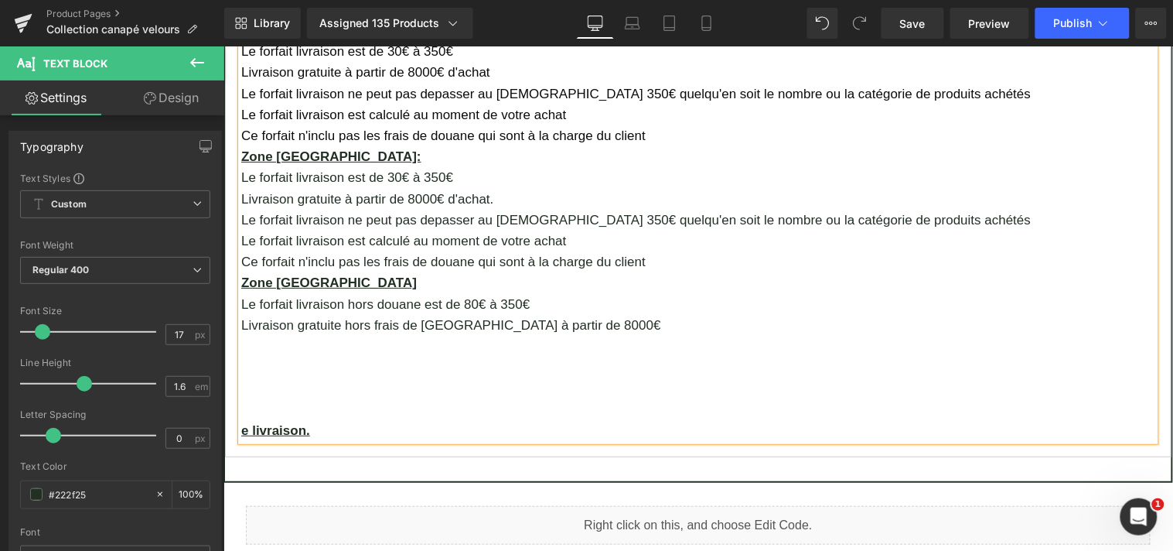
click at [568, 314] on p "Livraison gratuite hors frais de [GEOGRAPHIC_DATA] à partir de 8000€" at bounding box center [698, 324] width 914 height 21
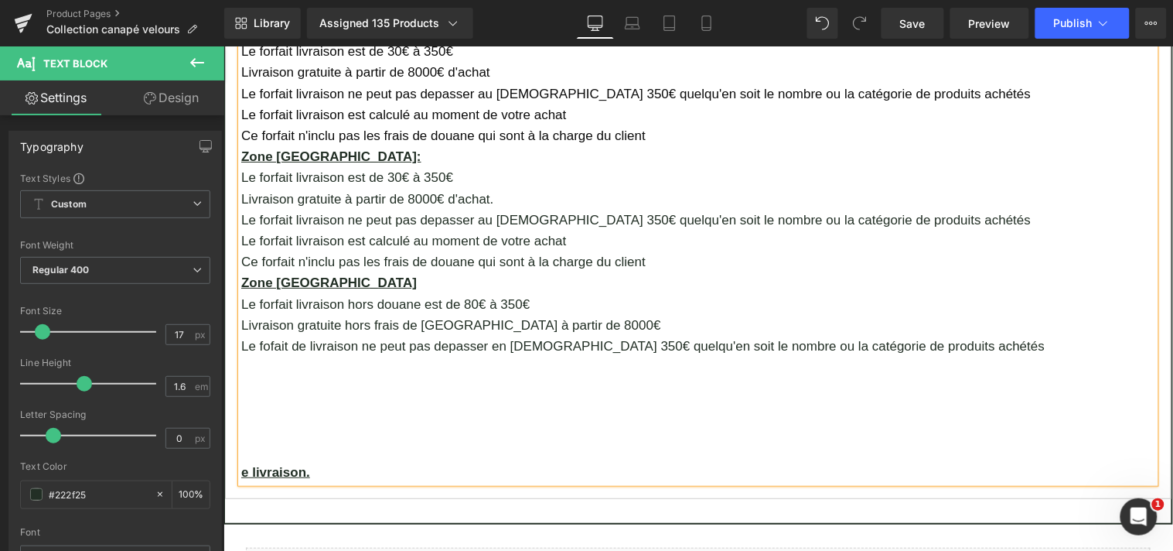
click at [261, 335] on p "Le fofait de livraison ne peut pas depasser en Suisse 350€ quelqu'en soit le no…" at bounding box center [698, 345] width 914 height 21
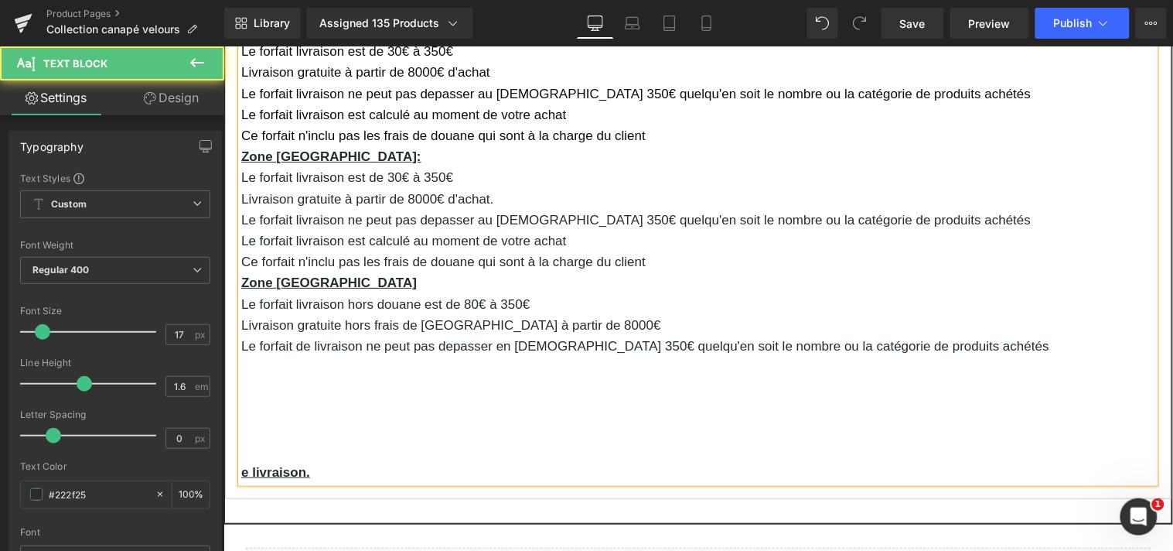
click at [943, 335] on p "Le forfait de livraison ne peut pas depasser en Suisse 350€ quelqu'en soit le n…" at bounding box center [698, 345] width 914 height 21
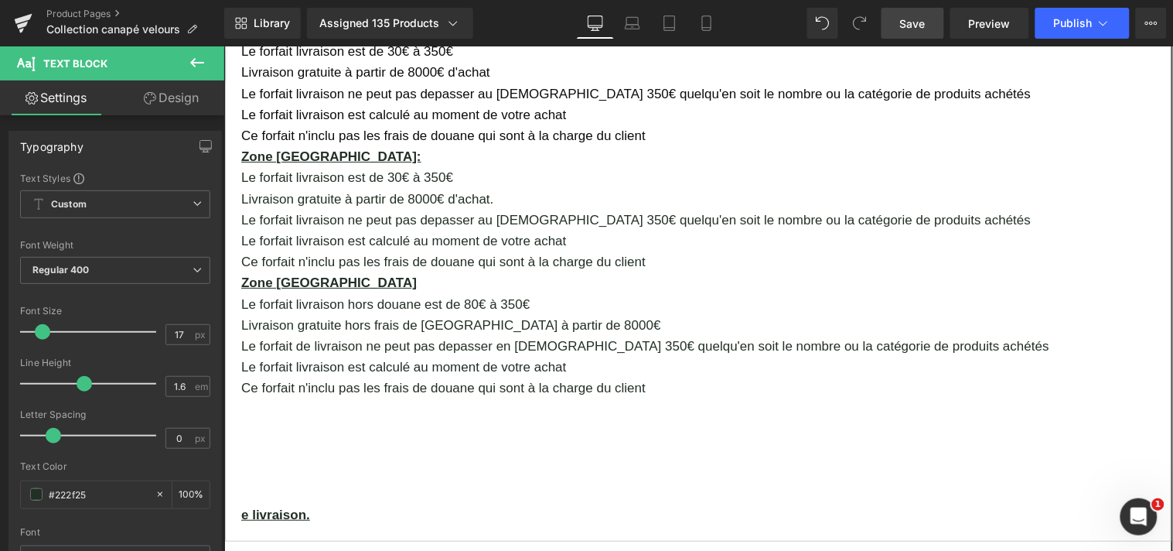
click at [926, 22] on span "Save" at bounding box center [913, 23] width 26 height 16
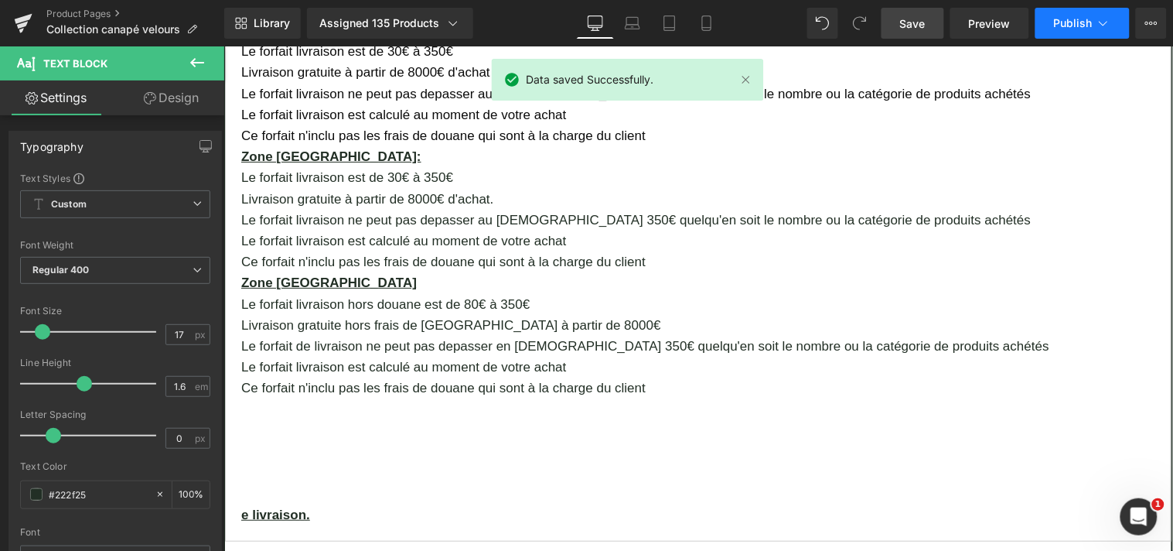
click at [1065, 24] on span "Publish" at bounding box center [1073, 23] width 39 height 12
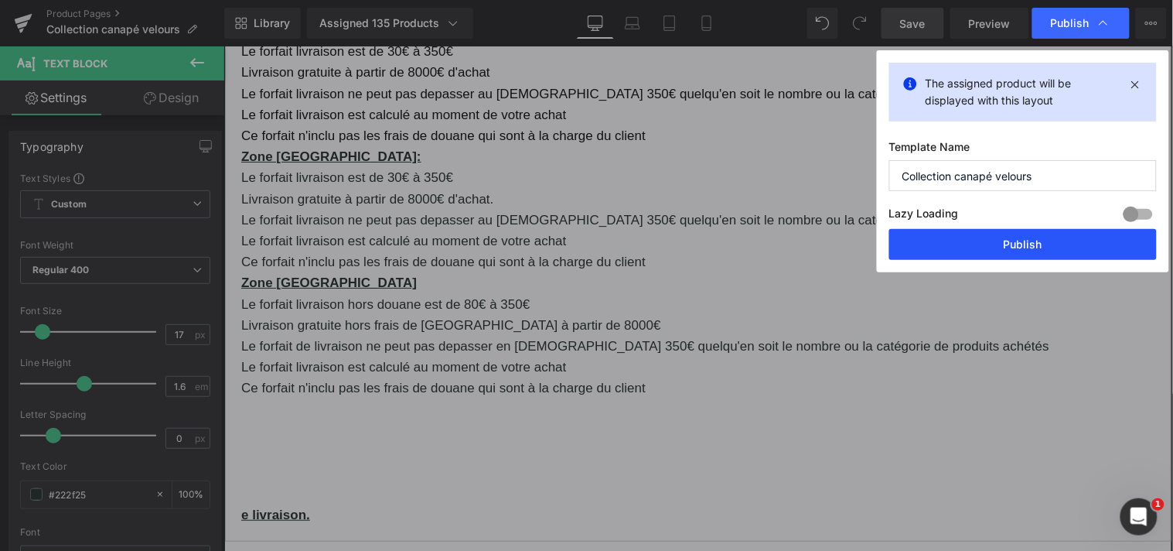
click at [1033, 242] on button "Publish" at bounding box center [1024, 244] width 268 height 31
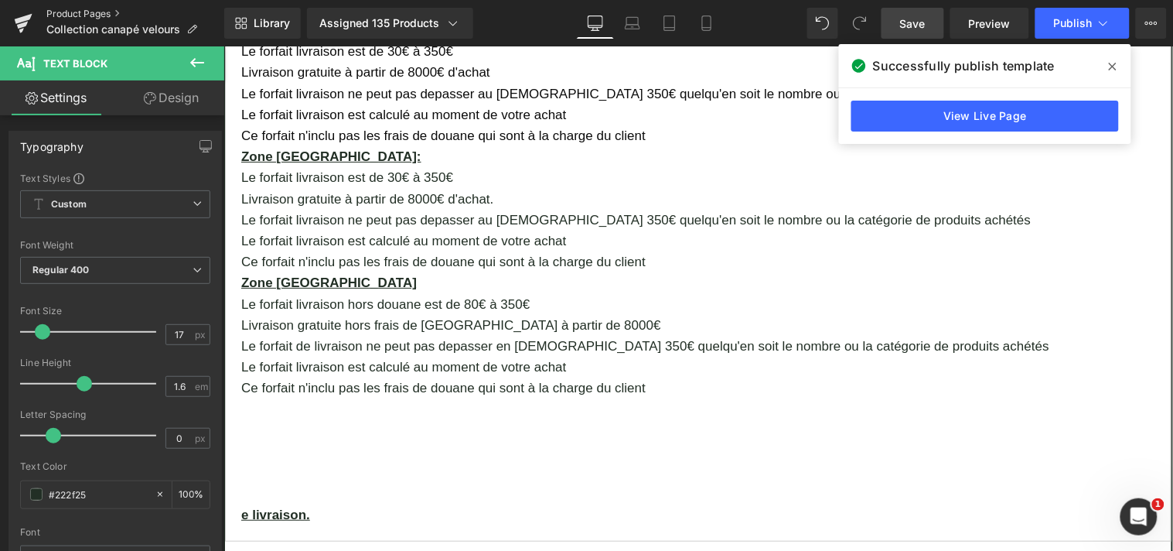
click at [58, 12] on link "Product Pages" at bounding box center [135, 14] width 178 height 12
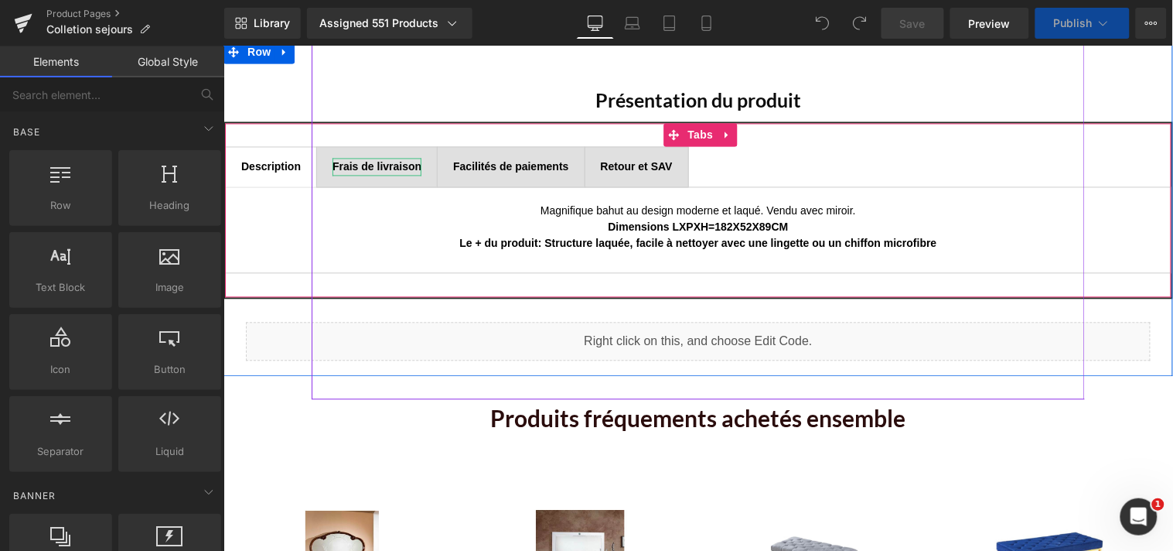
click at [394, 165] on b "Frais de livraison" at bounding box center [376, 166] width 89 height 12
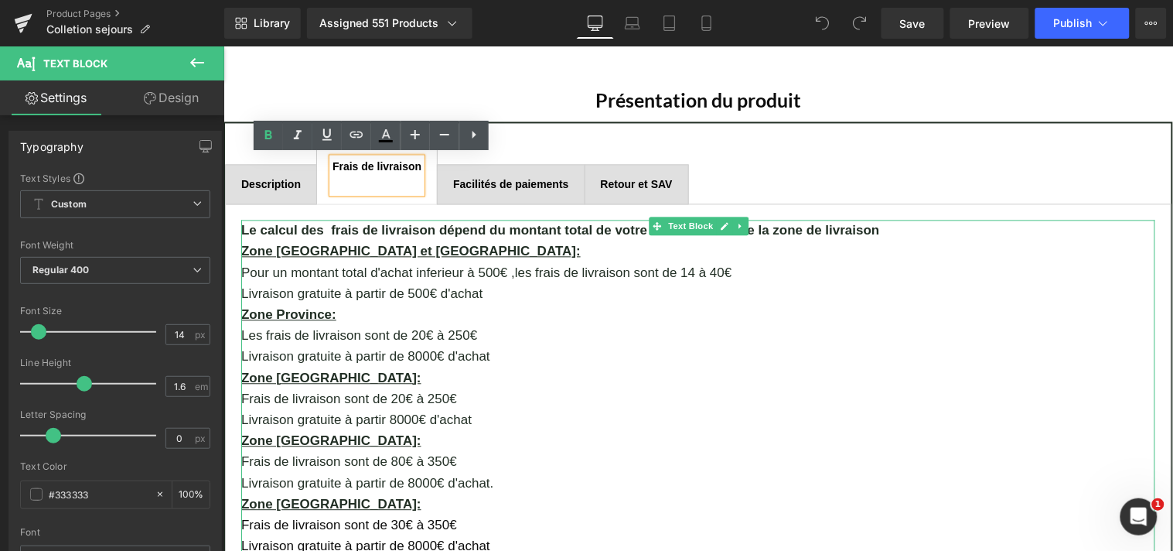
click at [571, 270] on p "Pour un montant total d'achat inferieur à 500€ ,les frais de livraison sont de …" at bounding box center [698, 272] width 914 height 21
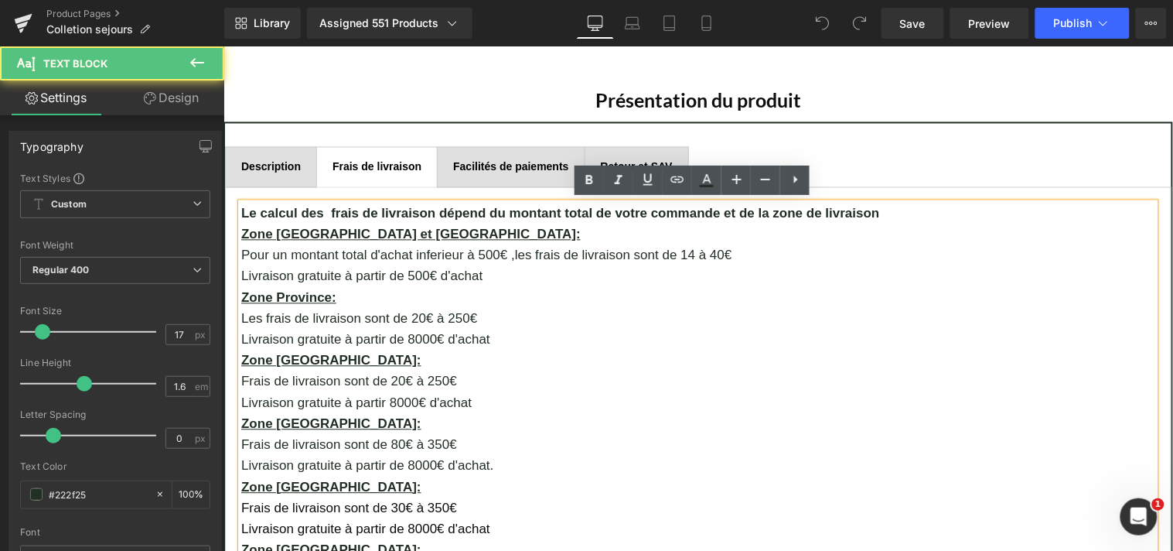
click at [569, 252] on p "Pour un montant total d'achat inferieur à 500€ ,les frais de livraison sont de …" at bounding box center [698, 254] width 914 height 21
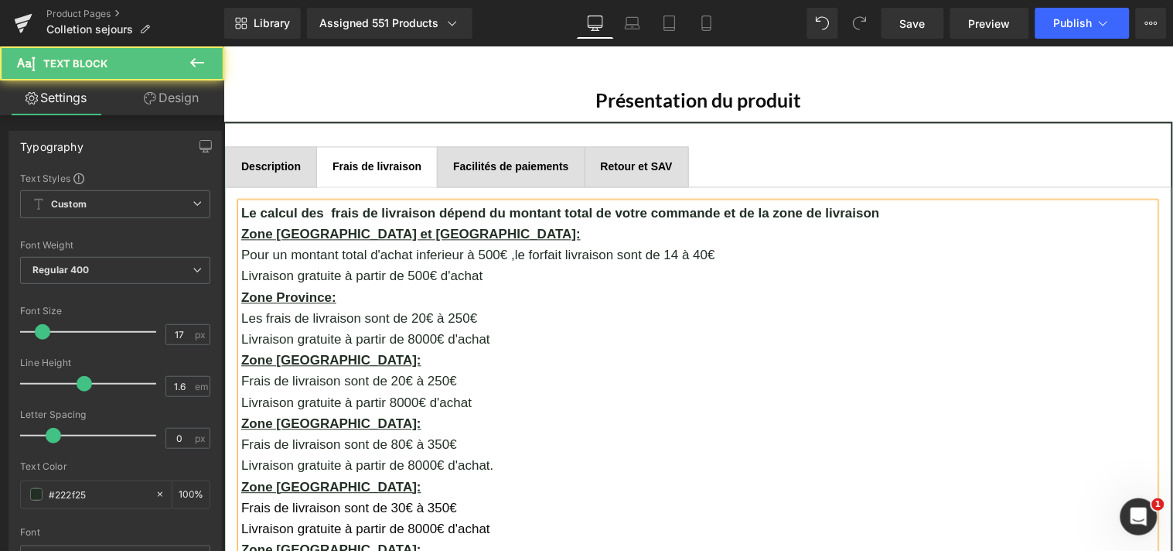
click at [635, 253] on p "Pour un montant total d'achat inferieur à 500€ ,le forfait livraison sont de 14…" at bounding box center [698, 254] width 914 height 21
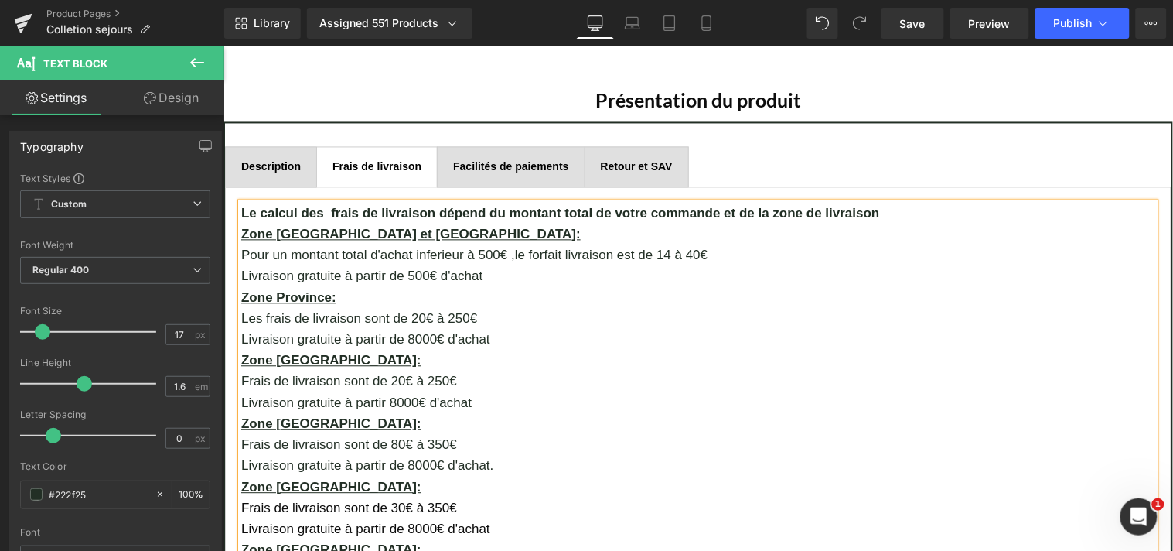
click at [687, 251] on p "Pour un montant total d'achat inferieur à 500€ ,le forfait livraison est de 14 …" at bounding box center [698, 254] width 914 height 21
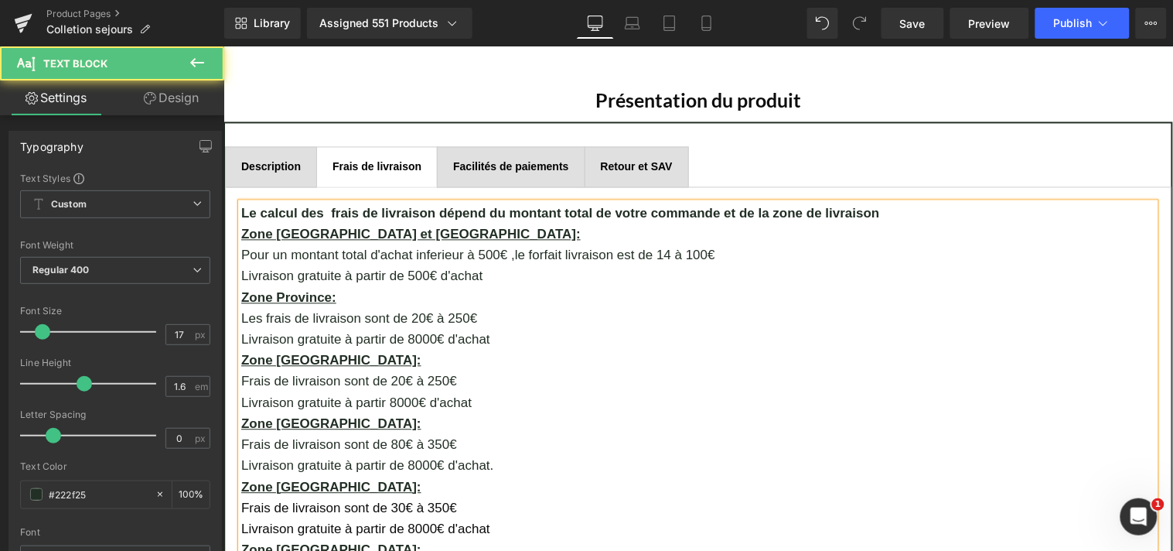
click at [505, 276] on p "Livraison gratuite à partir de 500€ d'achat" at bounding box center [698, 275] width 914 height 21
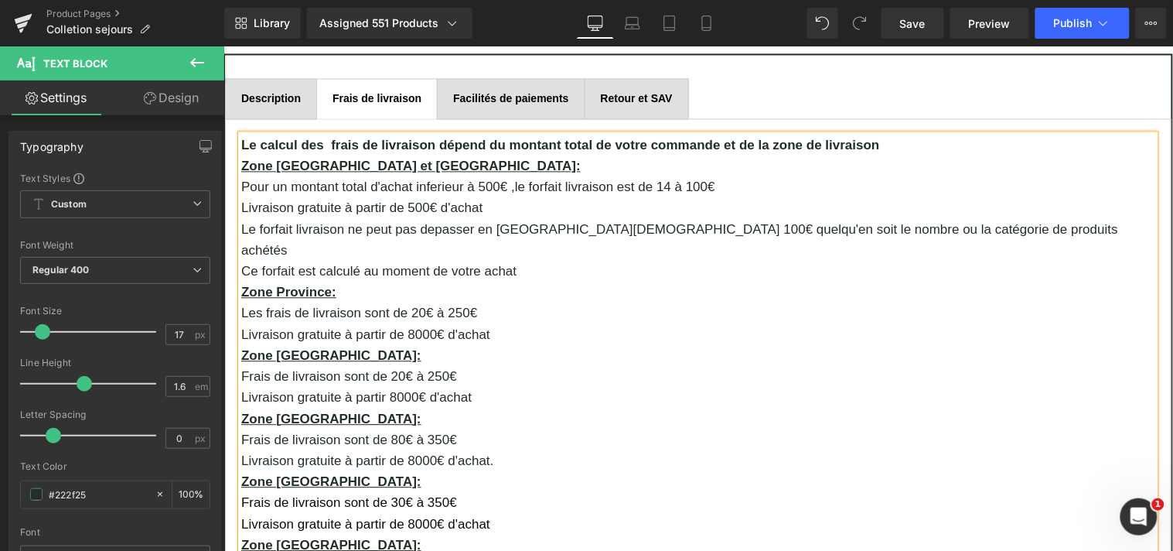
scroll to position [868, 0]
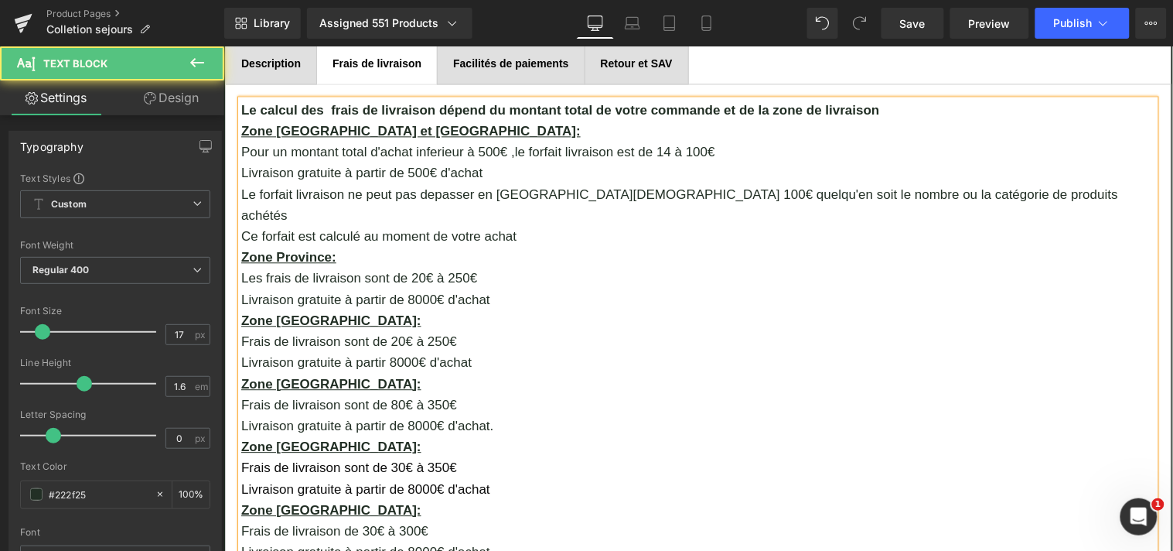
click at [302, 267] on p "Les frais de livraison sont de 20€ à 250€" at bounding box center [698, 277] width 914 height 21
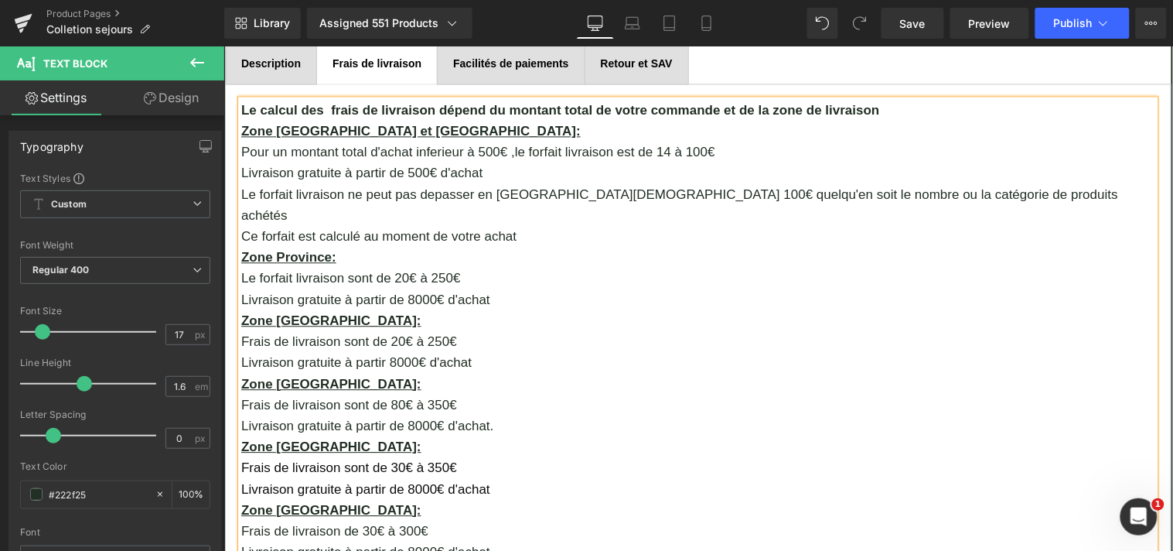
click at [367, 267] on p "Le forfait livraison sont de 20€ à 250€" at bounding box center [698, 277] width 914 height 21
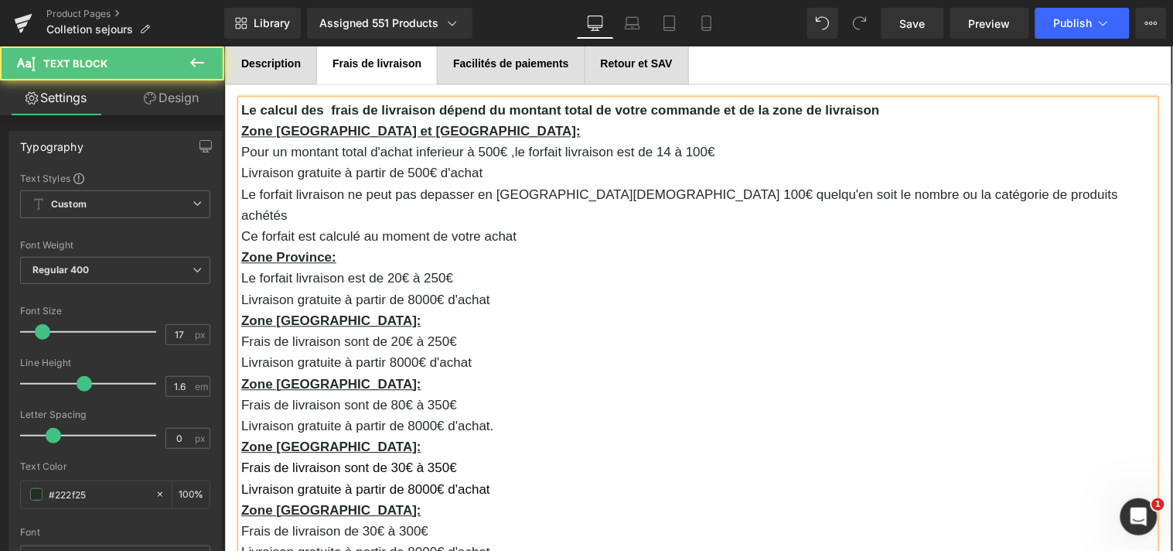
click at [432, 267] on p "Le forfait livraison est de 20€ à 250€" at bounding box center [698, 277] width 914 height 21
click at [466, 267] on p "Le forfait livraison est de 20€ à 140€" at bounding box center [698, 277] width 914 height 21
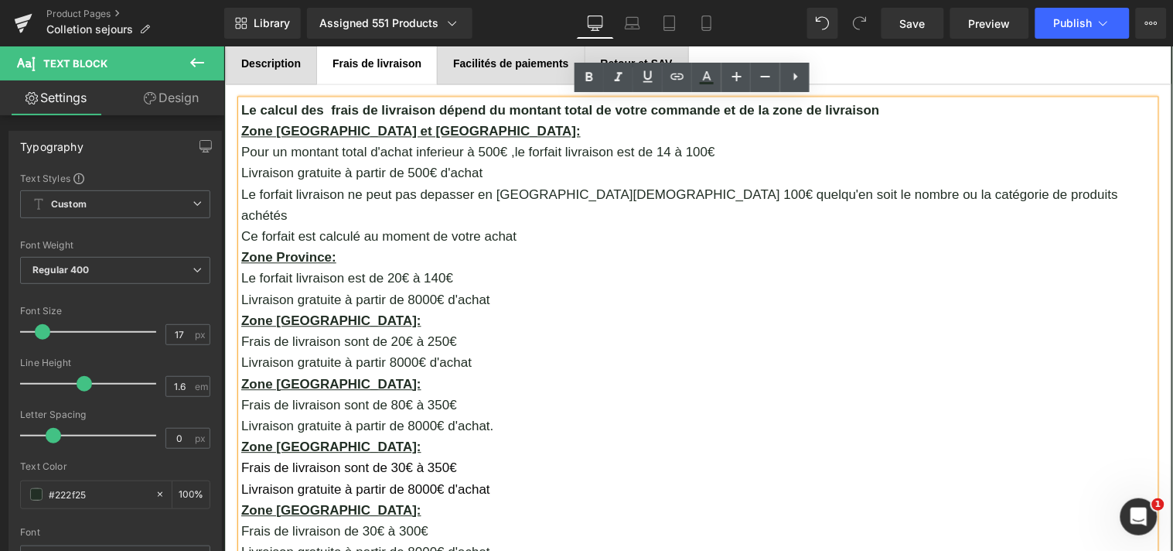
click at [490, 289] on p "Livraison gratuite à partir de 8000€ d'achat" at bounding box center [698, 299] width 914 height 21
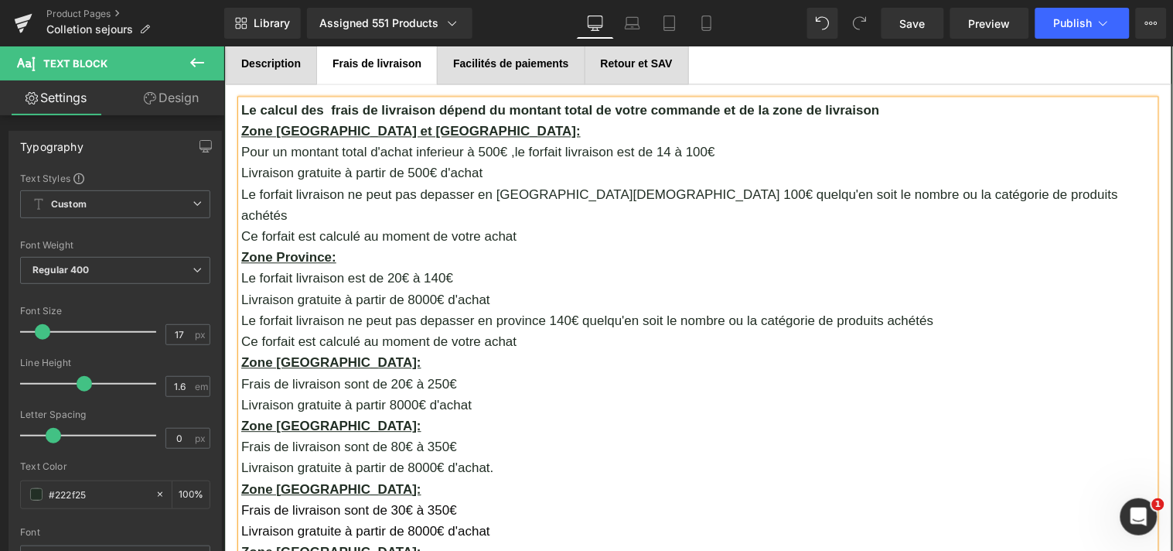
click at [281, 373] on p "Frais de livraison sont de 20€ à 250€" at bounding box center [698, 383] width 914 height 21
click at [366, 373] on p "Le forfait livraison sont de 20€ à 250€" at bounding box center [698, 383] width 914 height 21
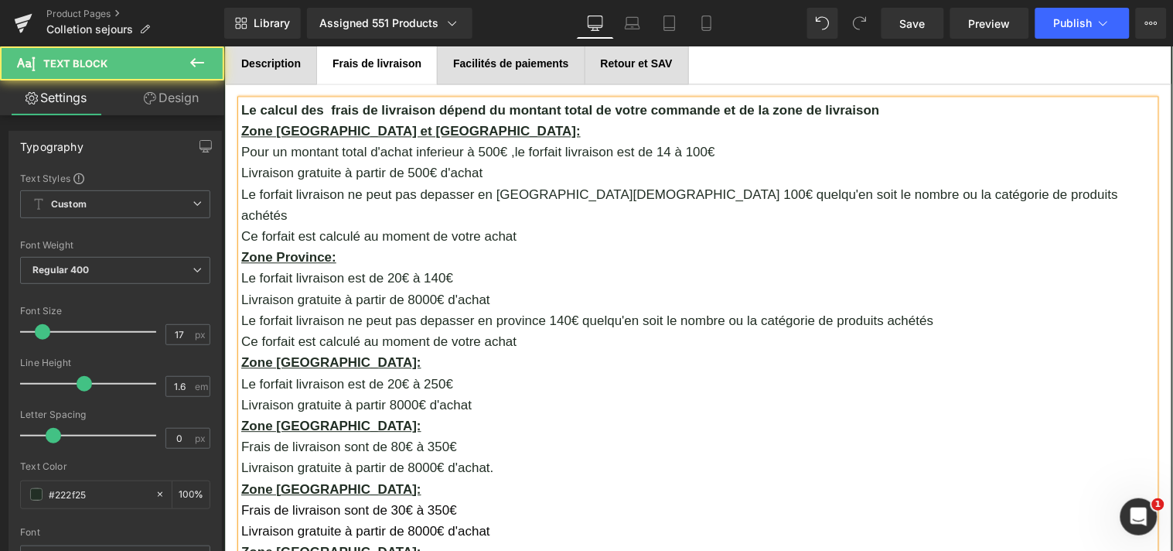
click at [472, 373] on p "Le forfait livraison est de 20€ à 250€" at bounding box center [698, 383] width 914 height 21
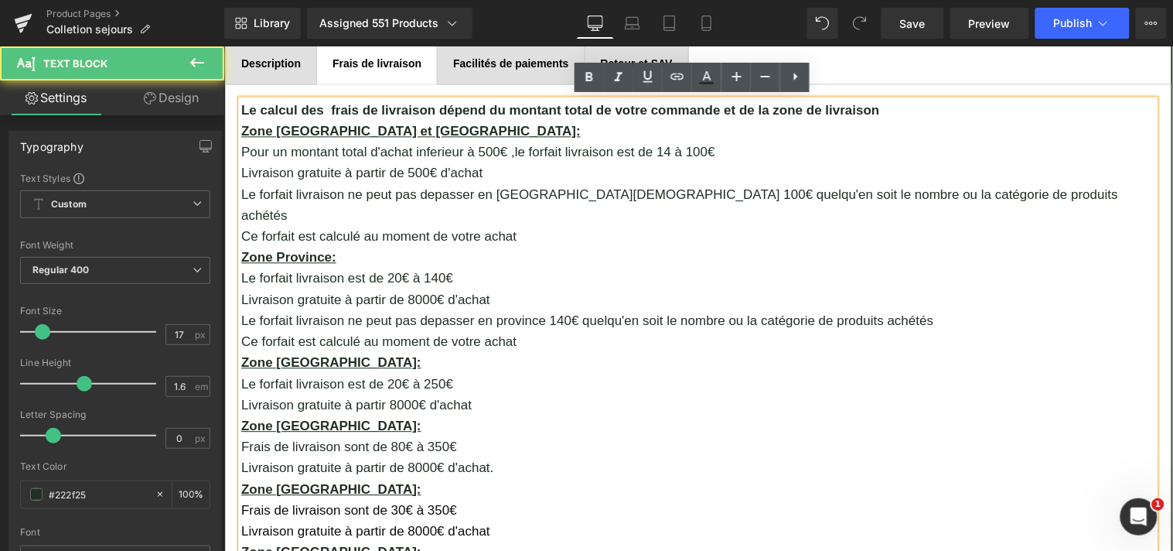
click at [468, 394] on p "Livraison gratuite à partir 8000€ d'achat" at bounding box center [698, 404] width 914 height 21
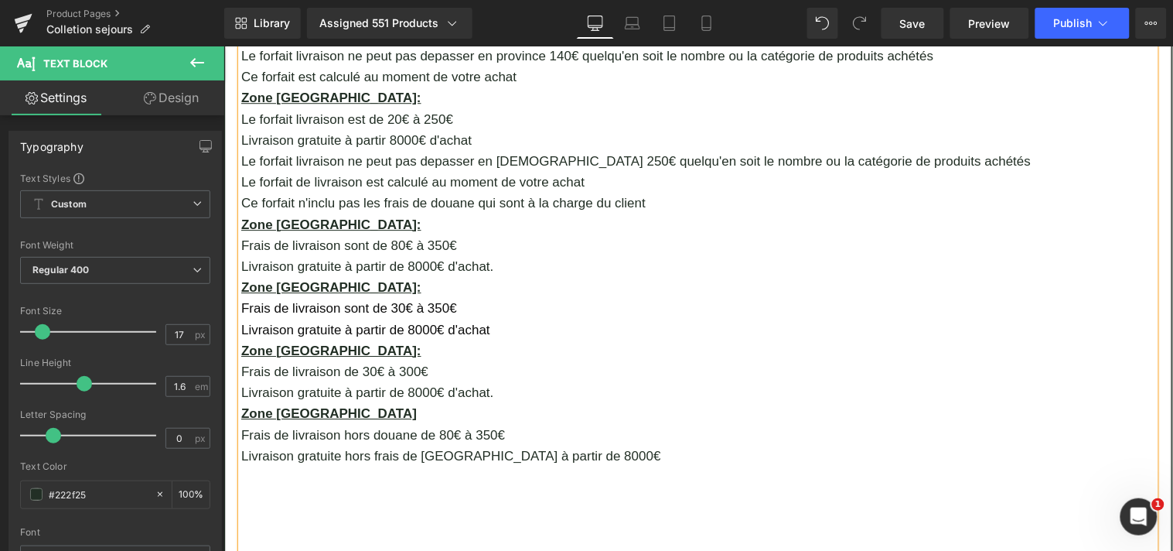
scroll to position [1142, 0]
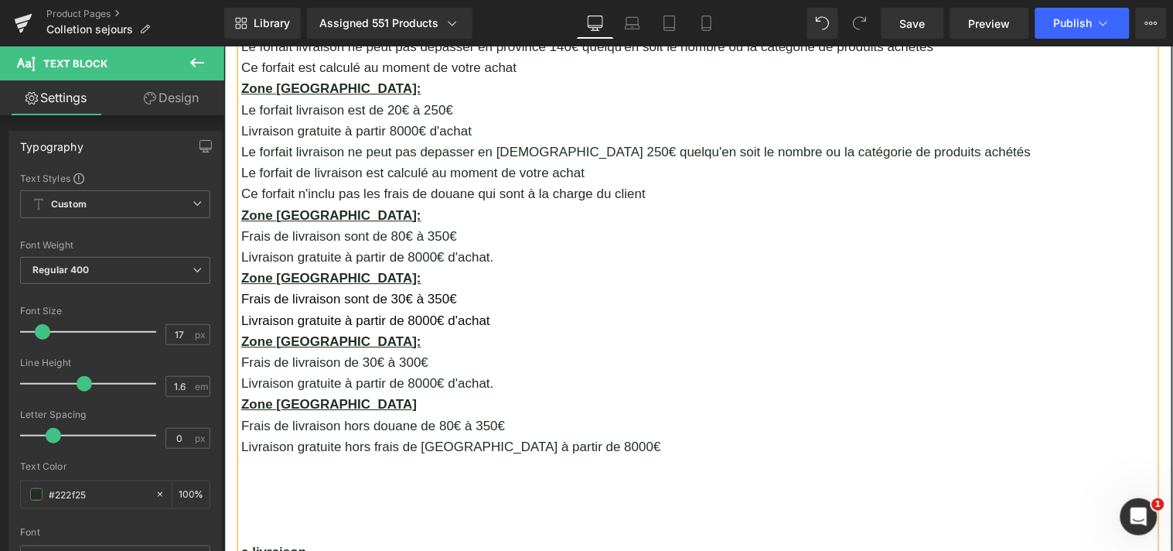
click at [281, 225] on p "Frais de livraison sont de 80€ à 350€" at bounding box center [698, 235] width 914 height 21
click at [365, 225] on p "Le forfait livraison sont de 80€ à 350€" at bounding box center [698, 235] width 914 height 21
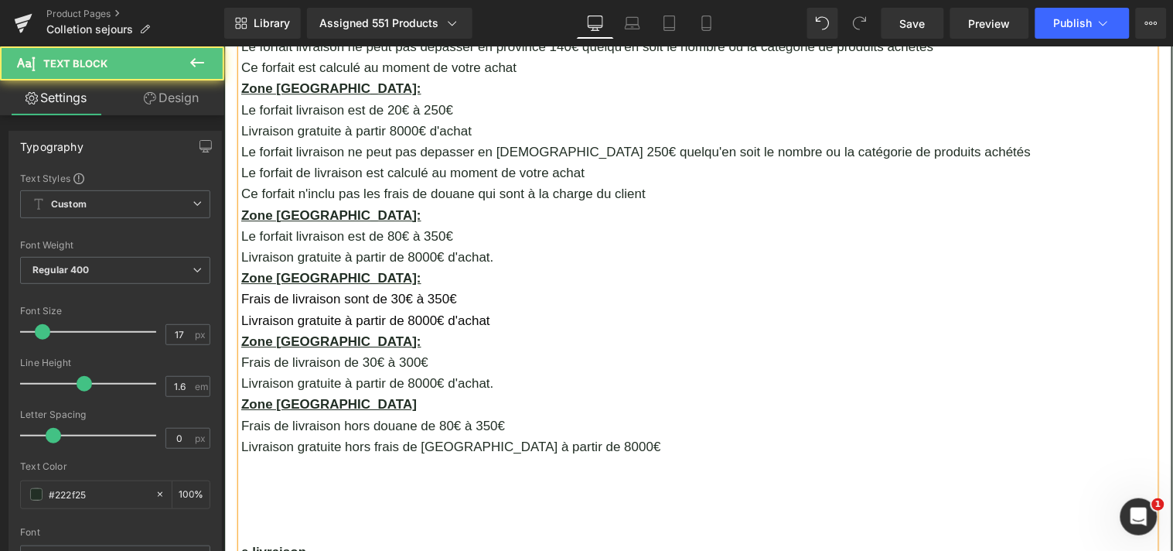
click at [491, 246] on p "Livraison gratuite à partir de 8000€ d'achat." at bounding box center [698, 256] width 914 height 21
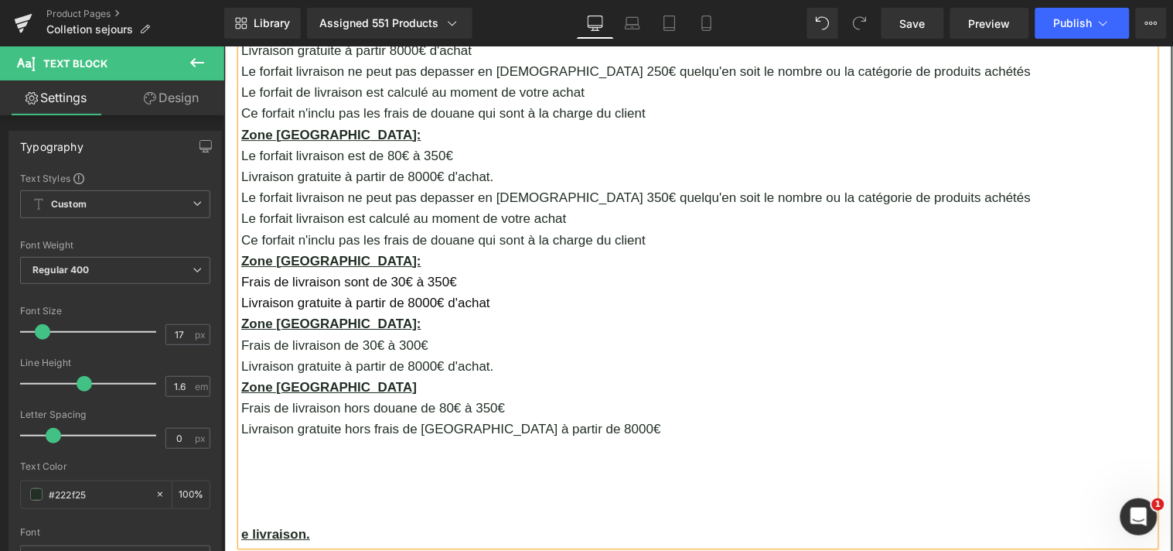
scroll to position [1248, 0]
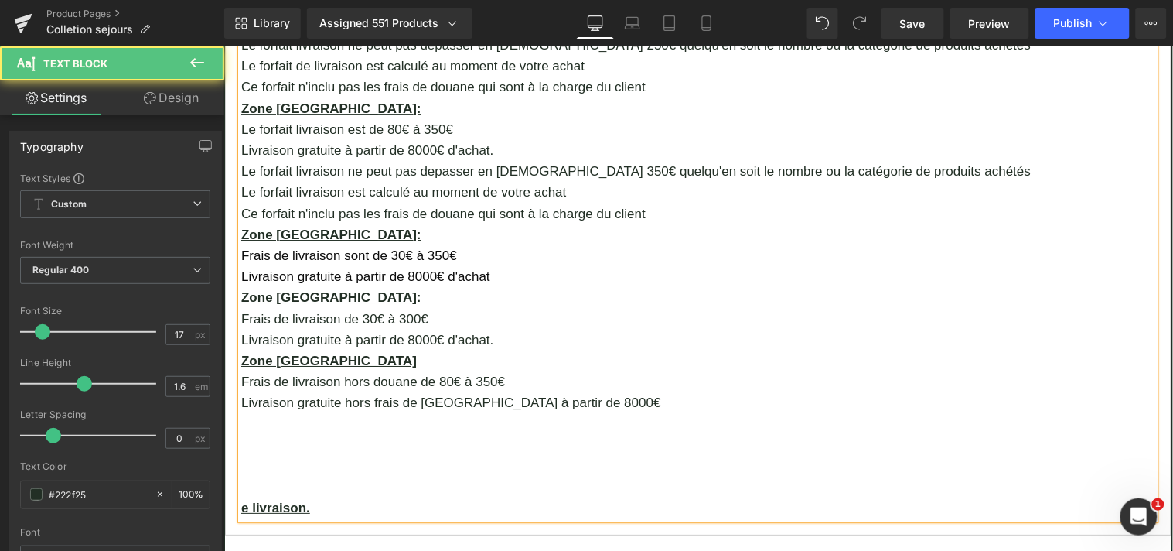
click at [279, 248] on span "Frais de livraison sont de 30€ à 350€" at bounding box center [349, 255] width 216 height 15
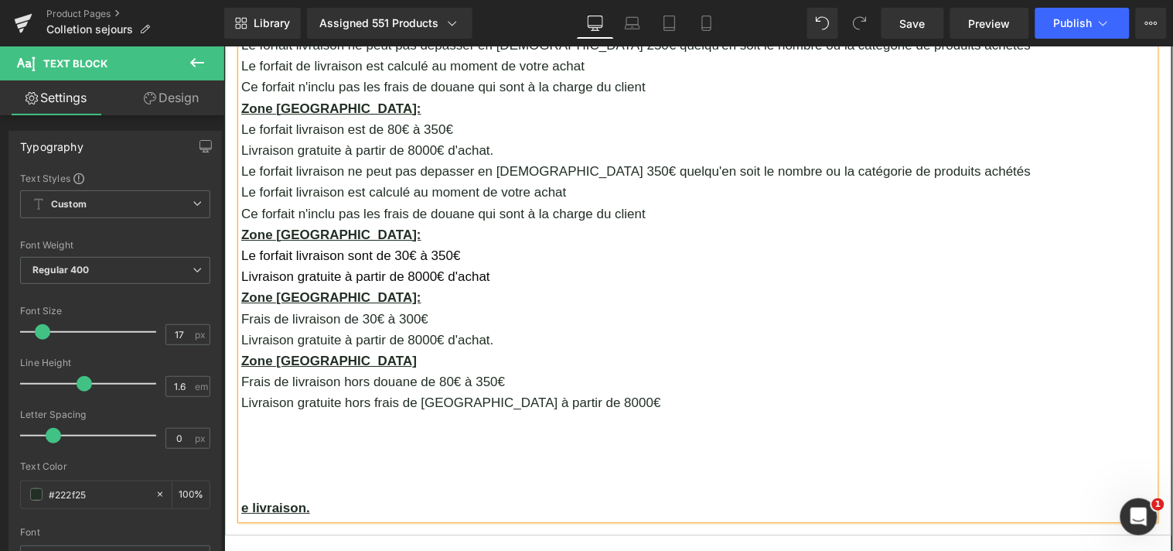
click at [367, 248] on span "Le forfait livraison sont de 30€ à 350€" at bounding box center [351, 255] width 220 height 15
click at [493, 265] on p "Livraison gratuite à partir de 8000€ d'achat" at bounding box center [698, 275] width 914 height 21
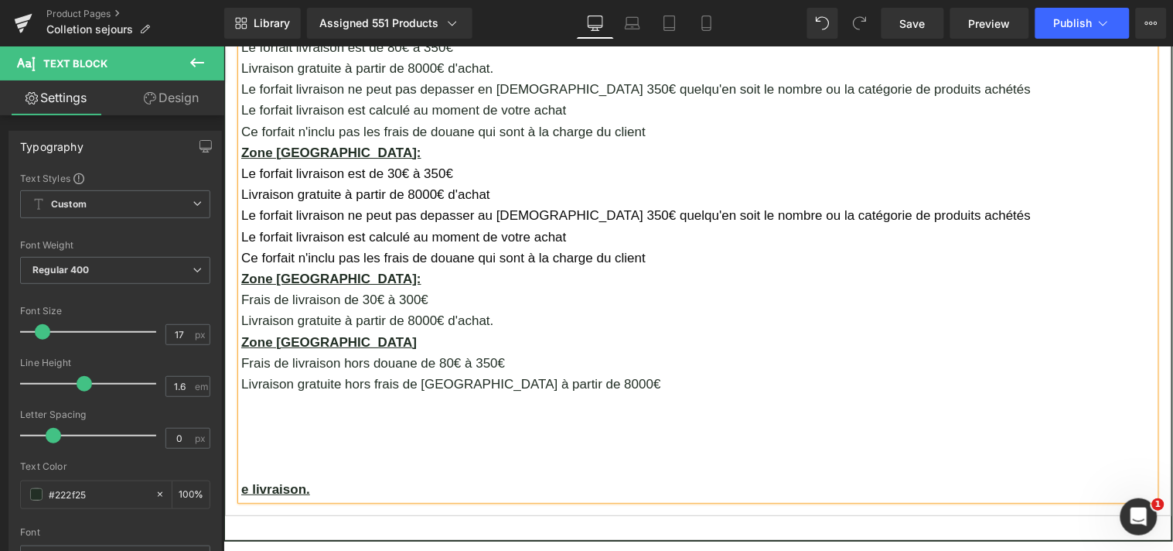
scroll to position [1429, 0]
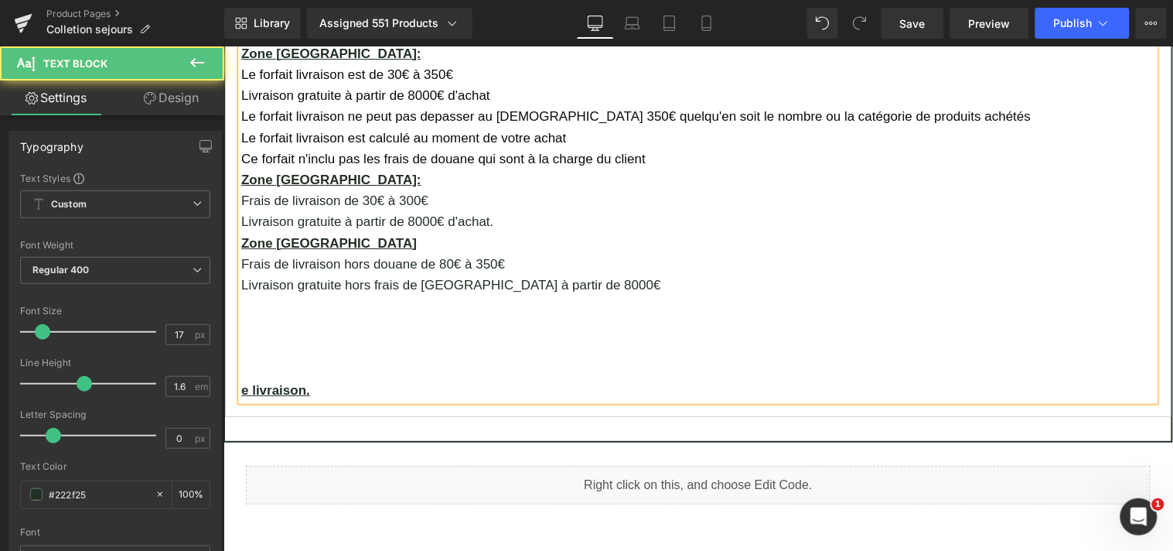
click at [282, 190] on p "Frais de livraison de 30€ à 300€" at bounding box center [698, 200] width 914 height 21
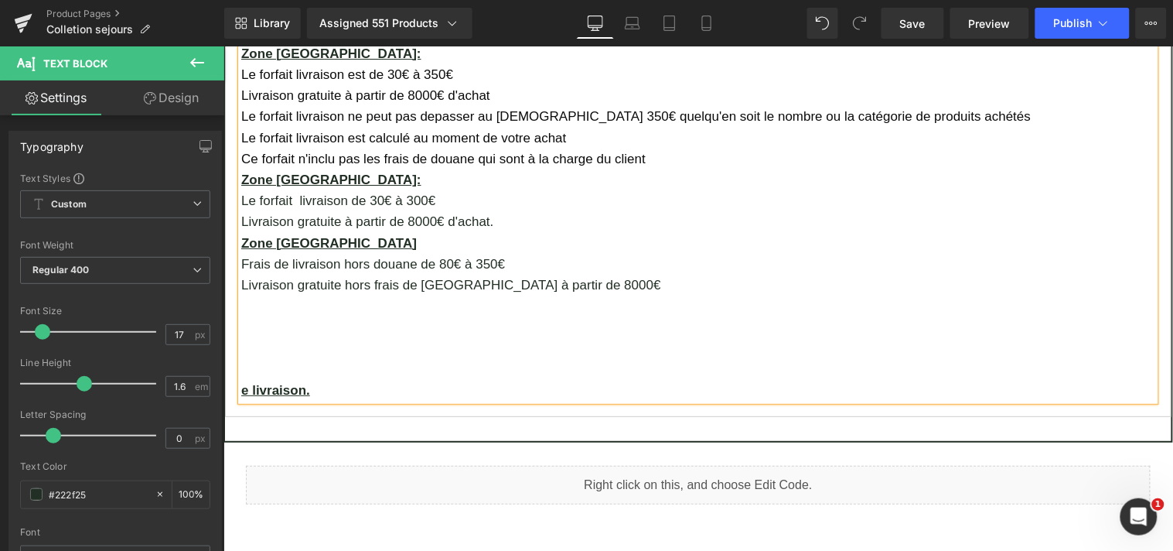
click at [343, 190] on p "Le forfait livraison de 30€ à 300€" at bounding box center [698, 200] width 914 height 21
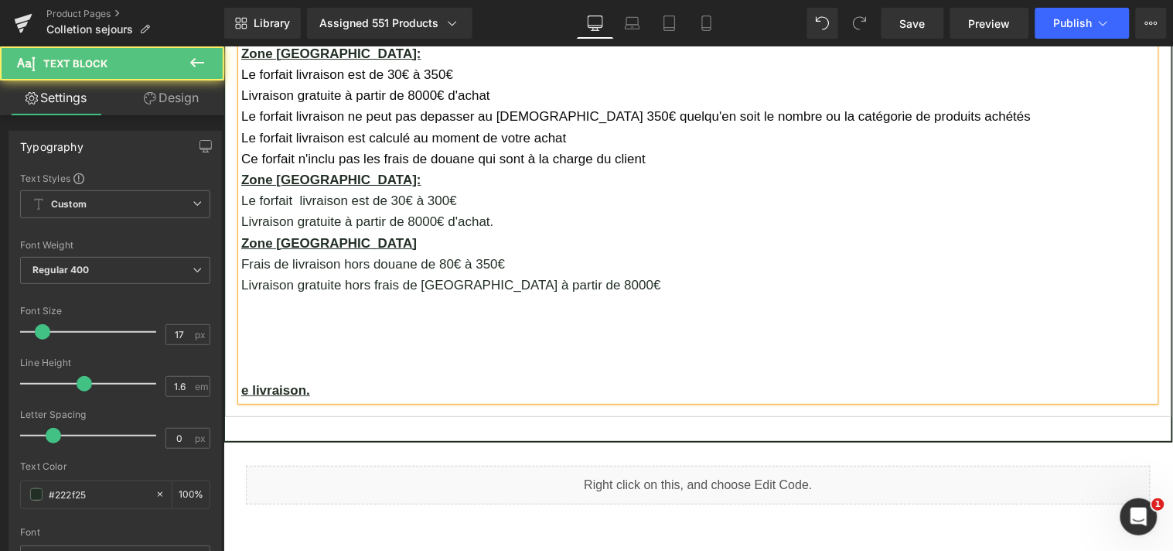
click at [433, 190] on p "Le forfait livraison est de 30€ à 300€" at bounding box center [698, 200] width 914 height 21
click at [503, 210] on p "Livraison gratuite à partir de 8000€ d'achat." at bounding box center [698, 220] width 914 height 21
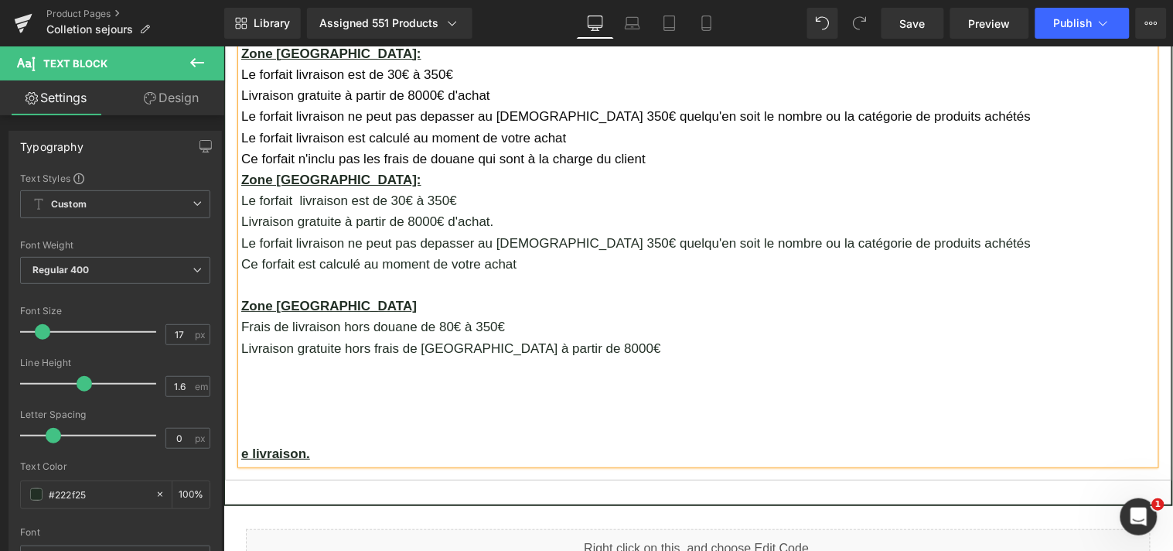
click at [248, 253] on p "Ce forfait est calculé au moment de votre achat" at bounding box center [698, 263] width 914 height 21
click at [287, 253] on p "Le forfait est calculé au moment de votre achat" at bounding box center [698, 263] width 914 height 21
click at [580, 253] on p "Le forfait livraison est calculé au moment de votre achat" at bounding box center [698, 263] width 914 height 21
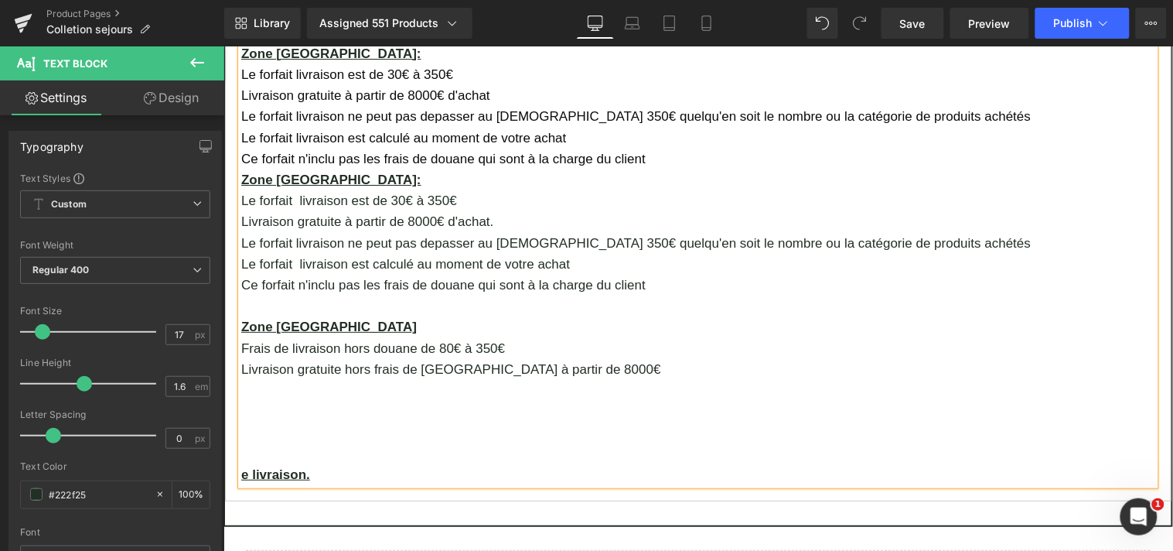
click at [272, 295] on p at bounding box center [698, 305] width 914 height 21
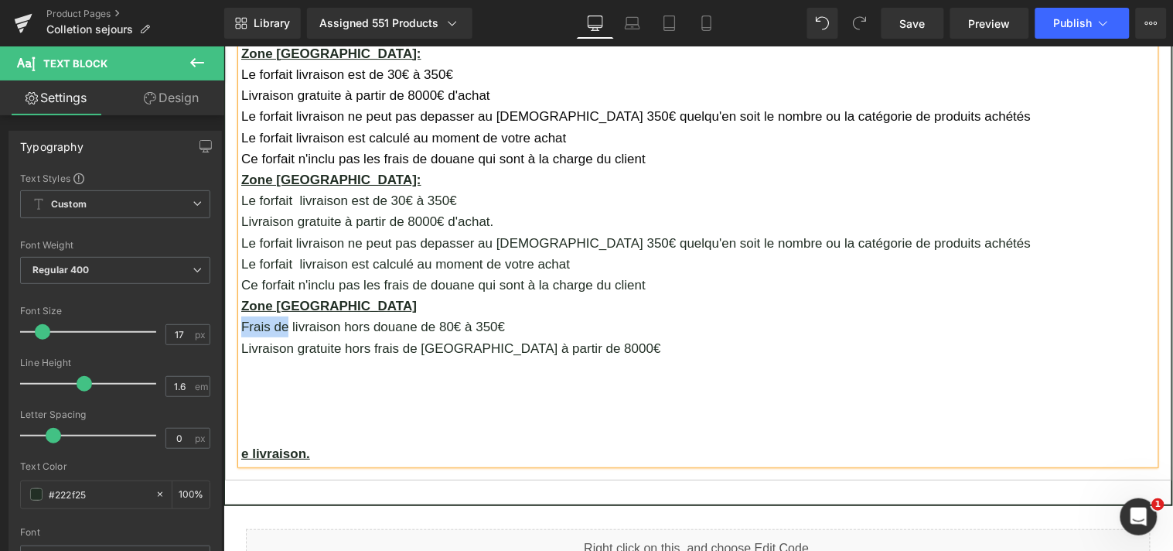
drag, startPoint x: 280, startPoint y: 303, endPoint x: 235, endPoint y: 306, distance: 44.9
click at [241, 316] on p "Frais de livraison hors douane de 80€ à 350€" at bounding box center [698, 326] width 914 height 21
click at [432, 316] on p "Le forfait livraison hors douane de 80€ à 350€" at bounding box center [698, 326] width 914 height 21
click at [568, 337] on p "Livraison gratuite hors frais de [GEOGRAPHIC_DATA] à partir de 8000€" at bounding box center [698, 347] width 914 height 21
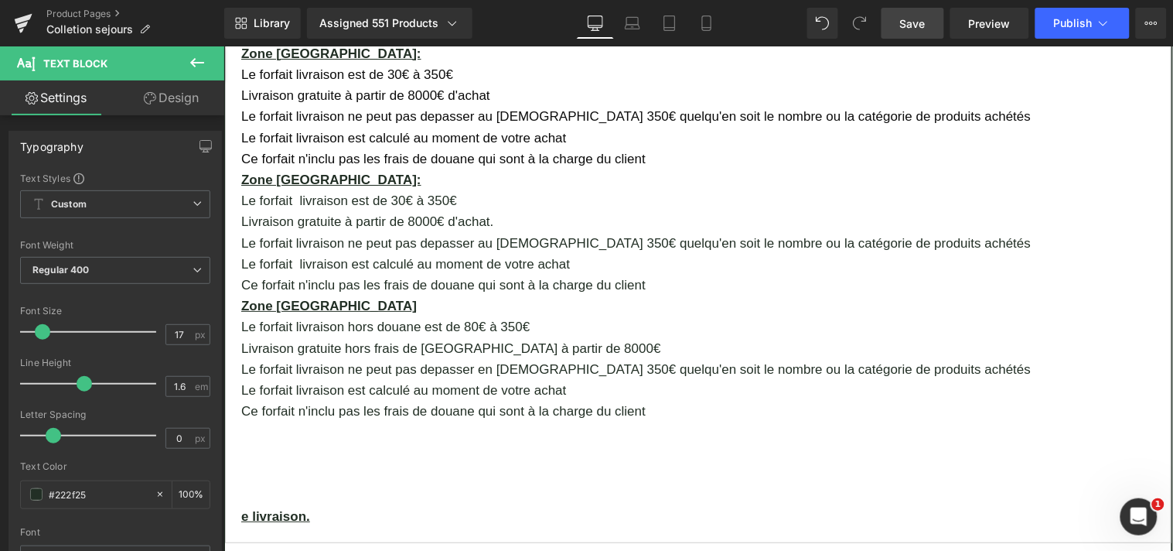
click at [923, 22] on span "Save" at bounding box center [913, 23] width 26 height 16
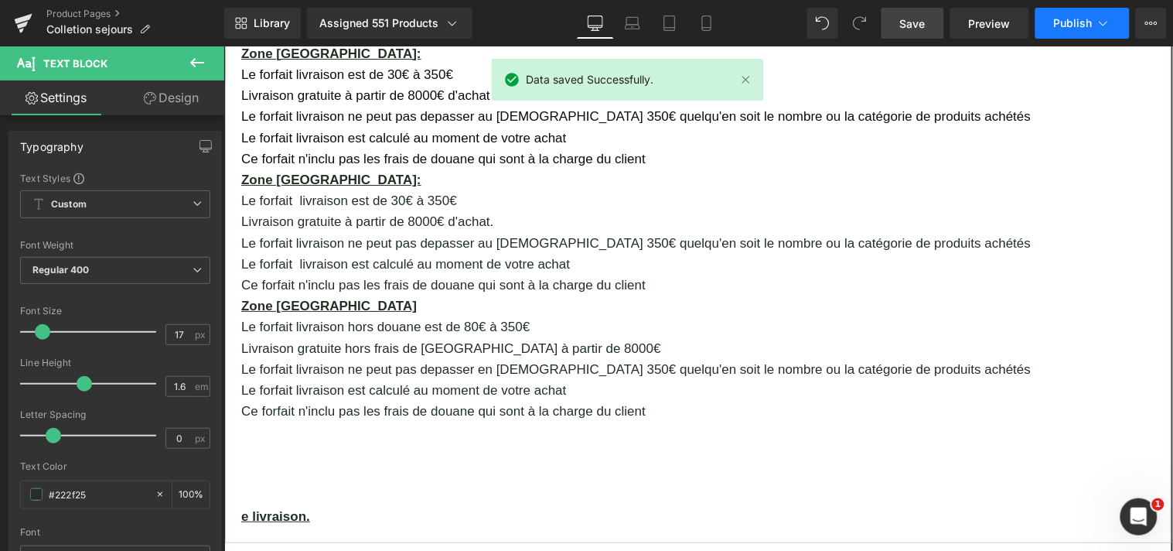
click at [1071, 23] on span "Publish" at bounding box center [1073, 23] width 39 height 12
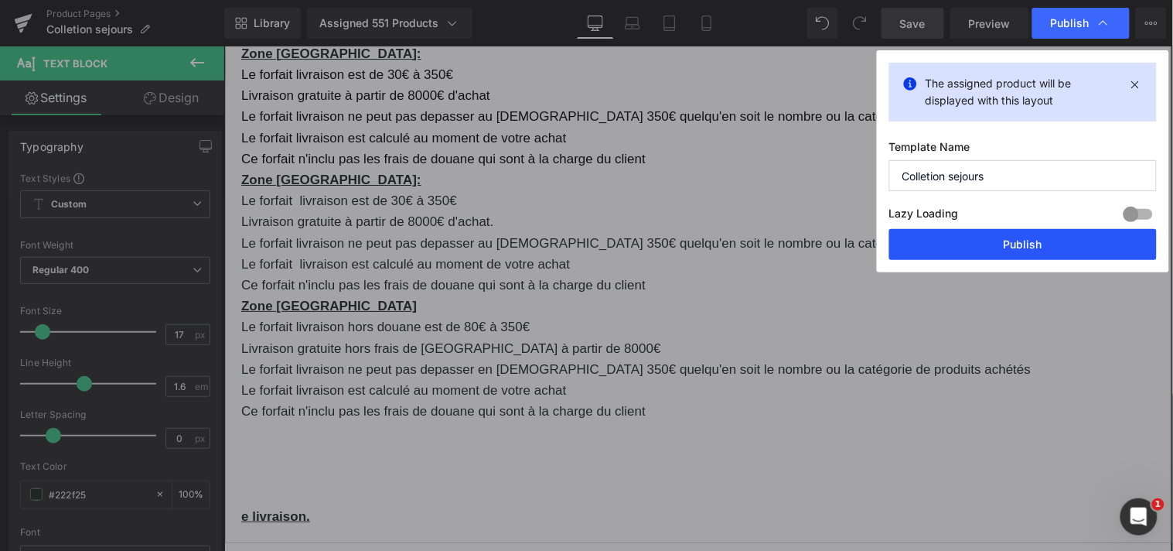
click at [1023, 244] on button "Publish" at bounding box center [1024, 244] width 268 height 31
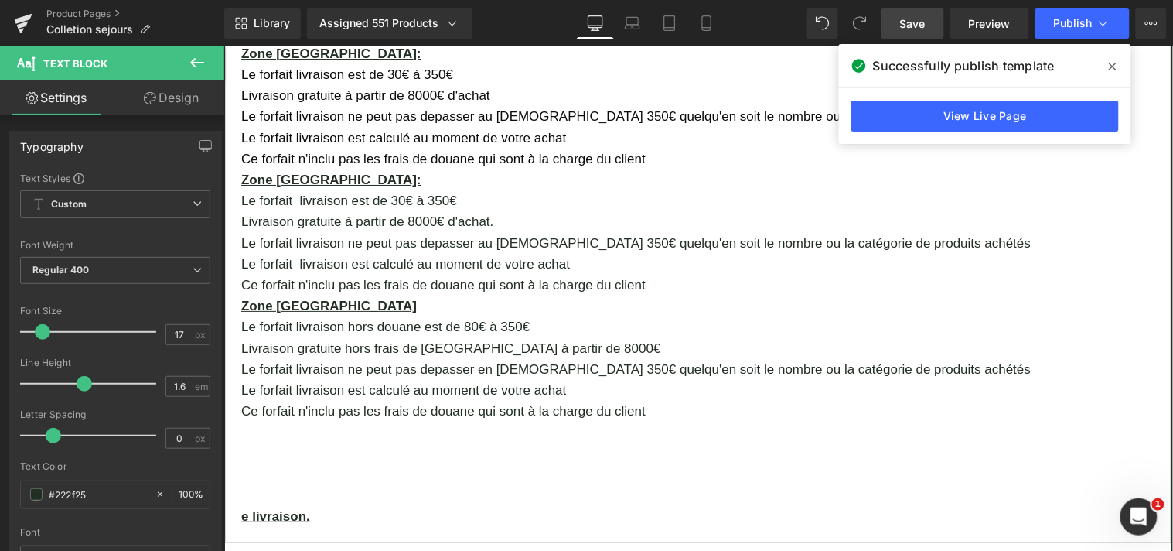
click at [1115, 68] on icon at bounding box center [1113, 67] width 8 height 8
